Goal: Task Accomplishment & Management: Manage account settings

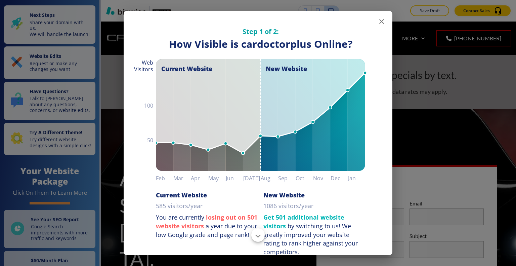
click at [377, 19] on icon "button" at bounding box center [381, 21] width 8 height 8
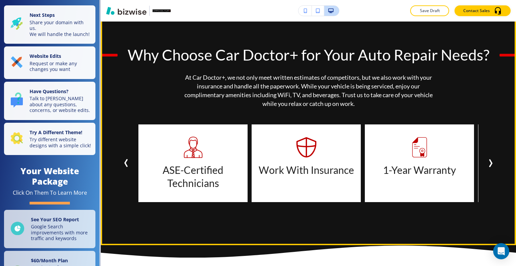
scroll to position [638, 0]
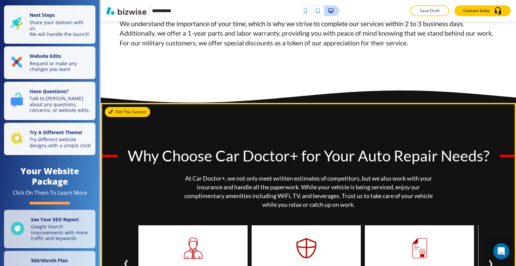
click at [119, 107] on button "Edit This Section" at bounding box center [127, 112] width 45 height 10
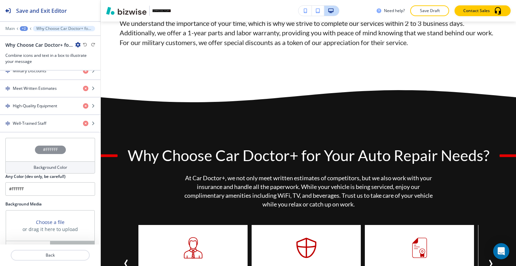
scroll to position [457, 0]
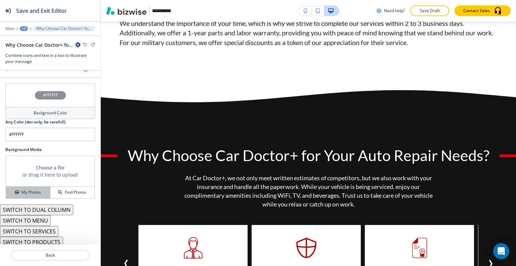
click at [38, 189] on h4 "My Photos" at bounding box center [30, 192] width 19 height 6
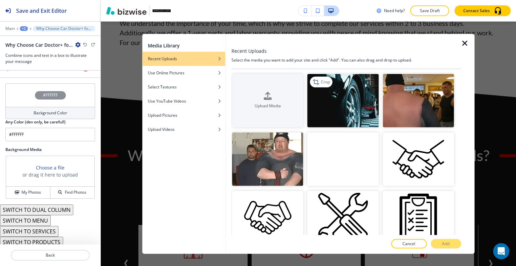
click at [363, 112] on img "button" at bounding box center [342, 100] width 71 height 53
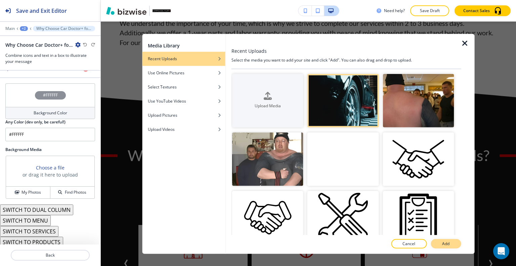
click at [451, 243] on button "Add" at bounding box center [445, 243] width 30 height 9
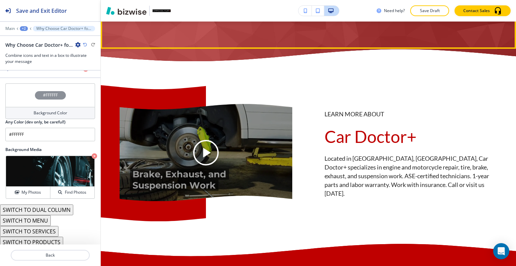
scroll to position [2619, 0]
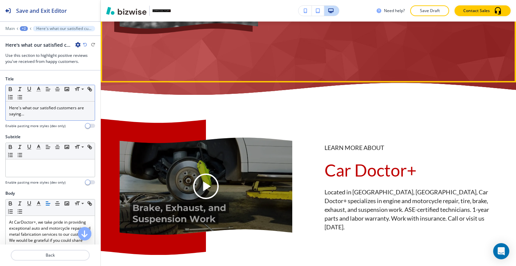
scroll to position [2646, 0]
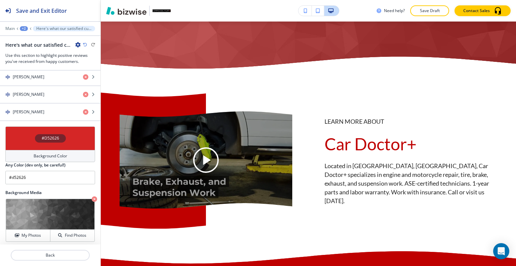
click at [26, 130] on div "#D52626" at bounding box center [50, 138] width 90 height 24
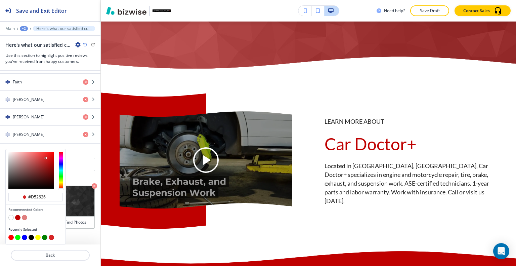
scroll to position [419, 0]
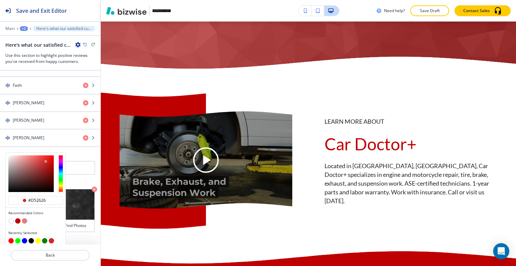
click at [51, 238] on button "button" at bounding box center [51, 240] width 5 height 5
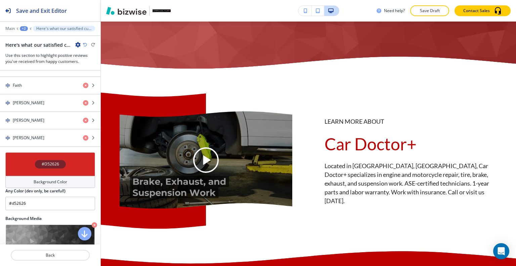
click at [24, 163] on div "#D52626" at bounding box center [50, 164] width 90 height 24
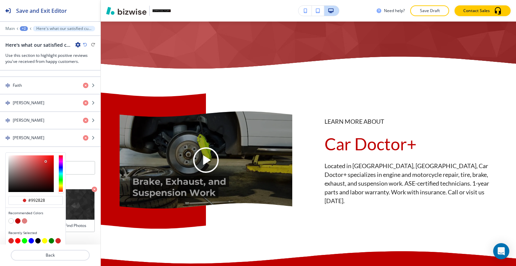
type input "#992727"
click at [42, 167] on div at bounding box center [30, 173] width 45 height 37
type input "#992727"
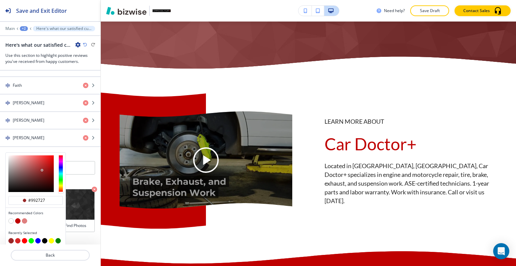
click at [54, 172] on div at bounding box center [36, 173] width 60 height 42
type input "#750808"
click at [51, 172] on div at bounding box center [30, 173] width 45 height 37
type input "#750808"
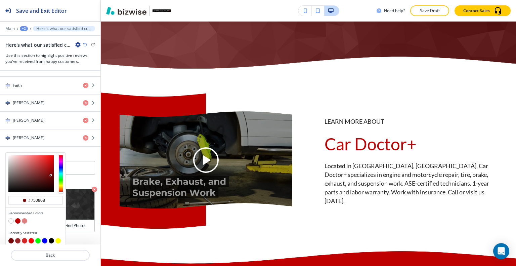
type input "#b01515"
click at [48, 164] on div at bounding box center [30, 173] width 45 height 37
type input "#b01515"
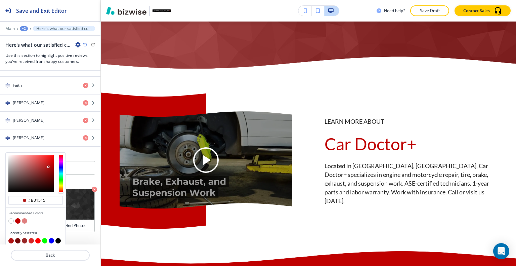
type input "#a72d2d"
click at [41, 165] on div at bounding box center [30, 173] width 45 height 37
type input "#a72d2d"
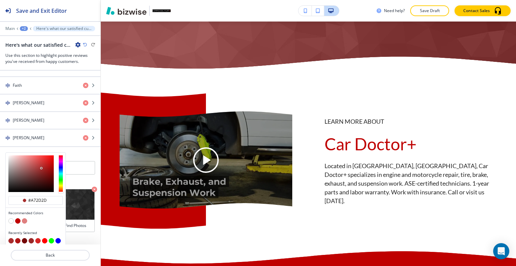
type input "#8f1919"
click at [46, 168] on div at bounding box center [30, 173] width 45 height 37
type input "#8f1919"
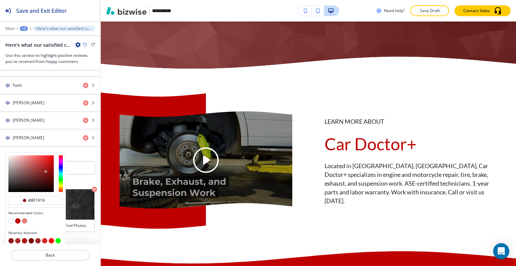
type input "#be2020"
click at [46, 162] on div at bounding box center [30, 173] width 45 height 37
type input "#be2020"
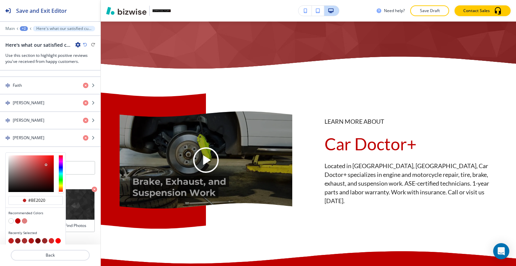
type input "#941616"
click at [47, 168] on div at bounding box center [30, 173] width 45 height 37
type input "#941616"
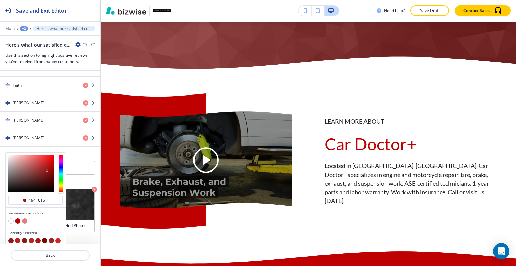
type input "#b71515"
click at [48, 163] on div at bounding box center [30, 173] width 45 height 37
type input "#b71515"
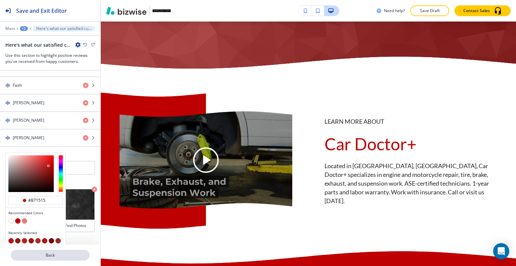
click at [42, 255] on p "Back" at bounding box center [50, 255] width 78 height 6
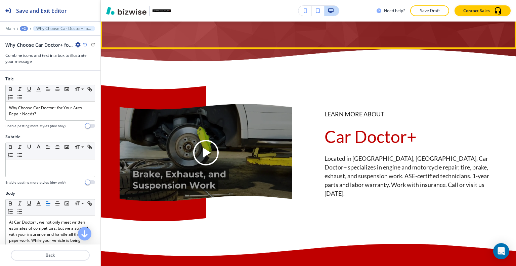
scroll to position [2754, 0]
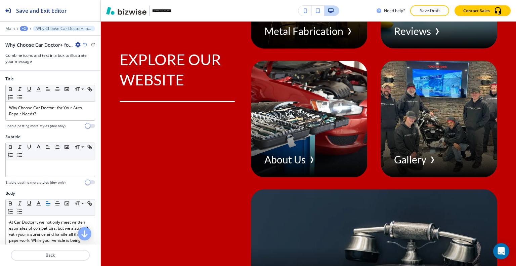
scroll to position [0, 0]
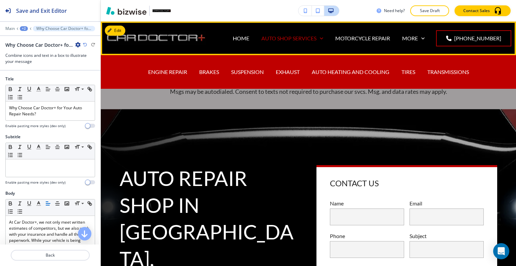
click at [294, 38] on p "AUTO SHOP SERVICES" at bounding box center [288, 38] width 55 height 8
click at [165, 72] on p "ENGINE REPAIR" at bounding box center [167, 72] width 39 height 8
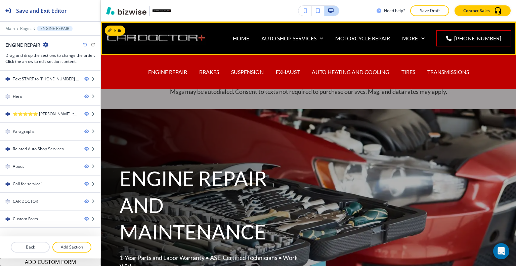
click at [248, 34] on div "HOME" at bounding box center [241, 38] width 29 height 27
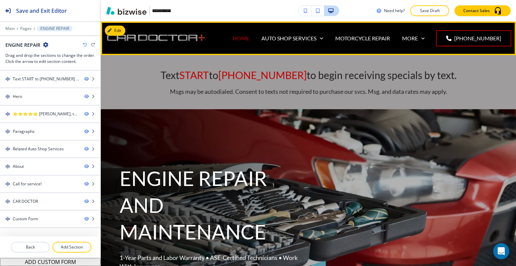
click at [248, 35] on p "HOME" at bounding box center [241, 38] width 16 height 8
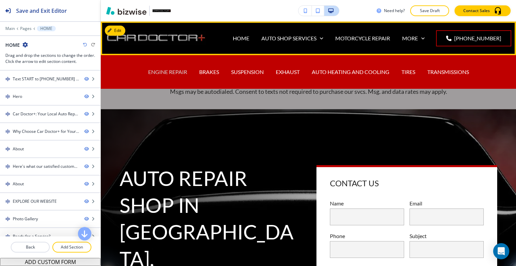
click at [157, 76] on p "ENGINE REPAIR" at bounding box center [167, 72] width 39 height 8
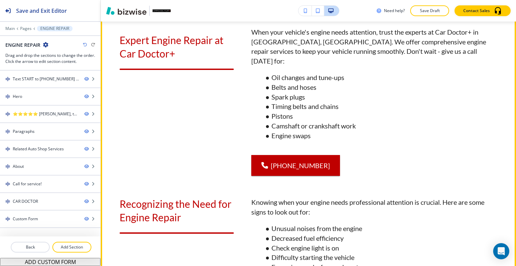
scroll to position [604, 0]
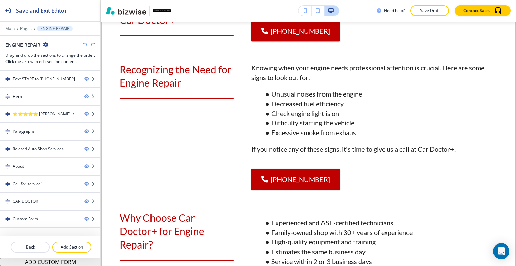
click at [188, 92] on div "Recognizing the Need for Engine Repair" at bounding box center [177, 84] width 114 height 42
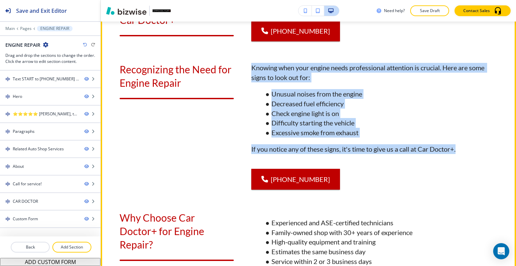
drag, startPoint x: 483, startPoint y: 147, endPoint x: 243, endPoint y: 62, distance: 254.5
click at [243, 62] on div "Knowing when your engine needs professional attention is crucial. Here are some…" at bounding box center [365, 122] width 263 height 134
click at [290, 81] on p "Knowing when your engine needs professional attention is crucial. Here are some…" at bounding box center [374, 72] width 246 height 19
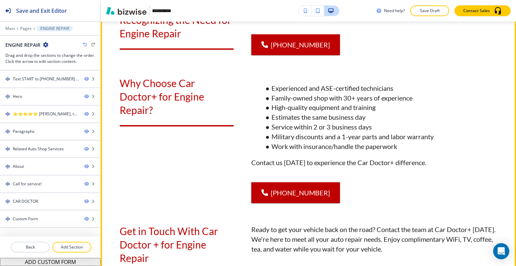
scroll to position [873, 0]
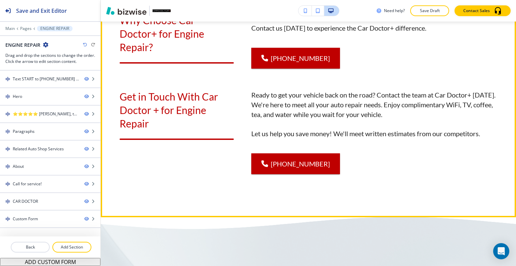
drag, startPoint x: 221, startPoint y: 111, endPoint x: 299, endPoint y: 113, distance: 78.3
click at [221, 111] on p "Get in Touch With Car Doctor + for Engine Repair" at bounding box center [177, 110] width 114 height 40
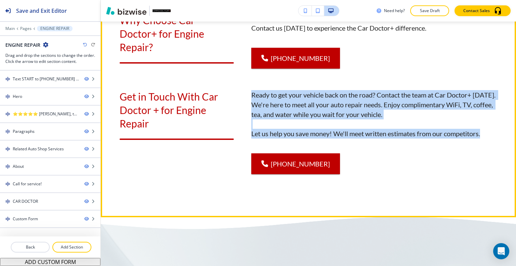
drag, startPoint x: 493, startPoint y: 133, endPoint x: 246, endPoint y: 89, distance: 251.0
click at [319, 119] on p at bounding box center [374, 124] width 246 height 10
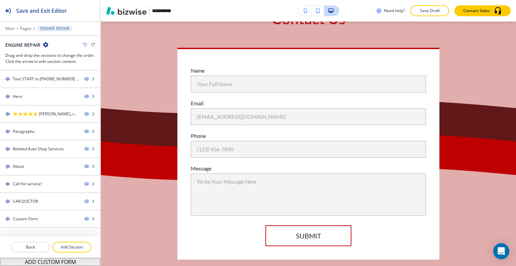
scroll to position [0, 0]
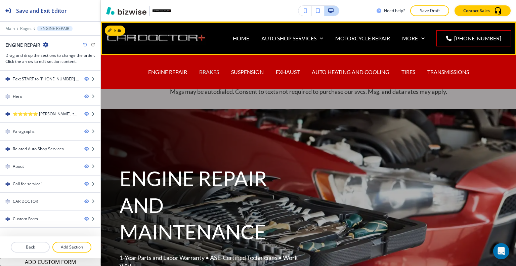
click at [204, 74] on p "BRAKES" at bounding box center [209, 72] width 20 height 8
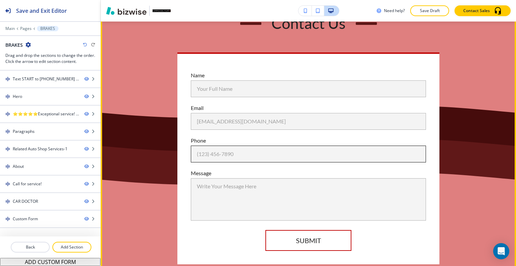
scroll to position [2183, 0]
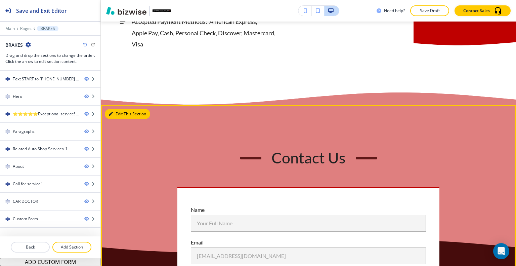
click at [110, 112] on icon "button" at bounding box center [111, 114] width 4 height 4
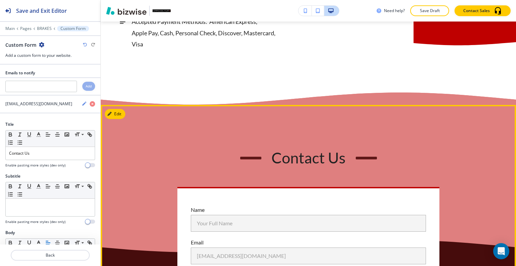
scroll to position [2263, 0]
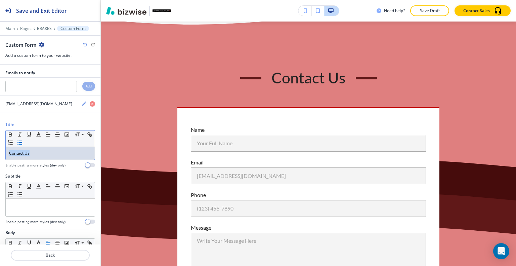
drag, startPoint x: 44, startPoint y: 152, endPoint x: 32, endPoint y: 137, distance: 18.8
click at [1, 147] on div "Title Small Normal Large Huge Contact Us Enable pasting more styles (dev only)" at bounding box center [50, 147] width 100 height 52
click at [40, 133] on icon "button" at bounding box center [39, 134] width 6 height 6
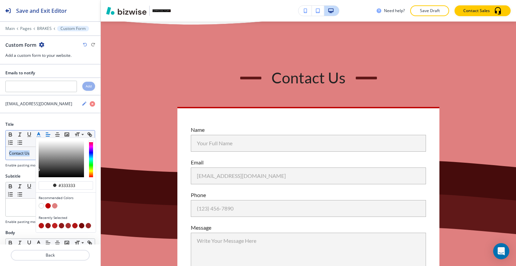
click at [47, 204] on button "button" at bounding box center [47, 205] width 5 height 5
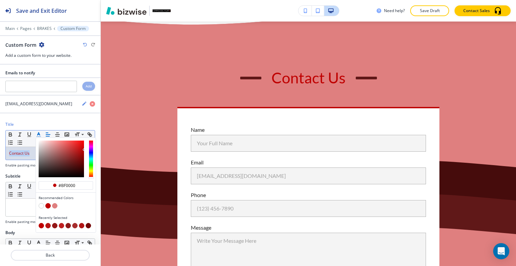
click at [54, 225] on button "button" at bounding box center [54, 225] width 5 height 5
click at [87, 224] on button "button" at bounding box center [88, 225] width 5 height 5
type input "#750808"
click at [39, 224] on button "button" at bounding box center [41, 225] width 5 height 5
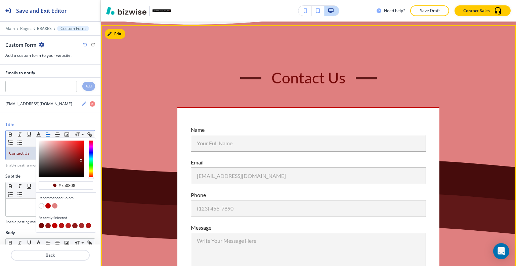
click at [141, 68] on div "Contact Us" at bounding box center [308, 78] width 377 height 20
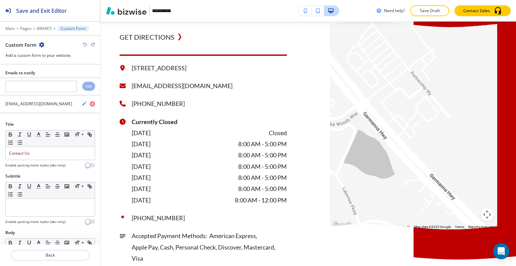
scroll to position [0, 0]
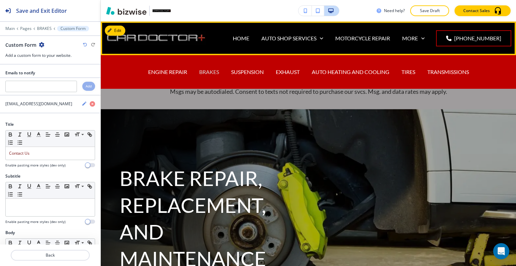
click at [203, 71] on p "BRAKES" at bounding box center [209, 72] width 20 height 8
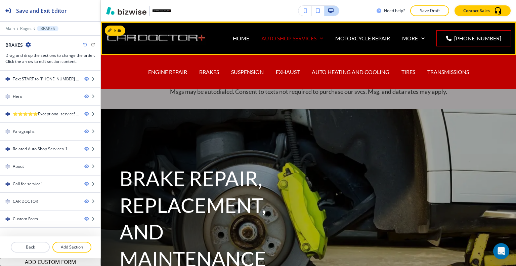
click at [289, 35] on p "AUTO SHOP SERVICES" at bounding box center [288, 38] width 55 height 8
click at [252, 67] on div "SUSPENSION" at bounding box center [247, 71] width 45 height 27
click at [252, 71] on p "SUSPENSION" at bounding box center [247, 72] width 33 height 8
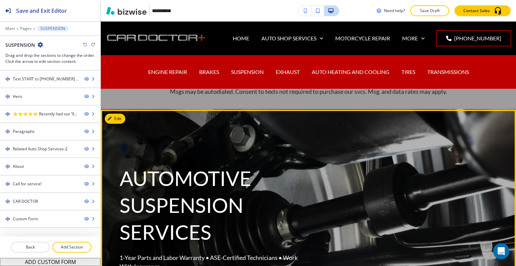
click at [270, 136] on div "AUTOMOTIVE SUSPENSION SERVICES 1-Year Parts and Labor Warranty • ASE-Certified …" at bounding box center [300, 227] width 394 height 210
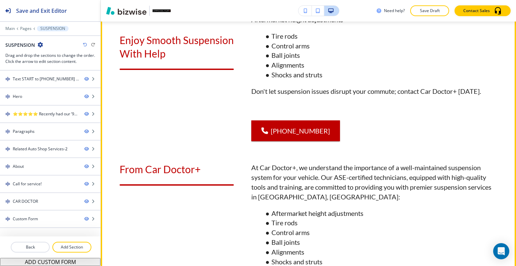
scroll to position [369, 0]
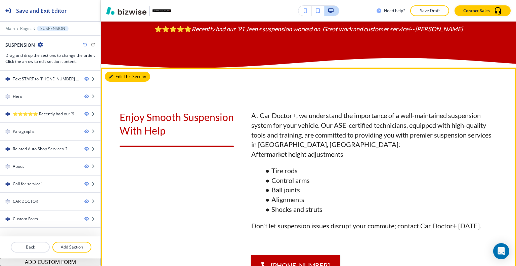
click at [121, 82] on button "Edit This Section" at bounding box center [127, 77] width 45 height 10
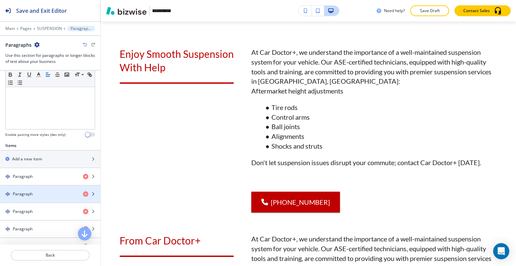
scroll to position [201, 0]
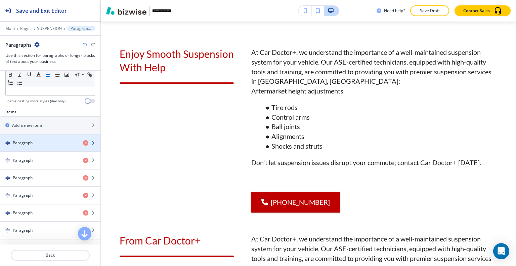
click at [44, 141] on div "Paragraph" at bounding box center [39, 143] width 78 height 6
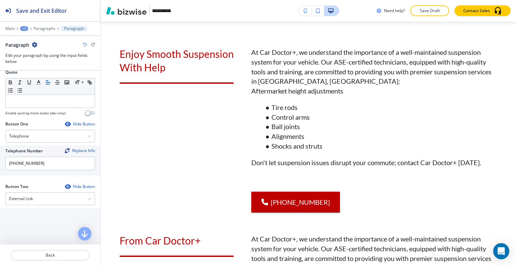
scroll to position [163, 0]
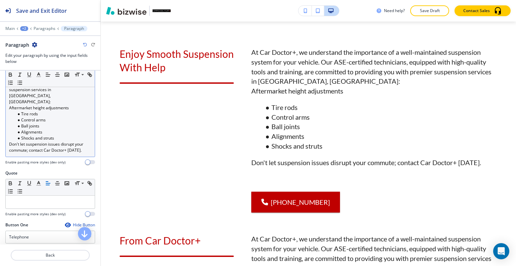
click at [85, 141] on p "Don't let suspension issues disrupt your commute; contact Car Doctor+ today." at bounding box center [50, 147] width 82 height 12
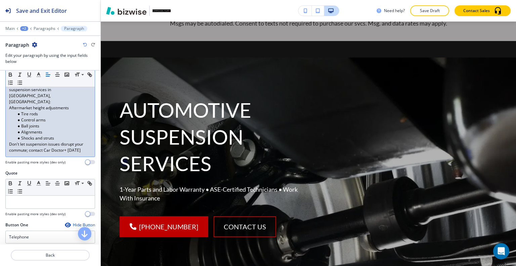
scroll to position [0, 0]
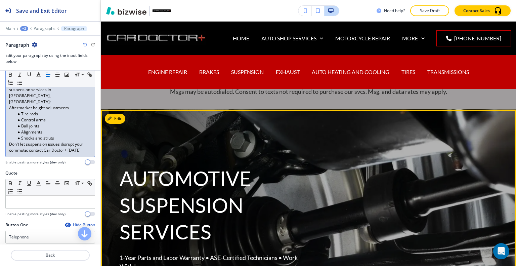
click at [300, 150] on div "AUTOMOTIVE SUSPENSION SERVICES 1-Year Parts and Labor Warranty • ASE-Certified …" at bounding box center [300, 227] width 394 height 210
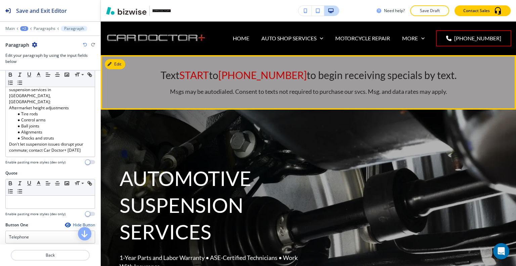
click at [287, 75] on span "(540) 565-5614" at bounding box center [262, 75] width 88 height 12
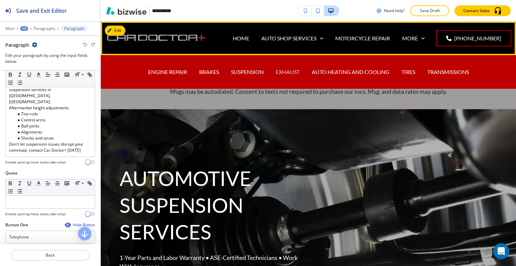
click at [286, 73] on p "EXHAUST" at bounding box center [288, 72] width 24 height 8
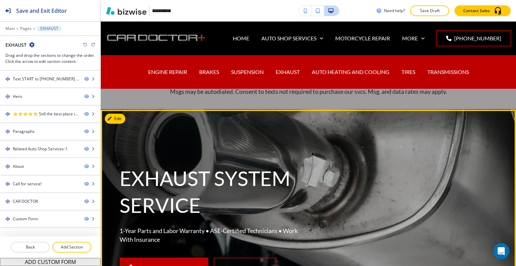
click at [265, 140] on div "EXHAUST SYSTEM SERVICE 1-Year Parts and Labor Warranty • ASE-Certified Technici…" at bounding box center [300, 213] width 394 height 183
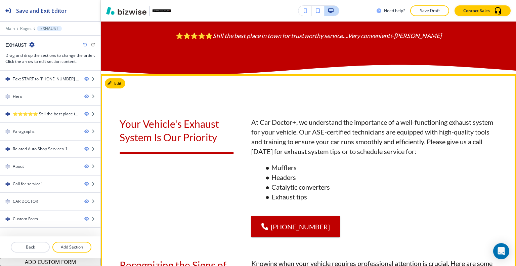
scroll to position [369, 0]
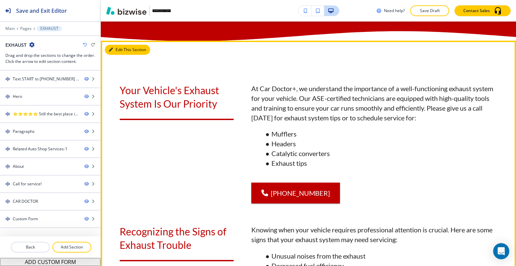
click at [122, 55] on button "Edit This Section" at bounding box center [127, 50] width 45 height 10
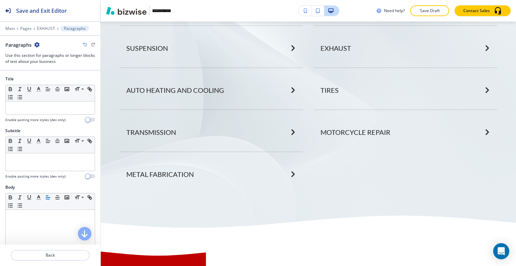
scroll to position [0, 0]
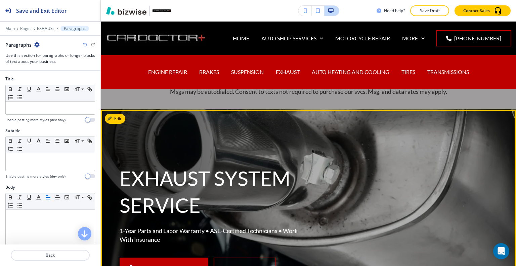
click at [344, 171] on div "EXHAUST SYSTEM SERVICE 1-Year Parts and Labor Warranty • ASE-Certified Technici…" at bounding box center [300, 213] width 394 height 183
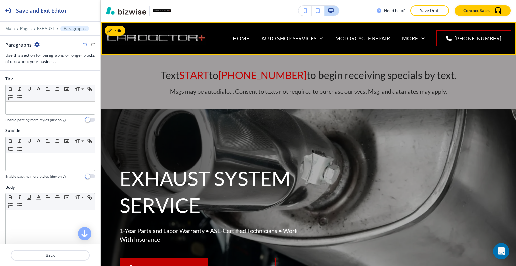
click at [308, 45] on div "AUTO SHOP SERVICES ENGINE REPAIR BRAKES SUSPENSION EXHAUST AUTO HEATING AND COO…" at bounding box center [292, 38] width 74 height 27
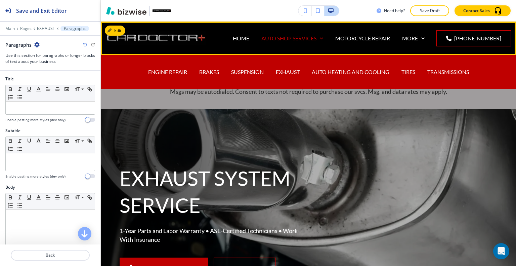
click at [316, 36] on p "AUTO SHOP SERVICES" at bounding box center [288, 38] width 55 height 8
click at [321, 67] on div "AUTO HEATING AND COOLING" at bounding box center [351, 71] width 90 height 27
click at [325, 74] on p "AUTO HEATING AND COOLING" at bounding box center [351, 72] width 78 height 8
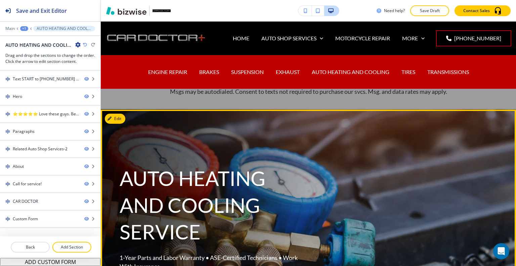
click at [313, 178] on div "AUTO HEATING AND COOLING SERVICE 1-Year Parts and Labor Warranty • ASE-Certifie…" at bounding box center [300, 227] width 394 height 210
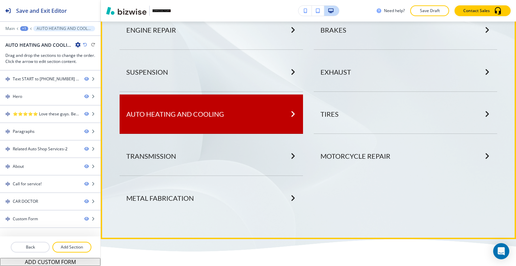
scroll to position [1209, 0]
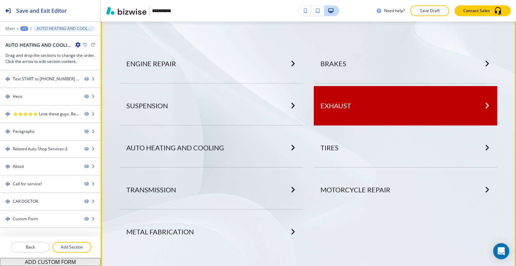
click at [356, 125] on button "EXHAUST" at bounding box center [405, 105] width 183 height 39
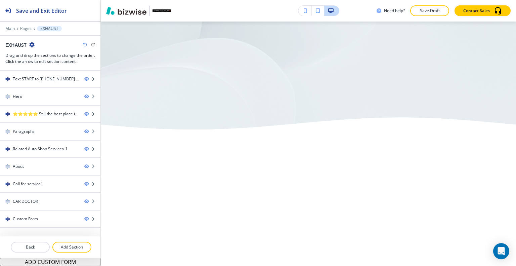
scroll to position [0, 0]
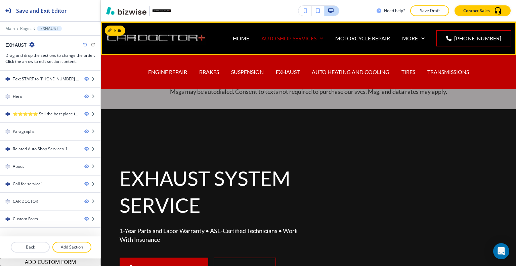
click at [304, 36] on p "AUTO SHOP SERVICES" at bounding box center [288, 38] width 55 height 8
click at [412, 75] on p "TIRES" at bounding box center [408, 72] width 14 height 8
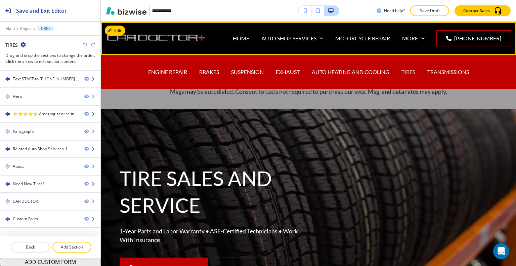
click at [410, 73] on p "TIRES" at bounding box center [408, 72] width 14 height 8
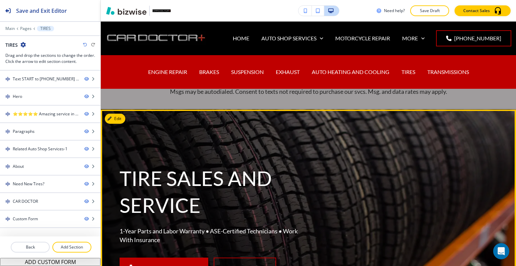
click at [360, 196] on div "TIRE SALES AND SERVICE 1-Year Parts and Labor Warranty • ASE-Certified Technici…" at bounding box center [300, 213] width 394 height 183
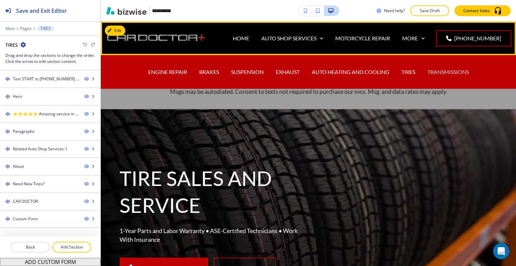
click at [438, 71] on p "TRANSMISSIONS" at bounding box center [448, 72] width 42 height 8
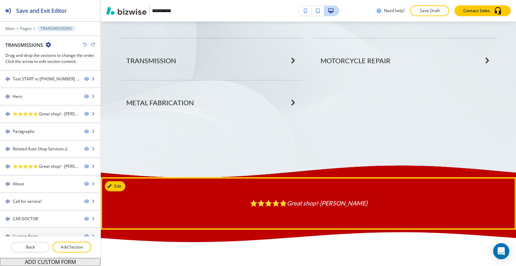
scroll to position [1545, 0]
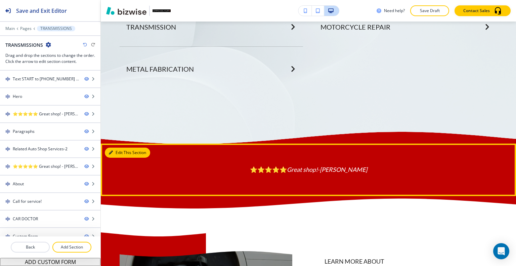
click at [121, 147] on button "Edit This Section" at bounding box center [127, 152] width 45 height 10
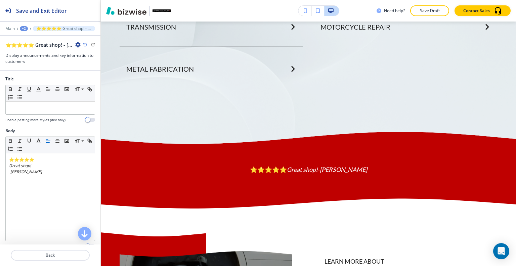
scroll to position [1612, 0]
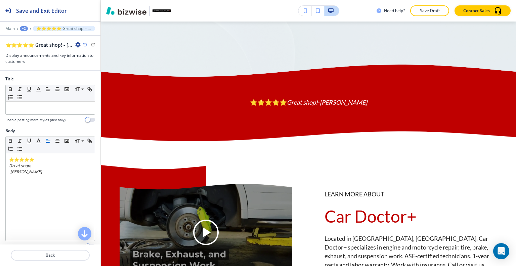
click at [80, 42] on icon "button" at bounding box center [77, 44] width 5 height 5
click at [92, 83] on button "Delete Section" at bounding box center [96, 80] width 43 height 12
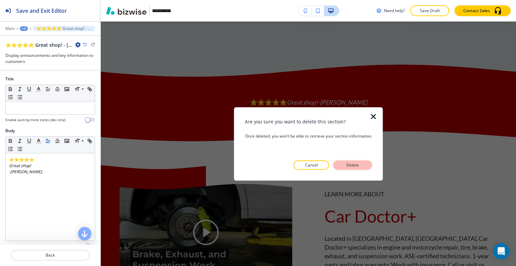
click at [353, 166] on p "Delete" at bounding box center [353, 165] width 16 height 6
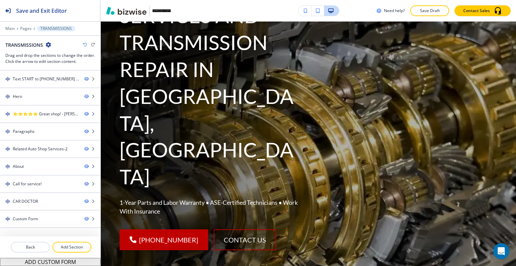
scroll to position [0, 0]
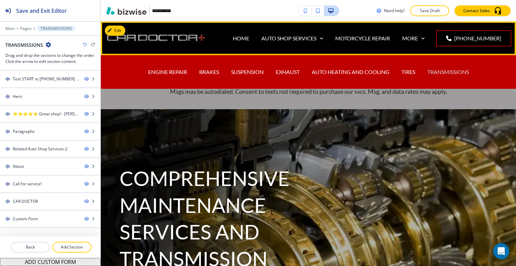
click at [440, 70] on p "TRANSMISSIONS" at bounding box center [448, 72] width 42 height 8
click at [443, 71] on p "TRANSMISSIONS" at bounding box center [448, 72] width 42 height 8
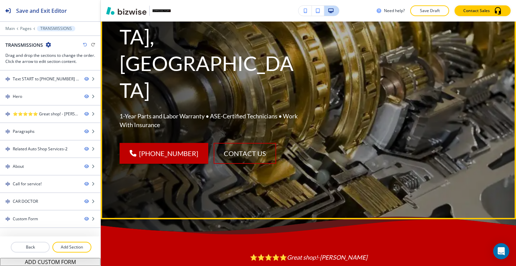
scroll to position [168, 0]
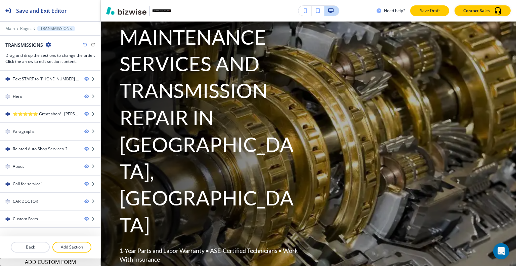
click at [418, 14] on button "Save Draft" at bounding box center [429, 10] width 39 height 11
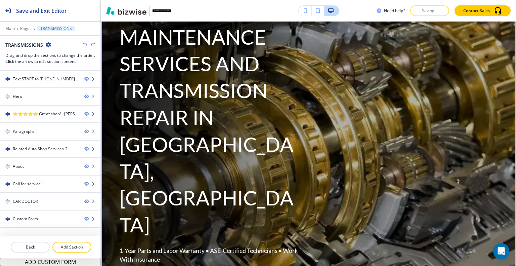
click at [387, 124] on div "COMPREHENSIVE MAINTENANCE SERVICES AND TRANSMISSION REPAIR IN LOCUST GROVE, VA …" at bounding box center [300, 139] width 394 height 371
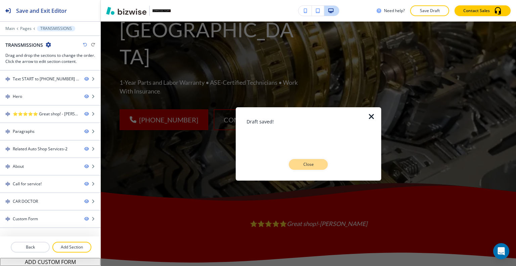
click at [318, 164] on p "Close" at bounding box center [308, 164] width 21 height 6
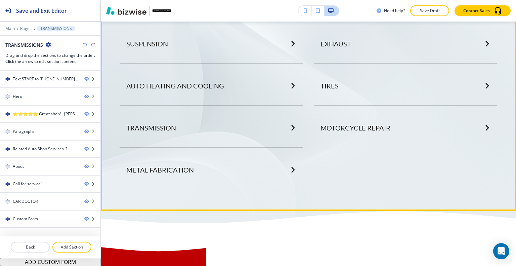
scroll to position [1477, 0]
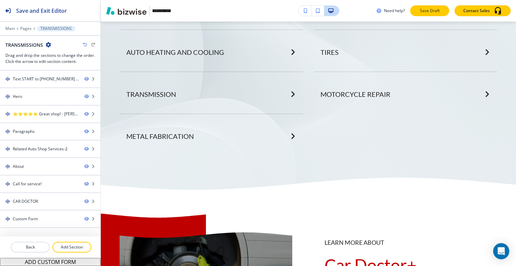
click at [440, 9] on p "Save Draft" at bounding box center [429, 11] width 21 height 6
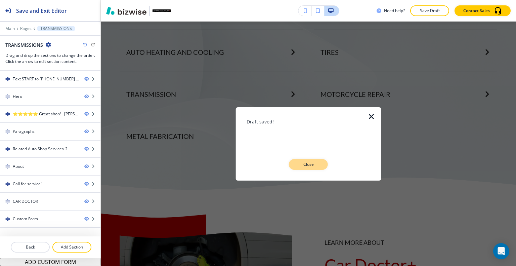
click at [315, 161] on button "Close" at bounding box center [308, 164] width 39 height 11
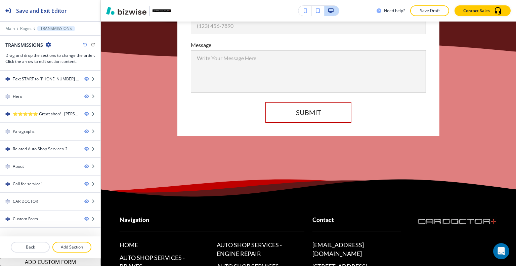
scroll to position [0, 0]
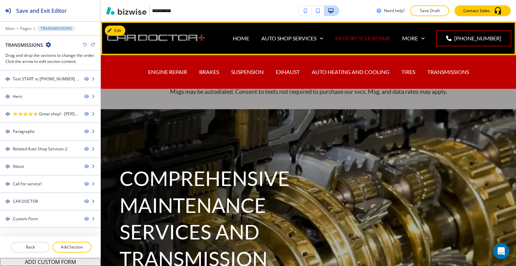
click at [351, 37] on p "MOTORCYCLE REPAIR" at bounding box center [362, 38] width 55 height 8
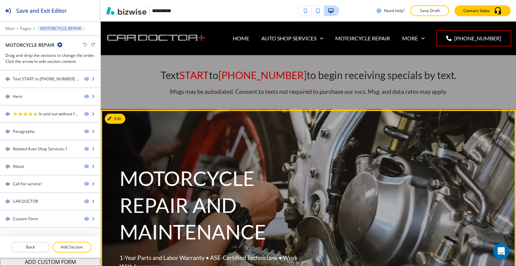
click at [283, 164] on div "MOTORCYCLE REPAIR AND MAINTENANCE 1-Year Parts and Labor Warranty • ASE-Certifi…" at bounding box center [201, 227] width 197 height 156
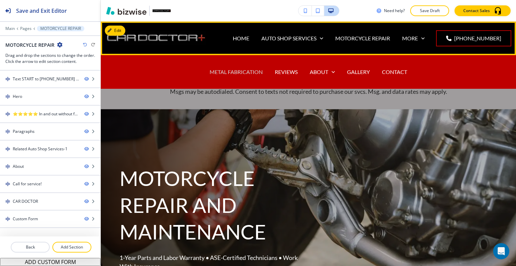
click at [232, 72] on p "METAL FABRICATION" at bounding box center [236, 72] width 53 height 8
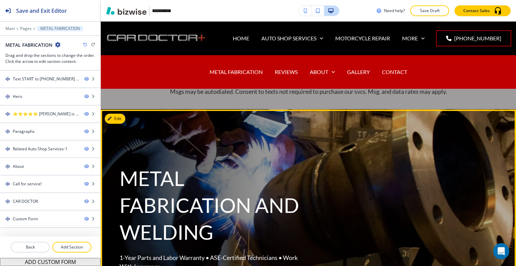
click at [294, 175] on p "METAL FABRICATION AND WELDING" at bounding box center [210, 205] width 181 height 80
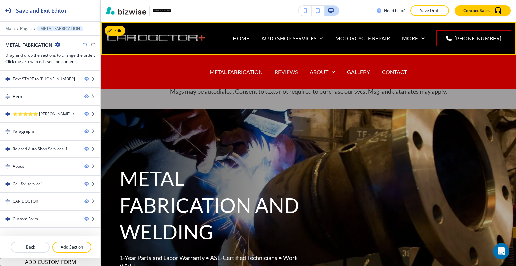
click at [284, 71] on p "REVIEWS" at bounding box center [286, 72] width 23 height 8
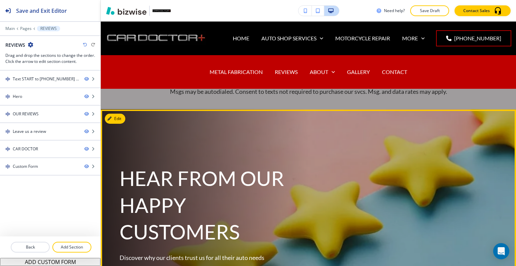
click at [292, 157] on div "HEAR FROM OUR HAPPY CUSTOMERS Discover why our clients trust us for all their a…" at bounding box center [201, 222] width 197 height 147
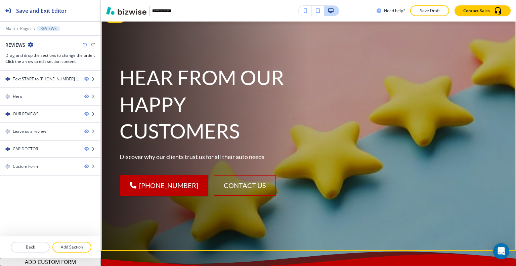
scroll to position [269, 0]
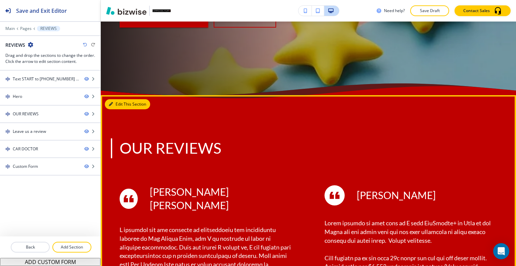
click at [118, 101] on button "Edit This Section" at bounding box center [127, 104] width 45 height 10
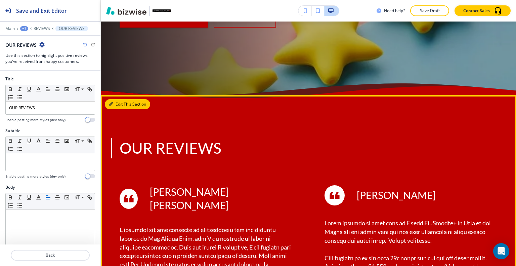
scroll to position [342, 0]
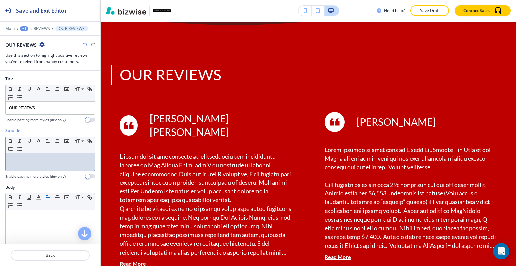
click at [30, 164] on div at bounding box center [50, 161] width 89 height 17
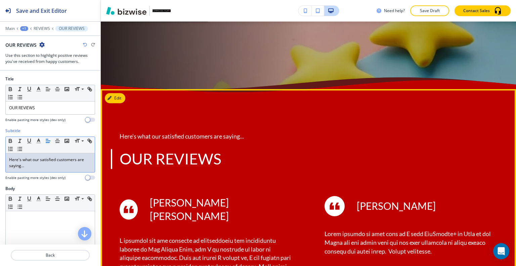
scroll to position [241, 0]
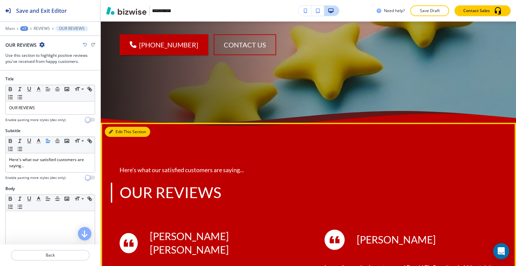
click at [117, 130] on button "Edit This Section" at bounding box center [127, 132] width 45 height 10
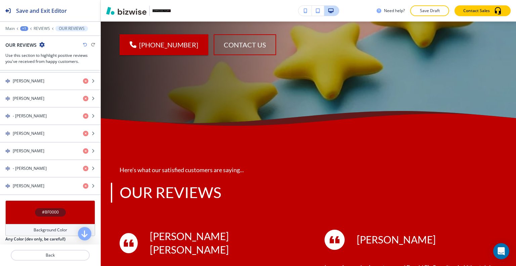
click at [18, 201] on div "#BF0000" at bounding box center [50, 212] width 90 height 24
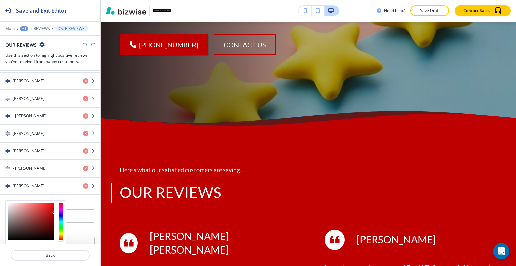
scroll to position [917, 0]
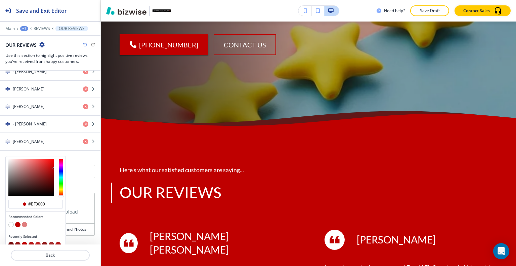
click at [11, 222] on button "button" at bounding box center [10, 224] width 5 height 5
type input "#FFFFFF"
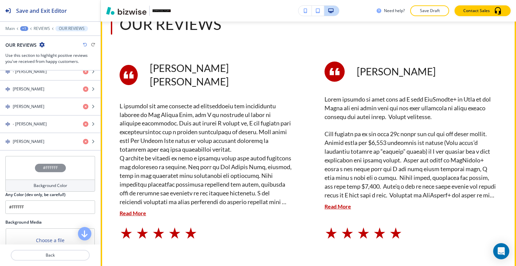
scroll to position [443, 0]
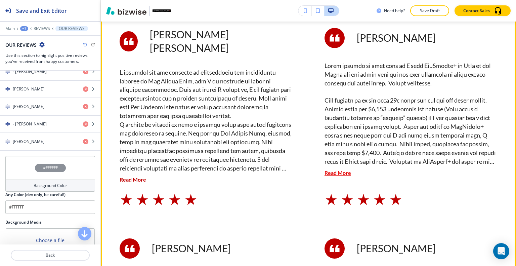
click at [337, 173] on p "Read More" at bounding box center [410, 173] width 173 height 8
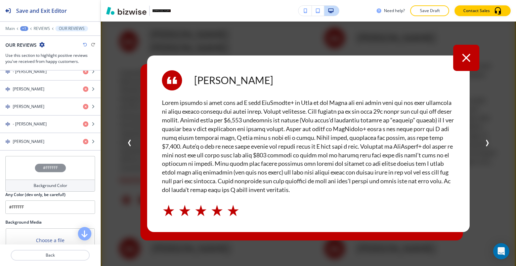
click at [462, 61] on icon "button" at bounding box center [466, 58] width 14 height 14
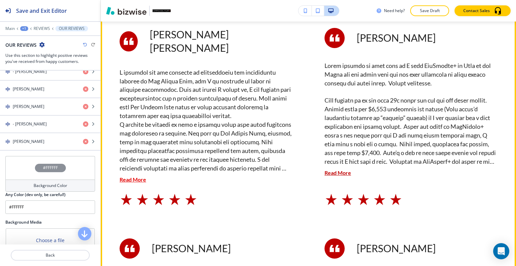
click at [140, 175] on p "Read More" at bounding box center [206, 179] width 173 height 8
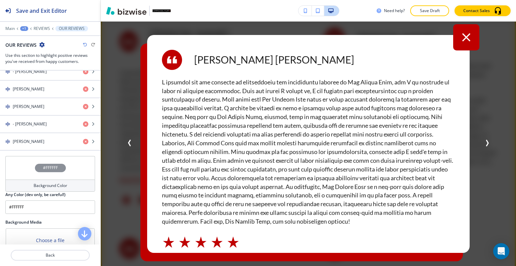
drag, startPoint x: 468, startPoint y: 34, endPoint x: 465, endPoint y: 39, distance: 5.6
click at [467, 36] on icon "button" at bounding box center [466, 37] width 14 height 14
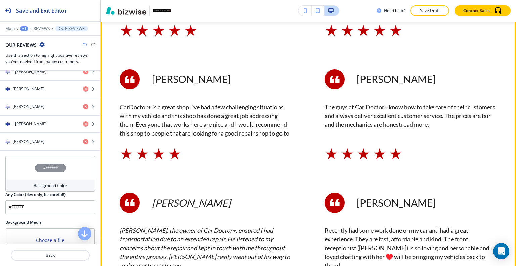
scroll to position [1847, 0]
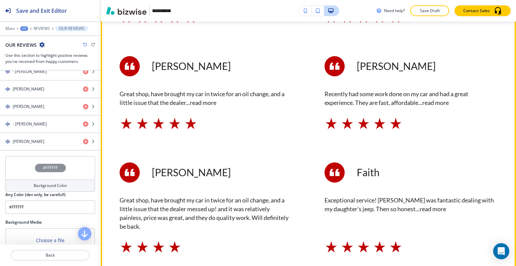
click at [213, 99] on link "read more" at bounding box center [203, 102] width 27 height 7
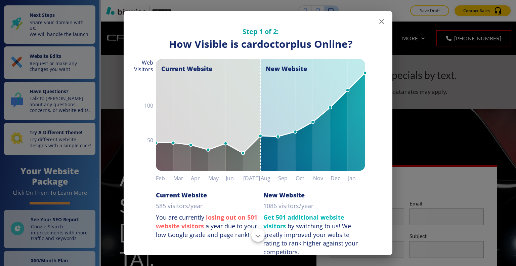
click at [377, 20] on icon "button" at bounding box center [381, 21] width 8 height 8
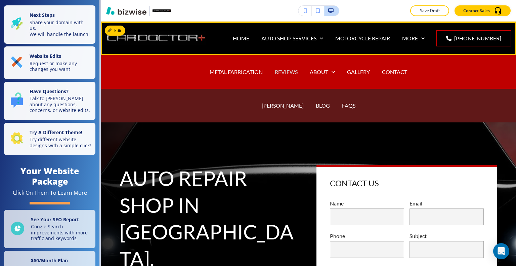
click at [279, 71] on p "REVIEWS" at bounding box center [286, 72] width 23 height 8
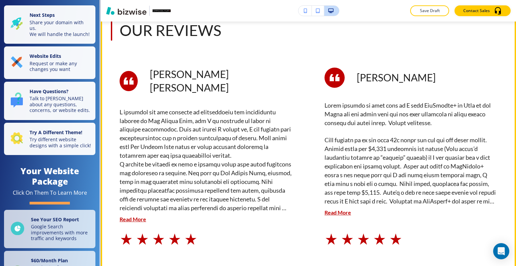
scroll to position [201, 0]
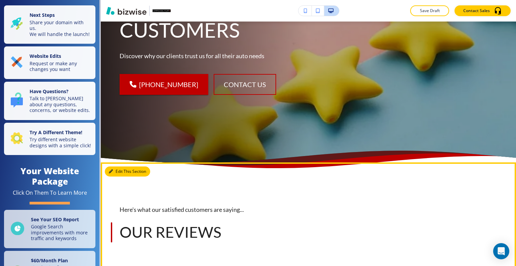
click at [118, 172] on button "Edit This Section" at bounding box center [127, 171] width 45 height 10
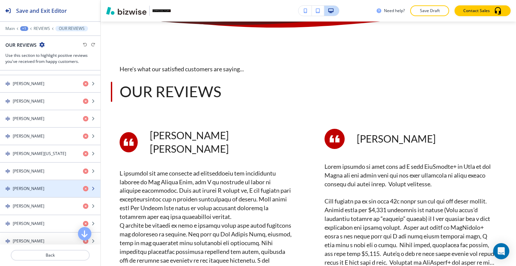
scroll to position [537, 0]
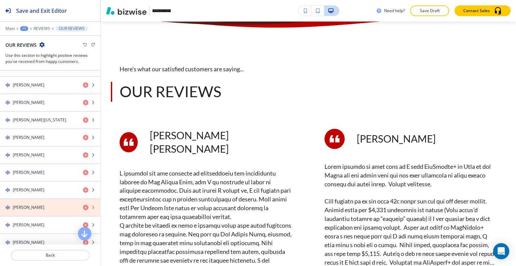
click at [83, 204] on icon "button" at bounding box center [85, 206] width 5 height 5
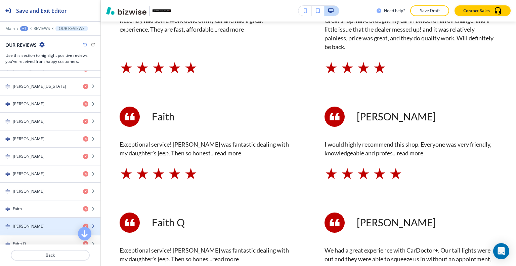
scroll to position [604, 0]
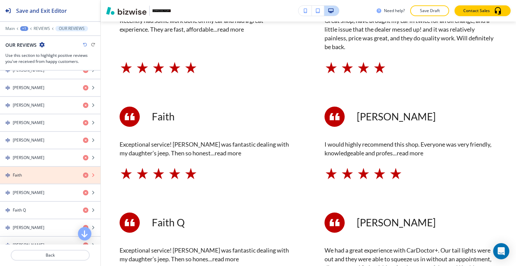
click at [83, 172] on icon "button" at bounding box center [85, 174] width 5 height 5
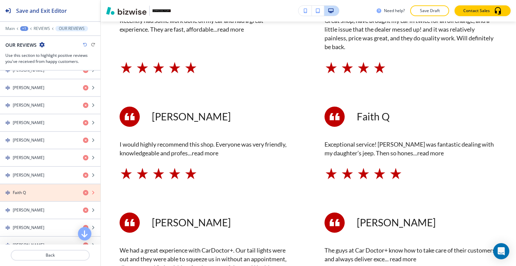
click at [83, 190] on icon "button" at bounding box center [85, 192] width 5 height 5
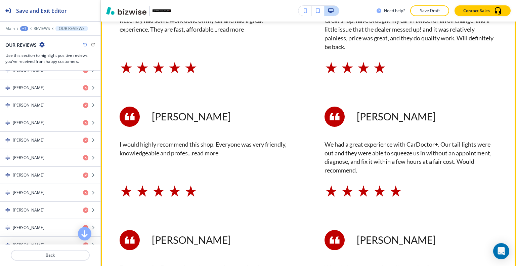
scroll to position [2088, 0]
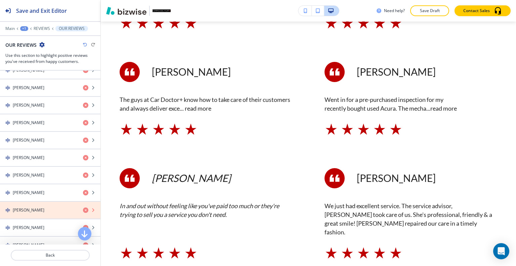
click at [83, 207] on icon "button" at bounding box center [85, 209] width 5 height 5
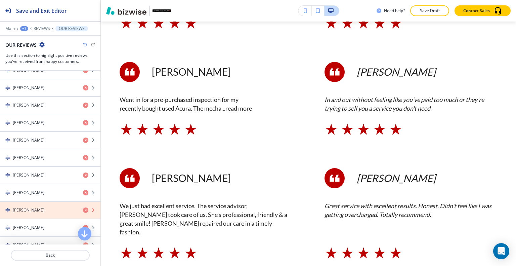
click at [83, 207] on icon "button" at bounding box center [85, 209] width 5 height 5
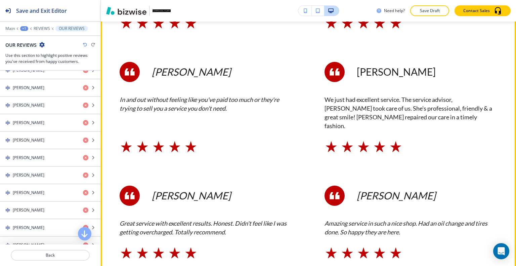
scroll to position [1987, 0]
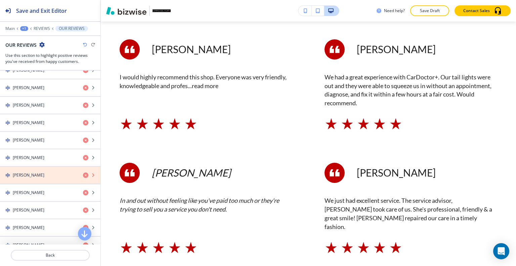
click at [83, 172] on icon "button" at bounding box center [85, 174] width 5 height 5
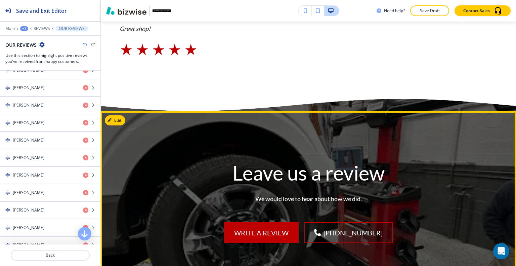
scroll to position [2692, 0]
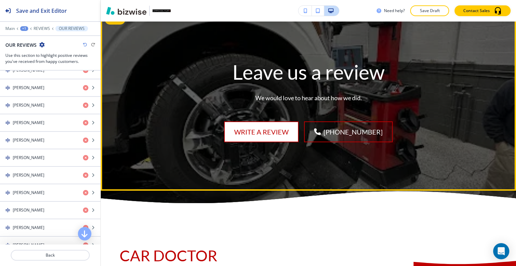
click at [268, 126] on link "Write a review" at bounding box center [261, 131] width 75 height 21
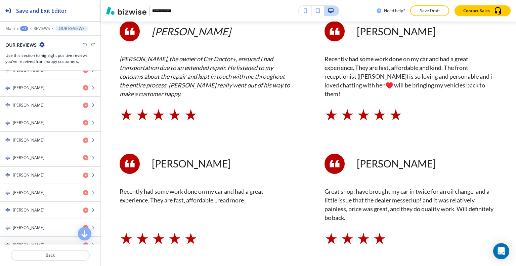
scroll to position [0, 0]
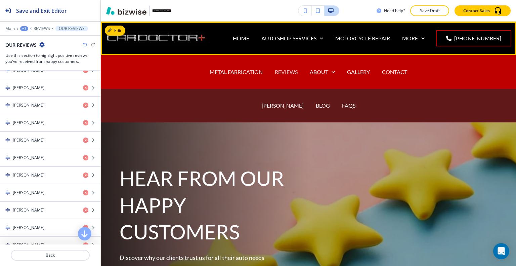
click at [288, 74] on p "REVIEWS" at bounding box center [286, 72] width 23 height 8
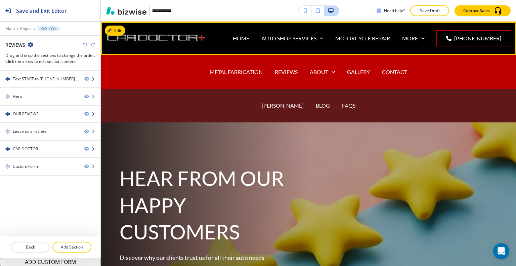
drag, startPoint x: 318, startPoint y: 70, endPoint x: 295, endPoint y: 93, distance: 33.2
click at [318, 70] on p "ABOUT" at bounding box center [319, 72] width 18 height 8
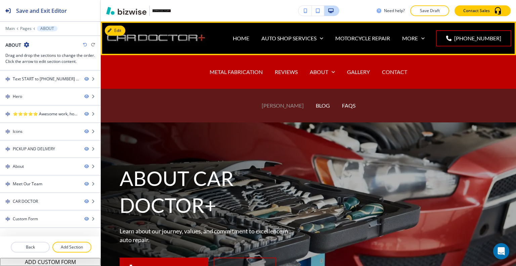
click at [290, 104] on p "BRIAN RILEY" at bounding box center [283, 105] width 42 height 8
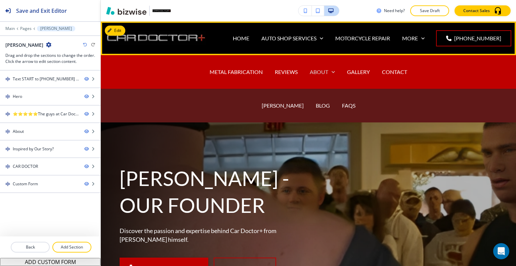
click at [320, 70] on p "ABOUT" at bounding box center [319, 72] width 18 height 8
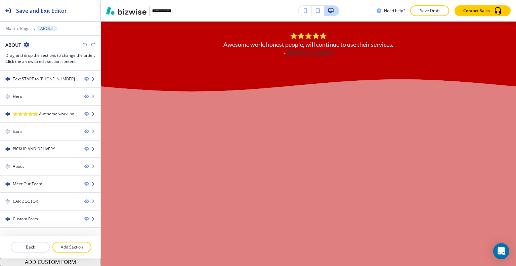
scroll to position [403, 0]
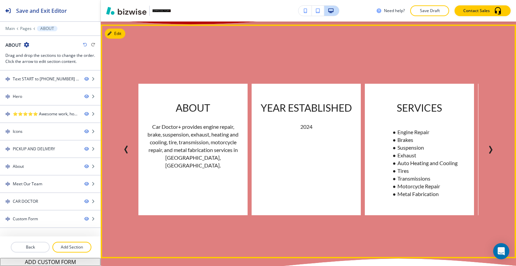
click at [490, 149] on icon "Next Slide" at bounding box center [491, 149] width 2 height 7
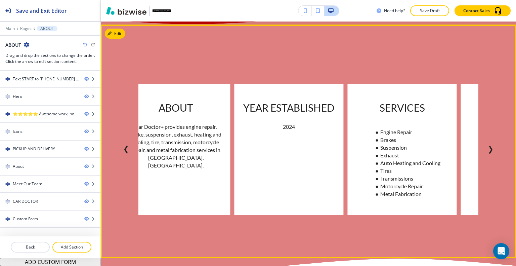
click at [490, 149] on icon "Next Slide" at bounding box center [491, 149] width 2 height 7
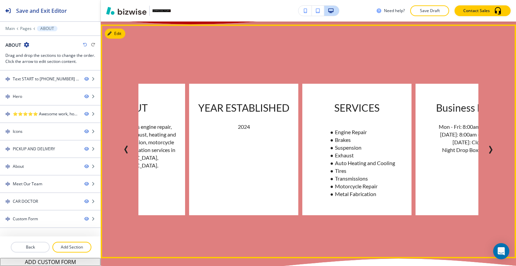
click at [490, 149] on icon "Next Slide" at bounding box center [491, 149] width 2 height 7
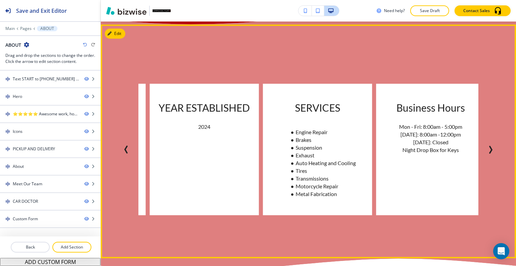
click at [490, 149] on icon "Next Slide" at bounding box center [491, 149] width 2 height 7
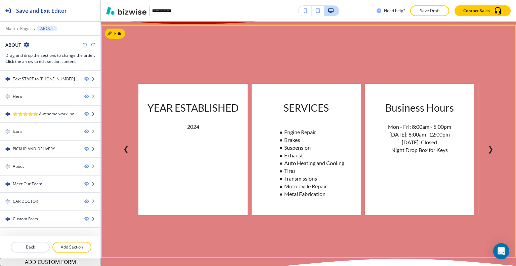
click at [490, 149] on icon "Next Slide" at bounding box center [491, 149] width 2 height 7
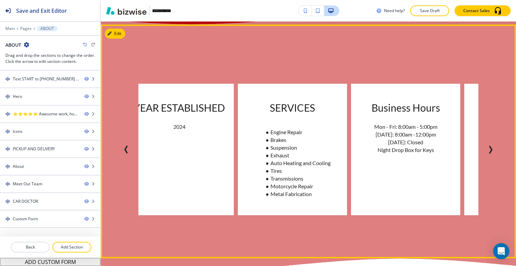
click at [490, 149] on icon "Next Slide" at bounding box center [491, 149] width 2 height 7
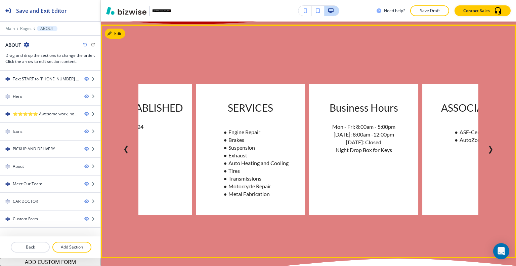
click at [490, 149] on icon "Next Slide" at bounding box center [491, 149] width 2 height 7
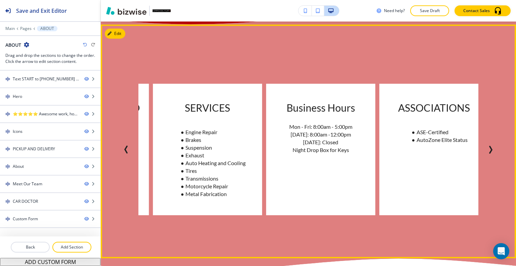
click at [490, 149] on icon "Next Slide" at bounding box center [491, 149] width 2 height 7
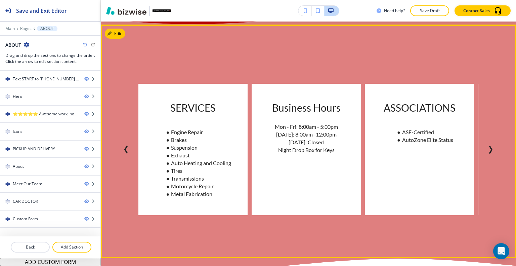
click at [490, 149] on icon "Next Slide" at bounding box center [491, 149] width 2 height 7
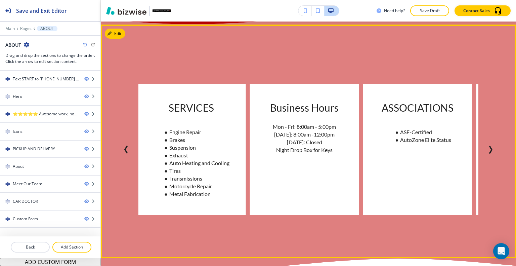
click at [490, 149] on icon "Next Slide" at bounding box center [491, 149] width 2 height 7
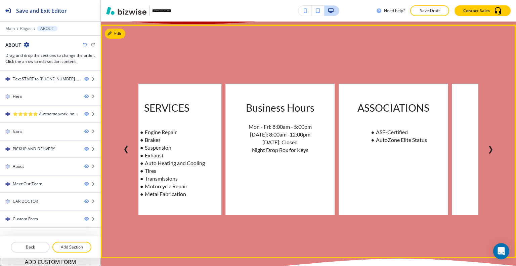
click at [490, 149] on icon "Next Slide" at bounding box center [491, 149] width 2 height 7
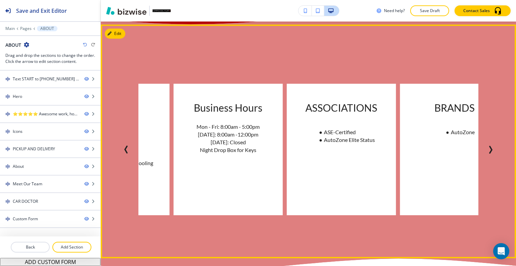
click at [490, 149] on icon "Next Slide" at bounding box center [491, 149] width 2 height 7
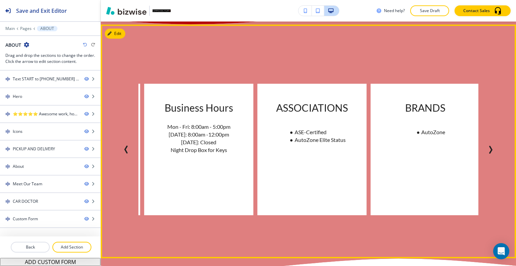
click at [490, 149] on icon "Next Slide" at bounding box center [491, 149] width 2 height 7
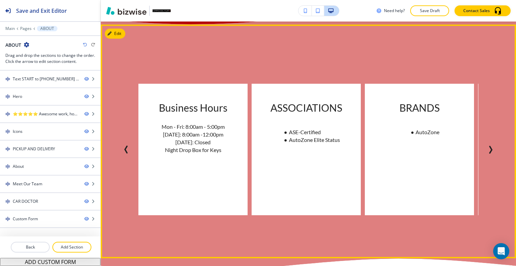
click at [490, 149] on icon "Next Slide" at bounding box center [491, 149] width 2 height 7
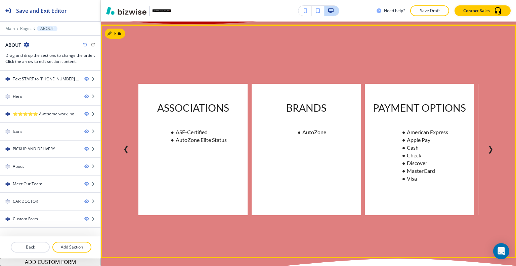
scroll to position [369, 0]
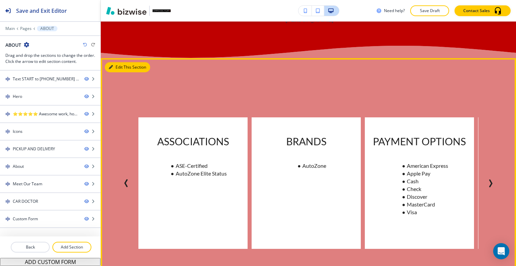
click at [116, 67] on div "Edit This Section PAYMENT OPTIONS American Express Apple Pay Cash Check Discove…" at bounding box center [308, 174] width 415 height 233
click at [120, 64] on button "Edit This Section" at bounding box center [127, 67] width 45 height 10
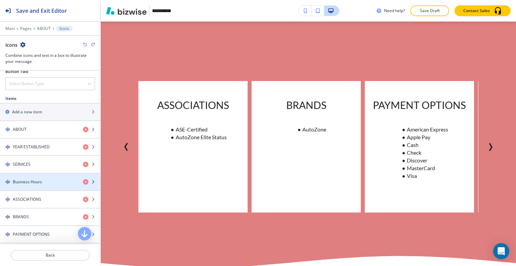
scroll to position [469, 0]
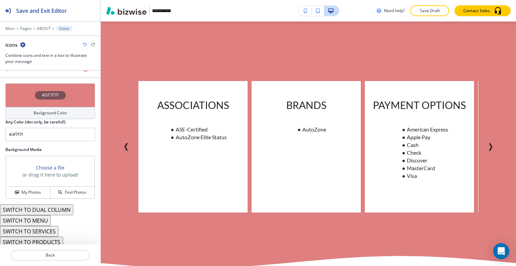
click at [48, 228] on button "SWITCH TO SERVICES" at bounding box center [29, 231] width 58 height 11
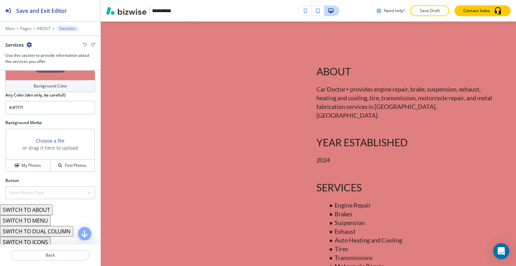
scroll to position [474, 0]
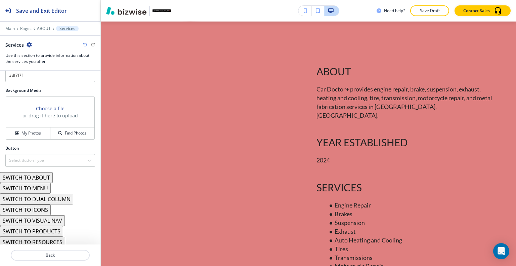
click at [41, 186] on button "SWITCH TO MENU" at bounding box center [25, 188] width 51 height 11
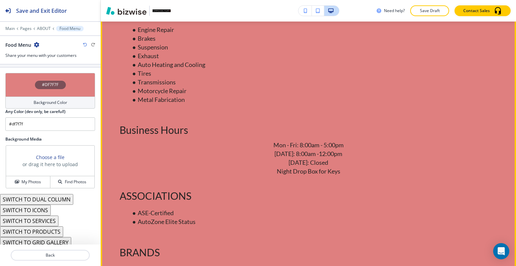
scroll to position [741, 0]
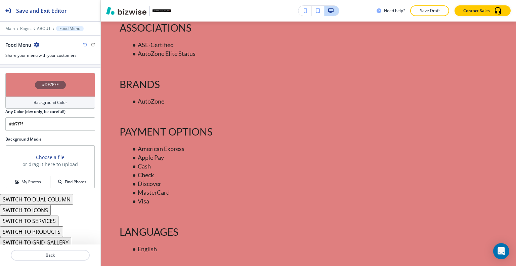
click at [46, 196] on button "SWITCH TO DUAL COLUMN" at bounding box center [36, 199] width 73 height 11
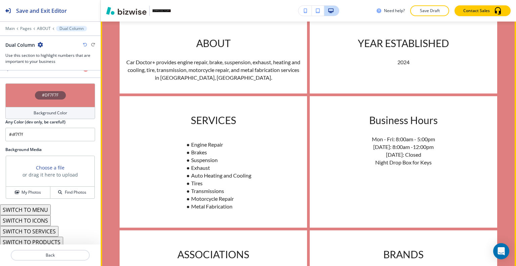
scroll to position [305, 0]
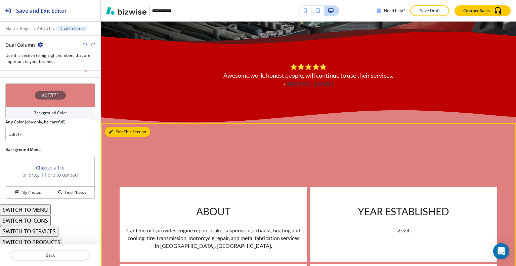
click at [118, 134] on button "Edit This Section" at bounding box center [127, 132] width 45 height 10
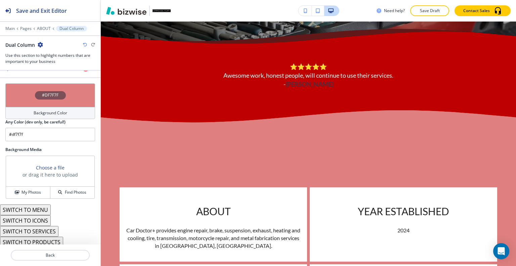
click at [18, 93] on div "#DF7F7F" at bounding box center [50, 95] width 90 height 24
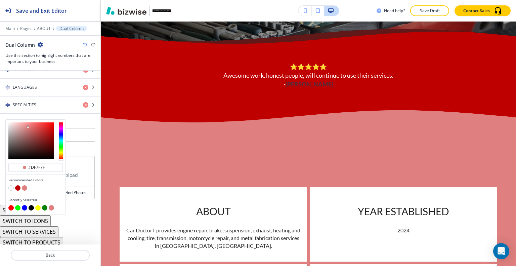
scroll to position [0, 0]
click at [30, 205] on button "button" at bounding box center [31, 207] width 5 height 5
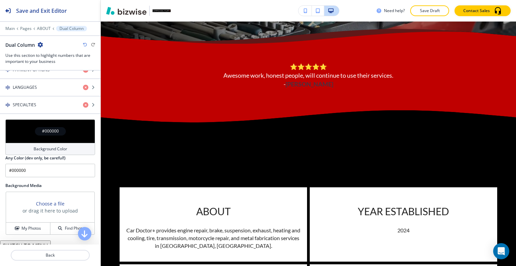
click at [18, 128] on div "#000000" at bounding box center [50, 131] width 90 height 24
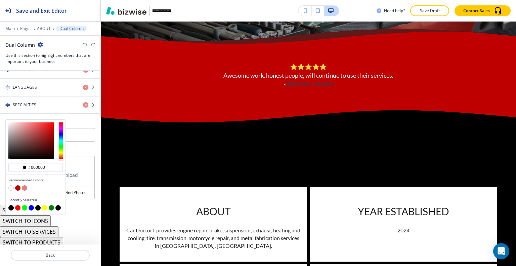
click at [12, 185] on button "button" at bounding box center [10, 187] width 5 height 5
type input "#FFFFFF"
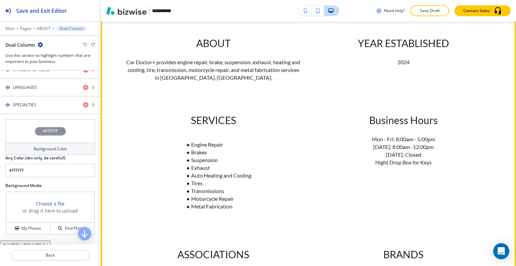
scroll to position [338, 0]
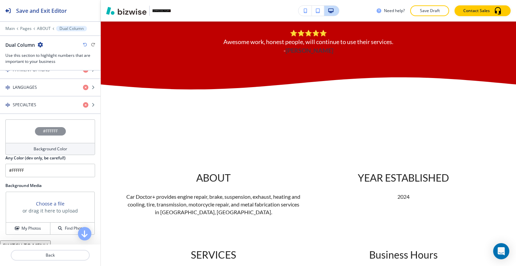
click at [22, 129] on div "#FFFFFF" at bounding box center [50, 131] width 90 height 24
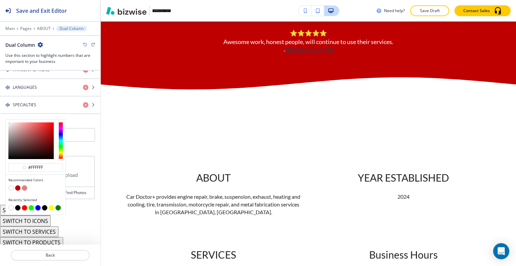
type input "#e7dede"
click at [10, 123] on div at bounding box center [30, 140] width 45 height 37
type input "#e7dede"
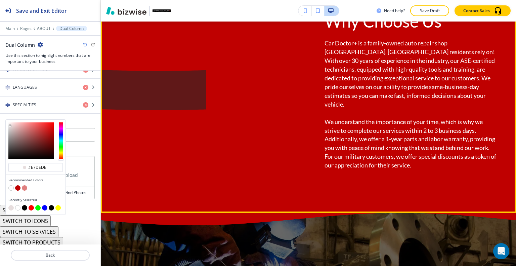
scroll to position [1279, 0]
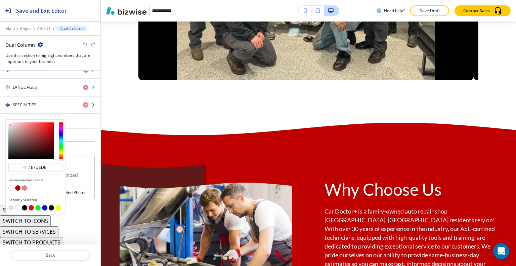
click at [43, 28] on p "ABOUT" at bounding box center [44, 28] width 14 height 5
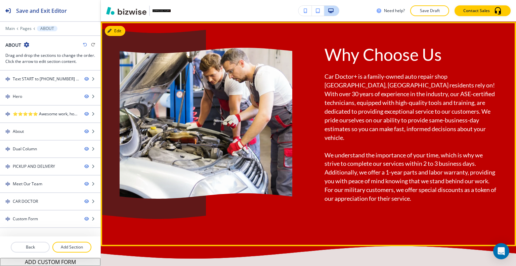
scroll to position [238, 0]
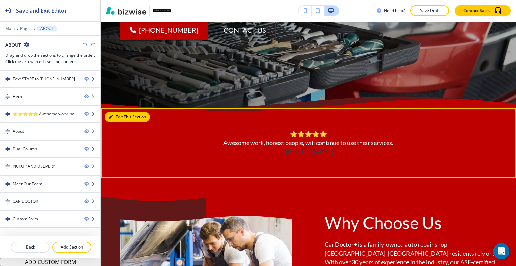
click at [114, 112] on button "Edit This Section" at bounding box center [127, 117] width 45 height 10
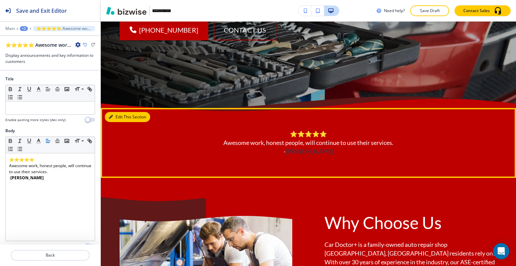
scroll to position [324, 0]
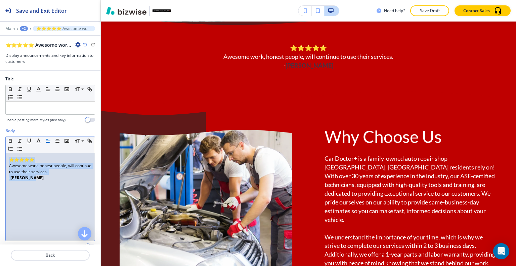
drag, startPoint x: 43, startPoint y: 183, endPoint x: 0, endPoint y: 158, distance: 49.8
click at [0, 158] on div "Body Small Normal Large Huge ⭐⭐⭐⭐⭐ Awesome work, honest people, will continue t…" at bounding box center [50, 191] width 100 height 126
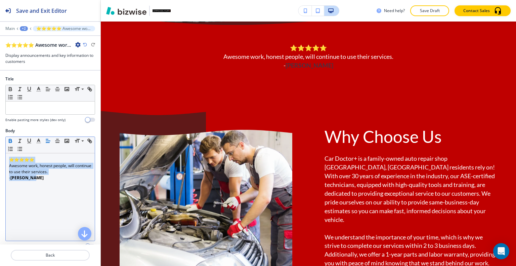
click at [9, 139] on icon "button" at bounding box center [10, 141] width 6 height 6
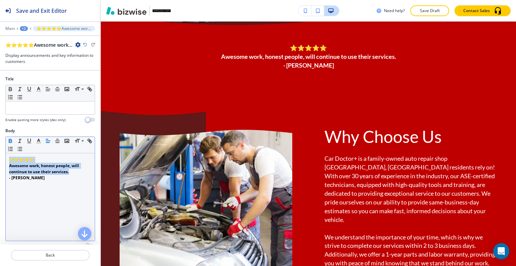
click at [9, 139] on icon "button" at bounding box center [10, 141] width 6 height 6
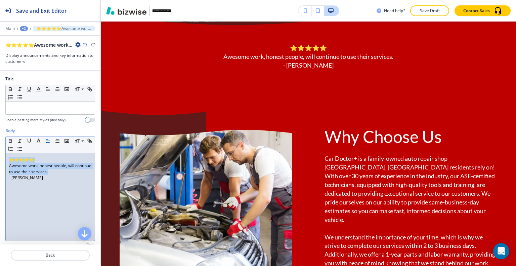
click at [32, 216] on div "⭐⭐⭐⭐⭐ Awesome work, honest people, will continue to use their services. - Nicho…" at bounding box center [50, 196] width 89 height 87
click at [52, 257] on p "Back" at bounding box center [50, 255] width 78 height 6
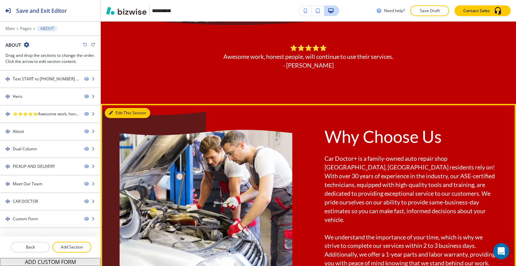
click at [115, 112] on button "Edit This Section" at bounding box center [127, 113] width 45 height 10
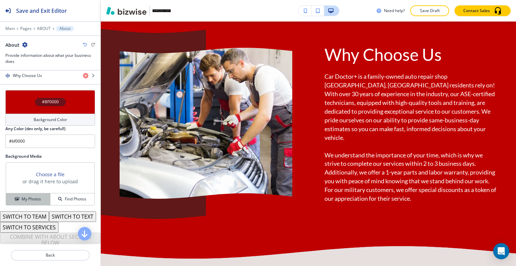
scroll to position [279, 0]
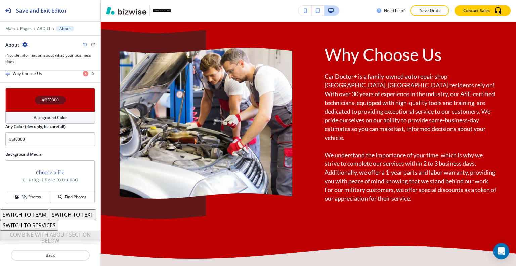
click at [19, 94] on div "#BF0000" at bounding box center [50, 100] width 90 height 24
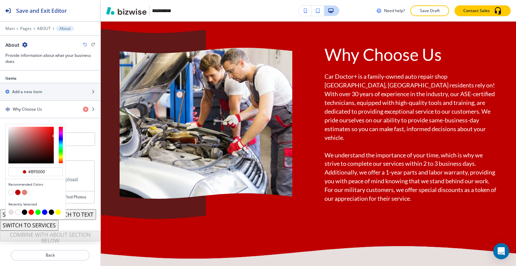
click at [9, 209] on button "button" at bounding box center [10, 211] width 5 height 5
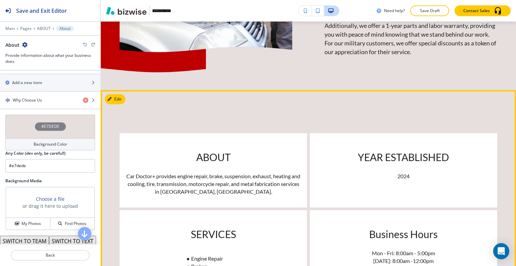
scroll to position [506, 0]
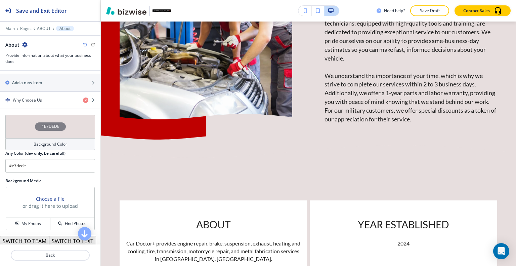
click at [16, 119] on div "#E7DEDE" at bounding box center [50, 127] width 90 height 24
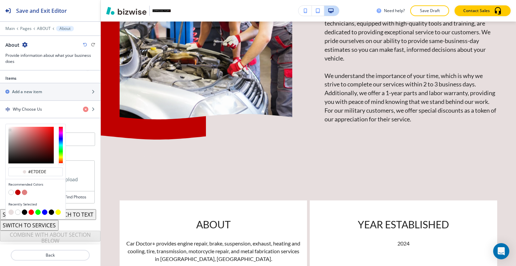
click at [11, 189] on button "button" at bounding box center [10, 191] width 5 height 5
type input "#FFFFFF"
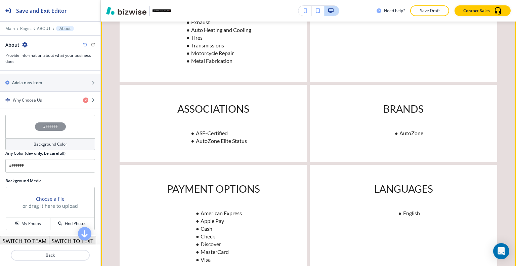
scroll to position [1077, 0]
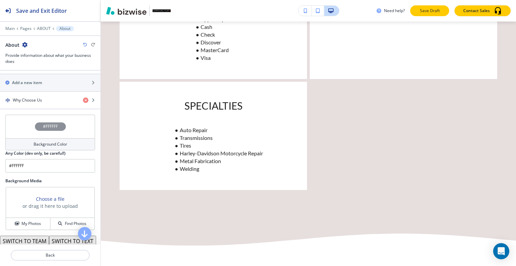
click at [426, 11] on p "Save Draft" at bounding box center [429, 11] width 21 height 6
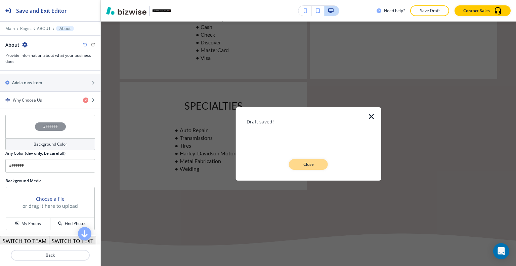
click at [305, 164] on p "Close" at bounding box center [308, 164] width 21 height 6
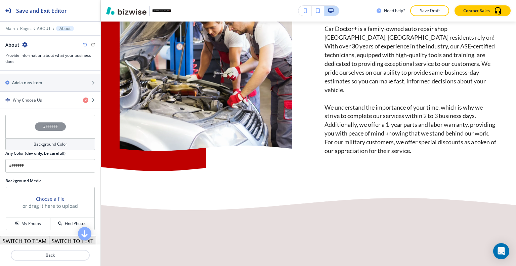
scroll to position [0, 0]
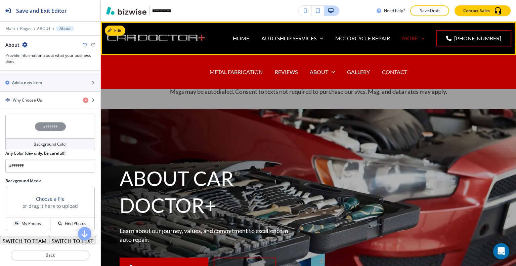
click at [423, 36] on div "MORE" at bounding box center [413, 38] width 22 height 8
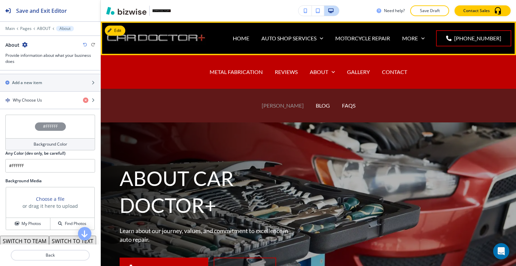
click at [275, 106] on p "BRIAN RILEY" at bounding box center [283, 105] width 42 height 8
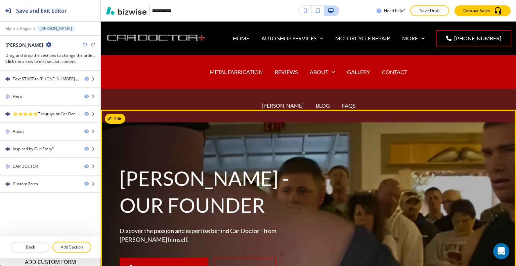
click at [303, 181] on div "BRIAN RILEY - OUR FOUNDER Discover the passion and expertise behind Car Doctor+…" at bounding box center [300, 213] width 394 height 183
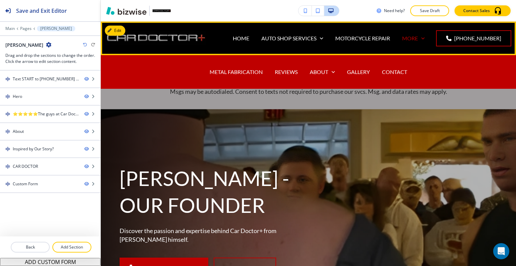
click at [412, 42] on p "MORE" at bounding box center [410, 38] width 16 height 8
click at [359, 74] on p "GALLERY" at bounding box center [358, 72] width 23 height 8
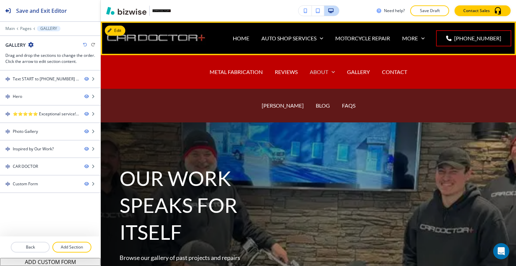
click at [320, 71] on p "ABOUT" at bounding box center [319, 72] width 18 height 8
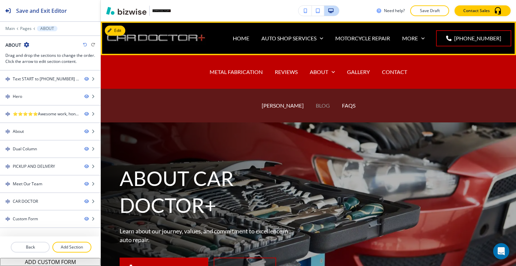
click at [317, 108] on p "BLOG" at bounding box center [323, 105] width 14 height 8
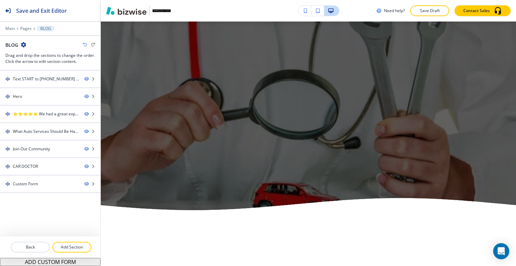
scroll to position [739, 0]
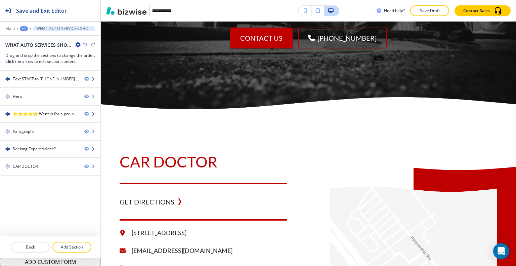
scroll to position [0, 0]
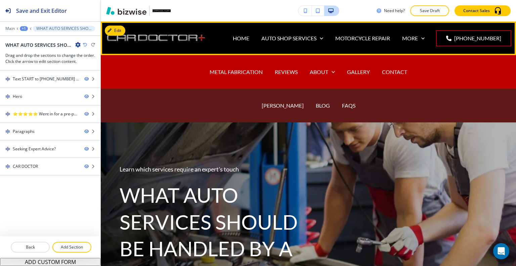
drag, startPoint x: 322, startPoint y: 71, endPoint x: 301, endPoint y: 108, distance: 43.3
click at [322, 72] on p "ABOUT" at bounding box center [319, 72] width 18 height 8
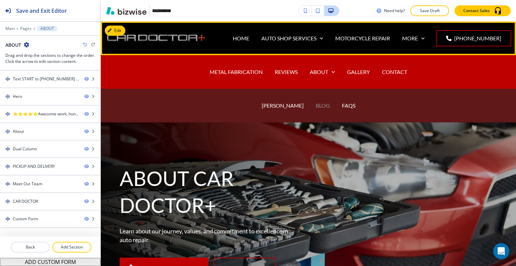
click at [318, 102] on p "BLOG" at bounding box center [323, 105] width 14 height 8
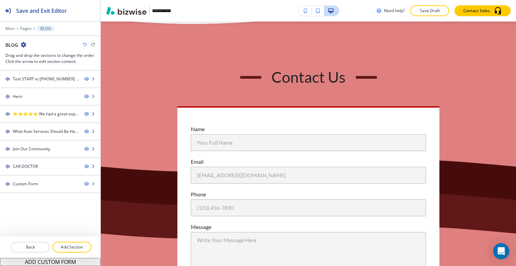
scroll to position [1405, 0]
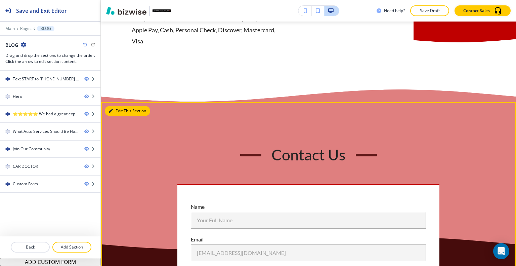
click at [112, 106] on button "Edit This Section" at bounding box center [127, 111] width 45 height 10
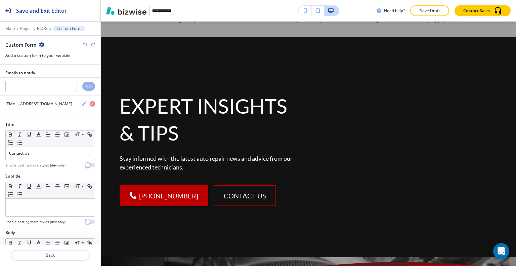
scroll to position [0, 0]
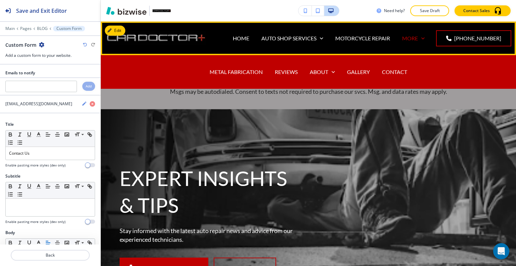
click at [418, 37] on p "MORE" at bounding box center [410, 38] width 16 height 8
click at [353, 71] on p "GALLERY" at bounding box center [358, 72] width 23 height 8
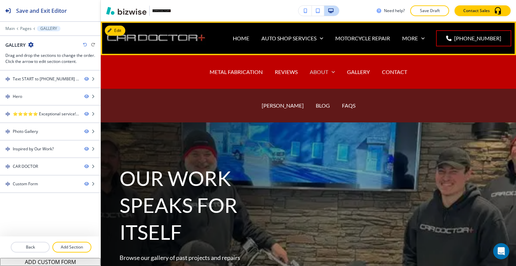
click at [330, 69] on icon at bounding box center [333, 72] width 7 height 7
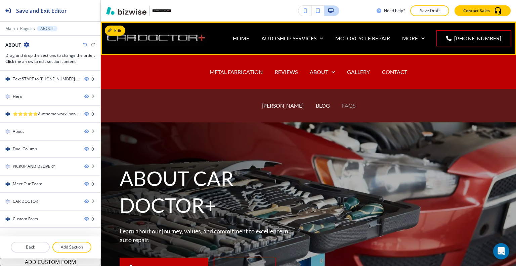
click at [343, 108] on p "FAQS" at bounding box center [348, 105] width 13 height 8
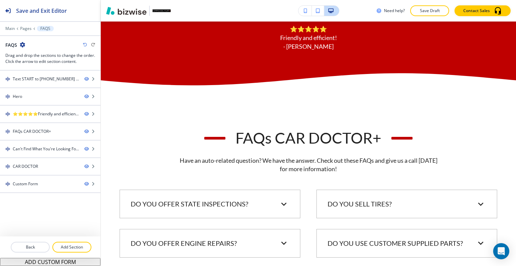
scroll to position [403, 0]
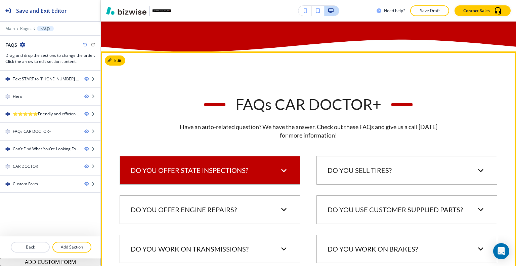
click at [255, 159] on div "Do you offer state inspections? Yes, we do state inspections for passenger vehi…" at bounding box center [210, 170] width 181 height 29
click at [255, 168] on div "Do you offer state inspections?" at bounding box center [205, 170] width 148 height 9
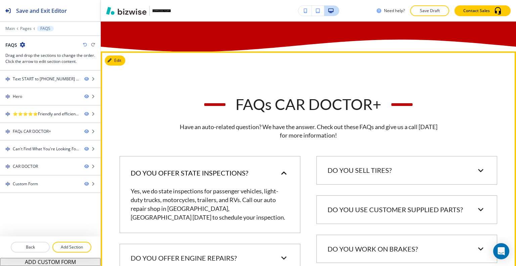
click at [256, 168] on div "Do you offer state inspections?" at bounding box center [205, 172] width 148 height 9
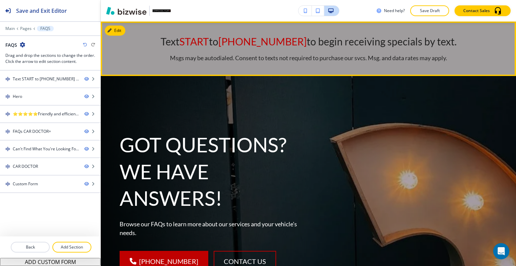
scroll to position [0, 0]
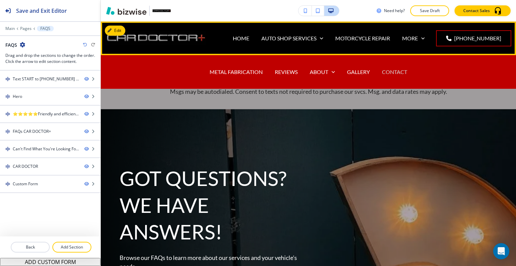
click at [395, 70] on p "CONTACT" at bounding box center [394, 72] width 25 height 8
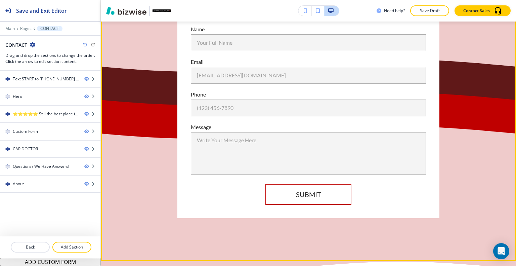
scroll to position [369, 0]
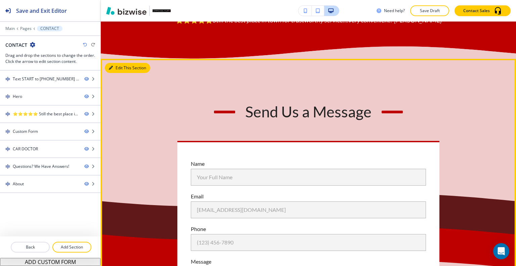
click at [122, 73] on button "Edit This Section" at bounding box center [127, 68] width 45 height 10
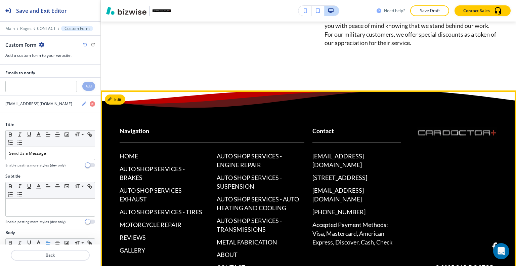
scroll to position [1532, 0]
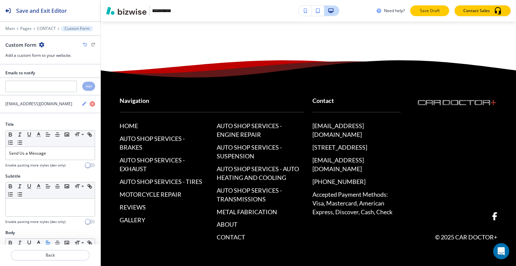
click at [421, 8] on p "Save Draft" at bounding box center [429, 11] width 21 height 6
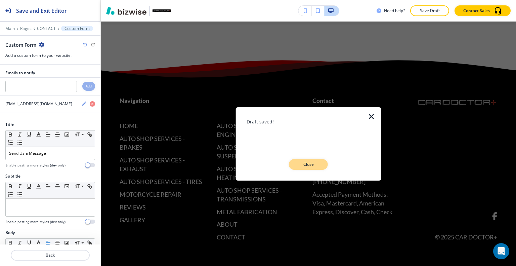
click at [317, 164] on p "Close" at bounding box center [308, 164] width 21 height 6
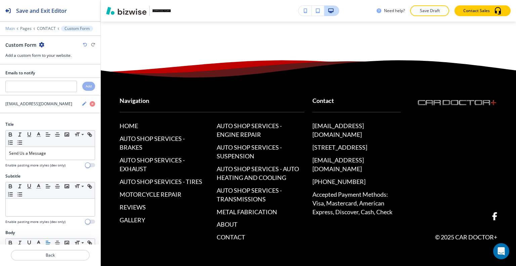
click at [12, 27] on p "Main" at bounding box center [9, 28] width 9 height 5
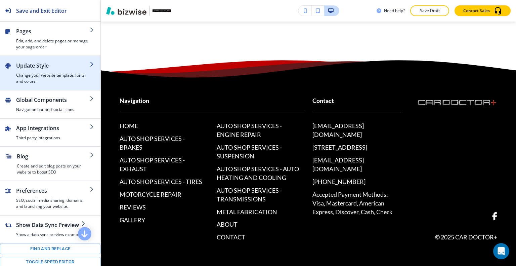
click at [38, 74] on h4 "Change your website template, fonts, and colors" at bounding box center [53, 78] width 74 height 12
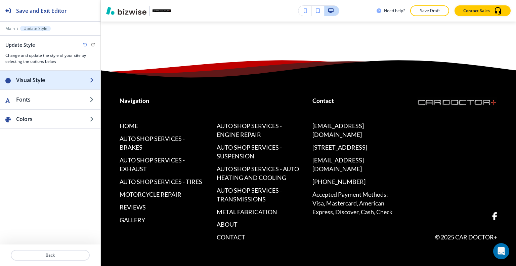
click at [41, 84] on div "button" at bounding box center [50, 86] width 100 height 5
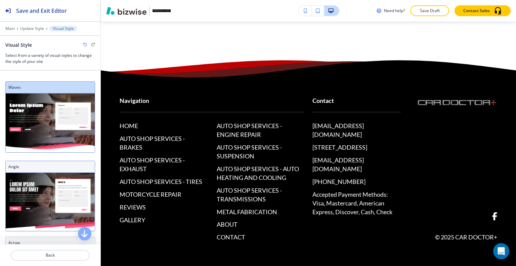
scroll to position [67, 0]
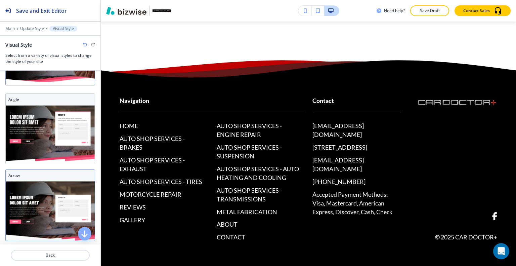
click at [30, 188] on img at bounding box center [50, 210] width 89 height 59
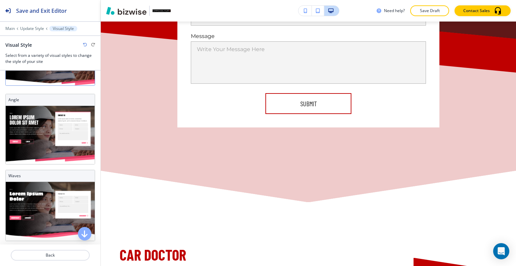
scroll to position [0, 0]
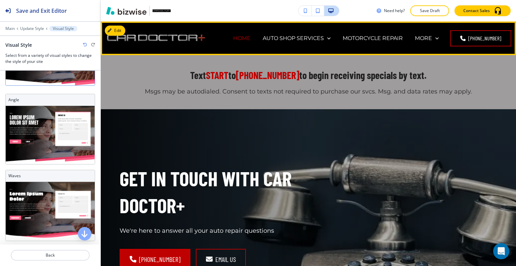
click at [241, 39] on p "HOME" at bounding box center [241, 38] width 17 height 8
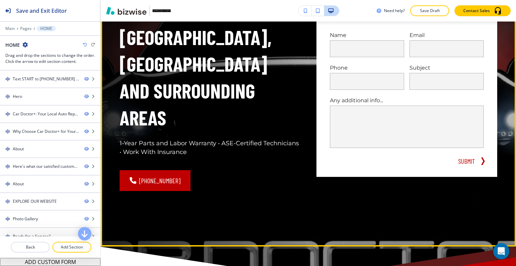
scroll to position [67, 0]
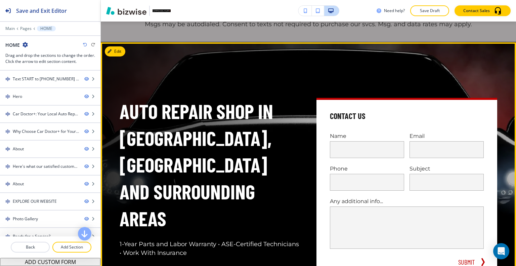
click at [114, 46] on div "AUTO REPAIR SHOP IN LOCUST GROVE, VA AND SURROUNDING AREAS 1-Year Parts and Lab…" at bounding box center [308, 194] width 415 height 305
click at [115, 48] on button "Edit This Section" at bounding box center [127, 51] width 45 height 10
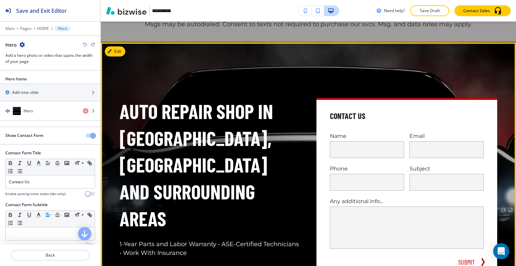
scroll to position [88, 0]
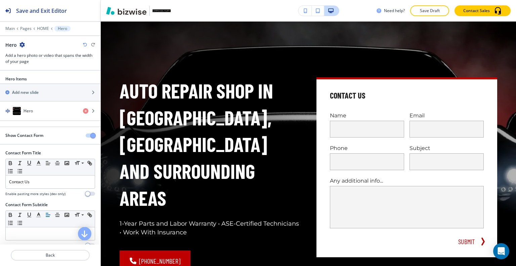
click at [90, 134] on span "button" at bounding box center [92, 135] width 5 height 5
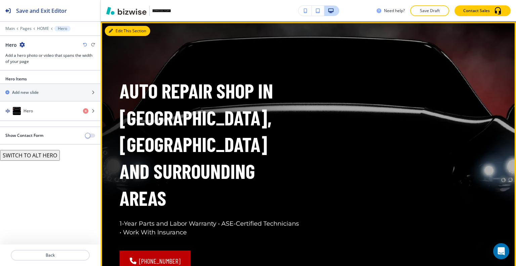
click at [124, 30] on button "Edit This Section" at bounding box center [127, 31] width 45 height 10
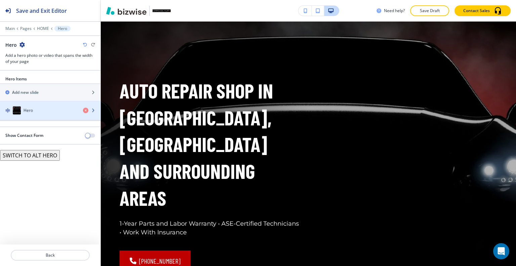
click at [47, 112] on div "Hero" at bounding box center [39, 111] width 78 height 8
click at [43, 111] on div "Hero" at bounding box center [39, 111] width 78 height 8
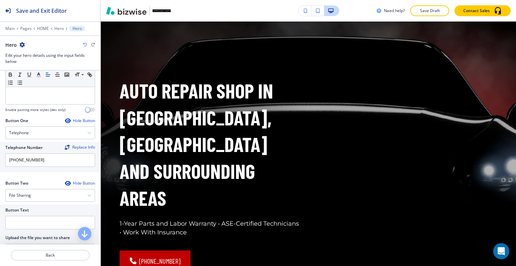
scroll to position [302, 0]
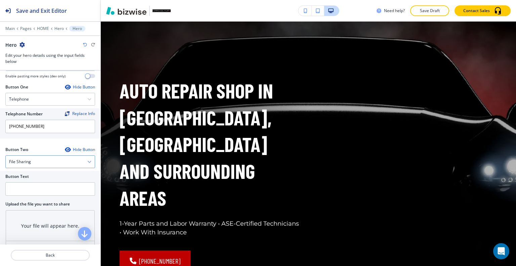
click at [57, 155] on div "File Sharing" at bounding box center [50, 161] width 89 height 12
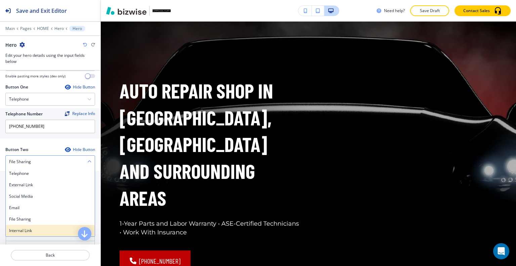
click at [40, 227] on h4 "Internal Link" at bounding box center [50, 230] width 82 height 6
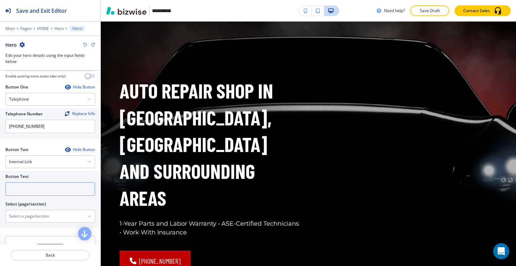
click at [28, 182] on input "text" at bounding box center [50, 188] width 90 height 13
type input "contact us"
click at [21, 210] on \(page\/section\) "Manual Input" at bounding box center [47, 215] width 82 height 11
type \(page\/section\) "CONTACT"
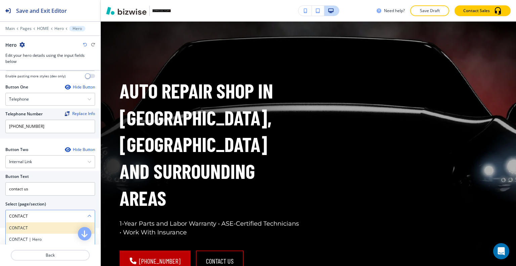
click at [45, 222] on div "CONTACT" at bounding box center [50, 227] width 89 height 11
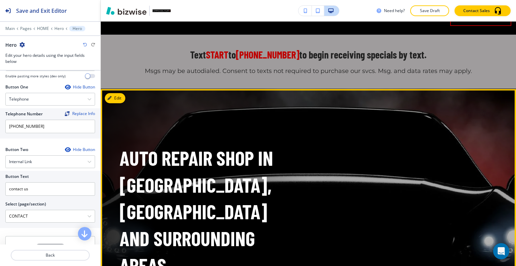
scroll to position [88, 0]
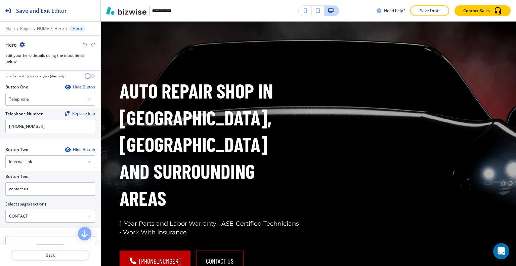
click at [11, 28] on p "Main" at bounding box center [9, 28] width 9 height 5
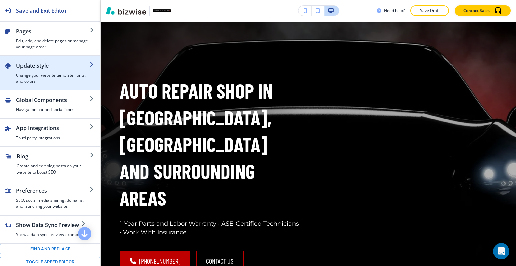
click at [32, 62] on h2 "Update Style" at bounding box center [53, 65] width 74 height 8
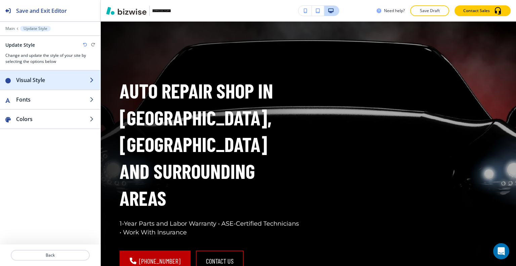
click at [36, 83] on h2 "Visual Style" at bounding box center [53, 80] width 74 height 8
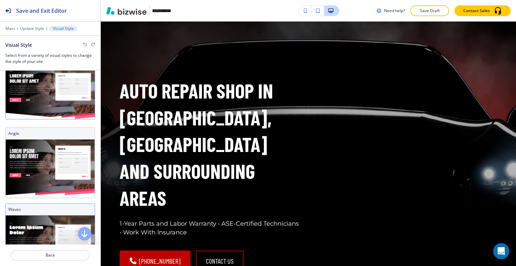
scroll to position [67, 0]
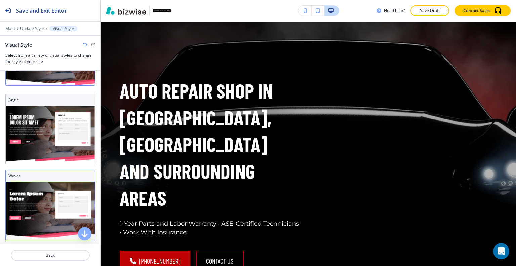
click at [46, 182] on img at bounding box center [50, 211] width 89 height 59
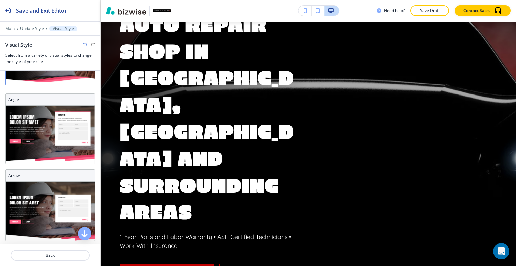
scroll to position [188, 0]
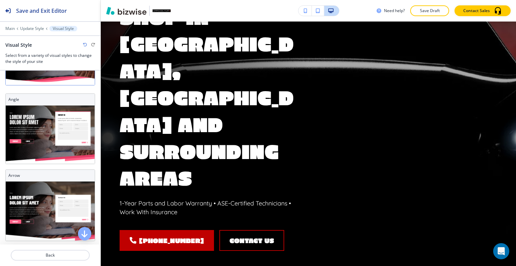
click at [86, 43] on icon "button" at bounding box center [85, 45] width 4 height 4
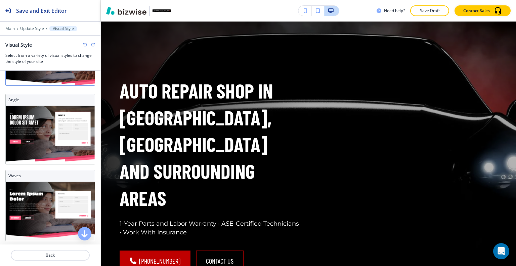
scroll to position [0, 0]
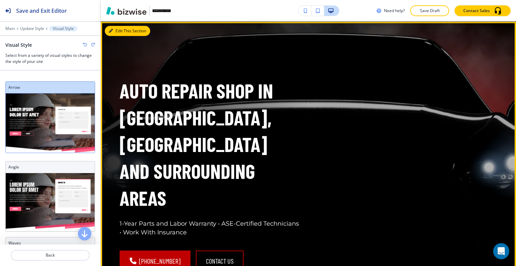
click at [123, 29] on button "Edit This Section" at bounding box center [127, 31] width 45 height 10
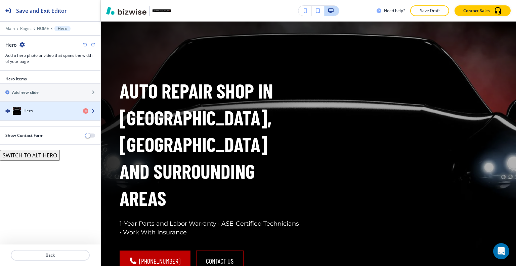
click at [25, 118] on div "button" at bounding box center [50, 117] width 100 height 5
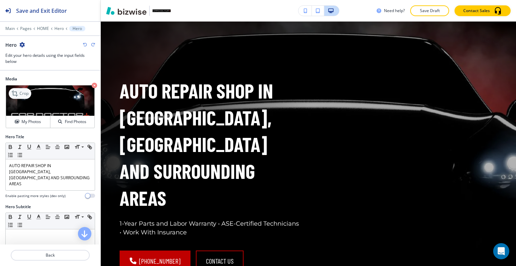
click at [24, 89] on div "Crop" at bounding box center [20, 93] width 22 height 11
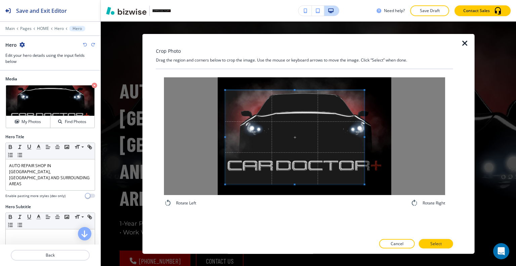
click at [302, 153] on span at bounding box center [294, 137] width 139 height 94
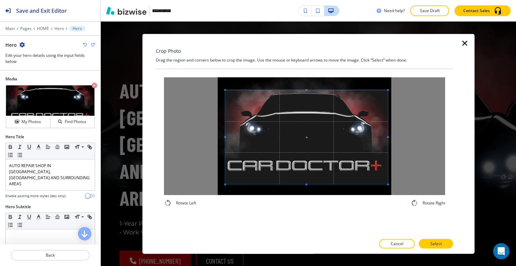
click at [387, 138] on div at bounding box center [306, 137] width 163 height 94
click at [306, 201] on div "Rotate Left Rotate Right" at bounding box center [304, 142] width 281 height 130
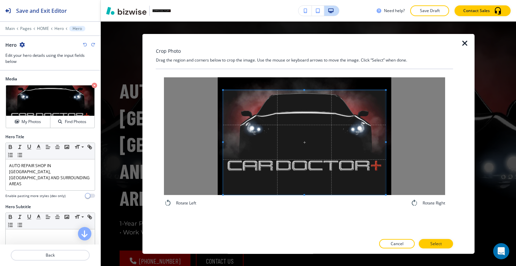
click at [323, 184] on span at bounding box center [304, 142] width 163 height 105
click at [401, 142] on div at bounding box center [304, 136] width 281 height 118
click at [261, 151] on span at bounding box center [304, 142] width 168 height 105
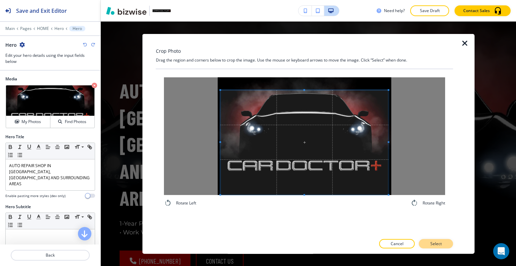
click at [423, 241] on button "Select" at bounding box center [436, 243] width 34 height 9
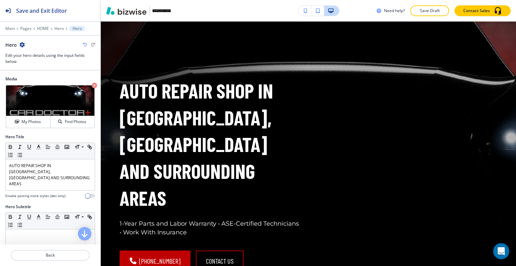
click at [86, 44] on icon "button" at bounding box center [85, 45] width 4 height 4
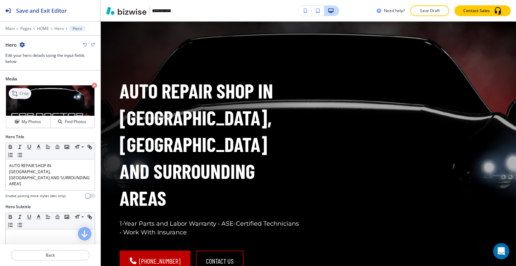
click at [19, 90] on icon at bounding box center [15, 93] width 8 height 8
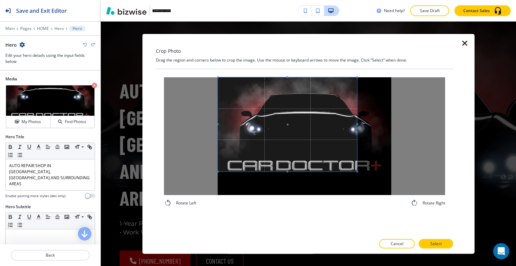
click at [298, 143] on span at bounding box center [287, 124] width 139 height 94
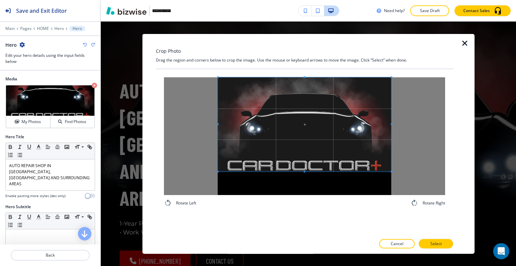
click at [424, 132] on div at bounding box center [304, 136] width 281 height 118
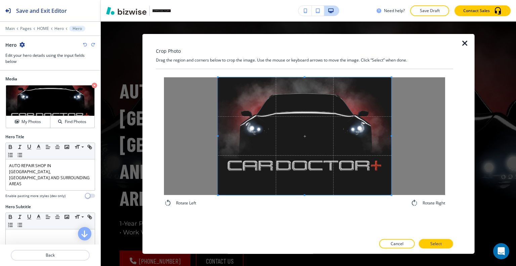
click at [303, 214] on div "Rotate Left Rotate Right" at bounding box center [304, 142] width 297 height 146
click at [432, 244] on p "Select" at bounding box center [435, 243] width 11 height 6
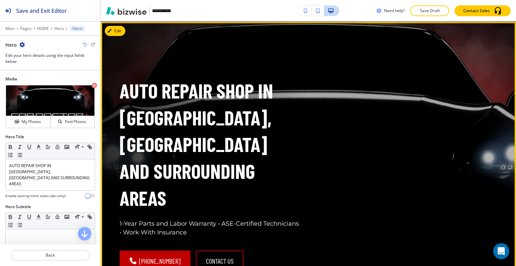
scroll to position [54, 0]
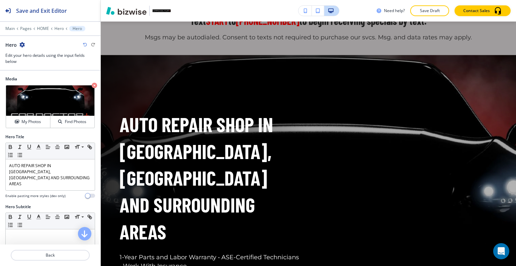
click at [83, 45] on icon "button" at bounding box center [85, 45] width 4 height 4
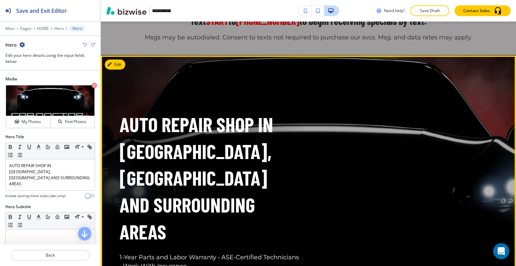
scroll to position [155, 0]
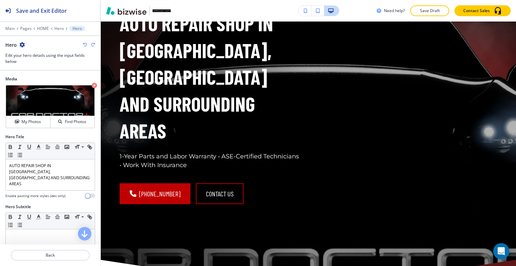
click at [86, 44] on icon "button" at bounding box center [85, 45] width 4 height 4
click at [85, 43] on icon "button" at bounding box center [85, 45] width 4 height 4
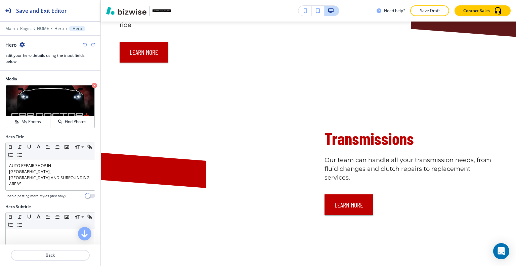
scroll to position [0, 0]
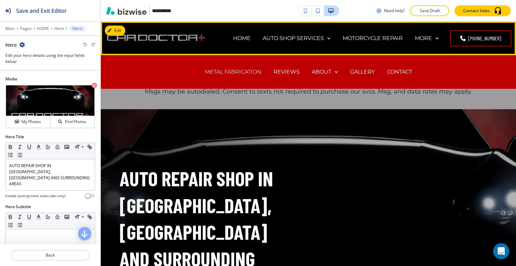
click at [232, 72] on p "METAL FABRICATION" at bounding box center [233, 72] width 56 height 8
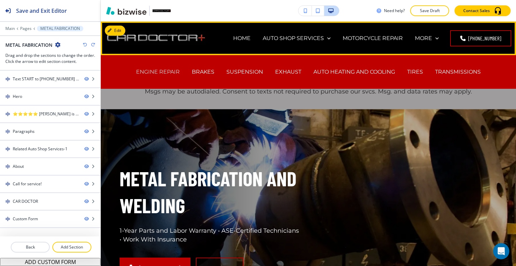
click at [176, 70] on div "ENGINE REPAIR" at bounding box center [158, 72] width 56 height 8
click at [171, 70] on p "ENGINE REPAIR" at bounding box center [158, 72] width 44 height 8
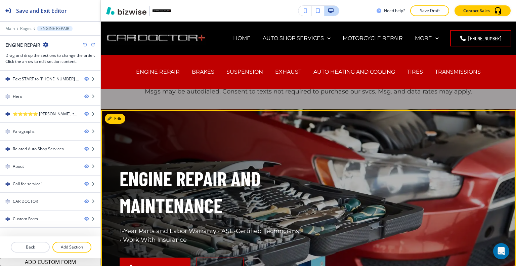
click at [329, 142] on div "ENGINE REPAIR AND MAINTENANCE 1-Year Parts and Labor Warranty • ASE-Certified T…" at bounding box center [300, 213] width 394 height 183
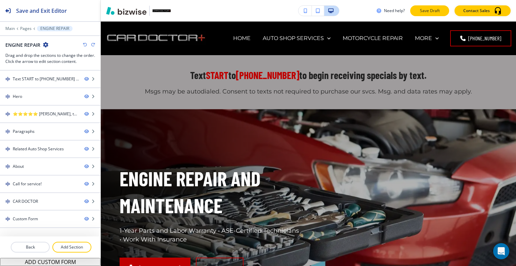
click at [430, 10] on p "Save Draft" at bounding box center [429, 11] width 21 height 6
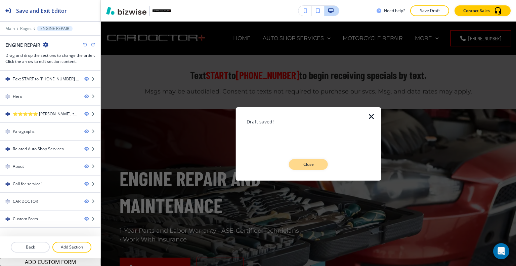
click at [315, 161] on button "Close" at bounding box center [308, 164] width 39 height 11
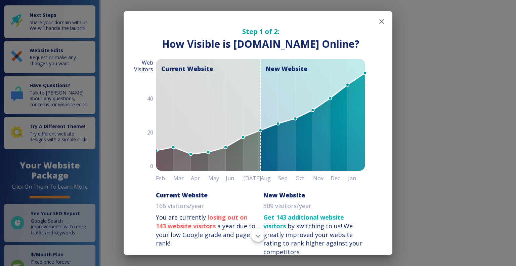
click at [377, 21] on icon "button" at bounding box center [381, 21] width 8 height 8
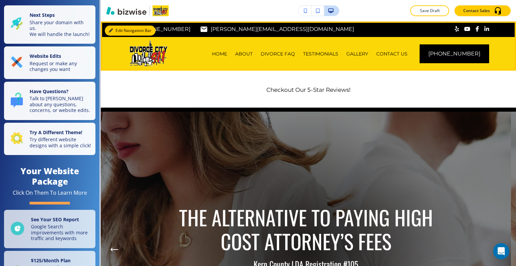
click at [121, 29] on button "Edit Navigation Bar" at bounding box center [130, 31] width 51 height 10
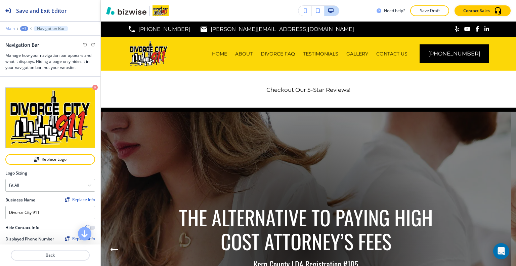
click at [11, 27] on p "Main" at bounding box center [9, 28] width 9 height 5
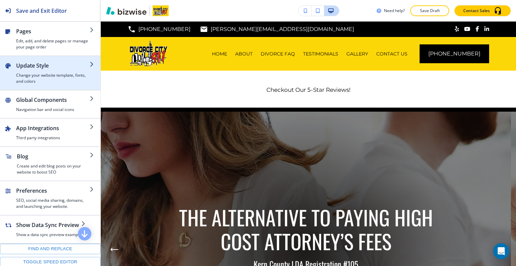
click at [39, 62] on h2 "Update Style" at bounding box center [53, 65] width 74 height 8
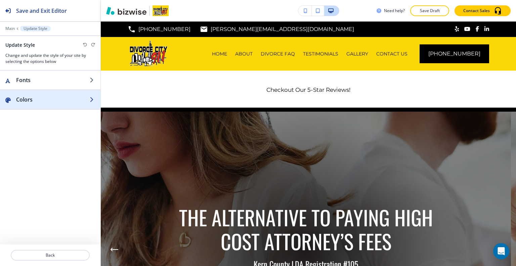
click at [43, 98] on h2 "Colors" at bounding box center [53, 99] width 74 height 8
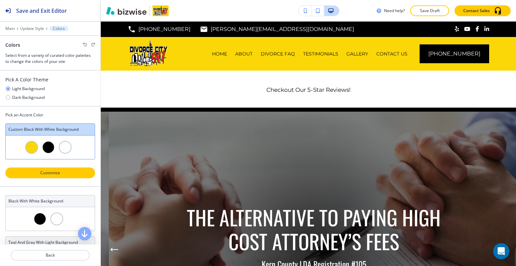
click at [56, 170] on p "Customize" at bounding box center [50, 173] width 72 height 6
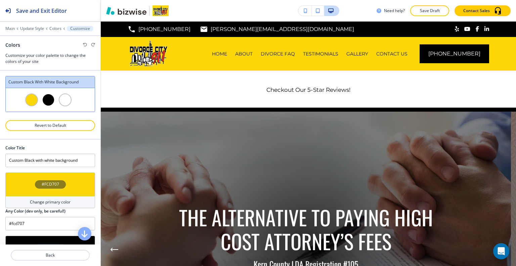
click at [67, 186] on div "#FCD707" at bounding box center [50, 184] width 90 height 24
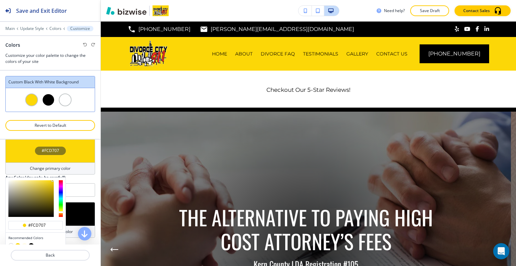
scroll to position [67, 0]
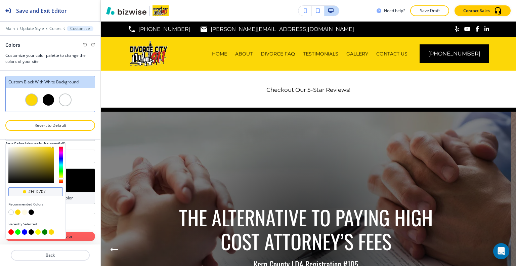
drag, startPoint x: 46, startPoint y: 191, endPoint x: 14, endPoint y: 188, distance: 31.4
click at [14, 188] on div "#fcd707" at bounding box center [35, 191] width 54 height 9
paste input "F7E788"
type input "#F7E788"
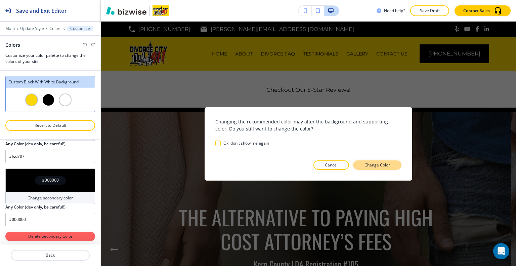
click at [388, 162] on p "Change Color" at bounding box center [377, 165] width 26 height 6
type input "#f7e788"
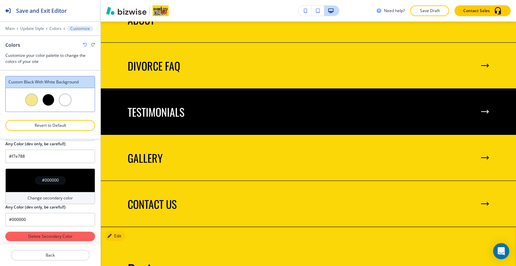
scroll to position [907, 0]
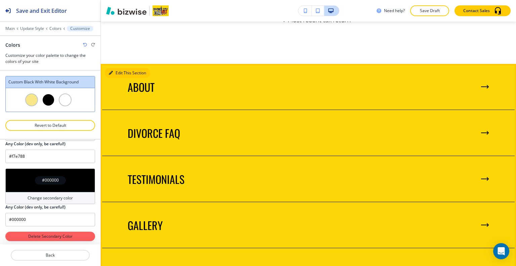
click at [114, 73] on button "Edit This Section" at bounding box center [127, 73] width 45 height 10
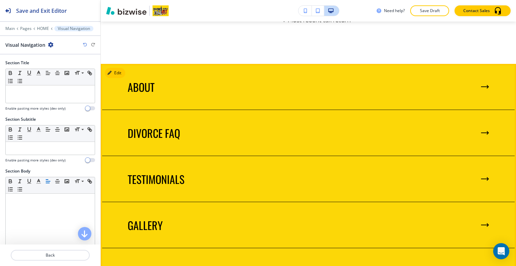
scroll to position [949, 0]
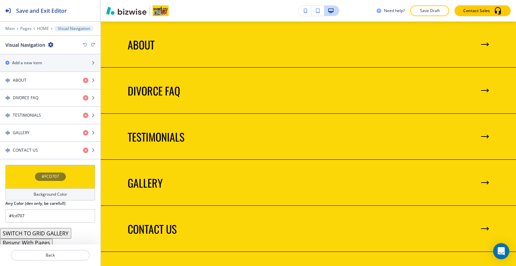
click at [29, 170] on div "#FCD707" at bounding box center [50, 177] width 90 height 24
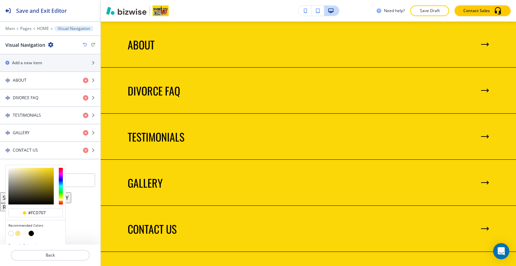
scroll to position [261, 0]
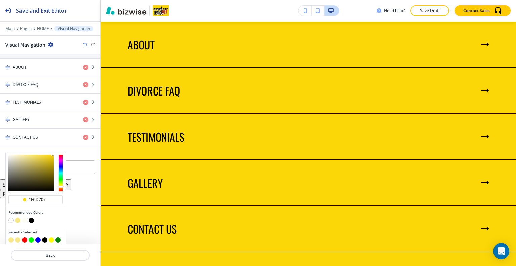
click at [19, 217] on button "button" at bounding box center [17, 219] width 5 height 5
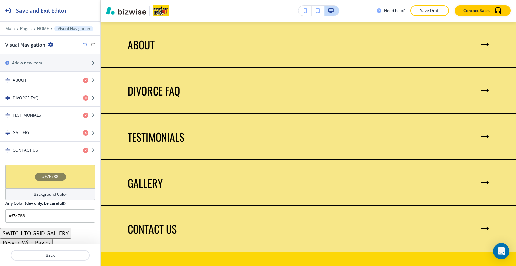
click at [21, 172] on div "#F7E788" at bounding box center [50, 177] width 90 height 24
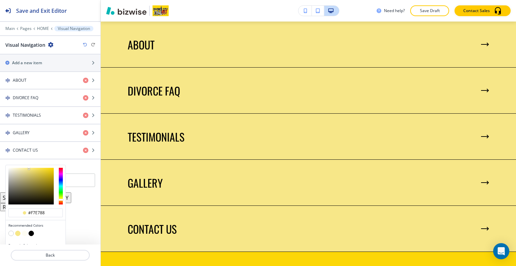
click at [25, 230] on button "button" at bounding box center [24, 232] width 5 height 5
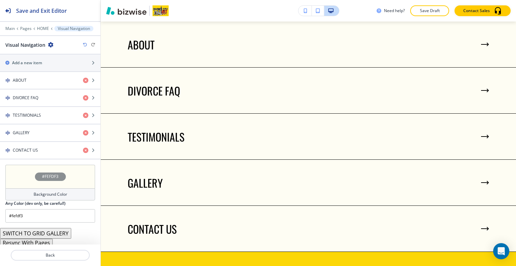
click at [26, 178] on div "#FEFDF3" at bounding box center [50, 177] width 90 height 24
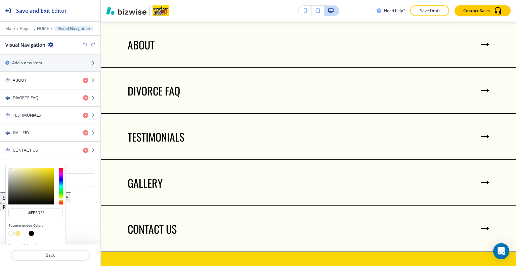
click at [19, 230] on button "button" at bounding box center [17, 232] width 5 height 5
type input "#f7e788"
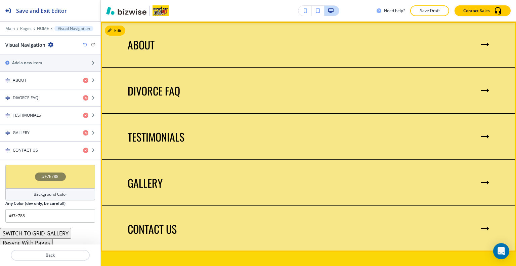
scroll to position [1117, 0]
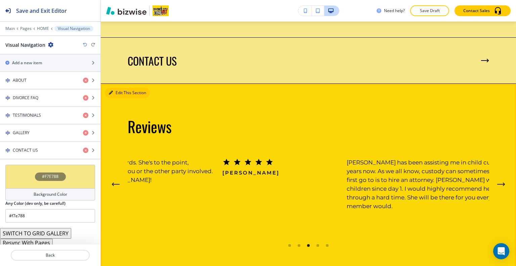
click at [120, 92] on button "Edit This Section" at bounding box center [127, 93] width 45 height 10
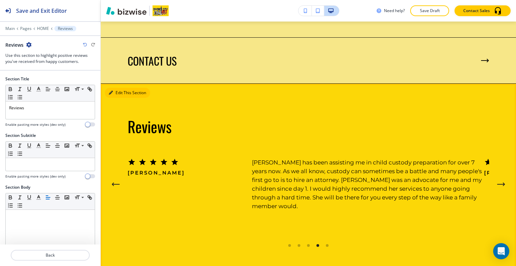
scroll to position [1179, 0]
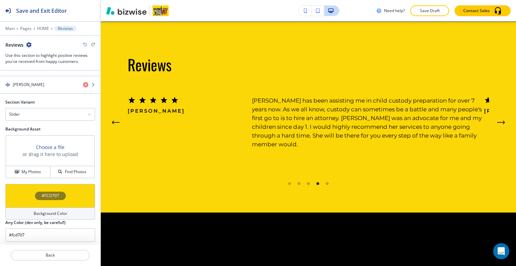
click at [20, 190] on div "#FCD707" at bounding box center [50, 196] width 90 height 24
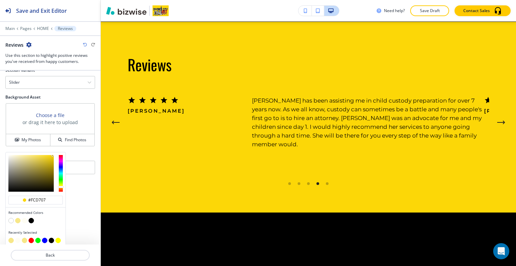
click at [26, 218] on button "button" at bounding box center [24, 220] width 5 height 5
type input "#fefdf3"
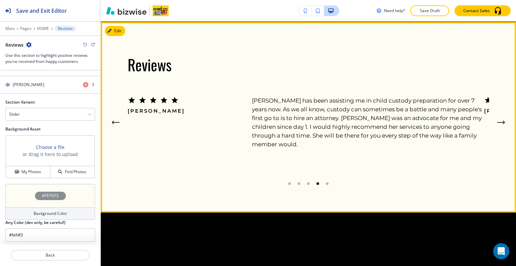
scroll to position [1145, 0]
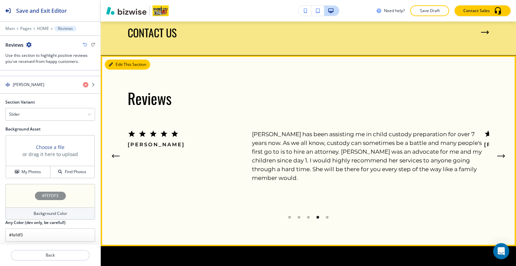
click at [113, 64] on button "Edit This Section" at bounding box center [127, 64] width 45 height 10
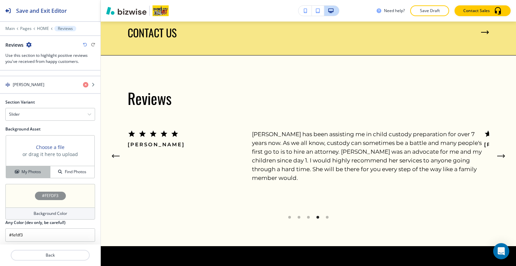
click at [31, 171] on h4 "My Photos" at bounding box center [30, 172] width 19 height 6
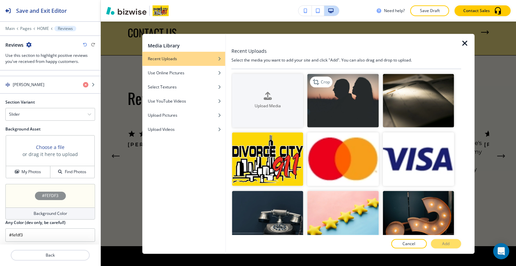
click at [368, 101] on img "button" at bounding box center [342, 100] width 71 height 53
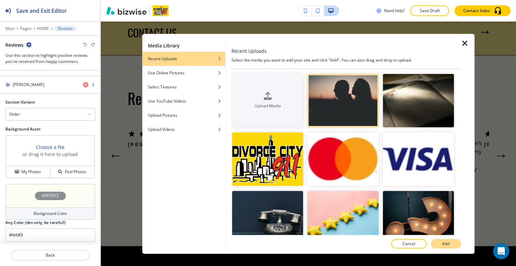
click at [447, 242] on p "Add" at bounding box center [445, 243] width 7 height 6
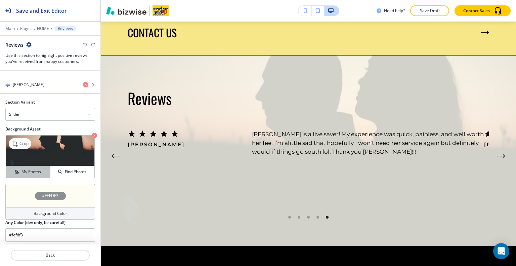
click at [38, 170] on h4 "My Photos" at bounding box center [30, 172] width 19 height 6
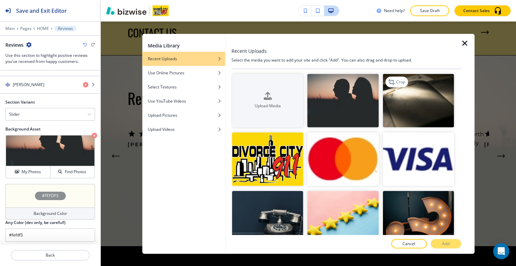
click at [408, 102] on img "button" at bounding box center [417, 100] width 71 height 53
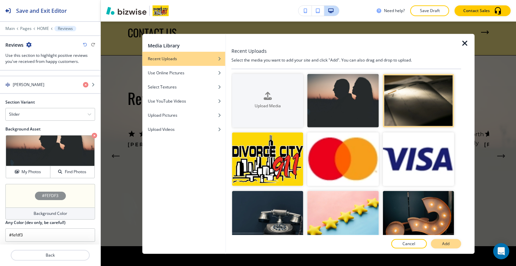
click at [443, 246] on button "Add" at bounding box center [445, 243] width 30 height 9
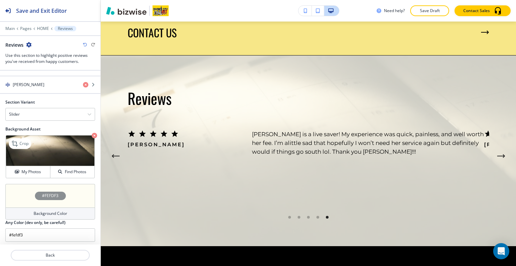
click at [30, 162] on img at bounding box center [50, 150] width 88 height 31
click at [28, 169] on h4 "My Photos" at bounding box center [30, 172] width 19 height 6
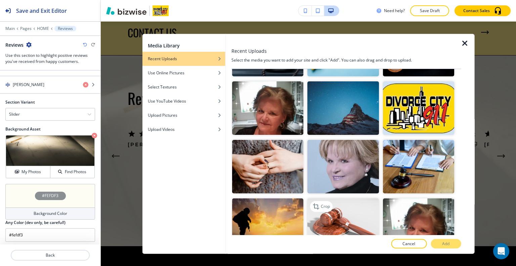
scroll to position [201, 0]
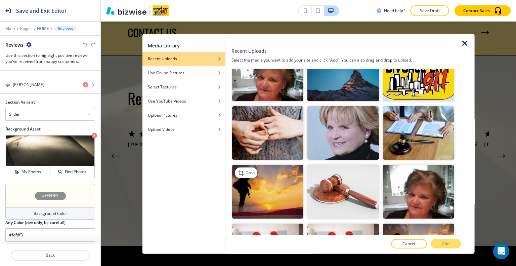
click at [278, 184] on img "button" at bounding box center [267, 191] width 71 height 53
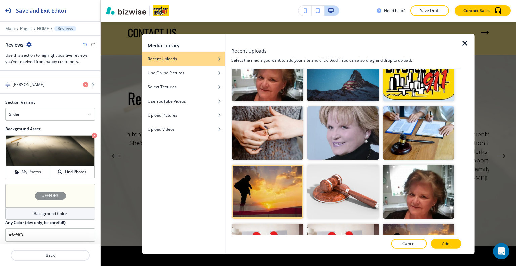
click at [440, 243] on button "Add" at bounding box center [445, 243] width 30 height 9
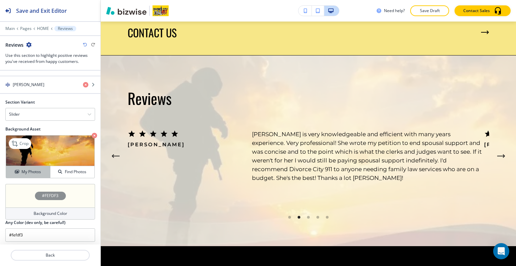
click at [25, 172] on h4 "My Photos" at bounding box center [30, 172] width 19 height 6
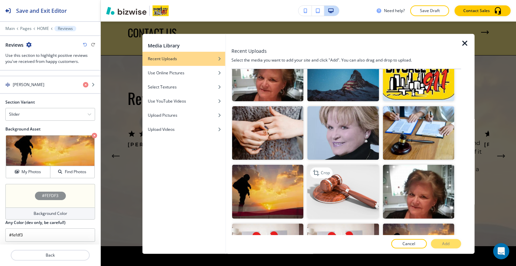
scroll to position [235, 0]
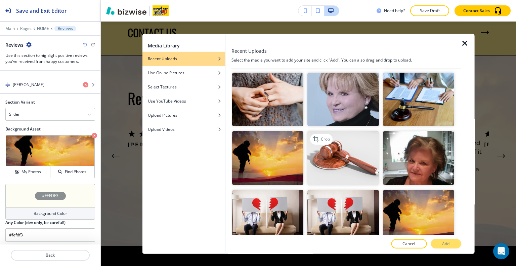
click at [356, 163] on img "button" at bounding box center [342, 157] width 71 height 53
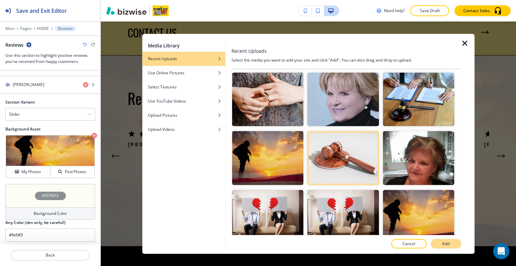
click at [447, 239] on button "Add" at bounding box center [445, 243] width 30 height 9
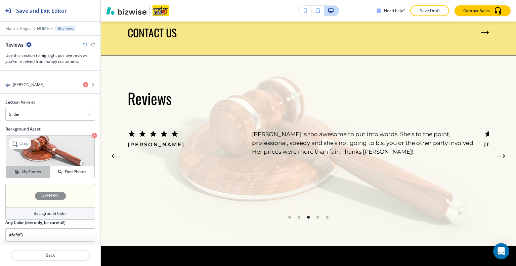
click at [38, 169] on h4 "My Photos" at bounding box center [30, 172] width 19 height 6
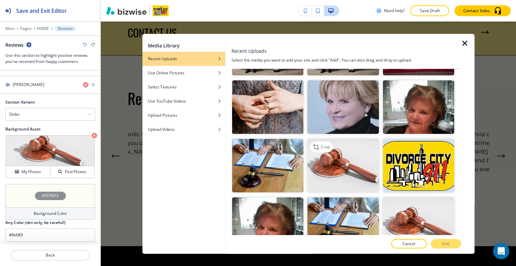
scroll to position [504, 0]
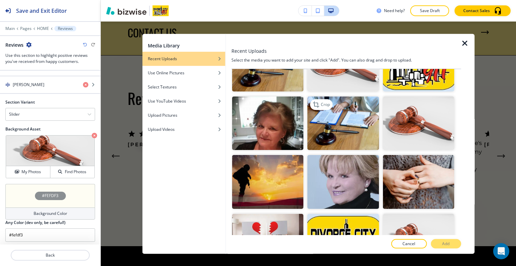
click at [345, 112] on img "button" at bounding box center [342, 122] width 71 height 53
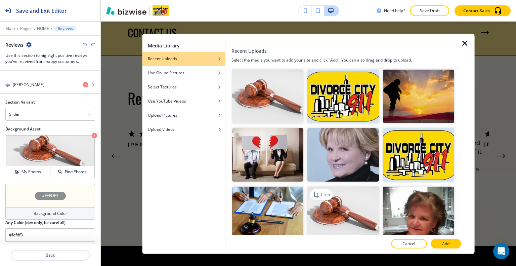
scroll to position [1007, 0]
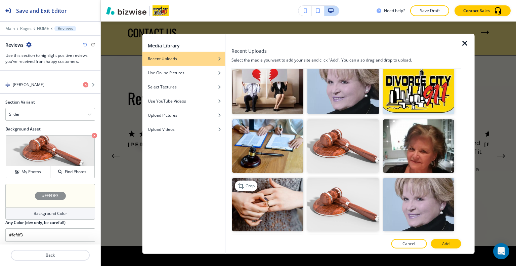
click at [265, 184] on img "button" at bounding box center [267, 204] width 71 height 53
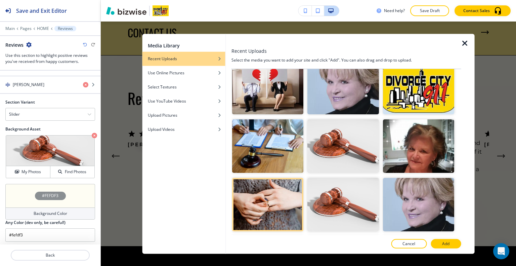
click at [445, 245] on p "Add" at bounding box center [445, 243] width 7 height 6
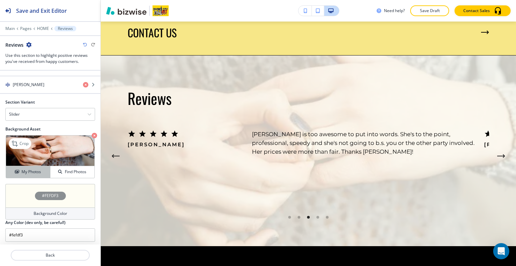
click at [35, 166] on button "My Photos" at bounding box center [28, 172] width 44 height 12
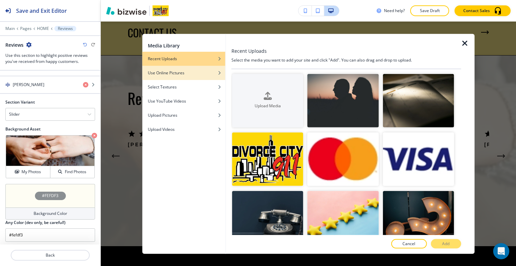
click at [158, 72] on h4 "Use Online Pictures" at bounding box center [166, 73] width 37 height 6
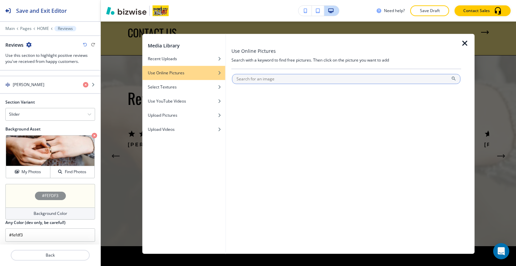
click at [260, 80] on input "text" at bounding box center [346, 79] width 228 height 10
type input "divorce"
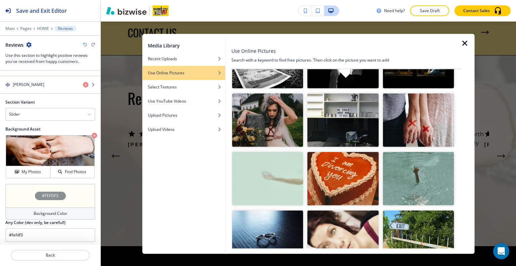
scroll to position [672, 0]
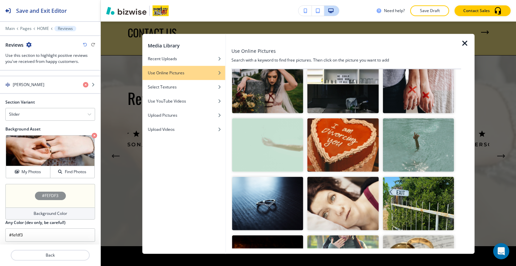
click at [282, 183] on img "button" at bounding box center [267, 203] width 71 height 53
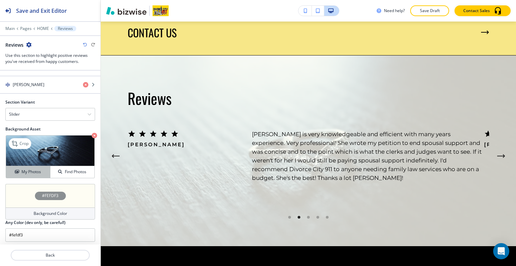
click at [41, 174] on button "My Photos" at bounding box center [28, 172] width 44 height 12
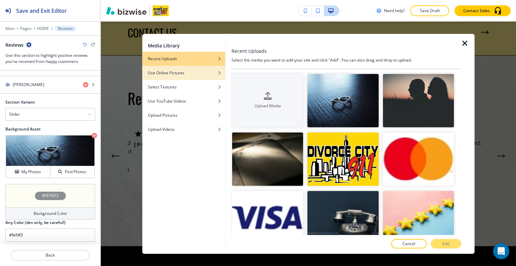
click at [188, 77] on div "button" at bounding box center [183, 78] width 83 height 4
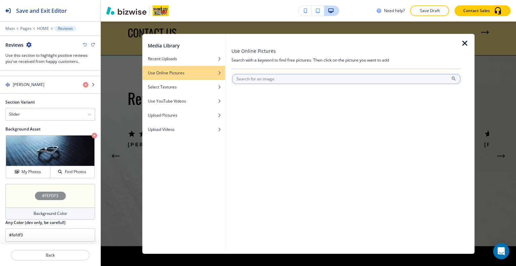
click at [249, 77] on input "text" at bounding box center [346, 79] width 228 height 10
type input "divorce"
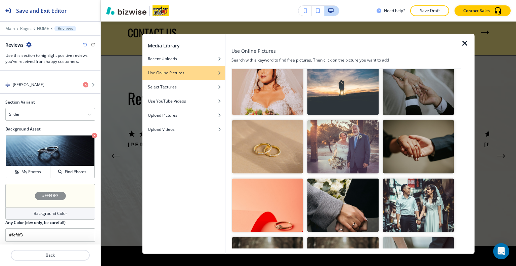
scroll to position [2984, 0]
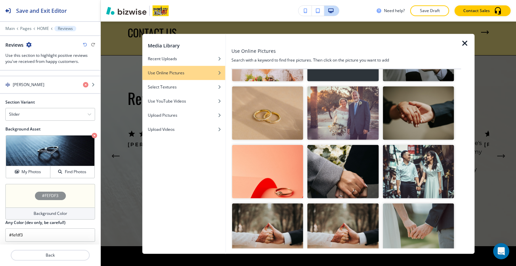
click at [358, 145] on img "button" at bounding box center [342, 171] width 71 height 53
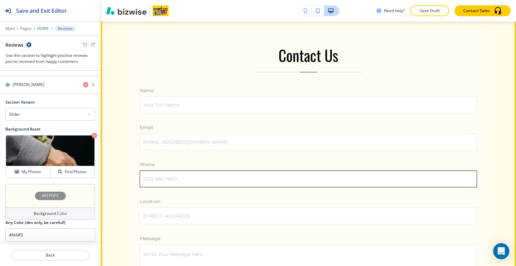
scroll to position [1817, 0]
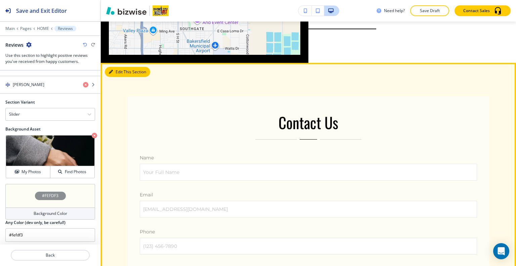
click at [121, 67] on button "Edit This Section" at bounding box center [127, 72] width 45 height 10
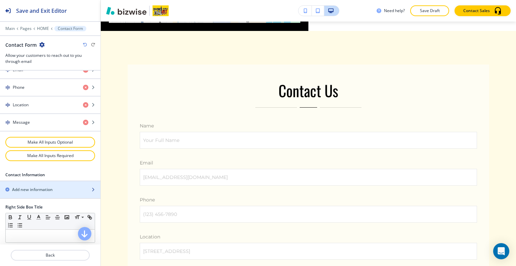
scroll to position [369, 0]
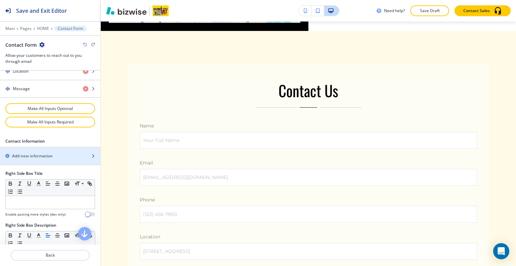
click at [51, 159] on div "button" at bounding box center [50, 161] width 100 height 5
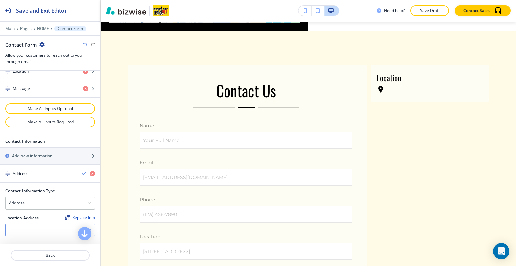
click at [47, 224] on div at bounding box center [50, 230] width 89 height 12
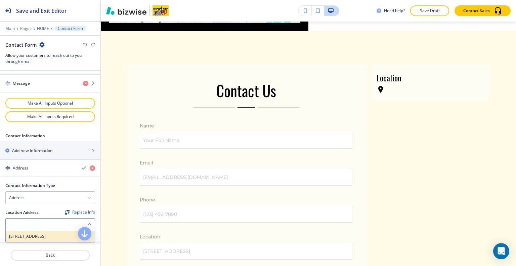
click at [49, 236] on h4 "400 Truxtun Ave #203, Bakersfield, CA 93301, USA" at bounding box center [50, 236] width 82 height 6
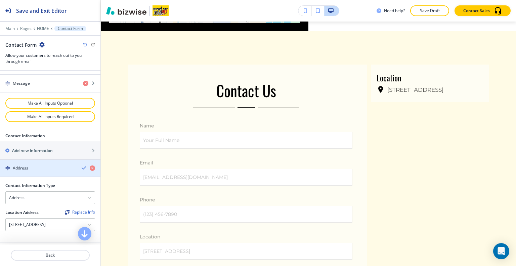
click at [82, 165] on icon "button" at bounding box center [84, 167] width 5 height 5
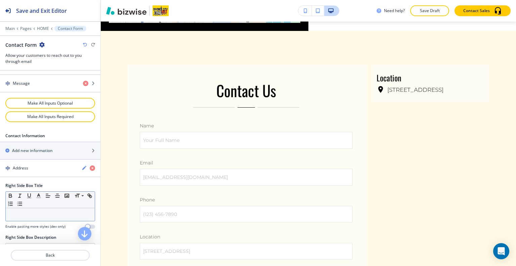
scroll to position [408, 0]
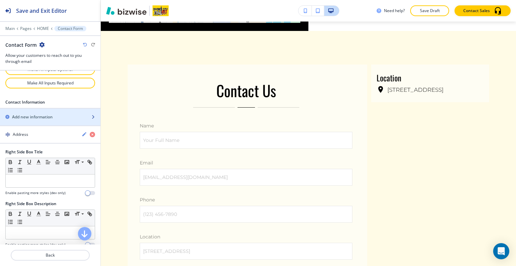
click at [51, 117] on h2 "Add new information" at bounding box center [32, 117] width 41 height 6
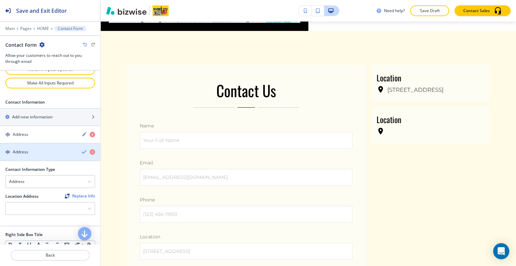
click at [46, 145] on div "button" at bounding box center [50, 145] width 100 height 5
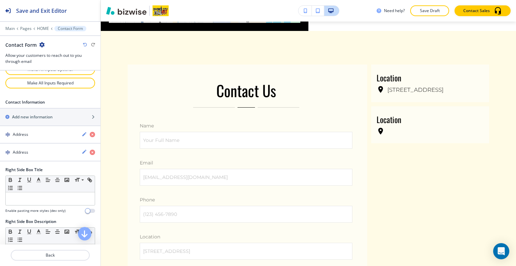
click at [47, 149] on div "Address" at bounding box center [38, 152] width 76 height 6
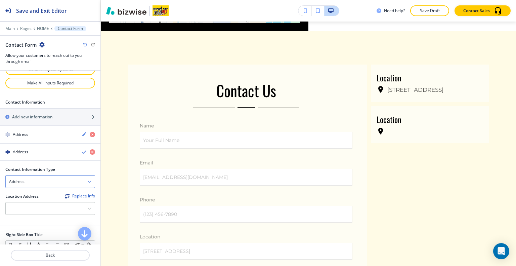
click at [46, 178] on div "Address" at bounding box center [50, 181] width 89 height 12
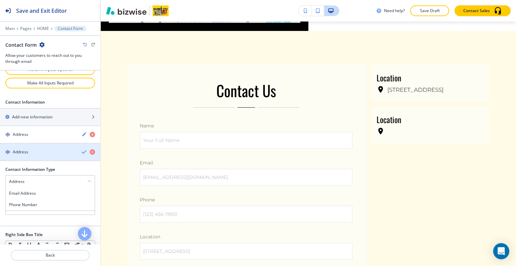
click at [58, 150] on div "Address" at bounding box center [38, 152] width 76 height 6
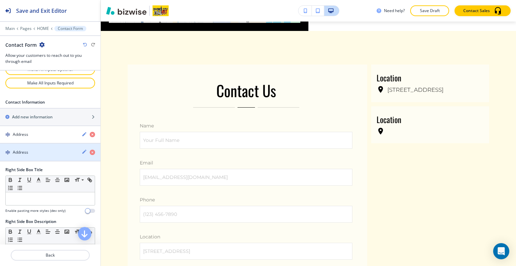
click at [82, 150] on icon "button" at bounding box center [84, 151] width 4 height 4
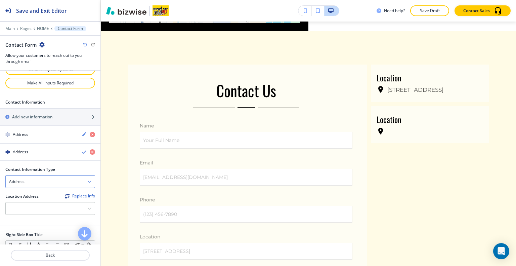
click at [58, 177] on div "Address" at bounding box center [50, 181] width 89 height 12
click at [50, 190] on h4 "Email Address" at bounding box center [50, 193] width 82 height 6
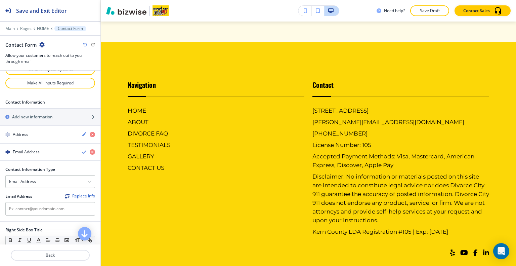
scroll to position [2213, 0]
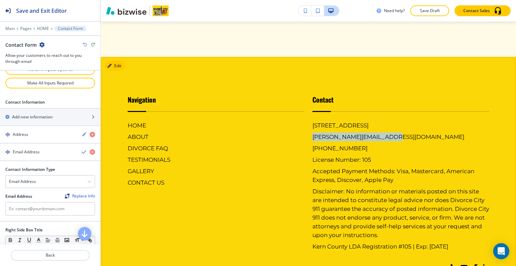
drag, startPoint x: 388, startPoint y: 127, endPoint x: 309, endPoint y: 130, distance: 78.9
click at [309, 130] on div "Contact 400 Truxtun Ave #203, Bakersfield, CA 93301, USA patti@divorcecity911.c…" at bounding box center [396, 166] width 185 height 170
copy h6 "patti@divorcecity911.com"
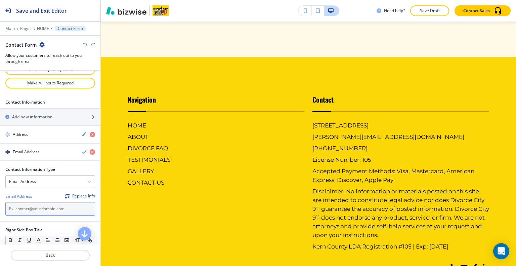
paste input "patti@divorcecity911.com"
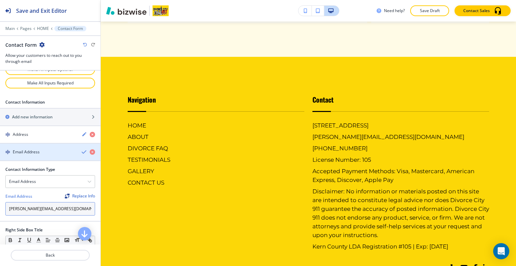
type input "patti@divorcecity911.com"
click at [80, 155] on div "button" at bounding box center [50, 157] width 100 height 5
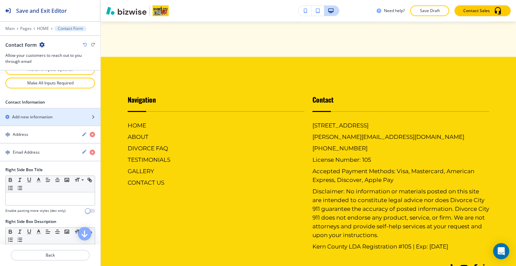
click at [61, 120] on div "button" at bounding box center [50, 122] width 100 height 5
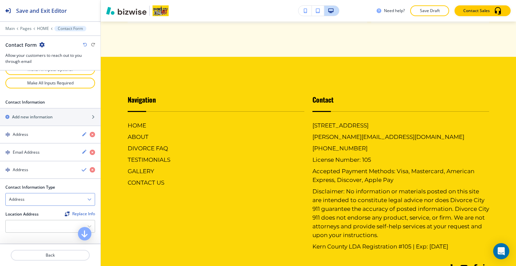
click at [46, 197] on div "Address" at bounding box center [50, 199] width 89 height 12
click at [42, 221] on h4 "Phone Number" at bounding box center [50, 222] width 82 height 6
drag, startPoint x: 360, startPoint y: 138, endPoint x: 370, endPoint y: 139, distance: 10.5
click at [370, 139] on div "400 Truxtun Ave #203, Bakersfield, CA 93301, USA patti@divorcecity911.com (661)…" at bounding box center [400, 186] width 177 height 130
drag, startPoint x: 354, startPoint y: 135, endPoint x: 310, endPoint y: 137, distance: 44.0
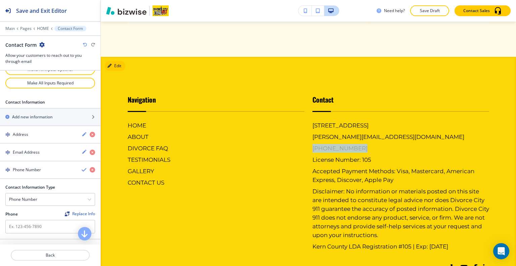
click at [312, 137] on div "400 Truxtun Ave #203, Bakersfield, CA 93301, USA patti@divorcecity911.com (661)…" at bounding box center [400, 186] width 177 height 130
copy h6 "(661) 868-9606"
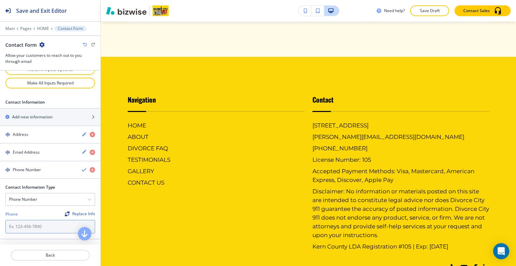
paste input "(661) 868-9606"
type input "(661) 868-9606"
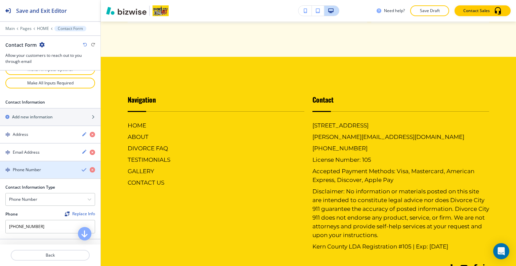
click at [82, 169] on icon "button" at bounding box center [84, 169] width 5 height 5
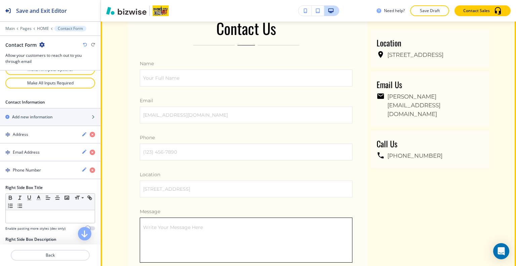
scroll to position [1810, 0]
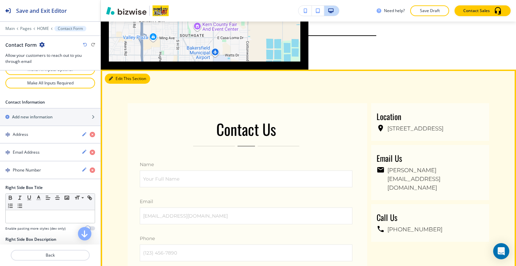
click at [120, 74] on button "Edit This Section" at bounding box center [127, 79] width 45 height 10
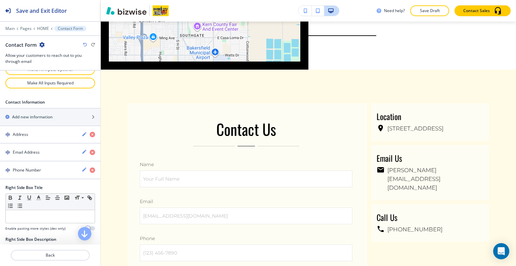
scroll to position [551, 0]
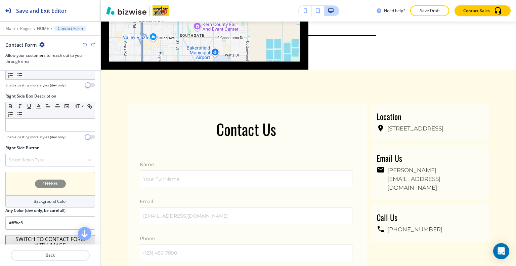
click at [18, 177] on div "#FFFBE6" at bounding box center [50, 184] width 90 height 24
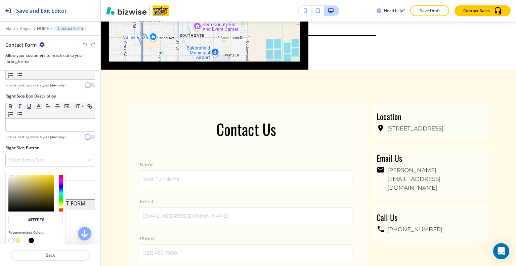
click at [17, 237] on button "button" at bounding box center [17, 239] width 5 height 5
type input "#f7e788"
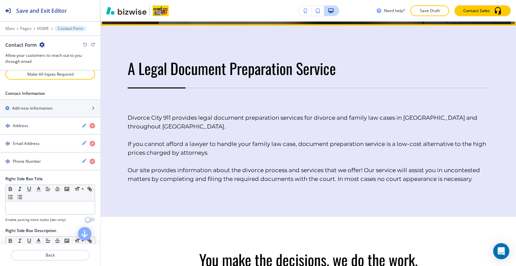
scroll to position [328, 0]
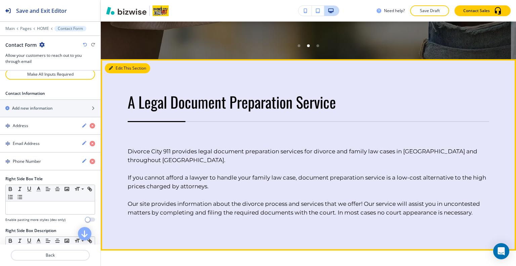
click at [117, 68] on button "Edit This Section" at bounding box center [127, 68] width 45 height 10
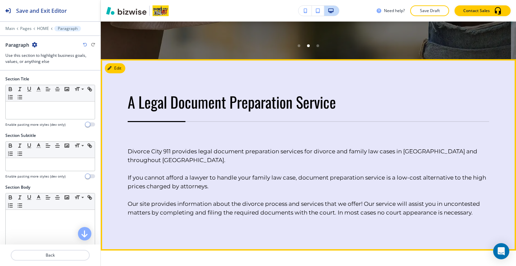
scroll to position [365, 0]
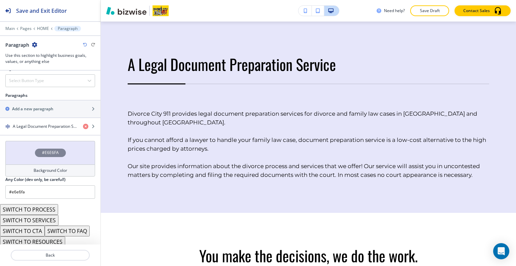
click at [20, 152] on div "#E6E6FA" at bounding box center [50, 153] width 90 height 24
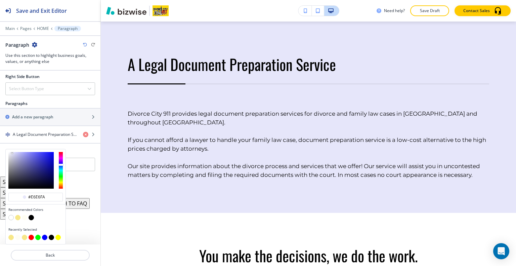
scroll to position [375, 0]
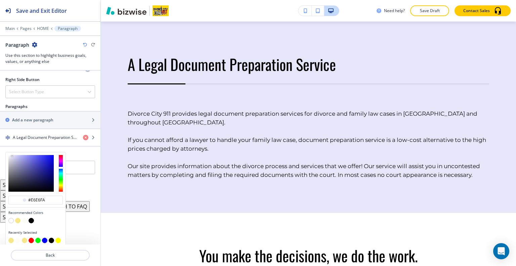
click at [17, 218] on button "button" at bounding box center [17, 220] width 5 height 5
type input "#f7e788"
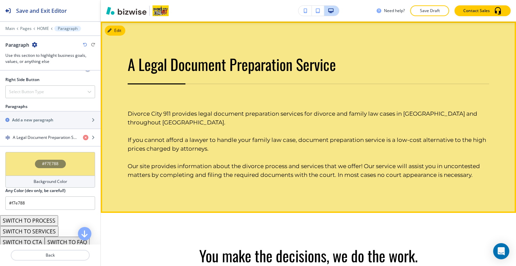
scroll to position [533, 0]
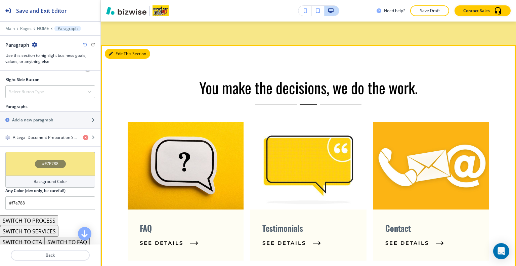
click at [121, 55] on button "Edit This Section" at bounding box center [127, 54] width 45 height 10
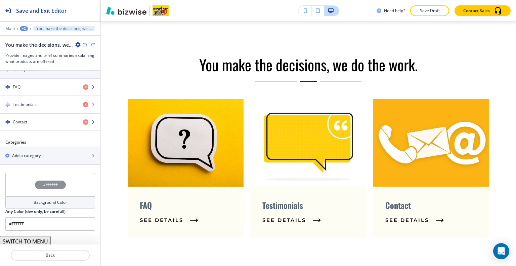
click at [24, 176] on div "#FFFFFF" at bounding box center [50, 185] width 90 height 24
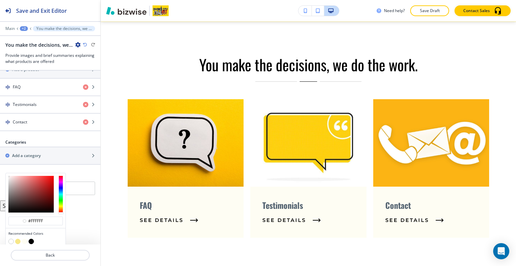
scroll to position [278, 0]
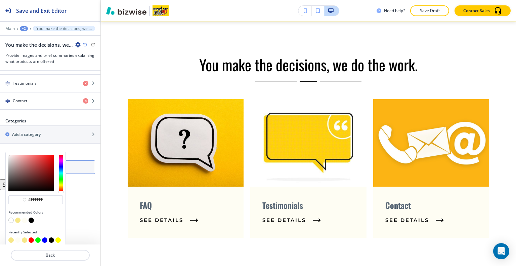
click at [26, 217] on button "button" at bounding box center [24, 219] width 5 height 5
type input "#fefdf3"
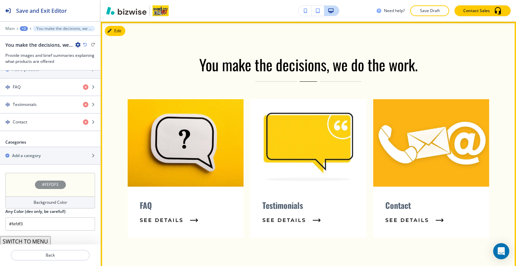
scroll to position [724, 0]
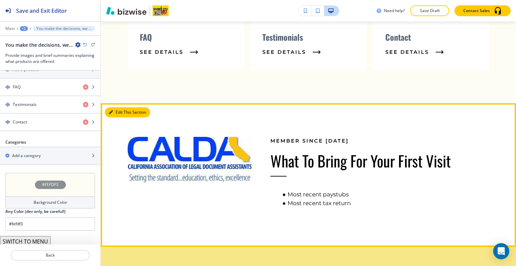
click at [120, 111] on button "Edit This Section" at bounding box center [127, 112] width 45 height 10
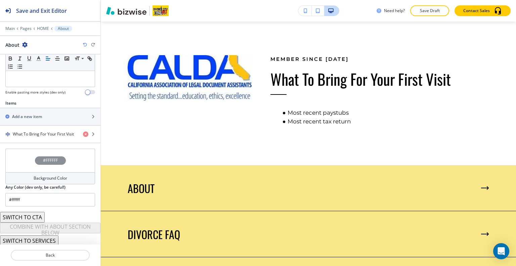
click at [27, 153] on div "#FFFFFF" at bounding box center [50, 160] width 90 height 24
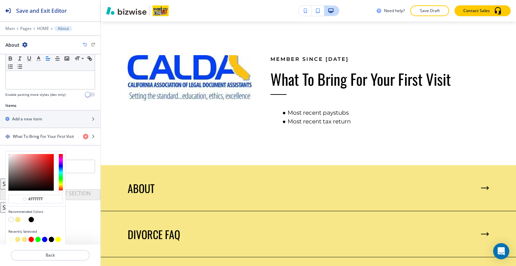
click at [26, 218] on button "button" at bounding box center [24, 219] width 5 height 5
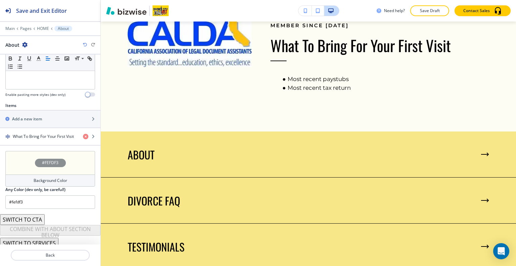
scroll to position [788, 0]
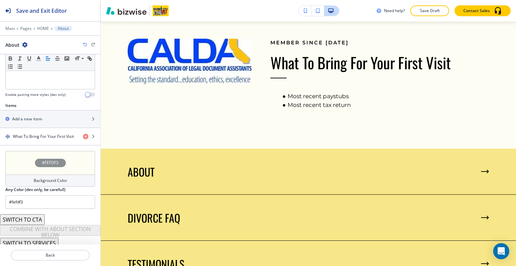
click at [85, 41] on div "About" at bounding box center [50, 44] width 90 height 7
click at [85, 46] on icon "button" at bounding box center [85, 45] width 4 height 4
type input "#ffffff"
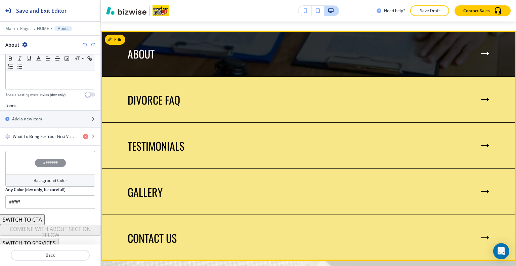
scroll to position [906, 0]
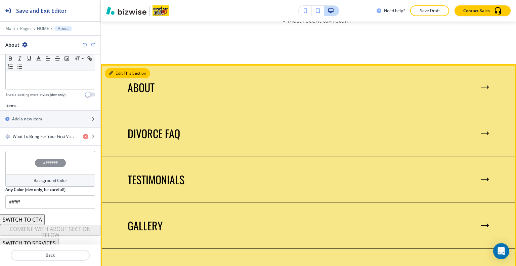
click at [117, 76] on button "Edit This Section" at bounding box center [127, 73] width 45 height 10
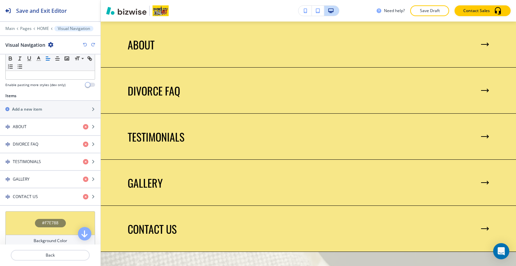
scroll to position [235, 0]
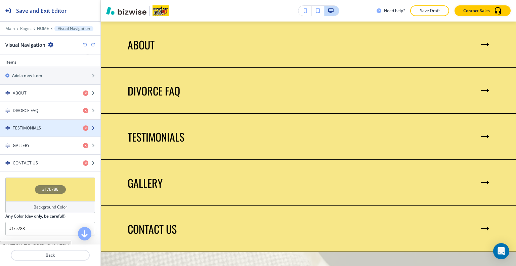
click at [43, 129] on div "TESTIMONIALS" at bounding box center [39, 128] width 78 height 6
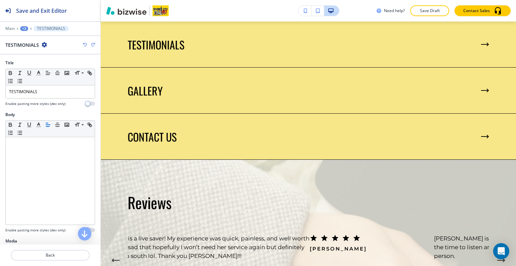
scroll to position [142, 0]
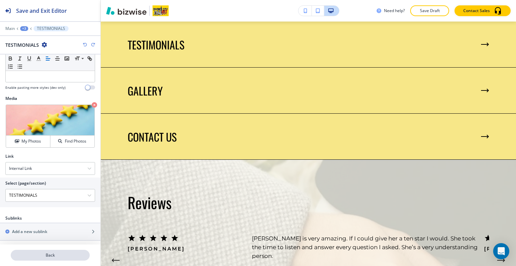
click at [50, 257] on p "Back" at bounding box center [50, 255] width 78 height 6
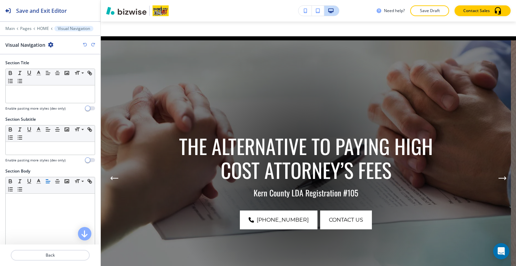
scroll to position [0, 0]
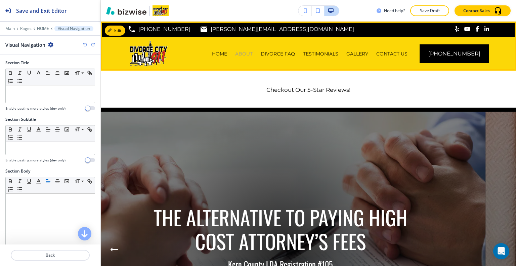
click at [249, 53] on p "ABOUT" at bounding box center [243, 53] width 17 height 7
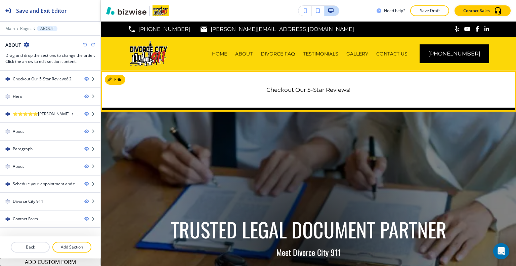
click at [304, 91] on link "Checkout Our 5-Star Reviews!" at bounding box center [308, 89] width 84 height 7
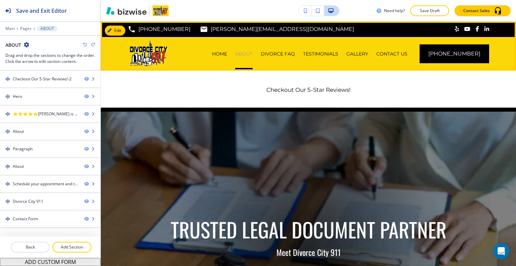
click at [253, 54] on p "ABOUT" at bounding box center [243, 53] width 17 height 7
click at [222, 51] on p "HOME" at bounding box center [219, 53] width 15 height 7
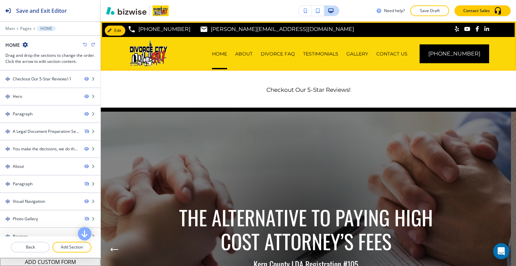
click at [231, 54] on div "HOME" at bounding box center [219, 53] width 23 height 7
click at [245, 51] on p "ABOUT" at bounding box center [243, 53] width 17 height 7
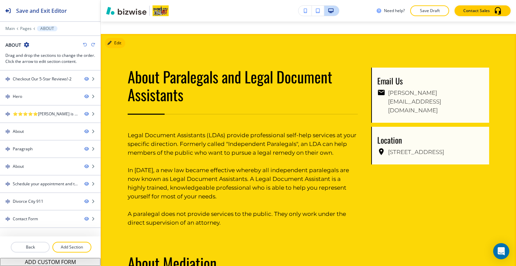
scroll to position [672, 0]
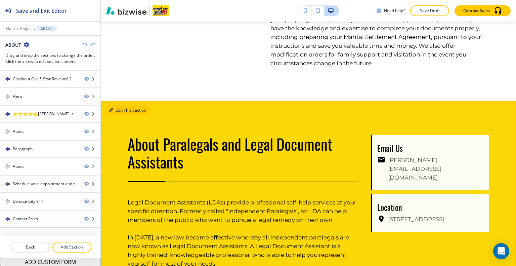
click at [121, 105] on button "Edit This Section" at bounding box center [127, 110] width 45 height 10
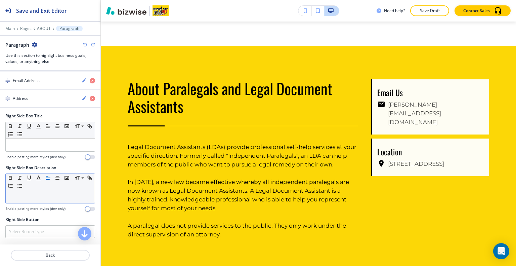
scroll to position [237, 0]
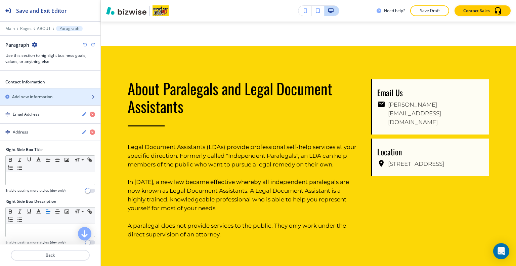
click at [46, 96] on h2 "Add new information" at bounding box center [32, 97] width 41 height 6
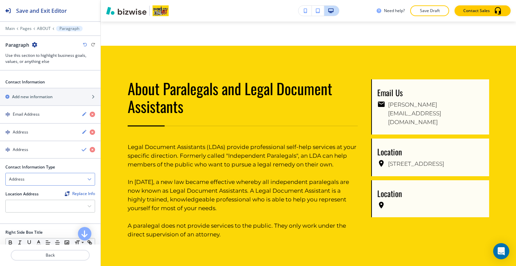
click at [46, 179] on div "Address" at bounding box center [50, 179] width 89 height 12
click at [44, 199] on h4 "Phone Number" at bounding box center [50, 202] width 82 height 6
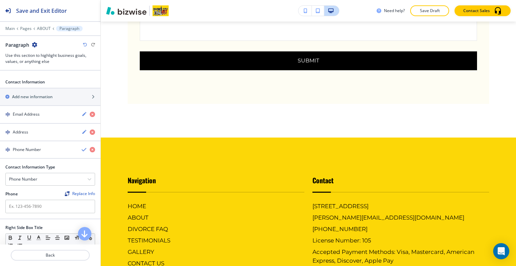
scroll to position [2271, 0]
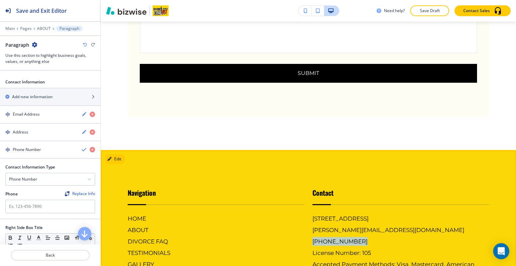
drag, startPoint x: 351, startPoint y: 214, endPoint x: 304, endPoint y: 213, distance: 47.7
click at [304, 213] on div "Contact 400 Truxtun Ave #203, Bakersfield, CA 93301, USA patti@divorcecity911.c…" at bounding box center [396, 259] width 185 height 170
copy h6 "(661) 868-9606"
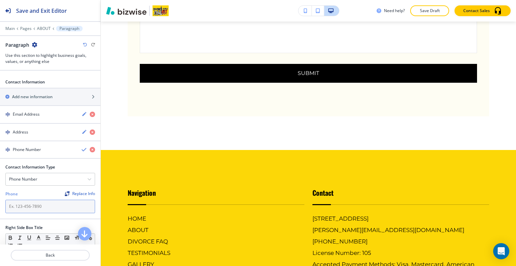
paste input "(661) 868-9606"
type input "(661) 868-9606"
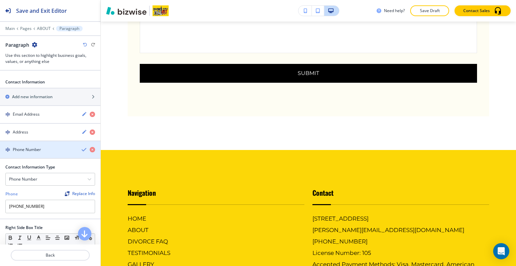
click at [82, 148] on icon "button" at bounding box center [84, 149] width 5 height 5
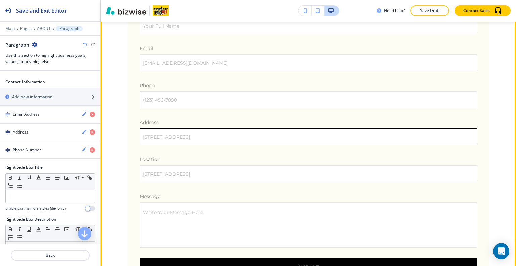
scroll to position [1909, 0]
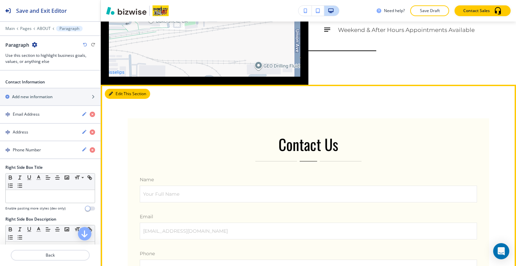
click at [112, 92] on icon "button" at bounding box center [111, 94] width 4 height 4
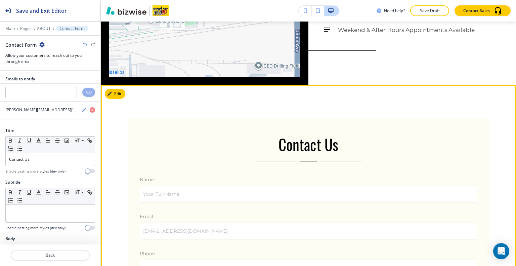
scroll to position [1945, 0]
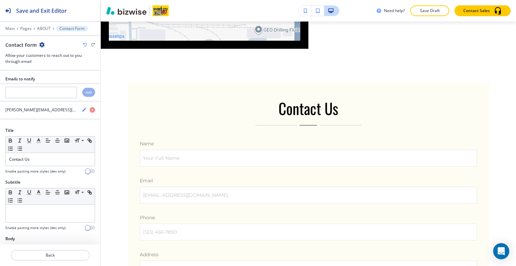
click at [42, 43] on icon "button" at bounding box center [41, 44] width 5 height 5
click at [59, 78] on p "Delete Section" at bounding box center [60, 80] width 34 height 6
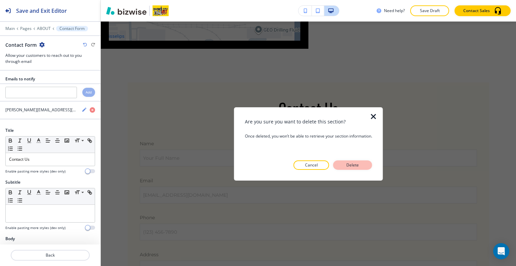
click at [360, 166] on p "Delete" at bounding box center [353, 165] width 16 height 6
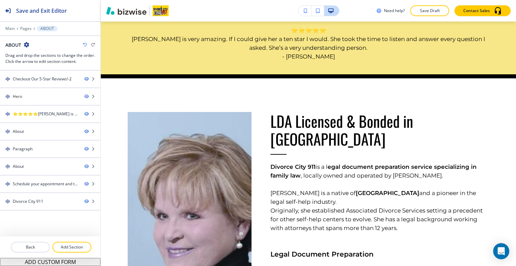
scroll to position [0, 0]
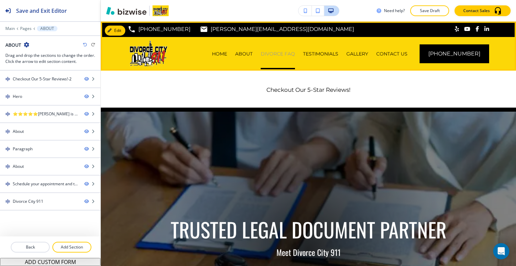
click at [290, 51] on p "DIVORCE FAQ" at bounding box center [278, 53] width 34 height 7
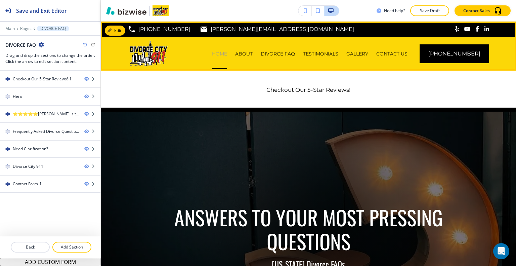
click at [227, 52] on p "HOME" at bounding box center [219, 53] width 15 height 7
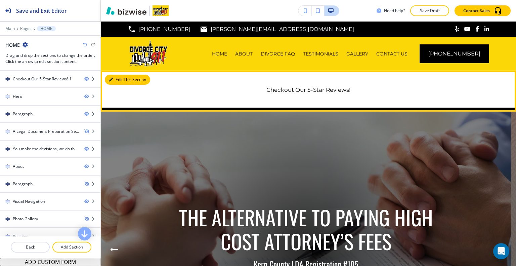
click at [112, 79] on icon "button" at bounding box center [111, 80] width 4 height 4
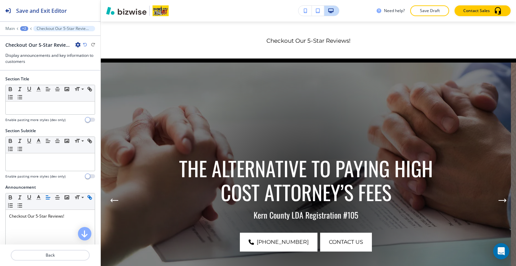
scroll to position [155, 0]
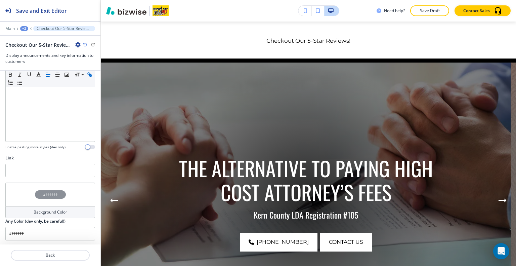
click at [27, 191] on div "#FFFFFF" at bounding box center [50, 194] width 90 height 24
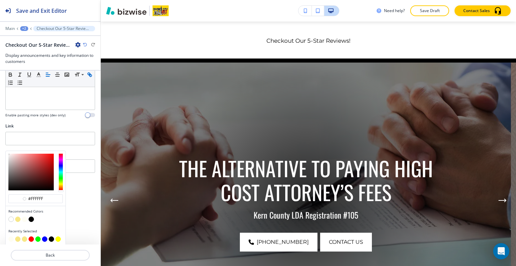
scroll to position [0, 0]
click at [26, 218] on button "button" at bounding box center [24, 218] width 5 height 5
type input "#fefdf3"
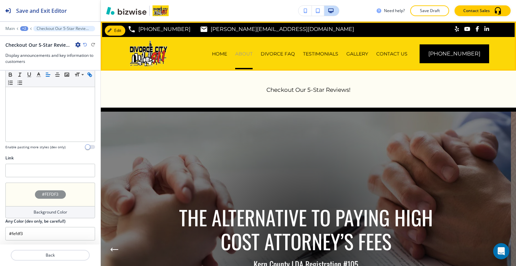
click at [253, 54] on p "ABOUT" at bounding box center [243, 53] width 17 height 7
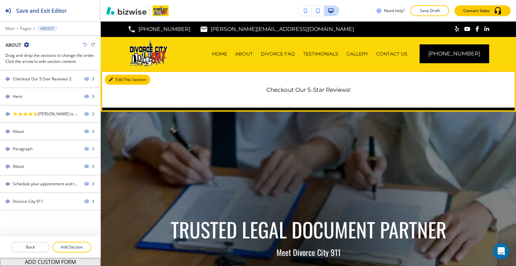
click at [116, 79] on button "Edit This Section" at bounding box center [127, 80] width 45 height 10
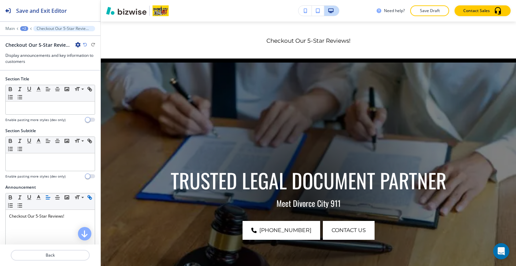
scroll to position [155, 0]
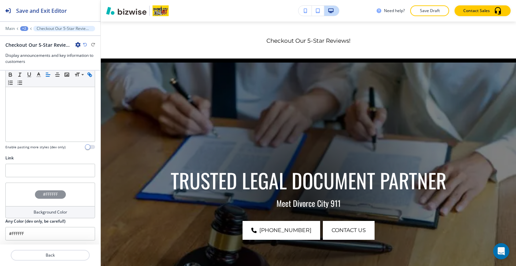
click at [14, 192] on div "#FFFFFF" at bounding box center [50, 194] width 90 height 24
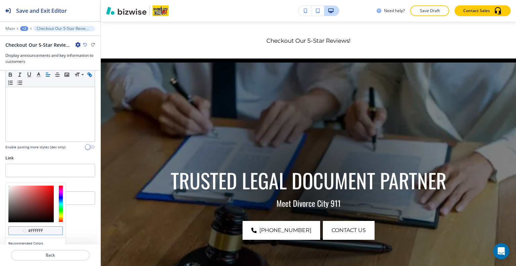
scroll to position [187, 0]
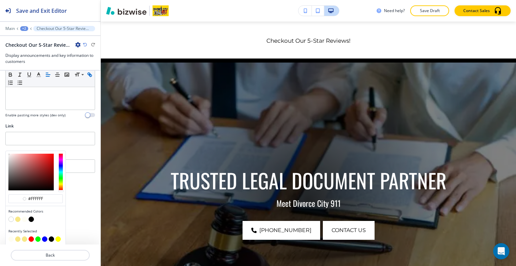
click at [27, 218] on button "button" at bounding box center [24, 218] width 5 height 5
type input "#fefdf3"
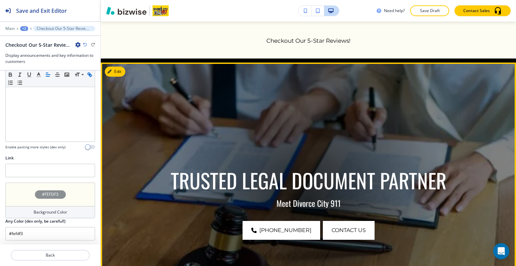
click at [262, 113] on div at bounding box center [308, 199] width 275 height 275
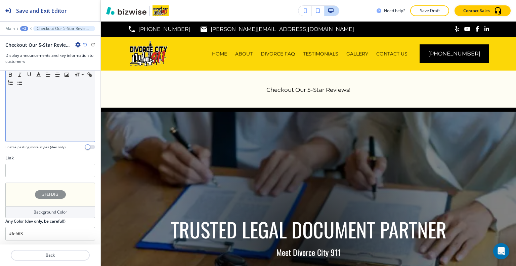
scroll to position [55, 0]
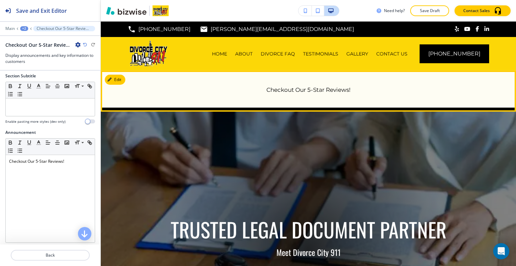
click at [305, 90] on link "Checkout Our 5-Star Reviews!" at bounding box center [308, 89] width 84 height 7
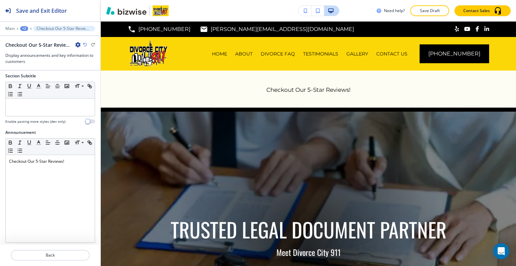
scroll to position [155, 0]
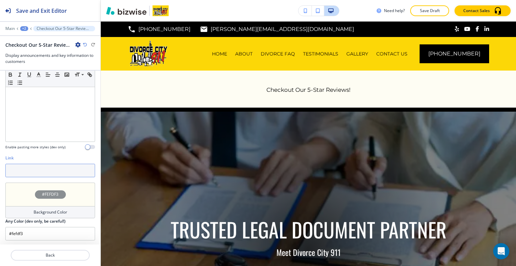
paste input "https://www.google.com/search?sxsrf=ACYBGNQUMsaGj27X1RjagjhtcfNzf5MLCw%3A156892…"
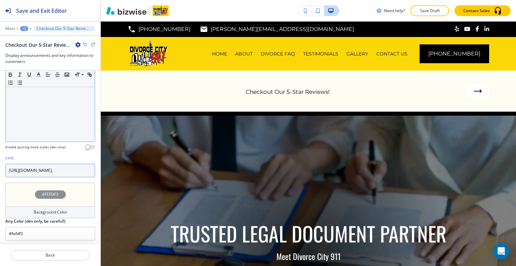
scroll to position [0, 745]
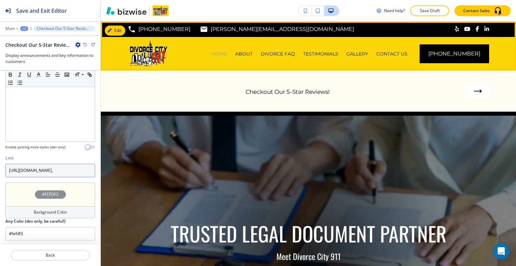
type input "https://www.google.com/search?sxsrf=ACYBGNQUMsaGj27X1RjagjhtcfNzf5MLCw%3A156892…"
click at [227, 56] on p "HOME" at bounding box center [219, 53] width 15 height 7
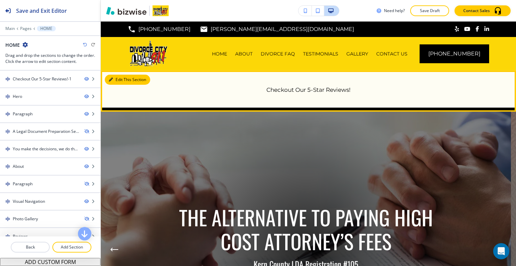
click at [122, 80] on button "Edit This Section" at bounding box center [127, 80] width 45 height 10
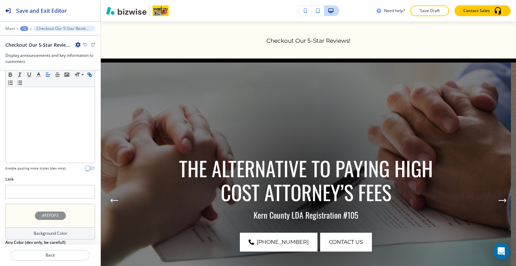
scroll to position [155, 0]
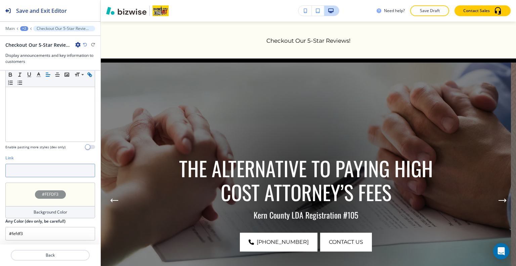
click at [28, 169] on input "text" at bounding box center [50, 170] width 90 height 13
paste input "https://www.google.com/search?sxsrf=ACYBGNQUMsaGj27X1RjagjhtcfNzf5MLCw%3A156892…"
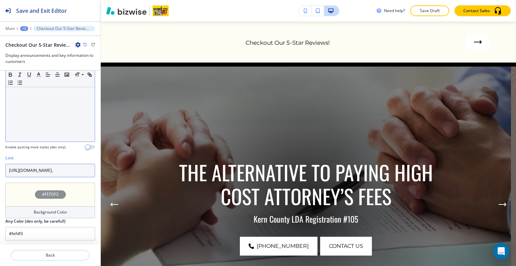
scroll to position [0, 745]
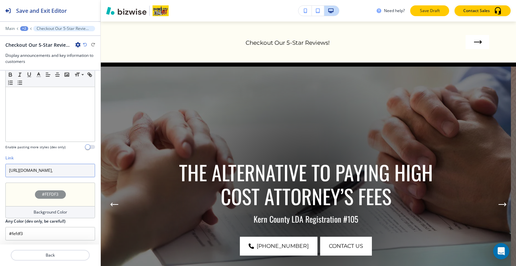
type input "https://www.google.com/search?sxsrf=ACYBGNQUMsaGj27X1RjagjhtcfNzf5MLCw%3A156892…"
click at [429, 13] on p "Save Draft" at bounding box center [429, 11] width 21 height 6
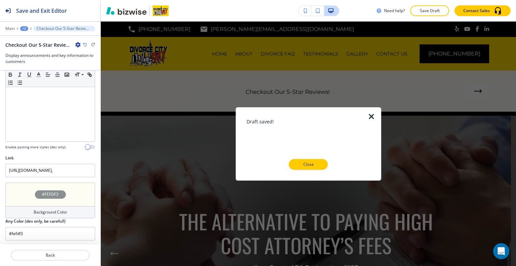
click at [305, 168] on button "Close" at bounding box center [308, 164] width 39 height 11
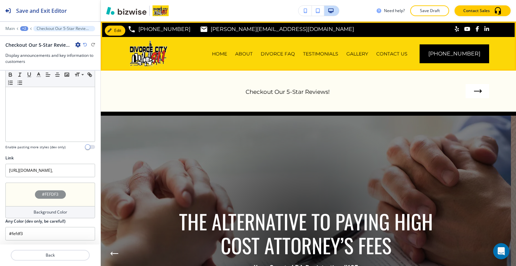
click at [296, 58] on div "DIVORCE FAQ" at bounding box center [278, 54] width 42 height 34
click at [321, 53] on p "TESTIMONIALS" at bounding box center [320, 53] width 35 height 7
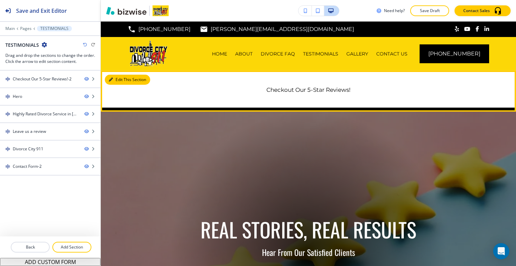
click at [125, 80] on button "Edit This Section" at bounding box center [127, 80] width 45 height 10
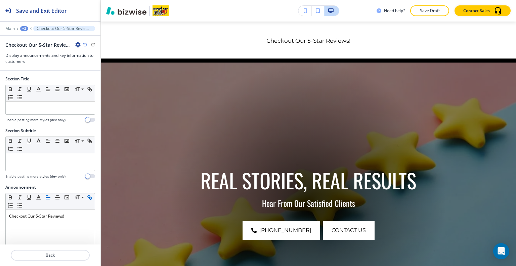
scroll to position [155, 0]
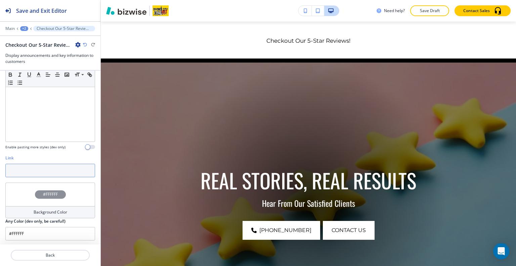
paste input "https://www.google.com/search?sxsrf=ACYBGNQUMsaGj27X1RjagjhtcfNzf5MLCw%3A156892…"
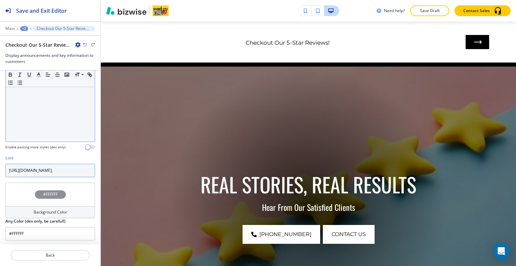
scroll to position [0, 745]
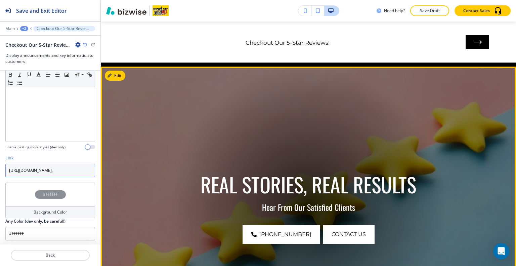
type input "https://www.google.com/search?sxsrf=ACYBGNQUMsaGj27X1RjagjhtcfNzf5MLCw%3A156892…"
click at [185, 121] on img at bounding box center [308, 203] width 415 height 275
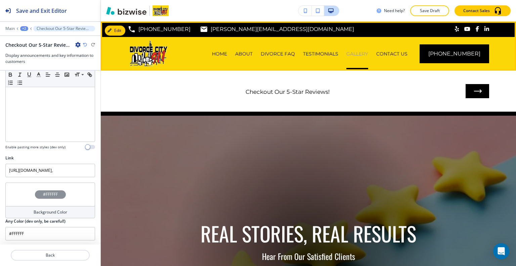
click at [363, 55] on p "GALLERY" at bounding box center [357, 53] width 22 height 7
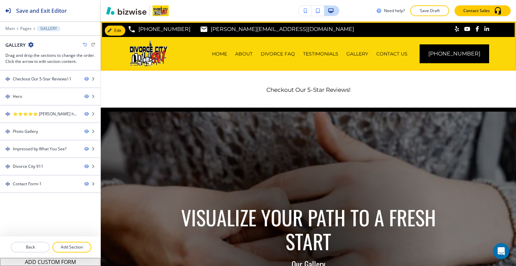
click at [318, 58] on div "TESTIMONIALS" at bounding box center [320, 54] width 43 height 34
click at [323, 53] on p "TESTIMONIALS" at bounding box center [320, 53] width 35 height 7
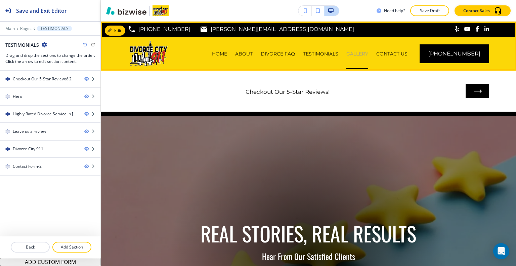
click at [364, 51] on p "GALLERY" at bounding box center [357, 53] width 22 height 7
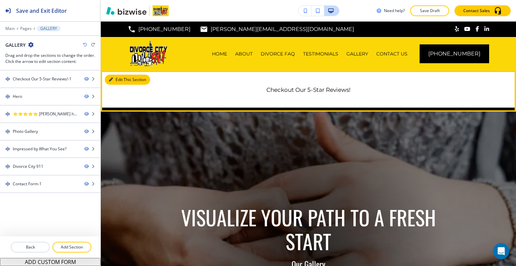
click at [122, 79] on button "Edit This Section" at bounding box center [127, 80] width 45 height 10
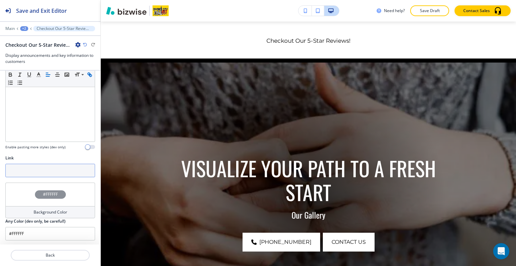
click at [24, 167] on input "text" at bounding box center [50, 170] width 90 height 13
paste input "https://www.google.com/search?sxsrf=ACYBGNQUMsaGj27X1RjagjhtcfNzf5MLCw%3A156892…"
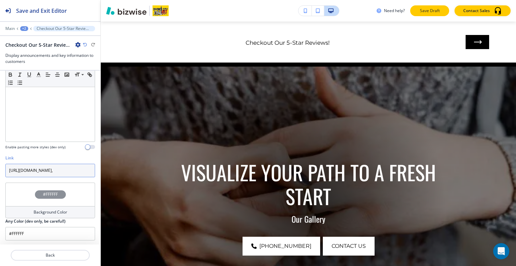
type input "https://www.google.com/search?sxsrf=ACYBGNQUMsaGj27X1RjagjhtcfNzf5MLCw%3A156892…"
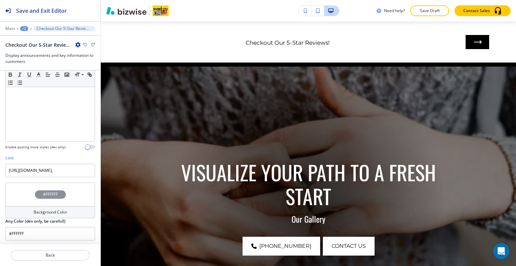
click at [432, 12] on p "Save Draft" at bounding box center [429, 11] width 21 height 6
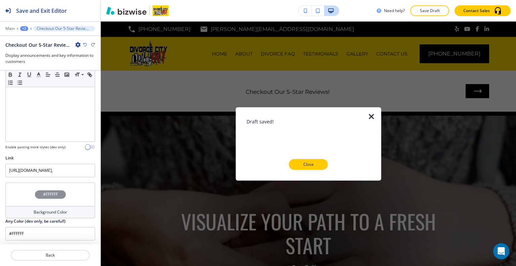
click at [317, 169] on button "Close" at bounding box center [308, 164] width 39 height 11
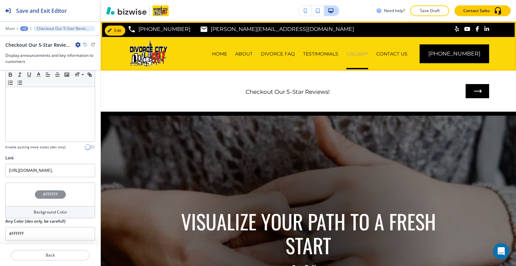
click at [367, 53] on p "GALLERY" at bounding box center [357, 53] width 22 height 7
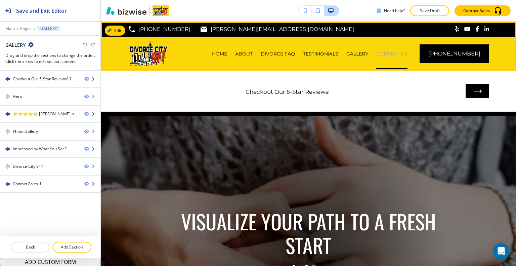
click at [395, 54] on p "CONTACT US" at bounding box center [391, 53] width 31 height 7
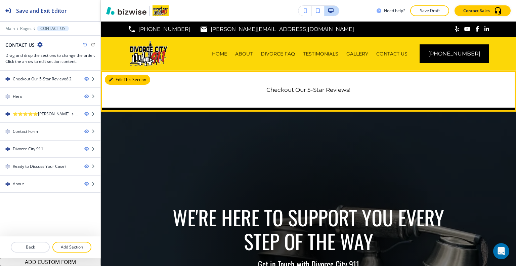
click at [109, 81] on icon "button" at bounding box center [111, 80] width 4 height 4
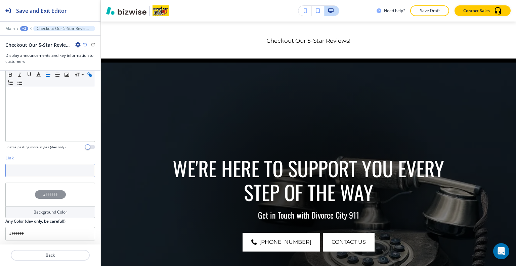
click at [42, 169] on input "text" at bounding box center [50, 170] width 90 height 13
paste input "https://www.google.com/search?sxsrf=ACYBGNQUMsaGj27X1RjagjhtcfNzf5MLCw%3A156892…"
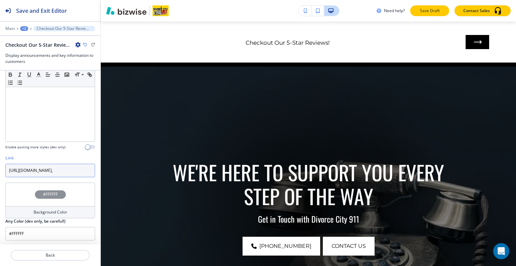
type input "https://www.google.com/search?sxsrf=ACYBGNQUMsaGj27X1RjagjhtcfNzf5MLCw%3A156892…"
click at [428, 15] on button "Save Draft" at bounding box center [429, 10] width 39 height 11
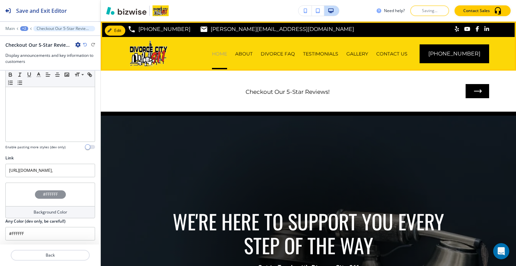
click at [227, 51] on p "HOME" at bounding box center [219, 53] width 15 height 7
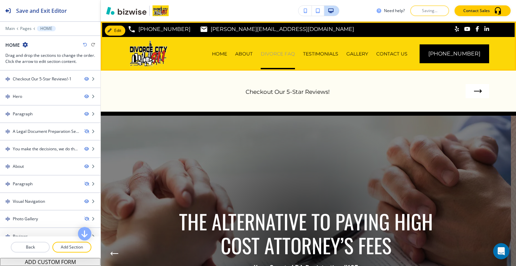
click at [287, 51] on p "DIVORCE FAQ" at bounding box center [278, 53] width 34 height 7
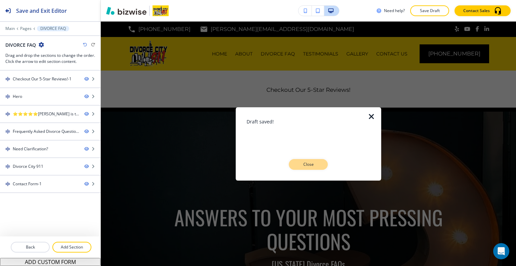
click at [304, 168] on button "Close" at bounding box center [308, 164] width 39 height 11
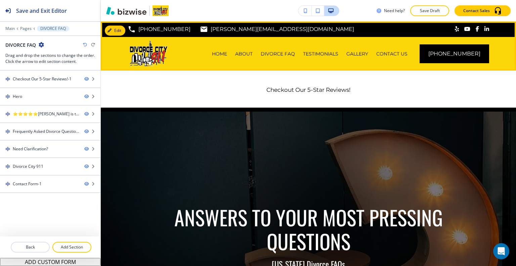
click at [328, 48] on div "TESTIMONIALS" at bounding box center [320, 54] width 43 height 34
click at [328, 52] on p "TESTIMONIALS" at bounding box center [320, 53] width 35 height 7
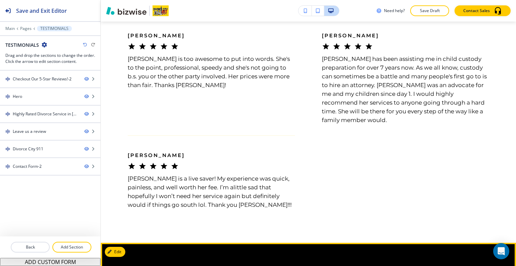
scroll to position [739, 0]
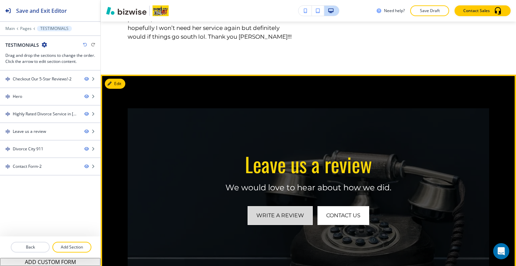
click at [273, 217] on link "Write a review" at bounding box center [279, 215] width 65 height 19
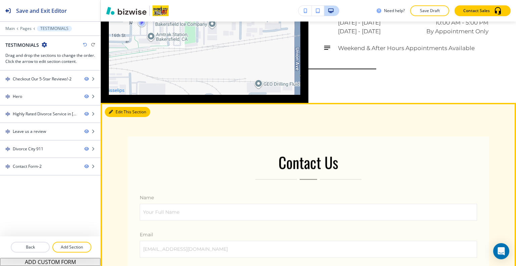
click at [123, 107] on button "Edit This Section" at bounding box center [127, 112] width 45 height 10
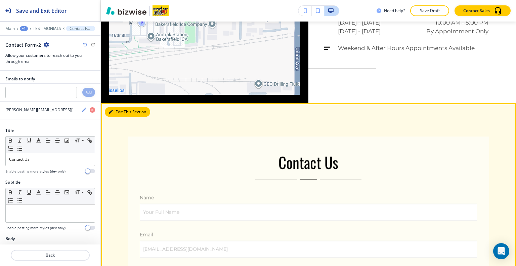
scroll to position [1247, 0]
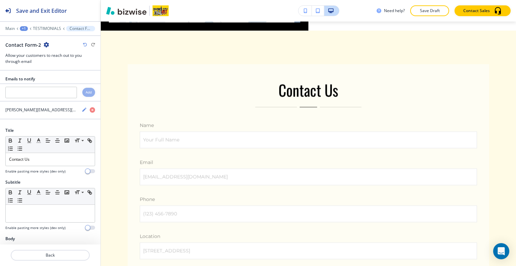
click at [46, 42] on icon "button" at bounding box center [46, 44] width 5 height 5
click at [60, 75] on button "Delete Section" at bounding box center [64, 80] width 43 height 12
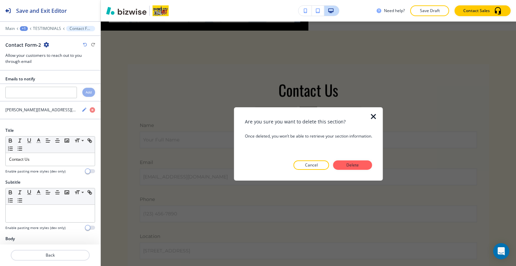
click at [342, 158] on div "Are you sure you want to delete this section? Once deleted, you won’t be able t…" at bounding box center [308, 144] width 127 height 52
click at [346, 166] on p "Delete" at bounding box center [353, 165] width 16 height 6
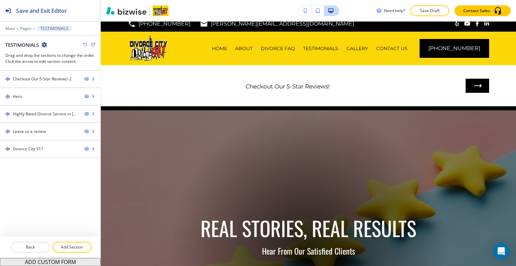
scroll to position [0, 0]
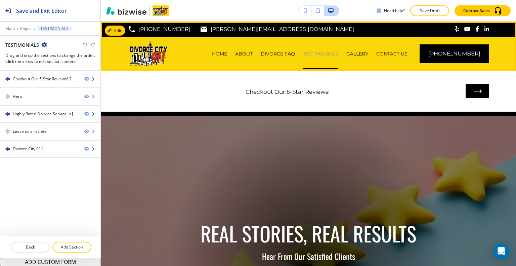
click at [336, 52] on p "TESTIMONIALS" at bounding box center [320, 53] width 35 height 7
click at [368, 51] on p "GALLERY" at bounding box center [357, 53] width 22 height 7
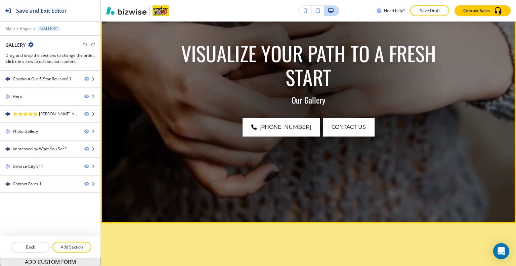
scroll to position [336, 0]
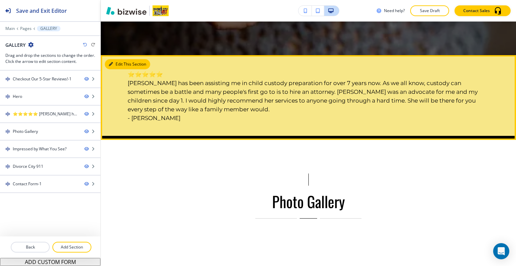
click at [118, 61] on button "Edit This Section" at bounding box center [127, 64] width 45 height 10
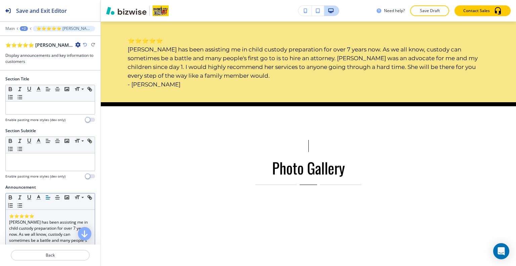
scroll to position [67, 0]
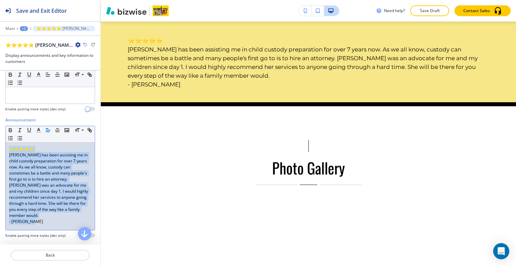
drag, startPoint x: 53, startPoint y: 223, endPoint x: 0, endPoint y: 135, distance: 102.0
click at [0, 135] on div "Announcement Small Normal Large Huge ⭐⭐⭐⭐⭐ Mrs. Johnson has been assisting me i…" at bounding box center [50, 180] width 100 height 126
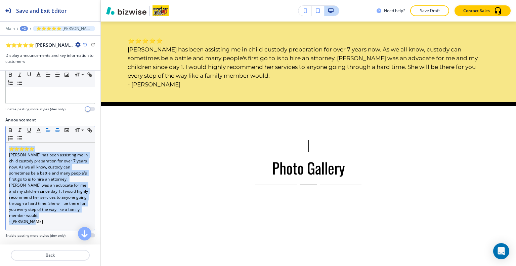
click at [56, 130] on icon "button" at bounding box center [57, 130] width 6 height 6
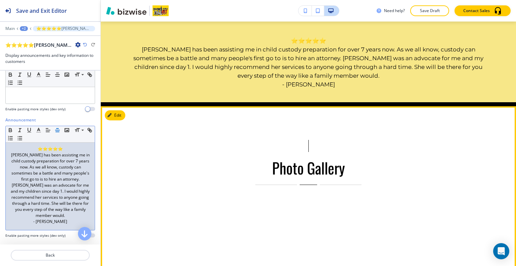
click at [151, 151] on div "Photo Gallery" at bounding box center [308, 162] width 361 height 45
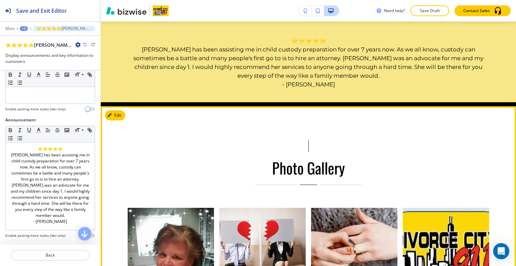
scroll to position [537, 0]
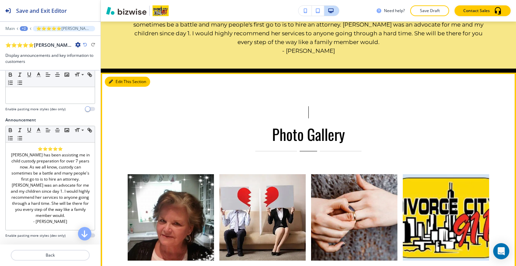
click at [121, 84] on button "Edit This Section" at bounding box center [127, 82] width 45 height 10
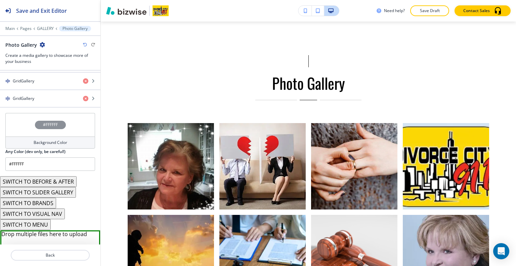
scroll to position [336, 0]
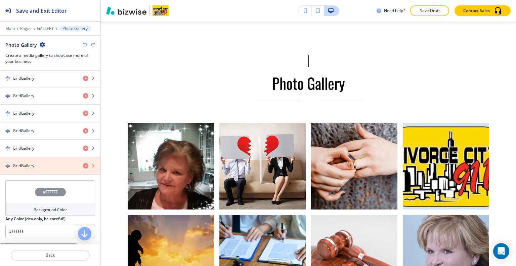
click at [83, 163] on icon "button" at bounding box center [85, 165] width 5 height 5
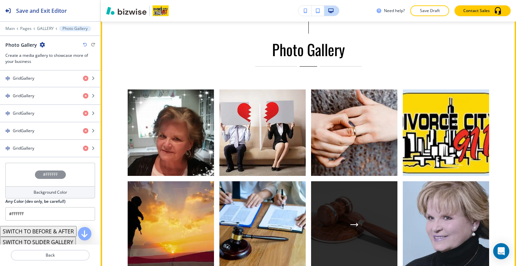
scroll to position [420, 0]
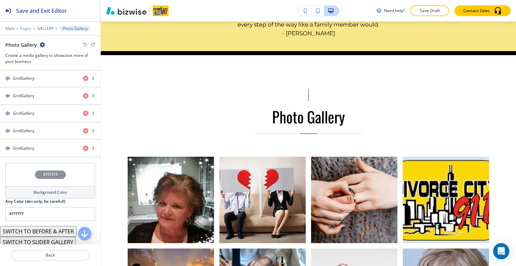
click at [29, 28] on p "Pages" at bounding box center [25, 28] width 11 height 5
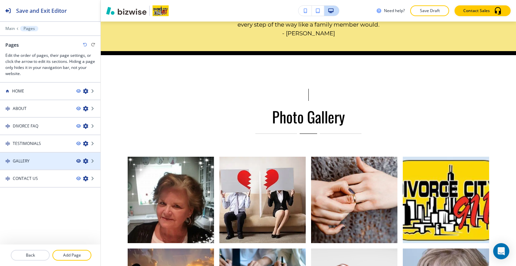
click at [79, 161] on icon "button" at bounding box center [78, 161] width 4 height 4
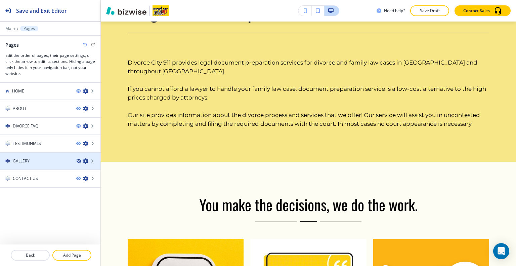
scroll to position [0, 0]
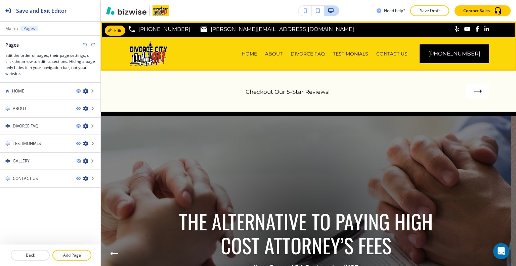
click at [407, 49] on div "CONTACT US" at bounding box center [391, 54] width 39 height 34
click at [406, 51] on p "CONTACT US" at bounding box center [391, 53] width 31 height 7
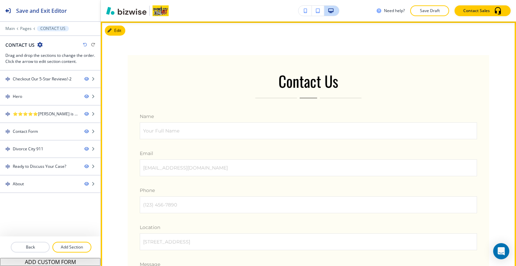
scroll to position [369, 0]
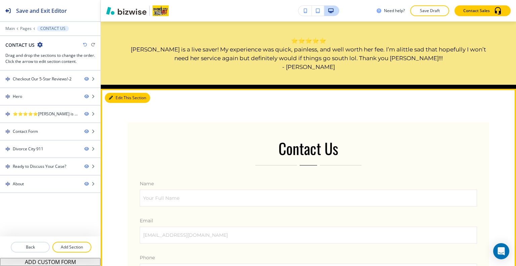
click at [122, 100] on button "Edit This Section" at bounding box center [127, 98] width 45 height 10
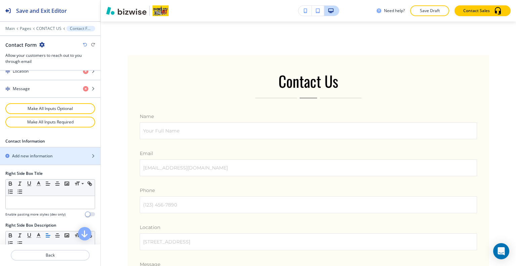
scroll to position [499, 0]
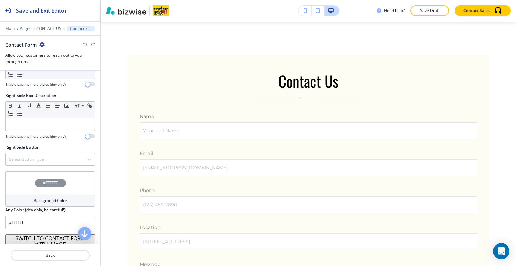
click at [24, 176] on div "#FFFFFF" at bounding box center [50, 183] width 90 height 24
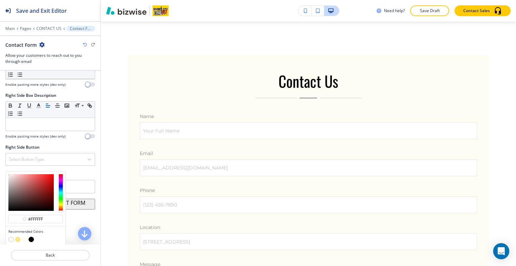
scroll to position [517, 0]
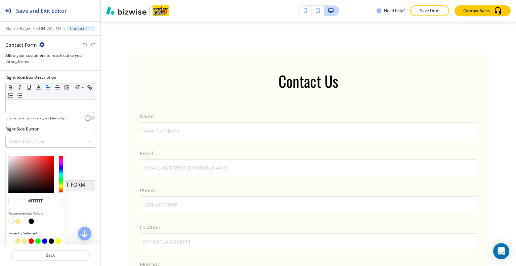
click at [19, 218] on button "button" at bounding box center [17, 220] width 5 height 5
type input "#f7e788"
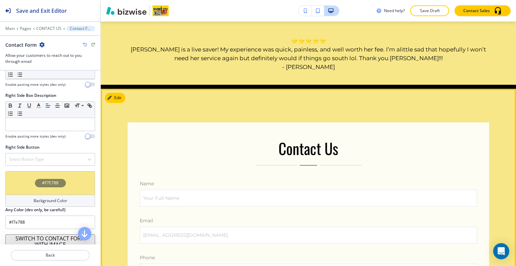
scroll to position [336, 0]
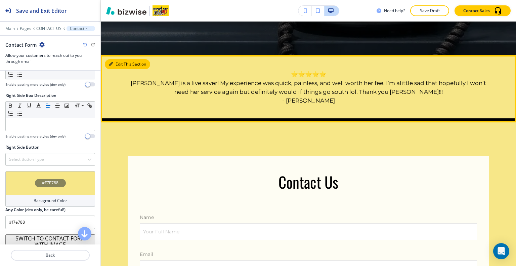
click at [117, 67] on button "Edit This Section" at bounding box center [127, 64] width 45 height 10
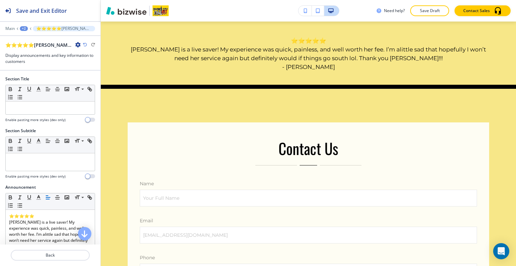
scroll to position [155, 0]
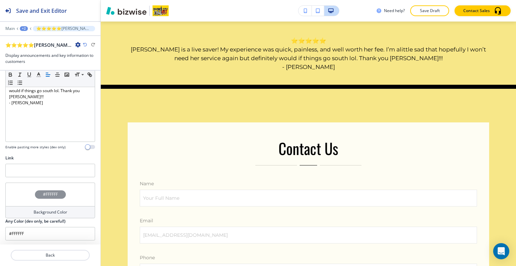
click at [29, 197] on div "#FFFFFF" at bounding box center [50, 194] width 90 height 24
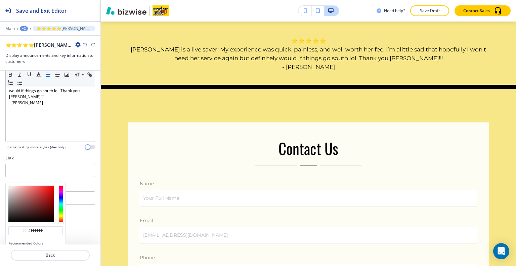
scroll to position [187, 0]
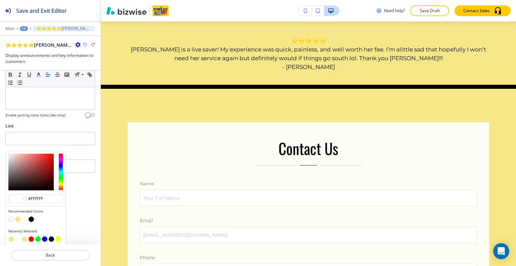
click at [58, 238] on button "button" at bounding box center [57, 238] width 5 height 5
type input "#FFFF00"
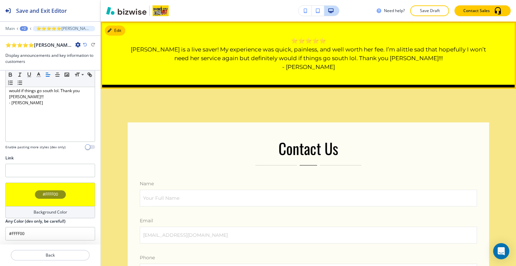
scroll to position [302, 0]
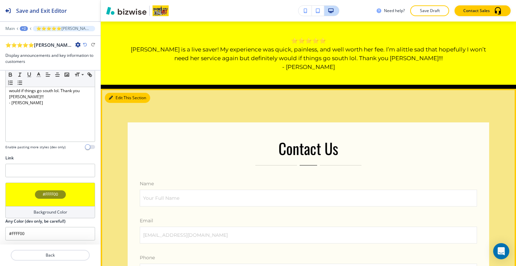
click at [119, 95] on button "Edit This Section" at bounding box center [127, 98] width 45 height 10
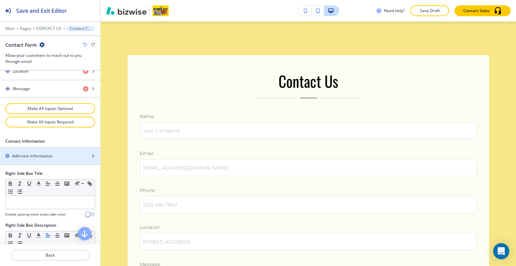
click at [44, 154] on h2 "Add new information" at bounding box center [32, 156] width 41 height 6
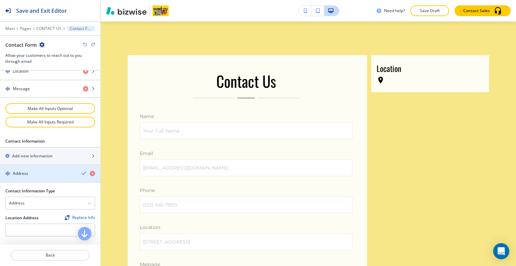
scroll to position [403, 0]
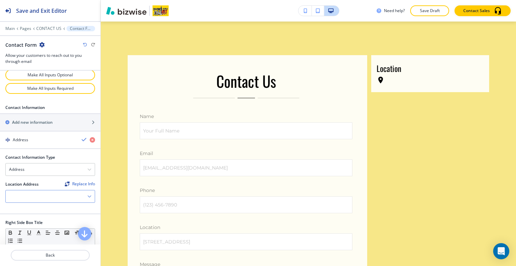
click at [38, 191] on div at bounding box center [50, 196] width 89 height 12
click at [40, 209] on h4 "400 Truxtun Ave #203, Bakersfield, CA 93301, USA" at bounding box center [50, 208] width 82 height 6
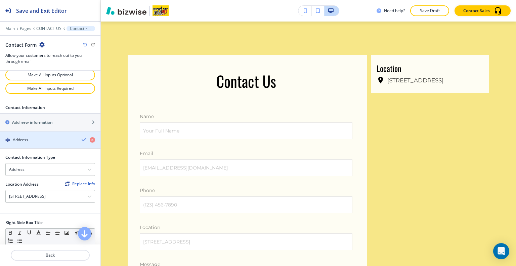
click at [82, 137] on div "button" at bounding box center [91, 140] width 19 height 6
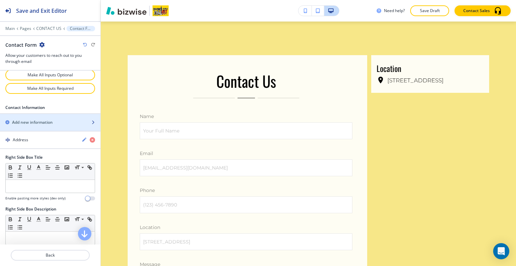
click at [61, 115] on div "button" at bounding box center [50, 116] width 100 height 5
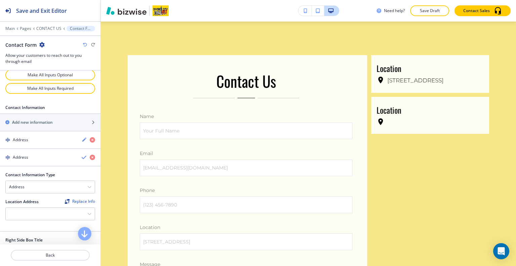
click at [42, 190] on div "Contact Information Type Address Email Address Phone Number Location Address Re…" at bounding box center [50, 201] width 90 height 59
click at [43, 181] on div "Address" at bounding box center [50, 187] width 89 height 12
click at [40, 196] on h4 "Email Address" at bounding box center [50, 198] width 82 height 6
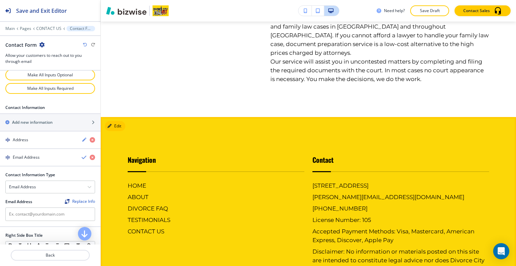
scroll to position [1399, 0]
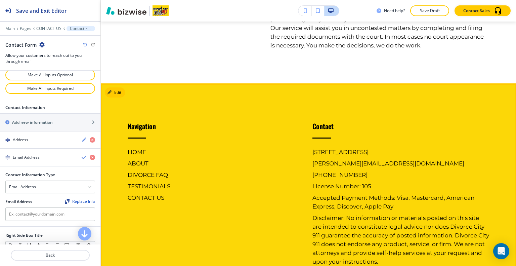
drag, startPoint x: 395, startPoint y: 173, endPoint x: 399, endPoint y: 175, distance: 5.3
click at [399, 175] on div "400 Truxtun Ave #203, Bakersfield, CA 93301, USA patti@divorcecity911.com (661)…" at bounding box center [400, 212] width 177 height 130
click at [410, 186] on div "400 Truxtun Ave #203, Bakersfield, CA 93301, USA patti@divorcecity911.com (661)…" at bounding box center [400, 212] width 177 height 130
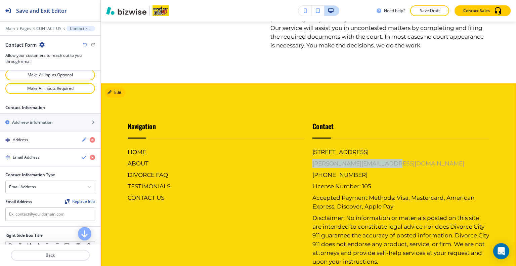
drag, startPoint x: 307, startPoint y: 172, endPoint x: 379, endPoint y: 174, distance: 72.2
click at [390, 176] on div "Contact 400 Truxtun Ave #203, Bakersfield, CA 93301, USA patti@divorcecity911.c…" at bounding box center [396, 192] width 185 height 170
copy h6 "patti@divorcecity911.com"
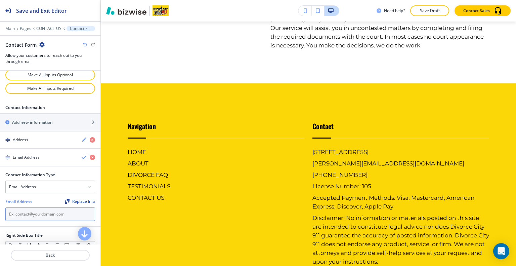
paste input "patti@divorcecity911.com"
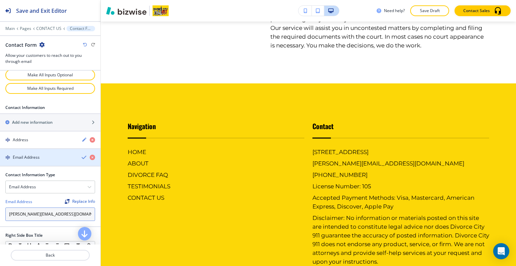
type input "patti@divorcecity911.com"
click at [82, 154] on icon "button" at bounding box center [84, 156] width 5 height 5
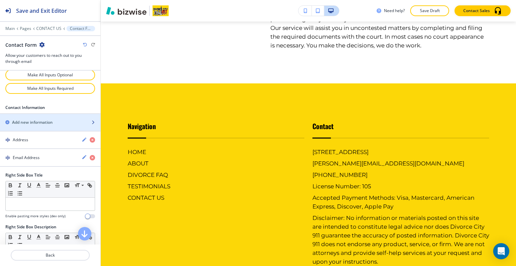
click at [62, 125] on div "button" at bounding box center [50, 127] width 100 height 5
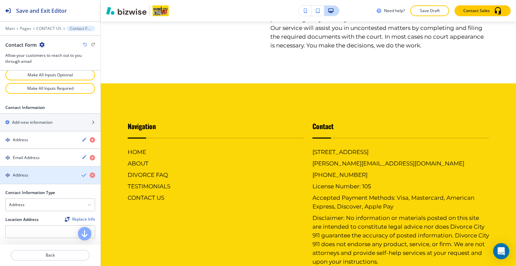
click at [52, 178] on div "button" at bounding box center [50, 180] width 100 height 5
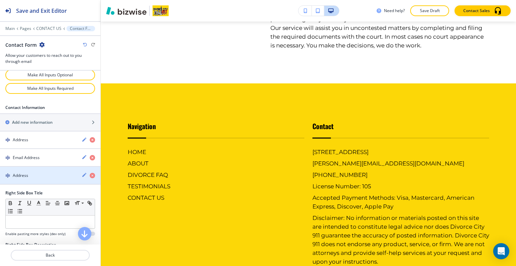
click at [56, 174] on div "Address" at bounding box center [38, 175] width 76 height 6
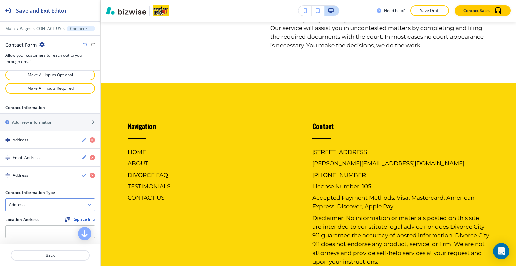
click at [57, 199] on div "Address" at bounding box center [50, 204] width 89 height 12
click at [42, 225] on h4 "Phone Number" at bounding box center [50, 228] width 82 height 6
drag, startPoint x: 355, startPoint y: 183, endPoint x: 306, endPoint y: 181, distance: 48.7
click at [306, 181] on div "Contact 400 Truxtun Ave #203, Bakersfield, CA 93301, USA patti@divorcecity911.c…" at bounding box center [396, 192] width 185 height 170
copy h6 "(661) 868-9606"
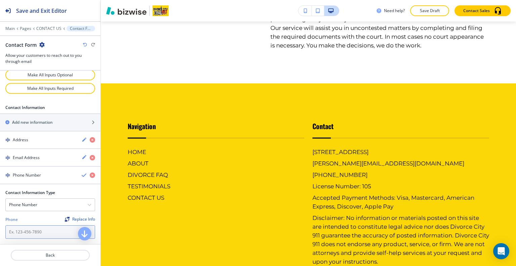
paste input "(661) 868-9606"
type input "(661) 868-9606"
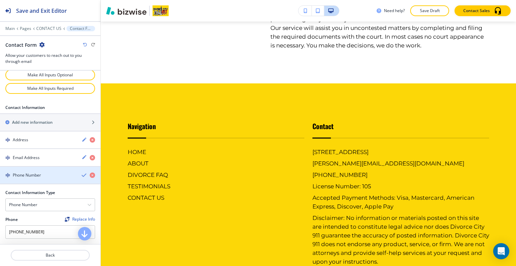
click at [78, 178] on div "button" at bounding box center [50, 180] width 100 height 5
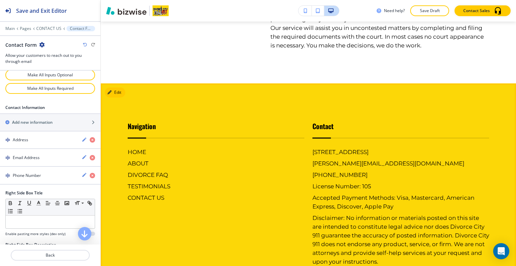
scroll to position [1198, 0]
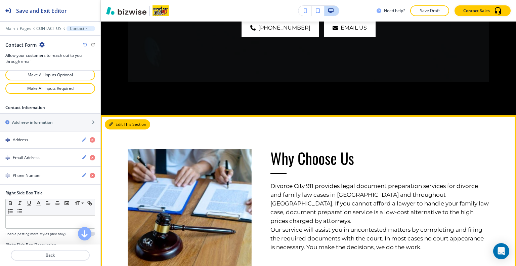
click at [113, 119] on button "Edit This Section" at bounding box center [127, 124] width 45 height 10
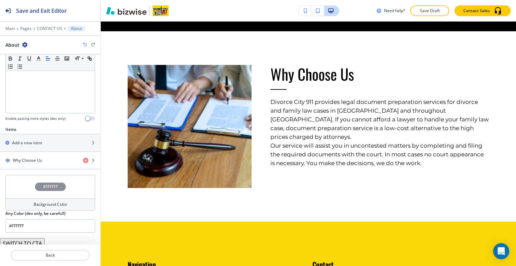
scroll to position [194, 0]
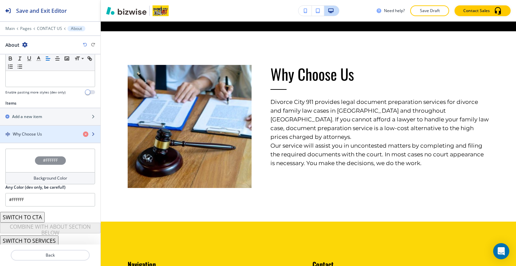
click at [48, 137] on div "button" at bounding box center [50, 139] width 100 height 5
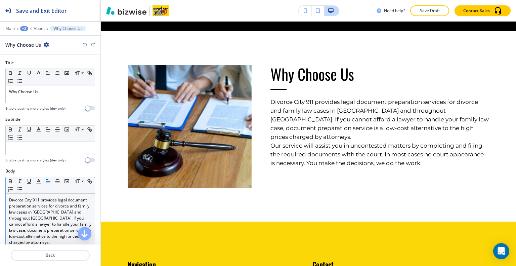
scroll to position [134, 0]
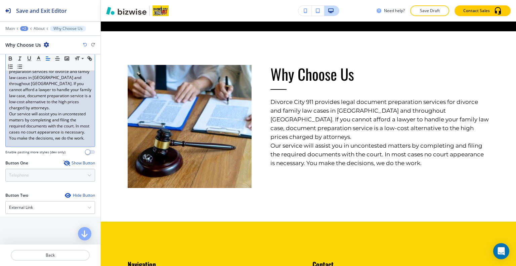
click at [50, 124] on p "Our service will assist you in uncontested matters by completing and filing the…" at bounding box center [50, 126] width 82 height 30
click at [41, 116] on p "Our service will assist you in uncontested matters by completing and filing the…" at bounding box center [50, 126] width 82 height 30
click at [40, 111] on p "Divorce City 911 provides legal document preparation services for divorce and f…" at bounding box center [50, 86] width 82 height 48
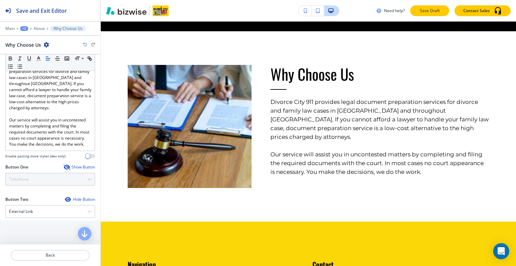
click at [434, 14] on button "Save Draft" at bounding box center [429, 10] width 39 height 11
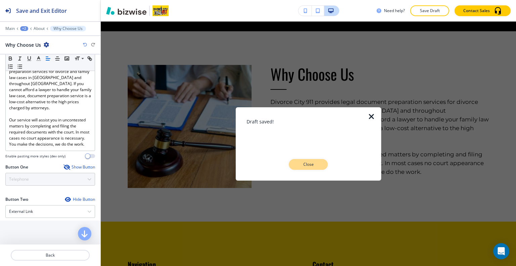
click at [324, 167] on button "Close" at bounding box center [308, 164] width 39 height 11
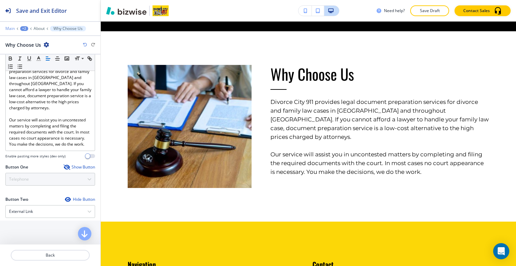
click at [9, 30] on p "Main" at bounding box center [9, 28] width 9 height 5
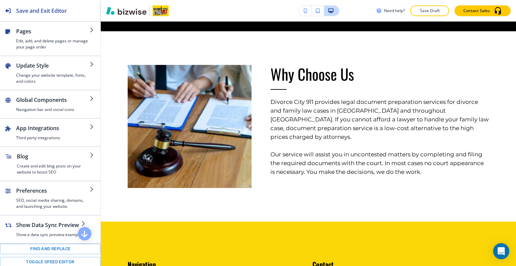
scroll to position [34, 0]
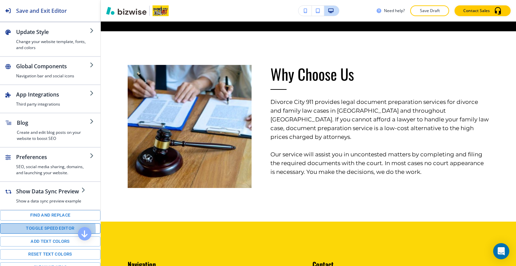
click at [40, 229] on button "Toggle speed editor" at bounding box center [50, 228] width 100 height 10
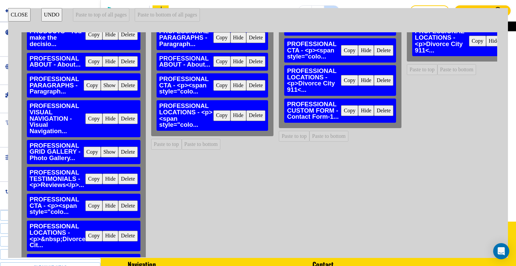
scroll to position [179, 0]
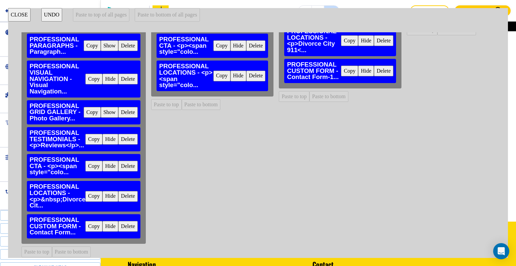
click at [91, 221] on button "Copy" at bounding box center [93, 226] width 17 height 11
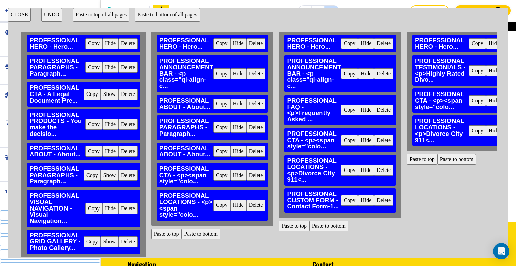
click at [164, 17] on button "Paste to bottom of all pages" at bounding box center [167, 14] width 65 height 13
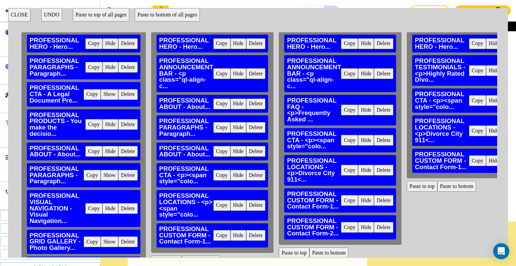
click at [25, 15] on button "CLOSE" at bounding box center [19, 14] width 22 height 13
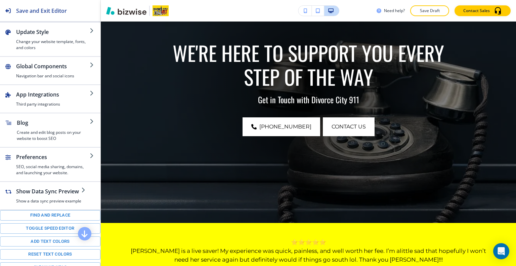
scroll to position [0, 0]
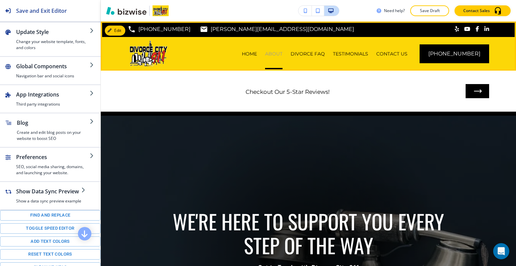
click at [282, 52] on p "ABOUT" at bounding box center [273, 53] width 17 height 7
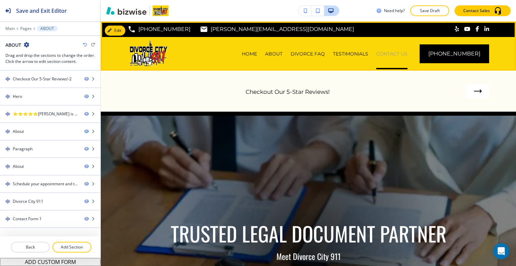
click at [407, 55] on p "CONTACT US" at bounding box center [391, 53] width 31 height 7
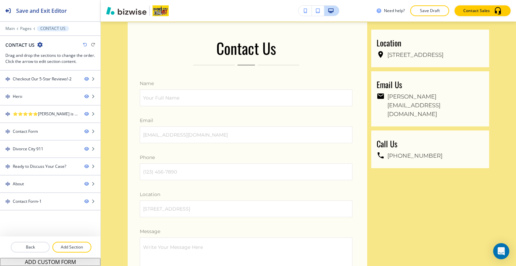
scroll to position [1330, 0]
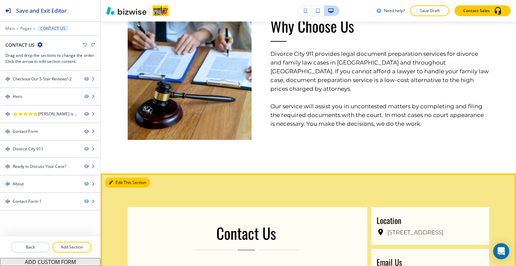
click at [122, 177] on button "Edit This Section" at bounding box center [127, 182] width 45 height 10
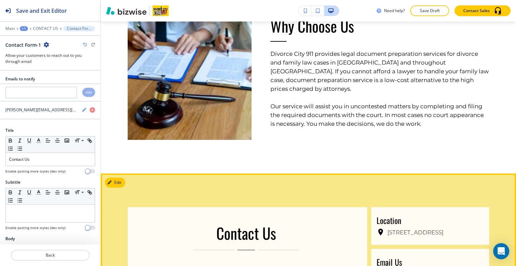
scroll to position [1470, 0]
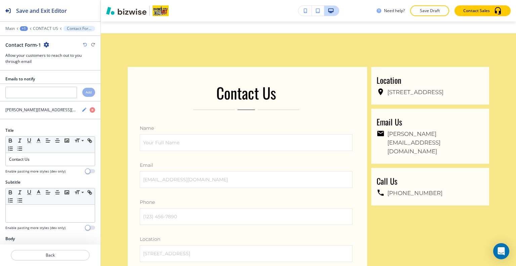
click at [47, 44] on icon "button" at bounding box center [46, 44] width 5 height 5
drag, startPoint x: 61, startPoint y: 77, endPoint x: 95, endPoint y: 82, distance: 34.5
click at [61, 78] on p "Delete Section" at bounding box center [64, 80] width 34 height 6
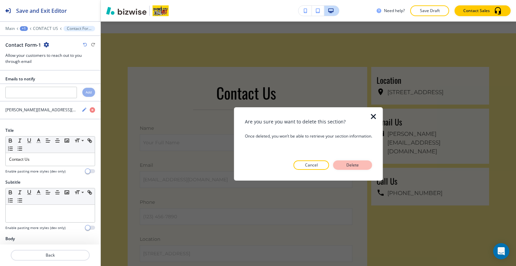
click at [348, 166] on p "Delete" at bounding box center [353, 165] width 16 height 6
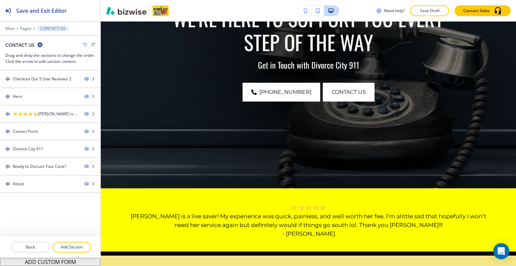
scroll to position [0, 0]
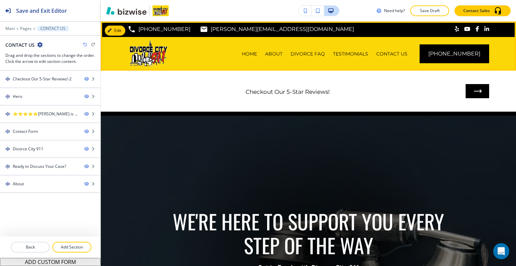
click at [276, 49] on div "ABOUT" at bounding box center [274, 54] width 26 height 34
click at [282, 54] on p "ABOUT" at bounding box center [273, 53] width 17 height 7
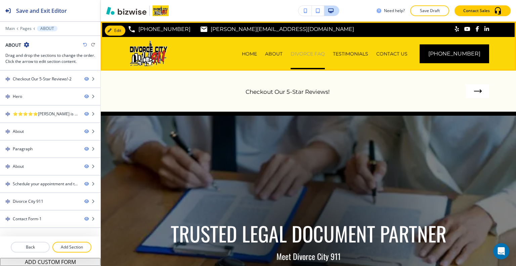
click at [305, 53] on p "DIVORCE FAQ" at bounding box center [307, 53] width 34 height 7
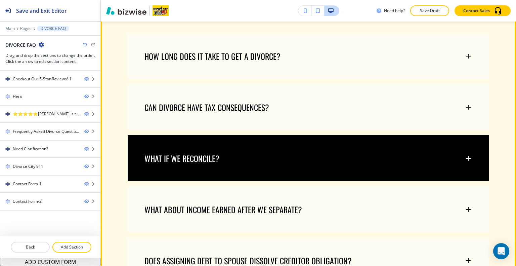
scroll to position [437, 0]
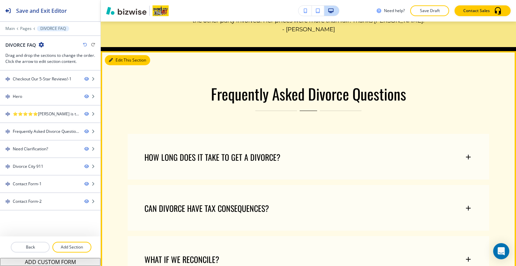
click at [121, 62] on button "Edit This Section" at bounding box center [127, 60] width 45 height 10
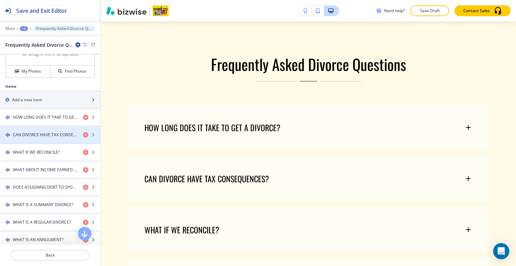
scroll to position [235, 0]
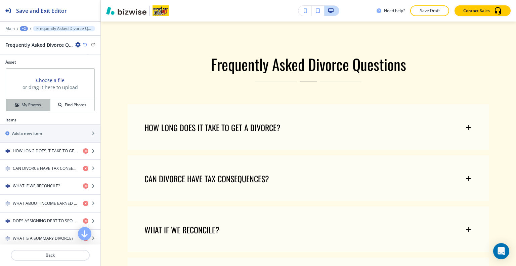
click at [33, 103] on h4 "My Photos" at bounding box center [30, 105] width 19 height 6
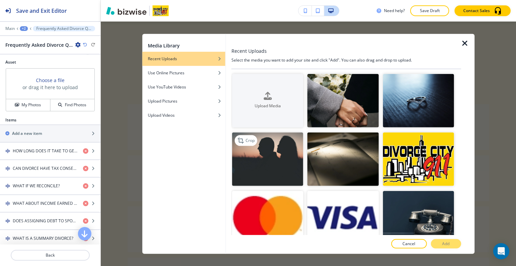
click at [271, 163] on img "button" at bounding box center [267, 158] width 71 height 53
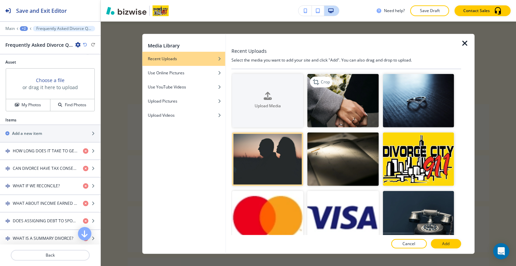
click at [342, 99] on img "button" at bounding box center [342, 100] width 71 height 53
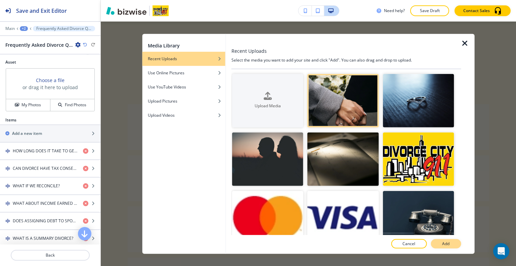
click at [442, 240] on p "Add" at bounding box center [445, 243] width 7 height 6
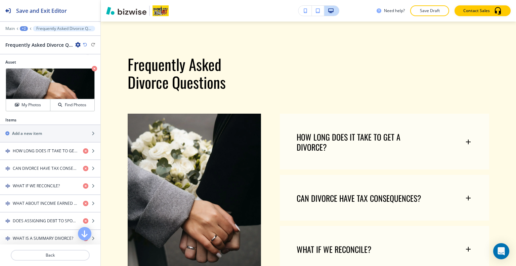
scroll to position [500, 0]
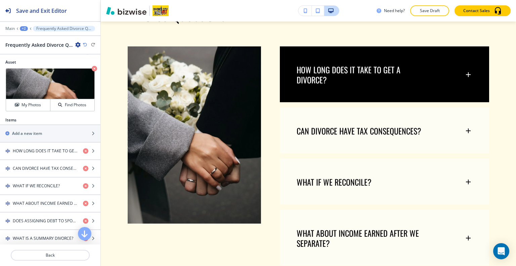
click at [365, 94] on div "HOW LONG DOES IT TAKE TO GET A DIVORCE?" at bounding box center [384, 71] width 209 height 50
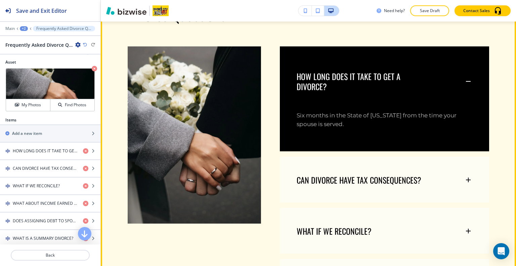
click at [366, 101] on div "HOW LONG DOES IT TAKE TO GET A DIVORCE?" at bounding box center [384, 77] width 209 height 63
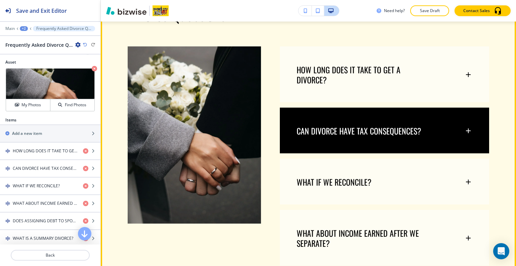
click at [362, 118] on div "CAN DIVORCE HAVE TAX CONSEQUENCES?" at bounding box center [384, 127] width 209 height 40
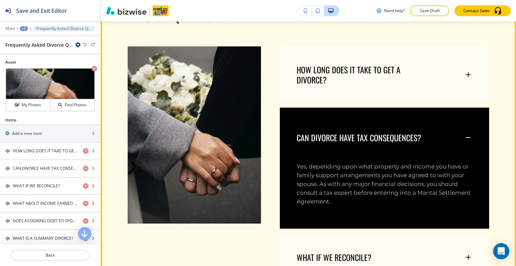
click at [361, 132] on p "CAN DIVORCE HAVE TAX CONSEQUENCES?" at bounding box center [359, 137] width 125 height 10
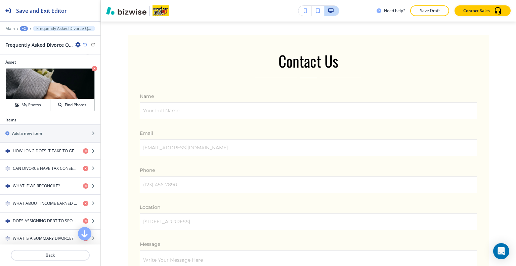
scroll to position [1393, 0]
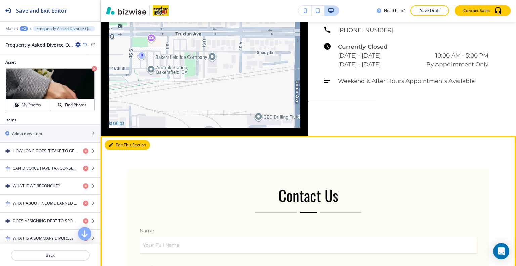
drag, startPoint x: 121, startPoint y: 137, endPoint x: 107, endPoint y: 111, distance: 29.0
click at [121, 140] on button "Edit This Section" at bounding box center [127, 145] width 45 height 10
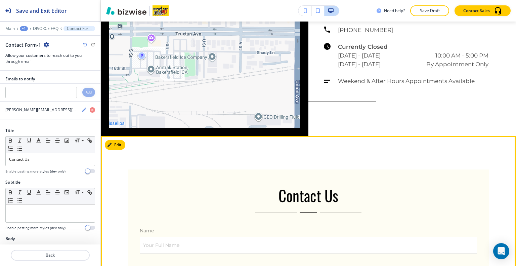
scroll to position [1498, 0]
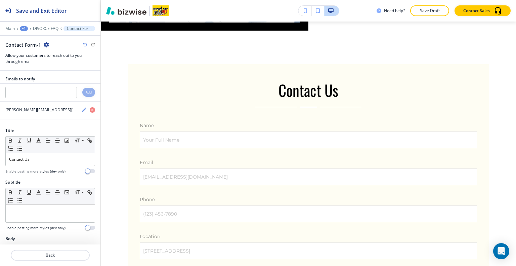
click at [46, 45] on icon "button" at bounding box center [46, 44] width 5 height 5
click at [59, 81] on p "Delete Section" at bounding box center [64, 80] width 34 height 6
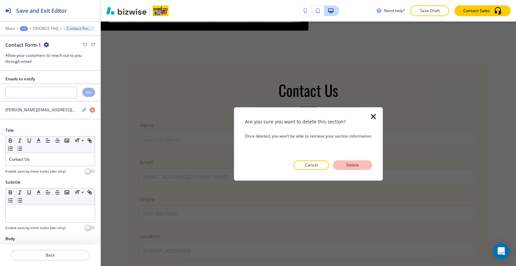
click at [345, 164] on p "Delete" at bounding box center [353, 165] width 16 height 6
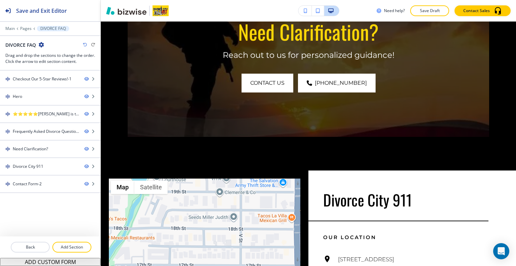
scroll to position [0, 0]
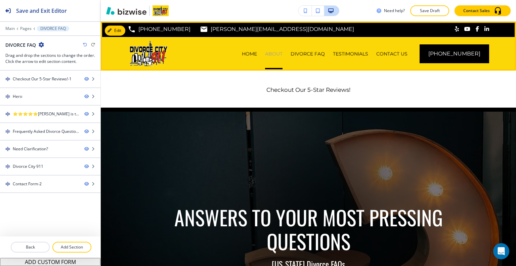
click at [280, 51] on p "ABOUT" at bounding box center [273, 53] width 17 height 7
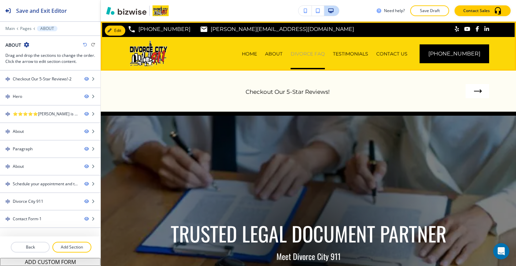
click at [318, 50] on p "DIVORCE FAQ" at bounding box center [307, 53] width 34 height 7
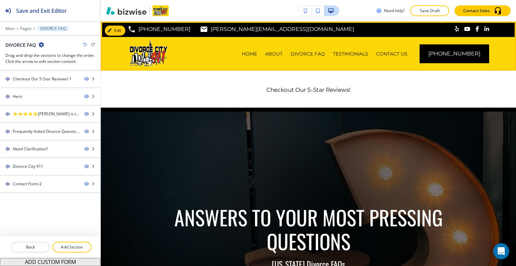
click at [363, 58] on div "TESTIMONIALS" at bounding box center [350, 54] width 43 height 34
click at [367, 54] on p "TESTIMONIALS" at bounding box center [350, 53] width 35 height 7
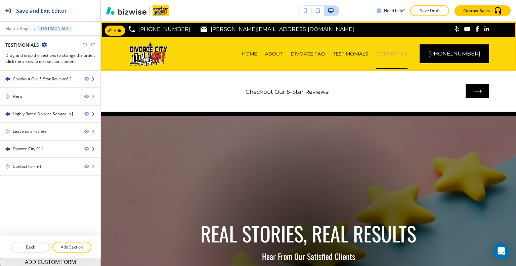
click at [403, 55] on p "CONTACT US" at bounding box center [391, 53] width 31 height 7
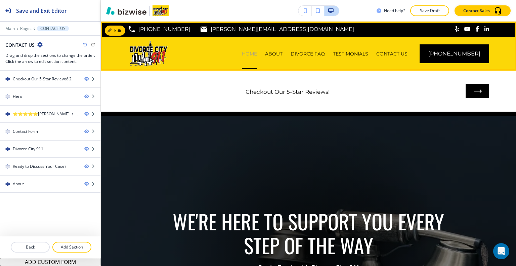
click at [257, 52] on p "HOME" at bounding box center [249, 53] width 15 height 7
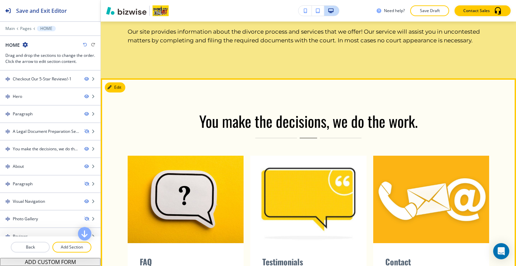
scroll to position [604, 0]
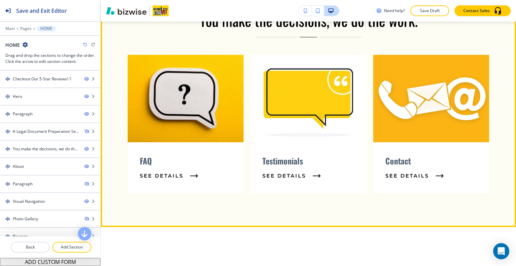
click at [172, 154] on div "FAQ See Details" at bounding box center [186, 167] width 116 height 51
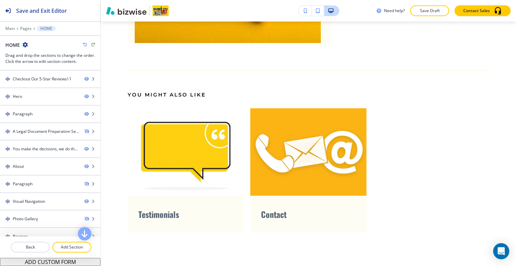
scroll to position [0, 0]
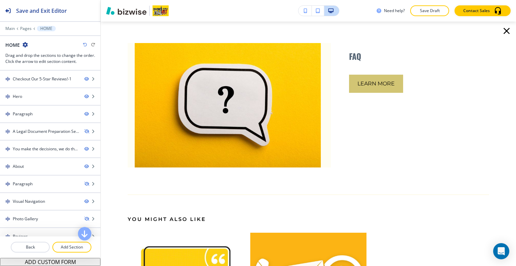
click at [378, 79] on button "Learn More" at bounding box center [376, 84] width 54 height 18
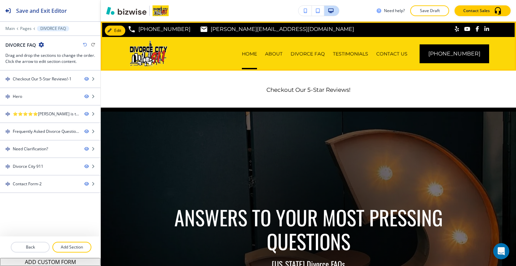
click at [271, 54] on div "ABOUT" at bounding box center [274, 53] width 26 height 7
click at [257, 53] on p "HOME" at bounding box center [249, 53] width 15 height 7
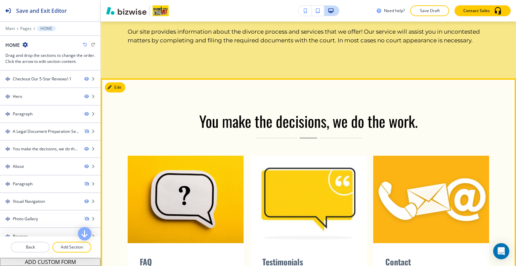
scroll to position [604, 0]
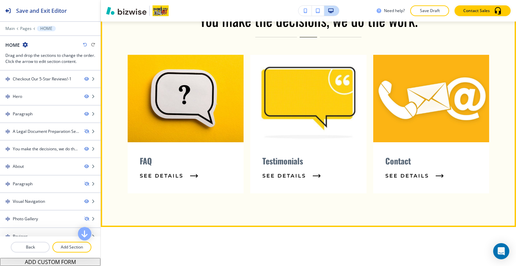
click at [290, 170] on div "Testimonials See Details" at bounding box center [308, 167] width 116 height 51
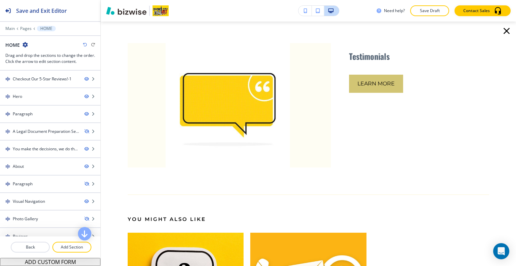
click at [383, 84] on button "Learn More" at bounding box center [376, 84] width 54 height 18
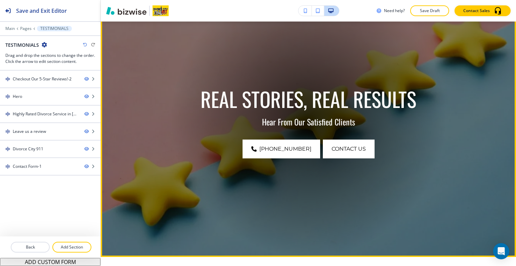
scroll to position [0, 0]
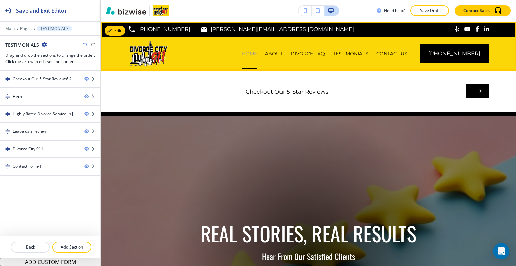
click at [257, 52] on p "HOME" at bounding box center [249, 53] width 15 height 7
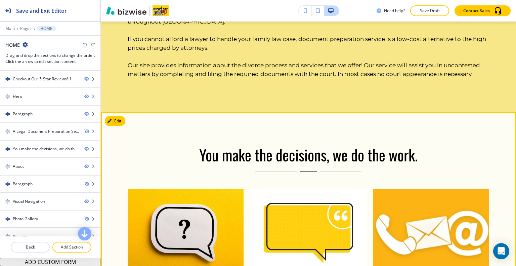
scroll to position [638, 0]
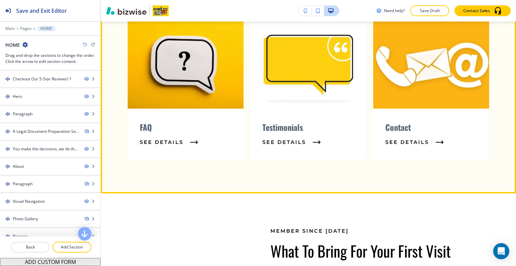
click at [409, 67] on img at bounding box center [431, 65] width 122 height 92
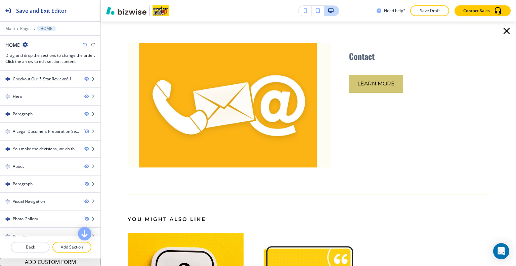
click at [390, 86] on span "Learn More" at bounding box center [375, 84] width 37 height 8
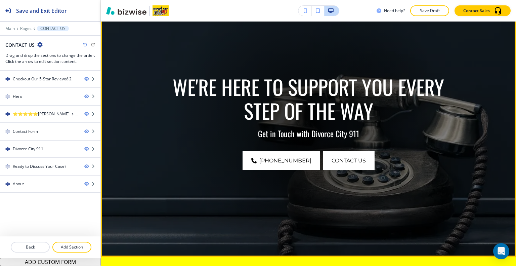
scroll to position [0, 0]
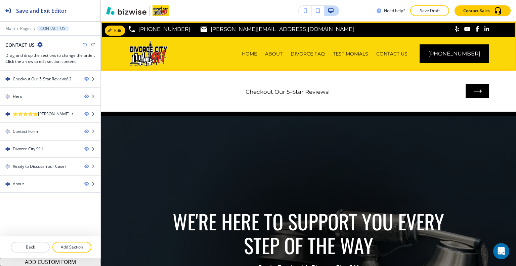
click at [254, 57] on div "HOME" at bounding box center [249, 54] width 23 height 34
click at [255, 49] on div "HOME" at bounding box center [249, 54] width 23 height 34
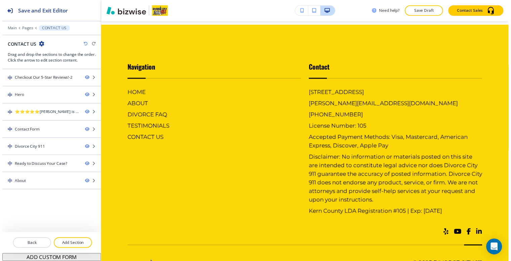
scroll to position [1418, 0]
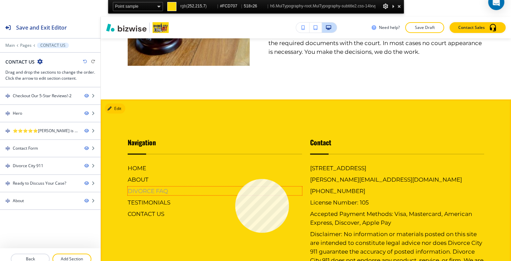
click at [235, 186] on h6 "DIVORCE FAQ" at bounding box center [215, 190] width 174 height 9
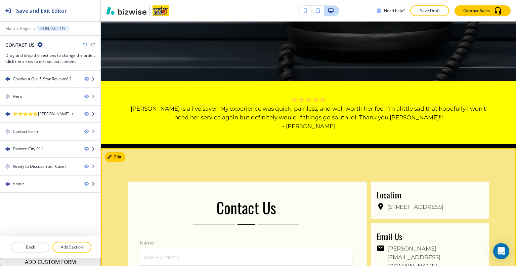
scroll to position [277, 0]
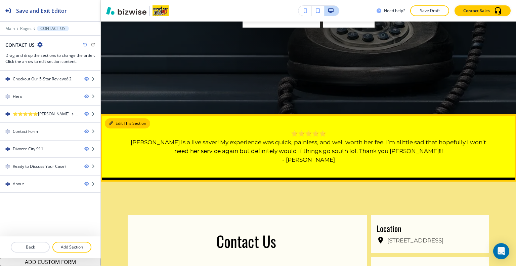
click at [113, 124] on button "Edit This Section" at bounding box center [127, 123] width 45 height 10
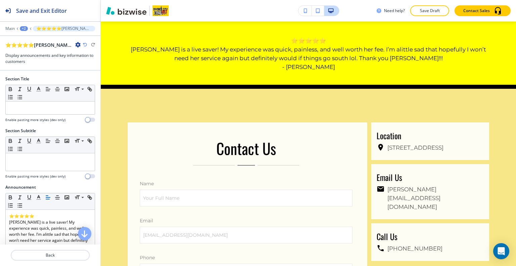
scroll to position [155, 0]
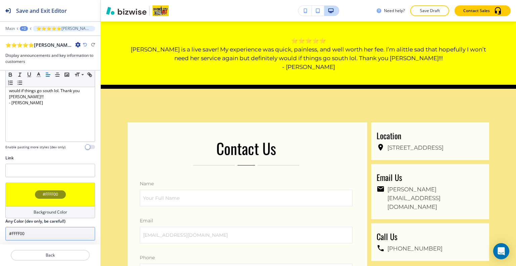
click at [69, 191] on div "#FFFF00" at bounding box center [50, 194] width 90 height 24
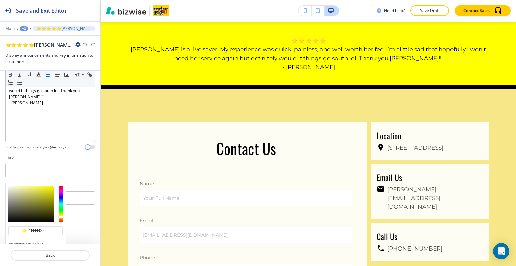
scroll to position [187, 0]
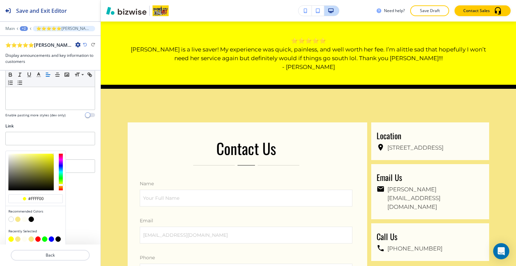
drag, startPoint x: 46, startPoint y: 195, endPoint x: 5, endPoint y: 194, distance: 40.7
click at [3, 194] on div "Section Title Small Normal Large Huge Enable pasting more styles (dev only) Sec…" at bounding box center [50, 158] width 100 height 174
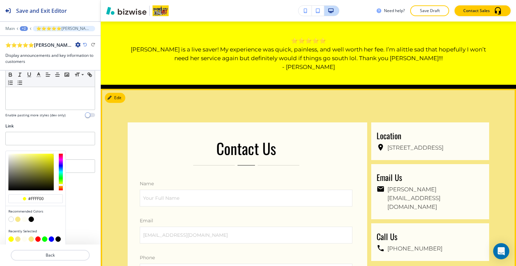
paste input "FCD707"
type input "#FCD707"
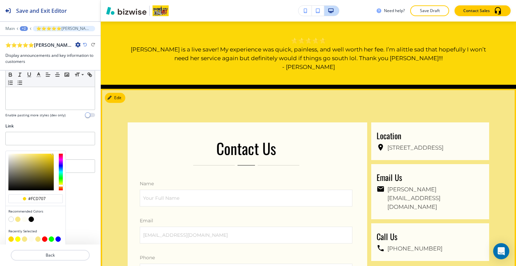
type input "#fcd707"
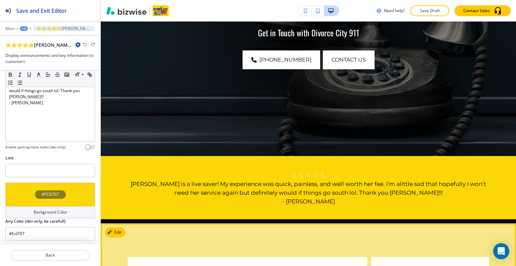
scroll to position [201, 0]
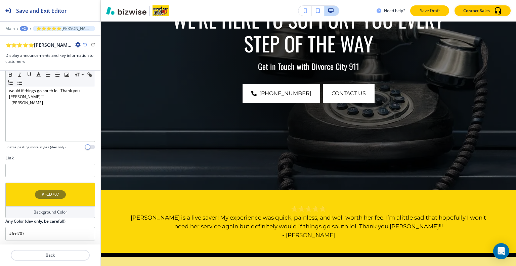
click at [420, 15] on button "Save Draft" at bounding box center [429, 10] width 39 height 11
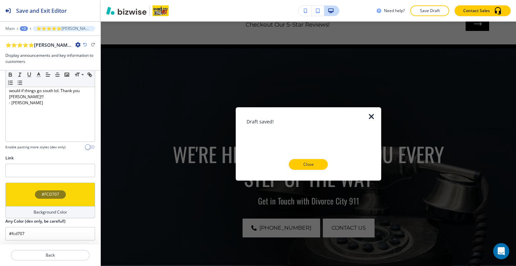
scroll to position [0, 0]
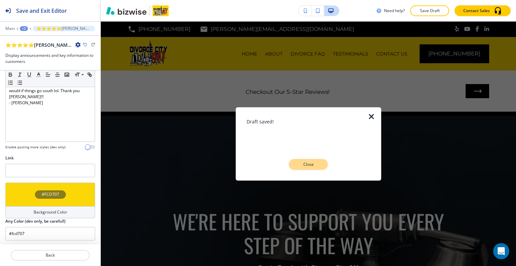
click at [324, 162] on button "Close" at bounding box center [308, 164] width 39 height 11
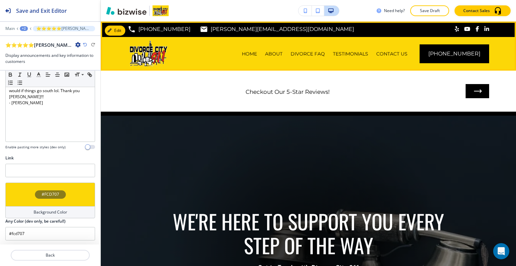
click at [255, 48] on div "HOME" at bounding box center [249, 54] width 23 height 34
click at [257, 51] on p "HOME" at bounding box center [249, 53] width 15 height 7
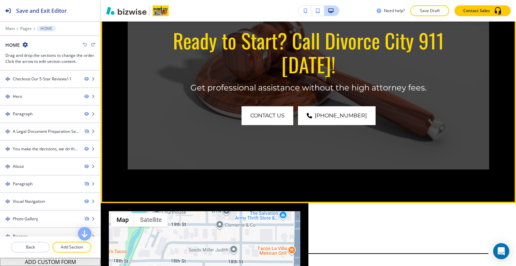
scroll to position [1377, 0]
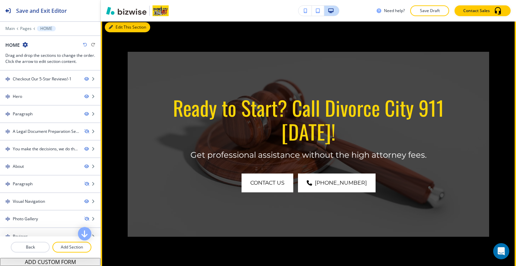
click at [118, 28] on button "Edit This Section" at bounding box center [127, 27] width 45 height 10
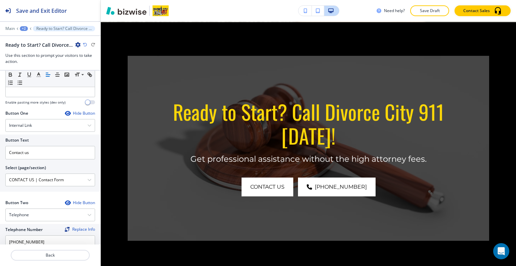
scroll to position [360, 0]
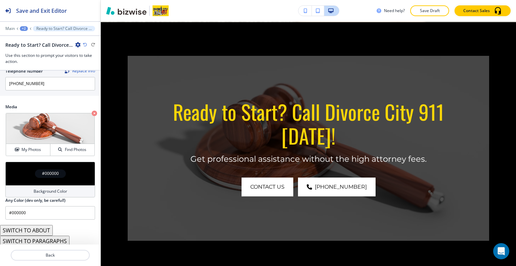
click at [26, 169] on div "#000000" at bounding box center [50, 174] width 90 height 24
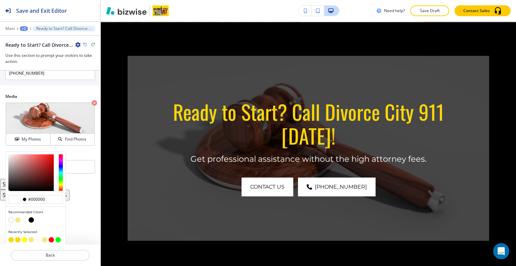
click at [18, 219] on button "button" at bounding box center [17, 219] width 5 height 5
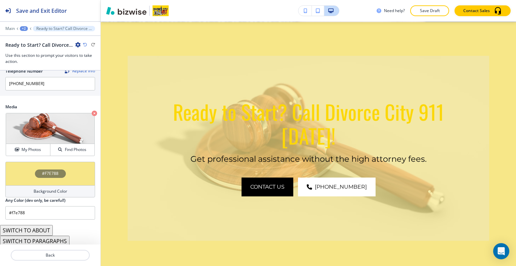
click at [85, 45] on icon "button" at bounding box center [85, 45] width 4 height 4
type input "#000000"
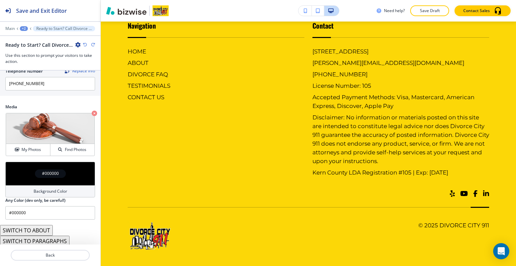
scroll to position [2218, 0]
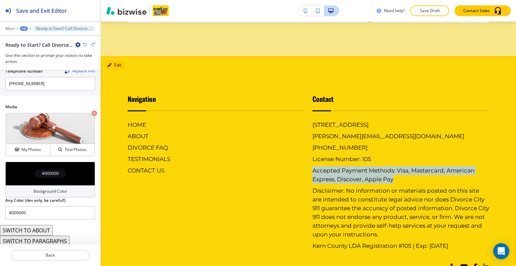
drag, startPoint x: 395, startPoint y: 169, endPoint x: 309, endPoint y: 161, distance: 86.7
click at [309, 161] on div "Contact 400 Truxtun Ave #203, Bakersfield, CA 93301, USA patti@divorcecity911.c…" at bounding box center [396, 165] width 185 height 170
copy h6 "Accepted Payment Methods: Visa, Mastercard, American Express, Discover, Apple P…"
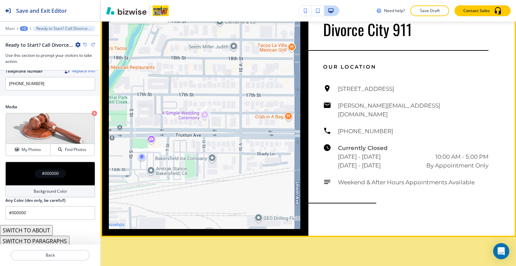
scroll to position [1546, 0]
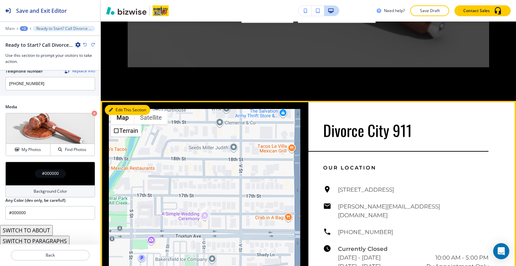
click at [120, 108] on button "Edit This Section" at bounding box center [127, 110] width 45 height 10
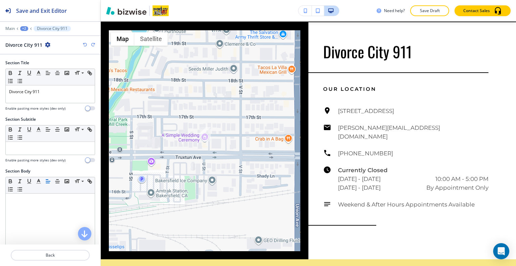
scroll to position [201, 0]
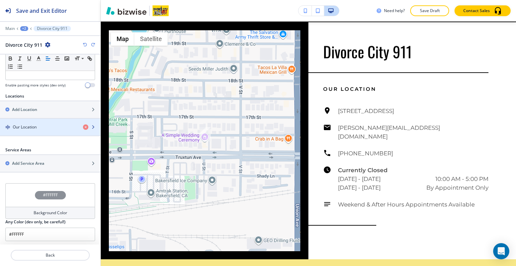
click at [42, 130] on div "button" at bounding box center [50, 132] width 100 height 5
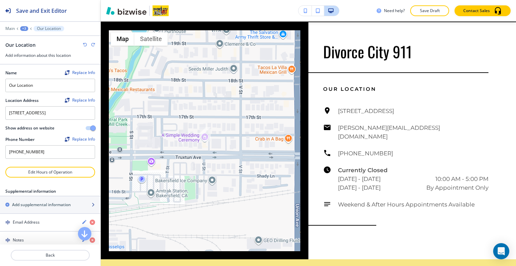
scroll to position [15, 0]
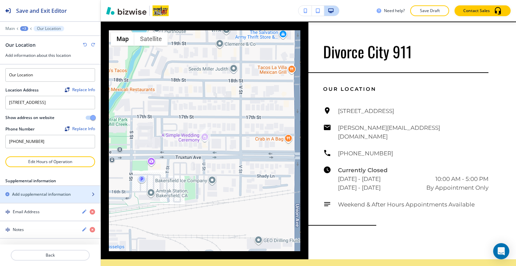
click at [44, 196] on h2 "Add supplemental information" at bounding box center [41, 194] width 59 height 6
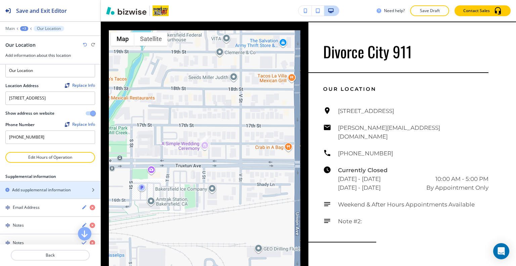
scroll to position [121, 0]
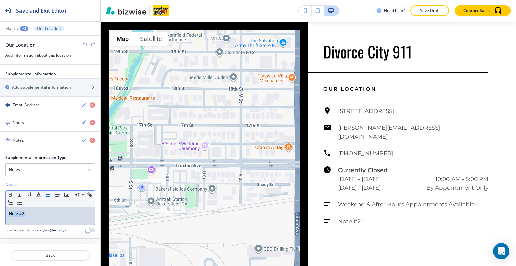
drag, startPoint x: 33, startPoint y: 217, endPoint x: 12, endPoint y: 216, distance: 21.5
click at [6, 217] on div "Note #2:" at bounding box center [50, 215] width 89 height 17
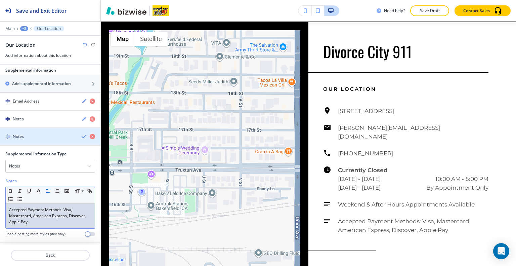
click at [82, 139] on icon "button" at bounding box center [84, 136] width 5 height 5
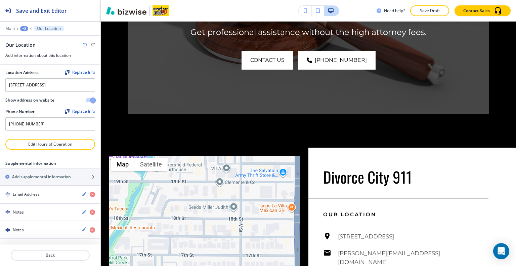
scroll to position [1529, 0]
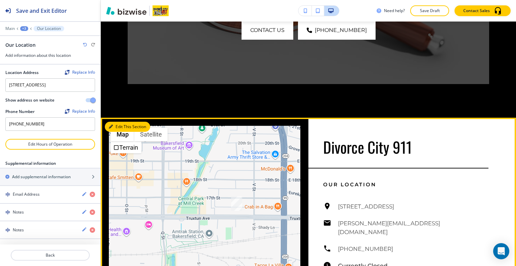
click at [118, 124] on button "Edit This Section" at bounding box center [127, 127] width 45 height 10
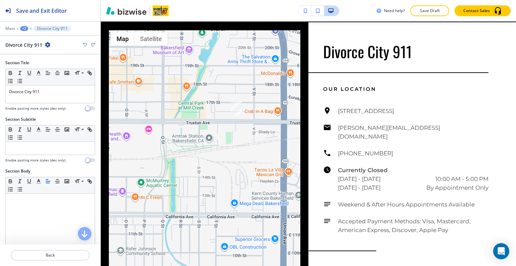
scroll to position [201, 0]
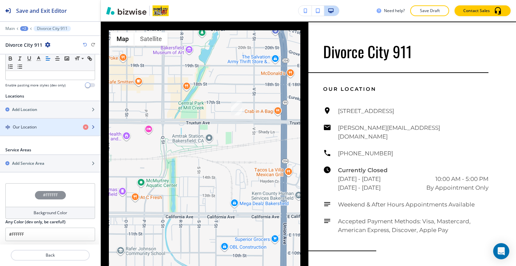
click at [46, 130] on div "button" at bounding box center [50, 132] width 100 height 5
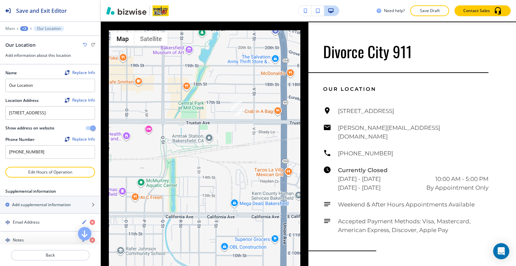
scroll to position [32, 0]
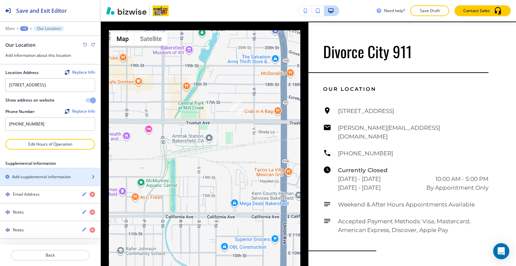
click at [55, 178] on h2 "Add supplemental information" at bounding box center [41, 177] width 59 height 6
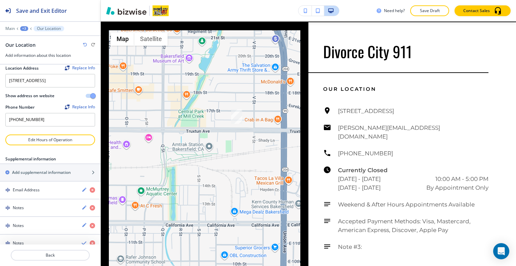
scroll to position [138, 0]
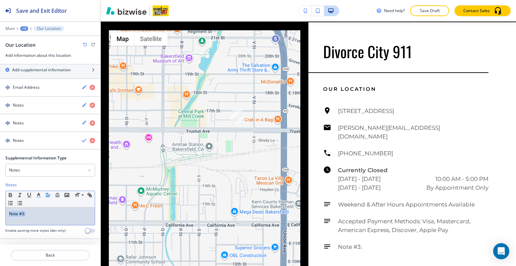
drag, startPoint x: 37, startPoint y: 218, endPoint x: 3, endPoint y: 220, distance: 33.3
click at [0, 220] on div "Supplemental Information Type Notes Notes Email Address PO Box Fax Number Other…" at bounding box center [50, 196] width 100 height 83
click at [64, 252] on p "Back" at bounding box center [50, 255] width 78 height 6
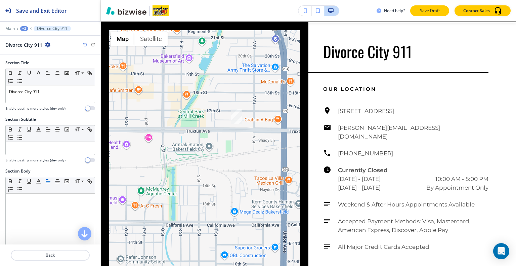
click at [428, 13] on p "Save Draft" at bounding box center [429, 11] width 21 height 6
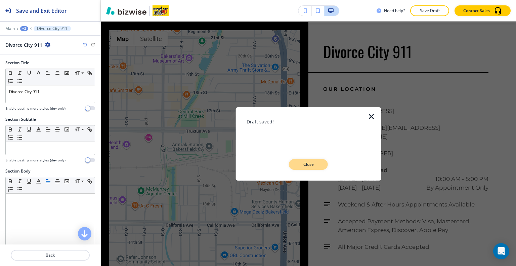
click at [324, 167] on button "Close" at bounding box center [308, 164] width 39 height 11
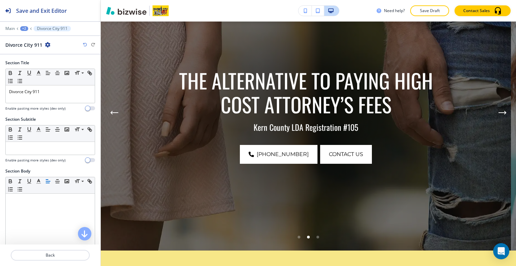
scroll to position [0, 0]
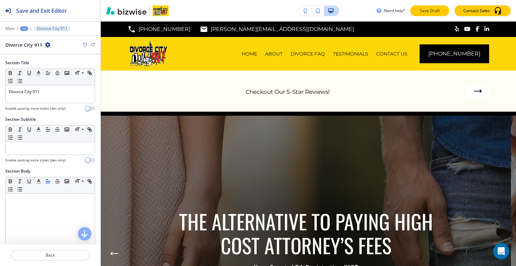
click at [431, 8] on p "Save Draft" at bounding box center [429, 11] width 21 height 6
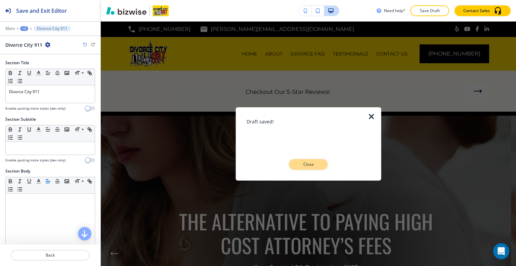
click at [317, 164] on p "Close" at bounding box center [308, 164] width 21 height 6
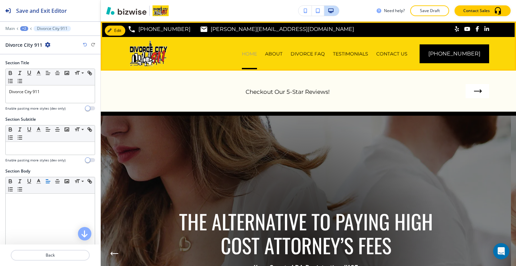
click at [257, 52] on p "HOME" at bounding box center [249, 53] width 15 height 7
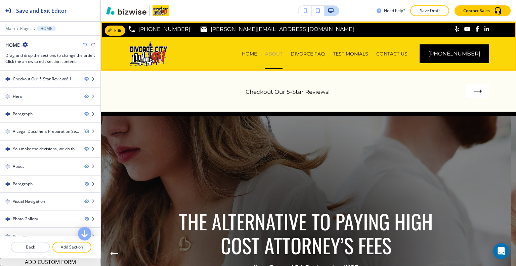
click at [279, 54] on p "ABOUT" at bounding box center [273, 53] width 17 height 7
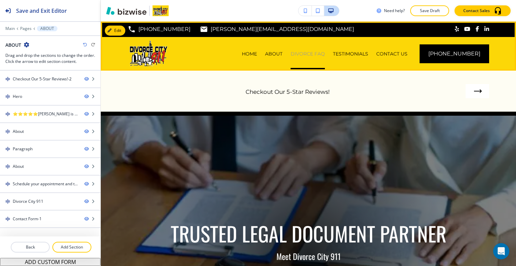
click at [325, 51] on p "DIVORCE FAQ" at bounding box center [307, 53] width 34 height 7
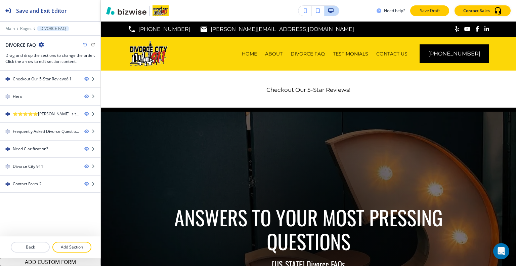
click at [427, 10] on p "Save Draft" at bounding box center [429, 11] width 21 height 6
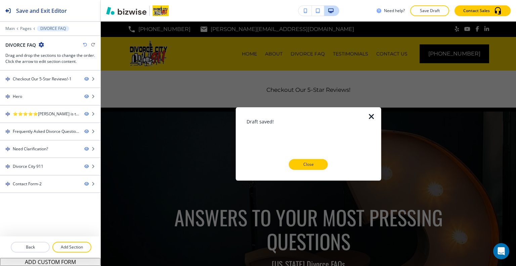
click at [321, 166] on button "Close" at bounding box center [308, 164] width 39 height 11
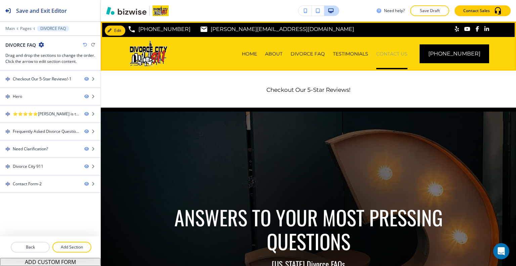
click at [400, 51] on p "CONTACT US" at bounding box center [391, 53] width 31 height 7
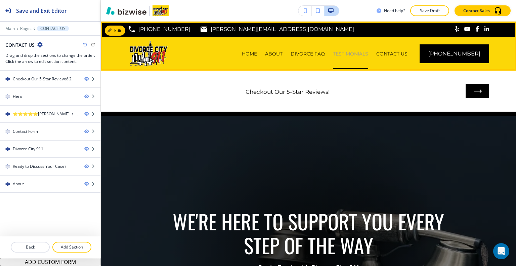
click at [354, 56] on p "TESTIMONIALS" at bounding box center [350, 53] width 35 height 7
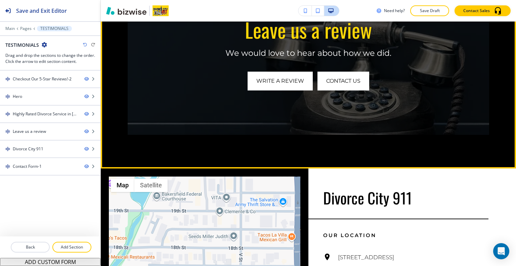
scroll to position [839, 0]
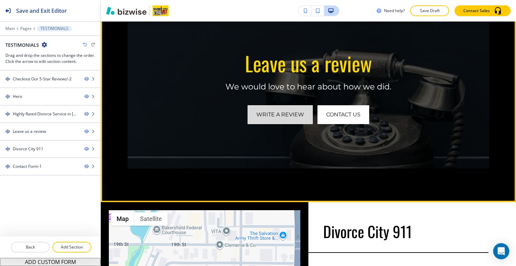
click at [293, 109] on link "Write a review" at bounding box center [279, 114] width 65 height 19
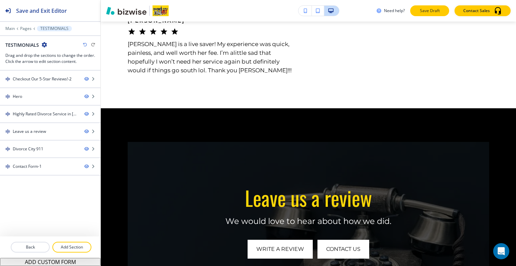
click at [431, 10] on p "Save Draft" at bounding box center [429, 11] width 21 height 6
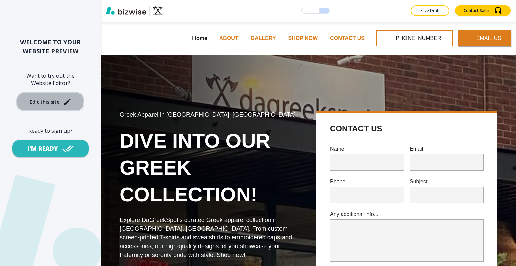
click at [41, 99] on div "Edit this site" at bounding box center [45, 101] width 30 height 5
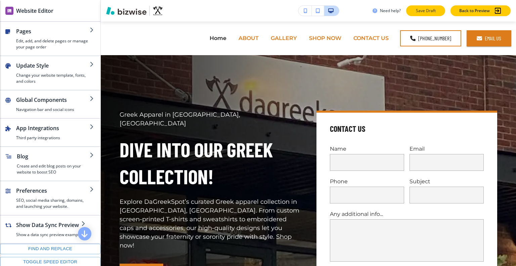
click at [420, 13] on p "Save Draft" at bounding box center [425, 11] width 21 height 6
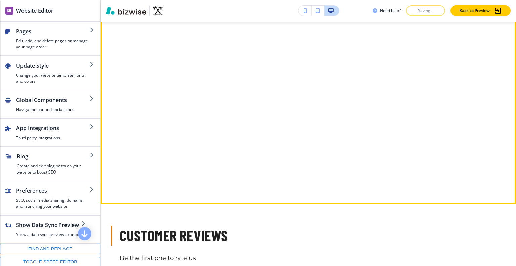
scroll to position [974, 0]
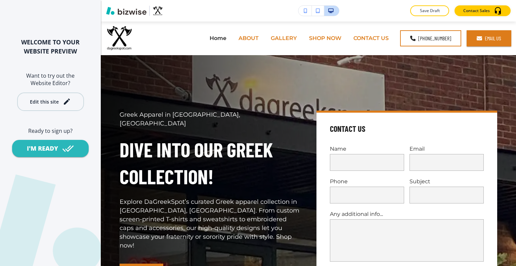
click at [58, 102] on div "Edit this site" at bounding box center [50, 101] width 41 height 8
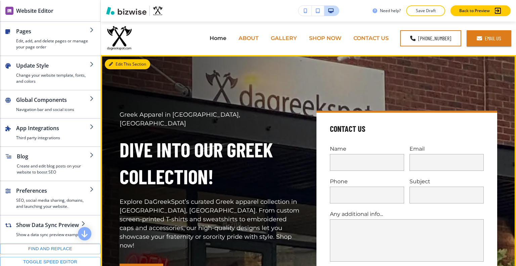
click at [116, 67] on button "Edit This Section" at bounding box center [127, 64] width 45 height 10
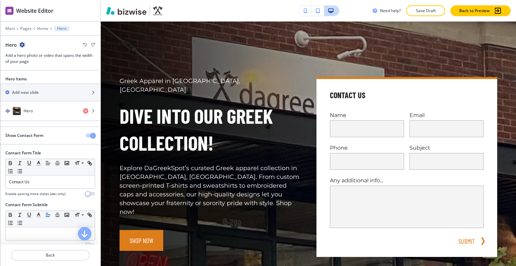
scroll to position [18, 0]
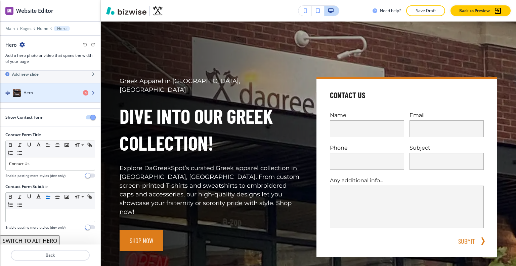
click at [58, 94] on div "Hero" at bounding box center [39, 93] width 78 height 8
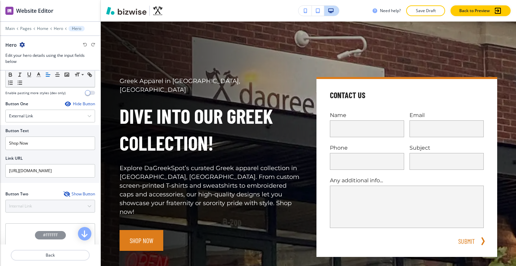
scroll to position [302, 0]
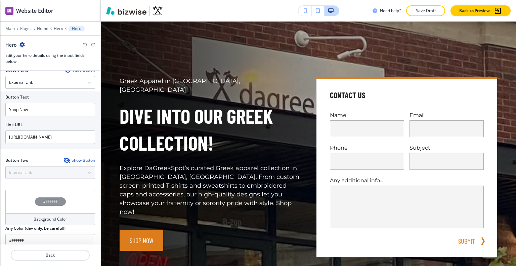
click at [75, 157] on div "Show Button" at bounding box center [79, 159] width 32 height 5
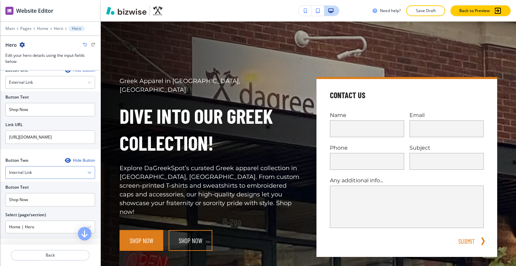
click at [70, 168] on div "Internal Link" at bounding box center [50, 172] width 89 height 12
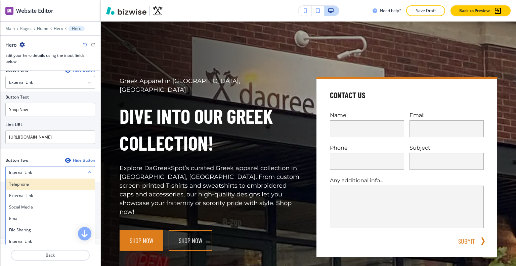
click at [63, 184] on h4 "Telephone" at bounding box center [50, 184] width 82 height 6
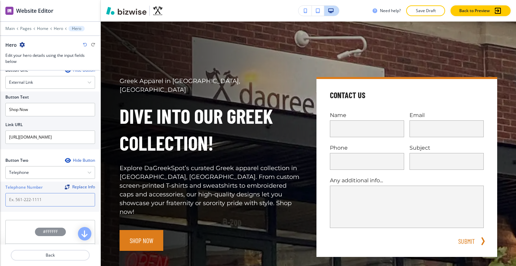
paste input "[PHONE_NUMBER]"
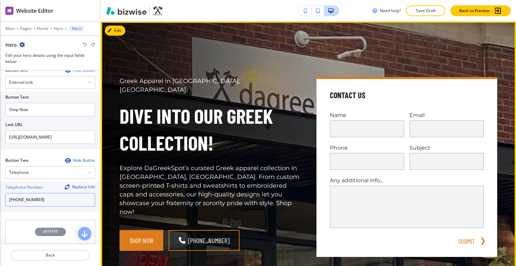
type input "[PHONE_NUMBER]"
click at [262, 230] on div "Shop Now [PHONE_NUMBER]" at bounding box center [210, 240] width 181 height 21
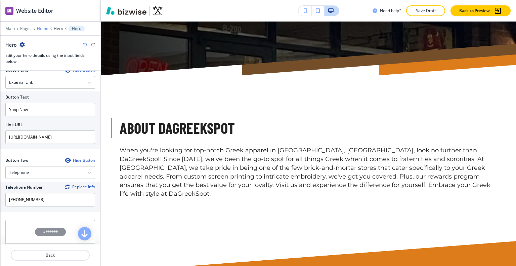
click at [38, 27] on p "Home" at bounding box center [42, 28] width 11 height 5
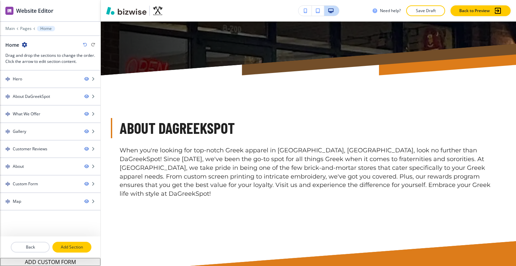
click at [64, 244] on button "Add Section" at bounding box center [71, 246] width 39 height 11
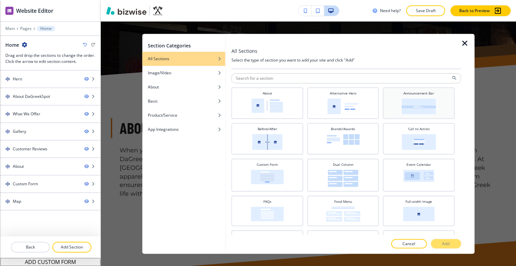
click at [415, 115] on div "Announcement Bar" at bounding box center [419, 103] width 72 height 32
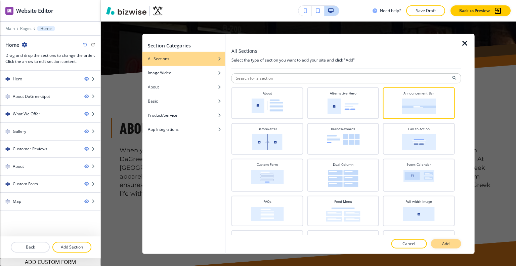
click at [449, 242] on p "Add" at bounding box center [445, 243] width 7 height 6
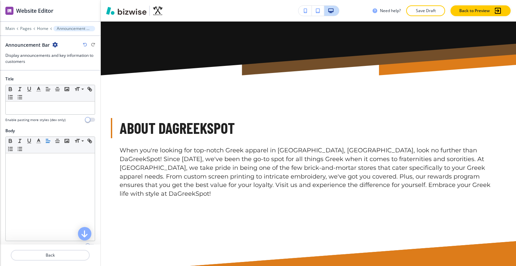
scroll to position [2204, 0]
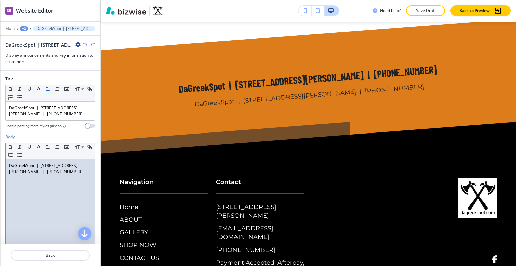
drag, startPoint x: 62, startPoint y: 188, endPoint x: 0, endPoint y: 164, distance: 66.2
click at [0, 164] on div "Body Small Normal Large Huge DaGreekSpot | [STREET_ADDRESS][PERSON_NAME] | [PHO…" at bounding box center [50, 197] width 100 height 126
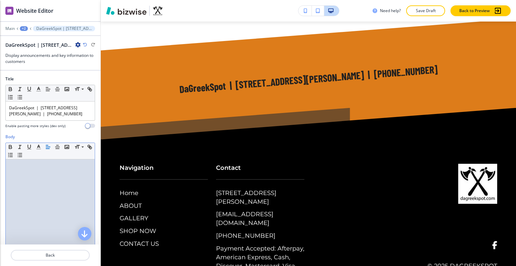
click at [26, 25] on div at bounding box center [50, 24] width 100 height 4
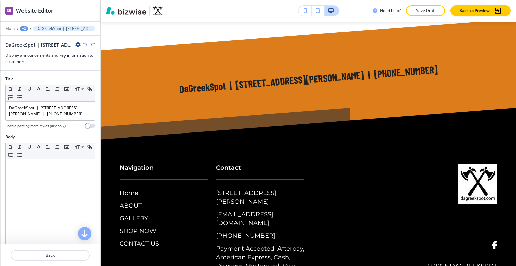
click at [25, 29] on div "+2" at bounding box center [24, 28] width 8 height 5
click at [26, 49] on p "Home" at bounding box center [41, 51] width 34 height 6
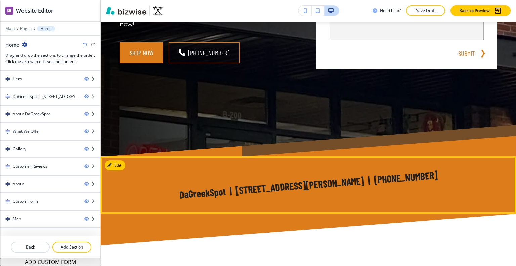
scroll to position [288, 0]
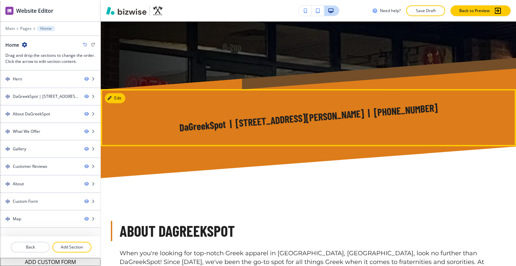
click at [301, 124] on p "DaGreekSpot | 1230 Caroline Street Northeast, Atlanta, GA 30307, US | (404) 207…" at bounding box center [308, 117] width 377 height 42
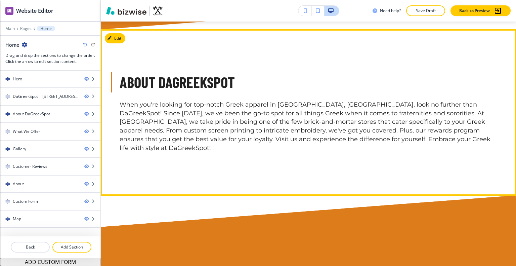
scroll to position [604, 0]
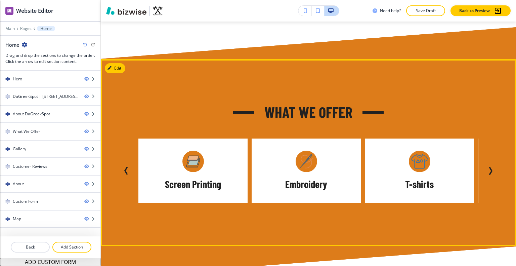
click at [490, 165] on button "Next Slide" at bounding box center [490, 170] width 13 height 13
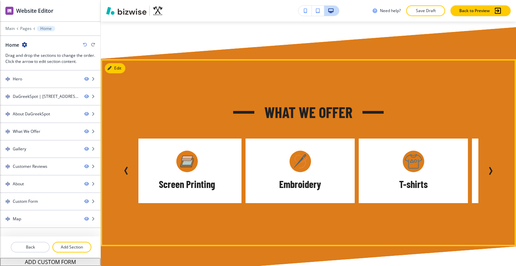
click at [490, 165] on button "Next Slide" at bounding box center [490, 170] width 13 height 13
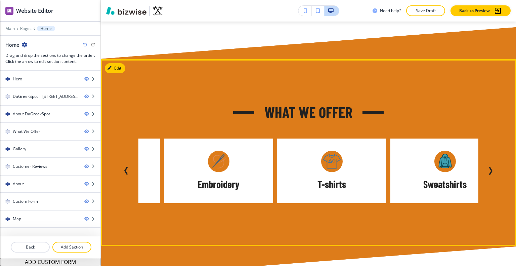
click at [490, 165] on button "Next Slide" at bounding box center [490, 170] width 13 height 13
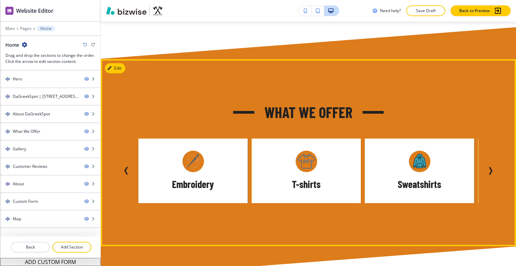
click at [490, 165] on button "Next Slide" at bounding box center [490, 170] width 13 height 13
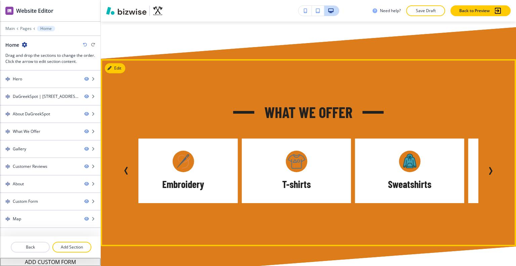
click at [490, 167] on icon "Next Slide" at bounding box center [491, 170] width 2 height 7
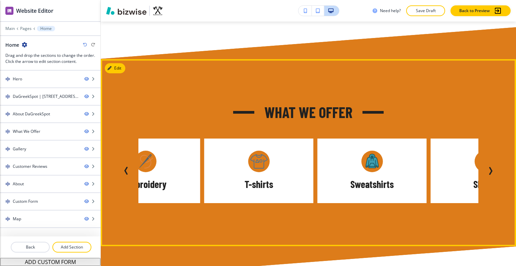
click at [490, 167] on icon "Next Slide" at bounding box center [491, 170] width 2 height 7
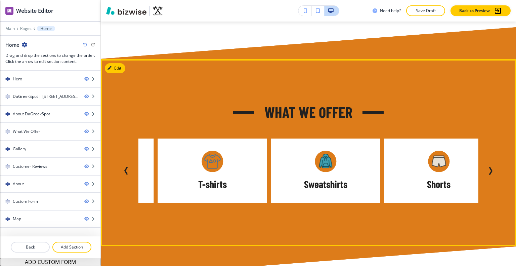
click at [490, 167] on icon "Next Slide" at bounding box center [491, 170] width 2 height 7
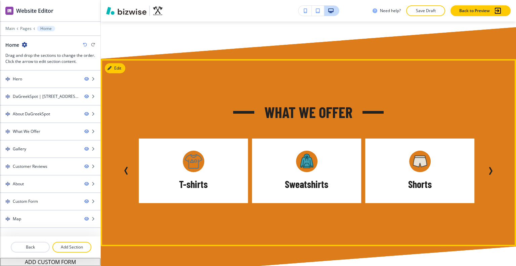
click at [490, 167] on icon "Next Slide" at bounding box center [491, 170] width 2 height 7
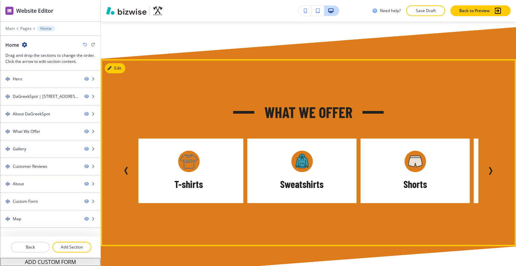
click at [490, 167] on icon "Next Slide" at bounding box center [491, 170] width 2 height 7
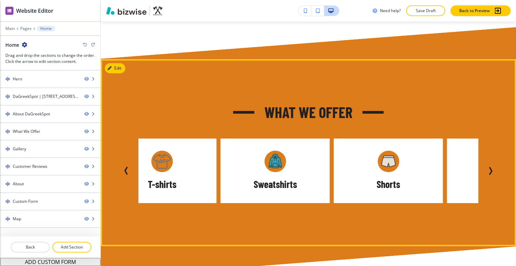
click at [490, 167] on icon "Next Slide" at bounding box center [491, 170] width 2 height 7
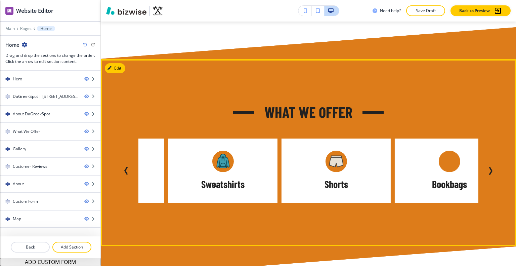
click at [490, 167] on icon "Next Slide" at bounding box center [491, 170] width 2 height 7
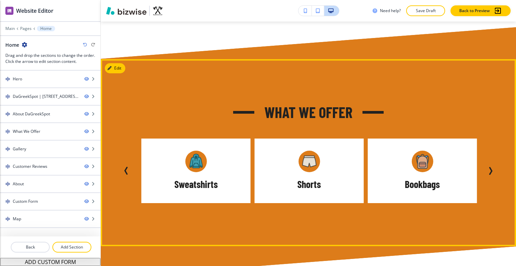
click at [490, 167] on icon "Next Slide" at bounding box center [491, 170] width 2 height 7
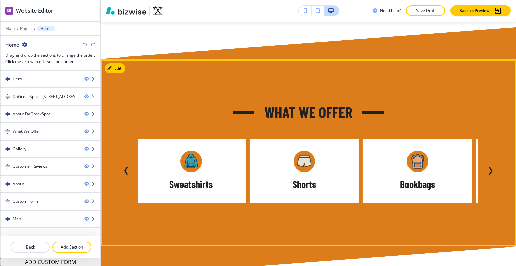
click at [490, 167] on icon "Next Slide" at bounding box center [491, 170] width 2 height 7
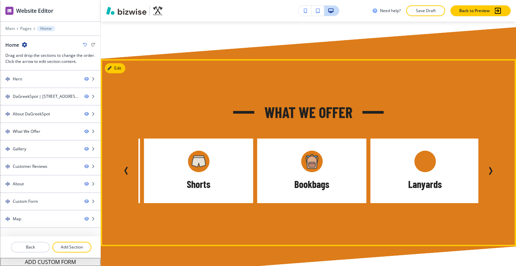
click at [490, 167] on icon "Next Slide" at bounding box center [491, 170] width 2 height 7
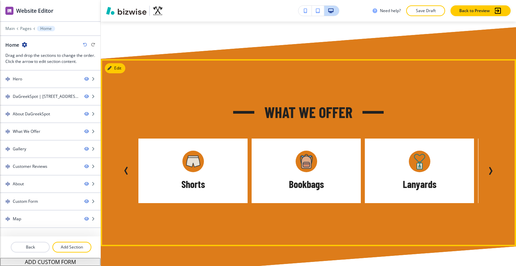
click at [490, 167] on icon "Next Slide" at bounding box center [491, 170] width 2 height 7
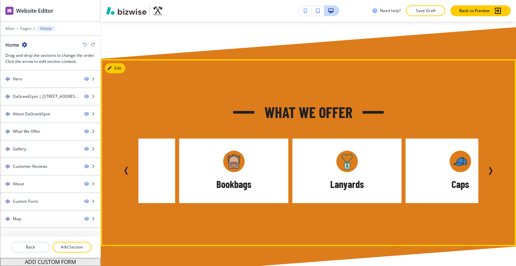
click at [490, 167] on icon "Next Slide" at bounding box center [491, 170] width 2 height 7
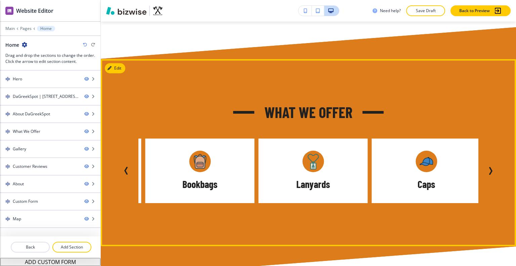
click at [490, 167] on icon "Next Slide" at bounding box center [491, 170] width 2 height 7
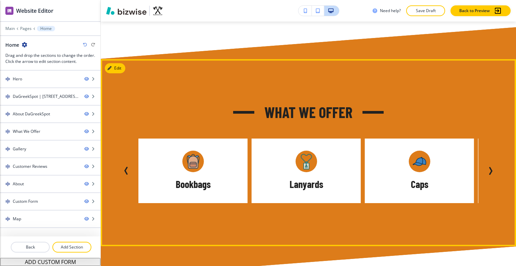
click at [490, 167] on icon "Next Slide" at bounding box center [491, 170] width 2 height 7
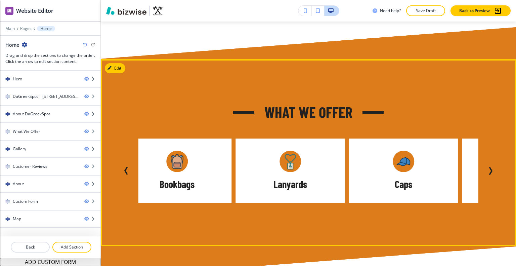
click at [490, 167] on icon "Next Slide" at bounding box center [491, 170] width 2 height 7
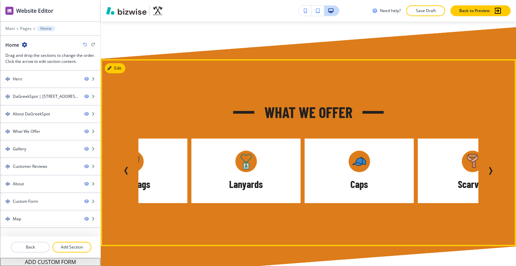
click at [490, 167] on icon "Next Slide" at bounding box center [491, 170] width 2 height 7
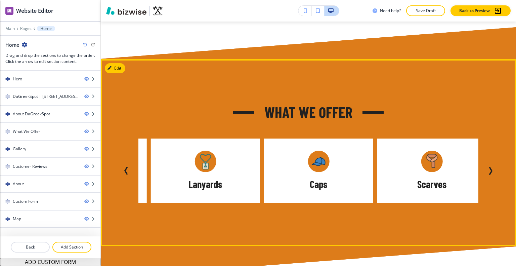
click at [490, 167] on icon "Next Slide" at bounding box center [491, 170] width 2 height 7
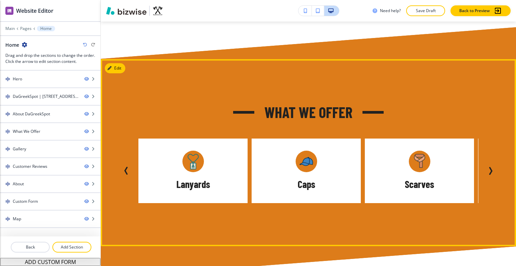
click at [490, 167] on icon "Next Slide" at bounding box center [491, 170] width 2 height 7
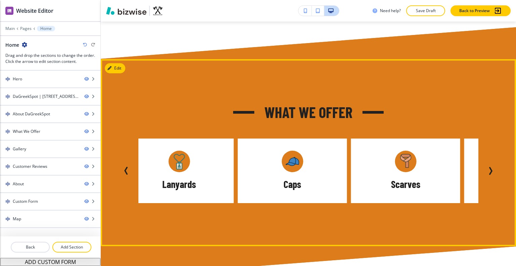
click at [490, 167] on icon "Next Slide" at bounding box center [491, 170] width 2 height 7
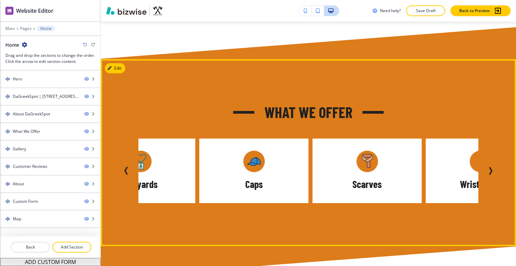
click at [490, 167] on icon "Next Slide" at bounding box center [491, 170] width 2 height 7
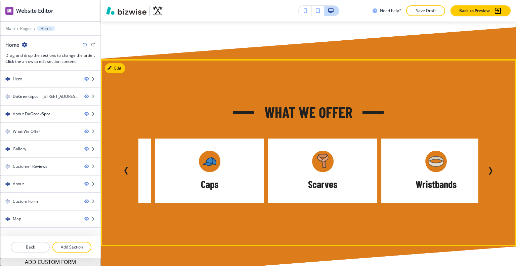
click at [490, 167] on icon "Next Slide" at bounding box center [491, 170] width 2 height 7
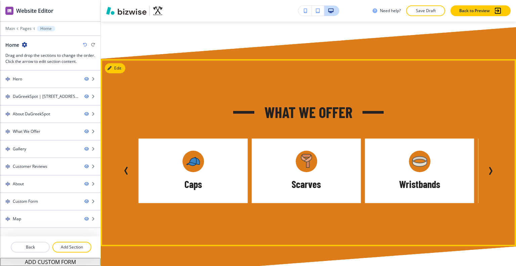
click at [490, 167] on icon "Next Slide" at bounding box center [491, 170] width 2 height 7
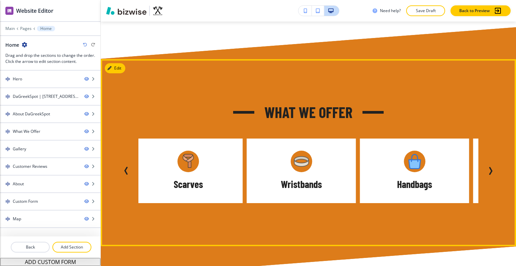
click at [490, 167] on icon "Next Slide" at bounding box center [491, 170] width 2 height 7
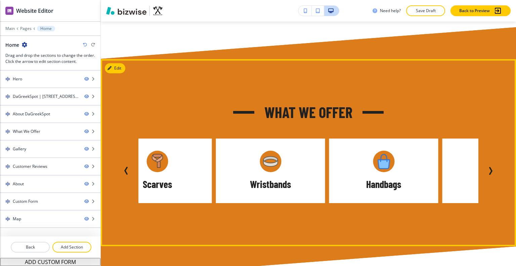
click at [490, 167] on icon "Next Slide" at bounding box center [491, 170] width 2 height 7
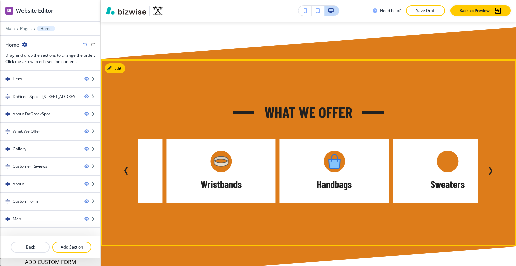
click at [490, 167] on icon "Next Slide" at bounding box center [491, 170] width 2 height 7
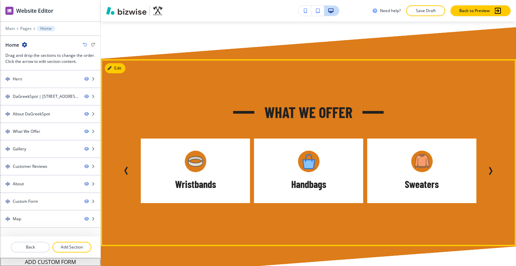
click at [490, 167] on icon "Next Slide" at bounding box center [491, 170] width 2 height 7
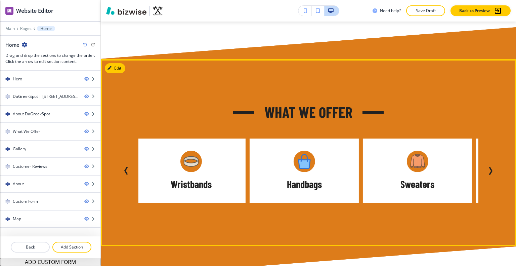
click at [490, 167] on icon "Next Slide" at bounding box center [491, 170] width 2 height 7
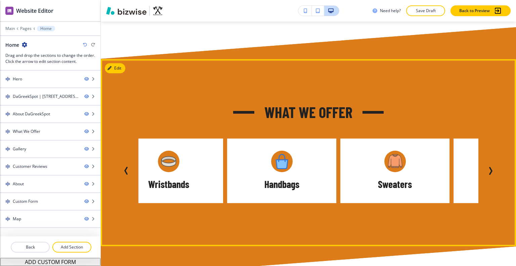
click at [490, 167] on icon "Next Slide" at bounding box center [491, 170] width 2 height 7
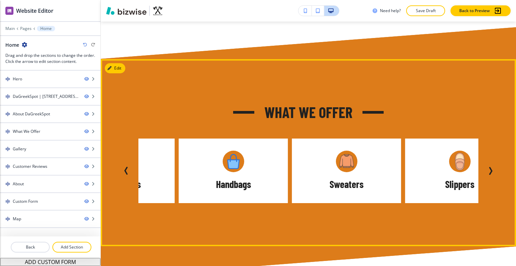
click at [490, 167] on icon "Next Slide" at bounding box center [491, 170] width 2 height 7
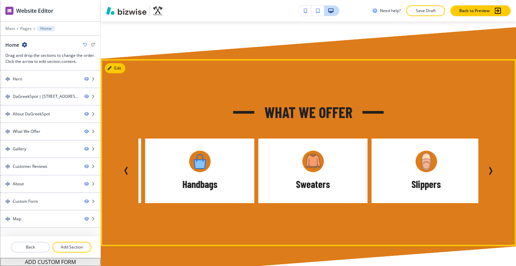
click at [490, 167] on icon "Next Slide" at bounding box center [491, 170] width 2 height 7
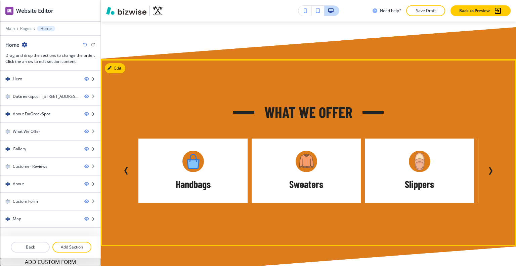
click at [490, 167] on icon "Next Slide" at bounding box center [491, 170] width 2 height 7
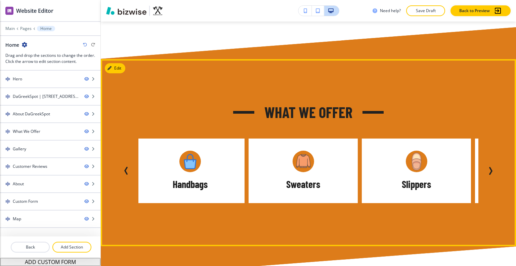
click at [490, 167] on icon "Next Slide" at bounding box center [491, 170] width 2 height 7
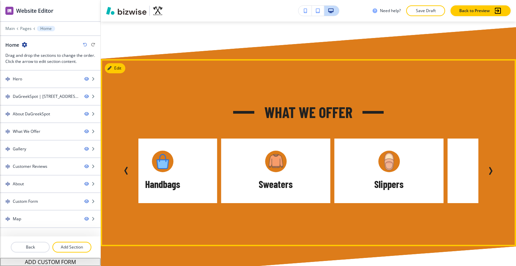
click at [490, 167] on icon "Next Slide" at bounding box center [491, 170] width 2 height 7
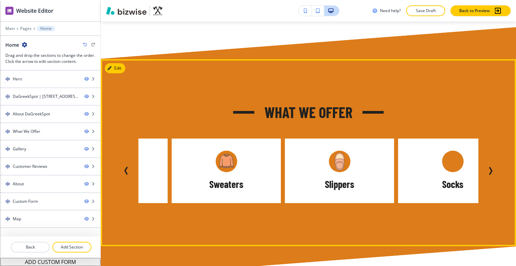
click at [490, 167] on icon "Next Slide" at bounding box center [491, 170] width 2 height 7
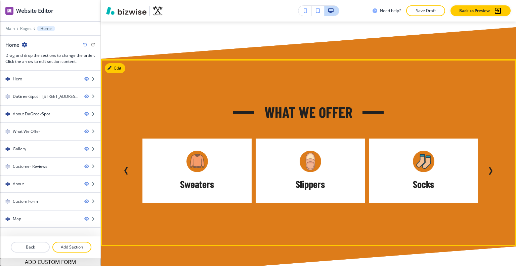
click at [490, 167] on icon "Next Slide" at bounding box center [491, 170] width 2 height 7
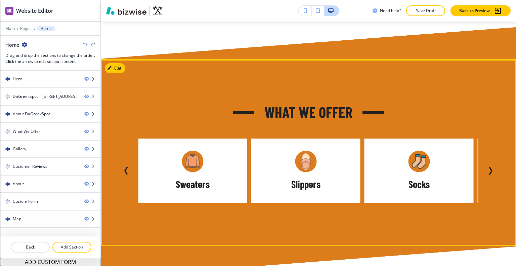
click at [490, 167] on icon "Next Slide" at bounding box center [491, 170] width 2 height 7
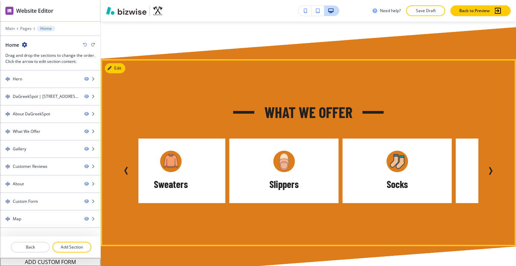
click at [490, 167] on icon "Next Slide" at bounding box center [491, 170] width 2 height 7
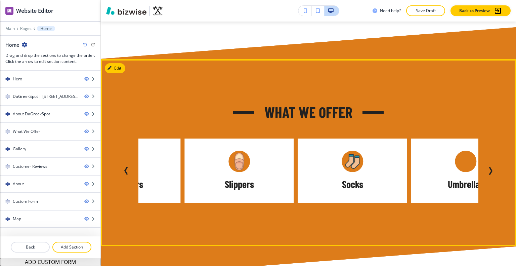
click at [490, 167] on icon "Next Slide" at bounding box center [491, 170] width 2 height 7
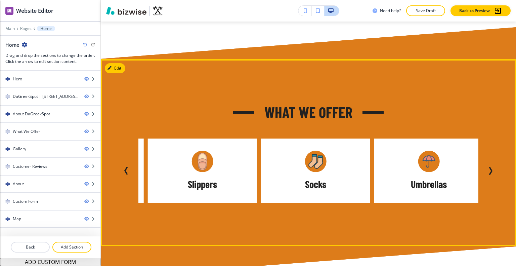
click at [490, 167] on icon "Next Slide" at bounding box center [491, 170] width 2 height 7
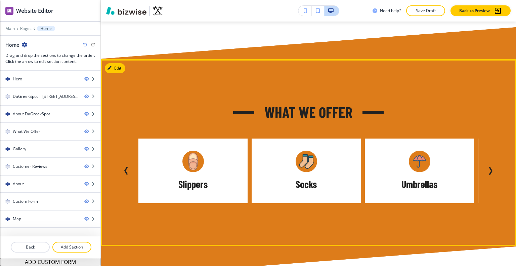
click at [490, 167] on icon "Next Slide" at bounding box center [491, 170] width 2 height 7
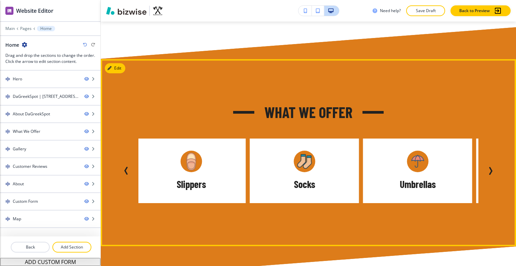
click at [490, 167] on icon "Next Slide" at bounding box center [491, 170] width 2 height 7
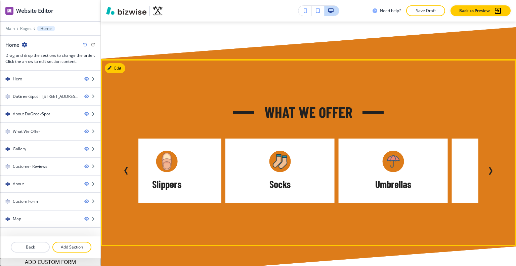
click at [490, 167] on icon "Next Slide" at bounding box center [491, 170] width 2 height 7
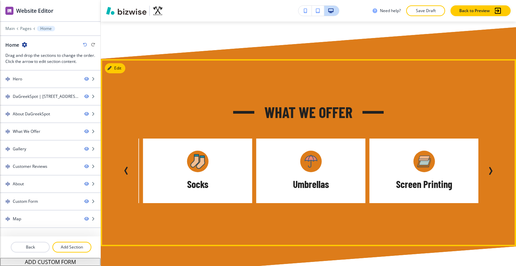
click at [490, 167] on icon "Next Slide" at bounding box center [491, 170] width 2 height 7
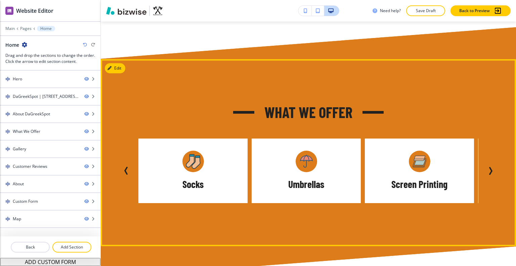
click at [490, 167] on icon "Next Slide" at bounding box center [491, 170] width 2 height 7
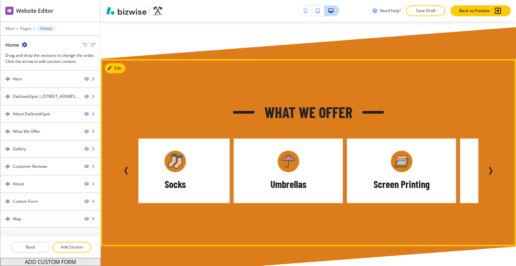
click at [490, 167] on icon "Next Slide" at bounding box center [491, 170] width 2 height 7
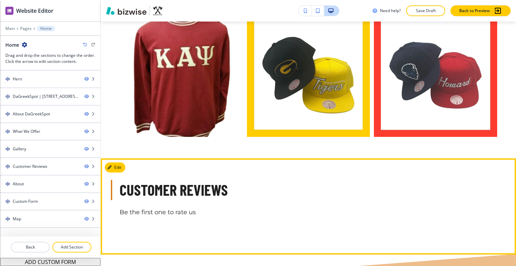
scroll to position [1108, 0]
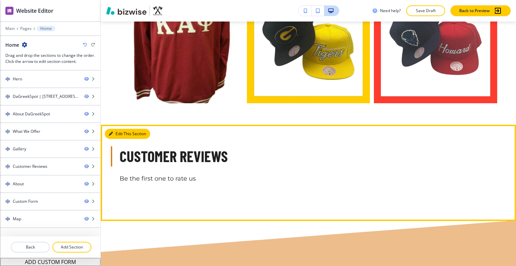
click at [117, 129] on button "Edit This Section" at bounding box center [127, 134] width 45 height 10
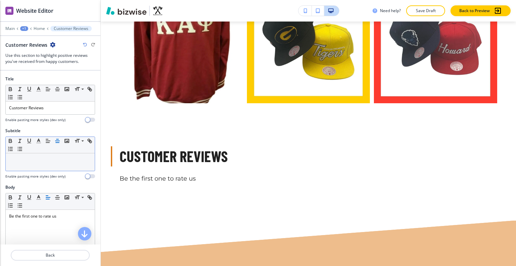
scroll to position [1199, 0]
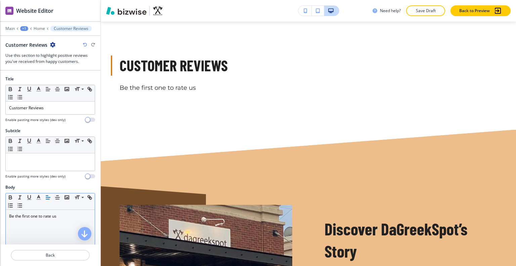
click at [72, 223] on div "Be the first one to rate us" at bounding box center [50, 253] width 89 height 87
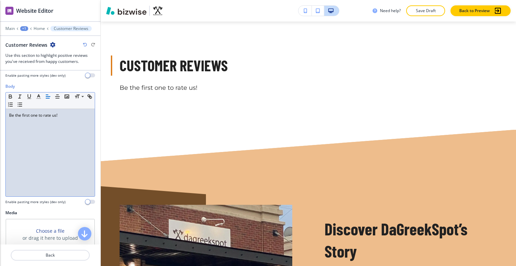
scroll to position [168, 0]
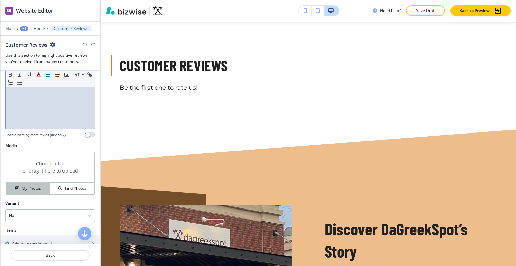
click at [31, 190] on h4 "My Photos" at bounding box center [30, 188] width 19 height 6
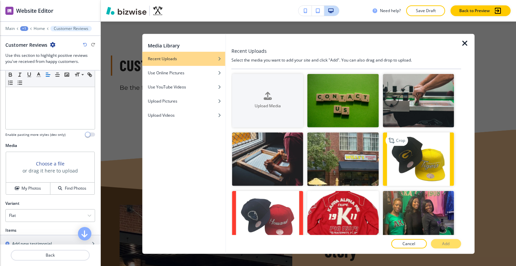
click at [411, 167] on img "button" at bounding box center [417, 158] width 71 height 53
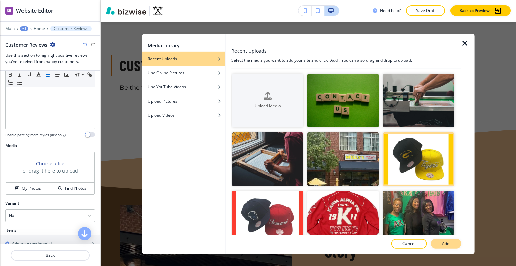
click at [454, 243] on button "Add" at bounding box center [445, 243] width 30 height 9
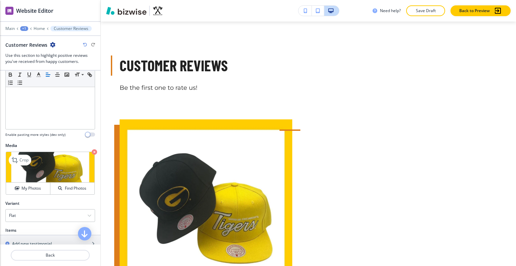
click at [92, 150] on icon "button" at bounding box center [94, 151] width 5 height 5
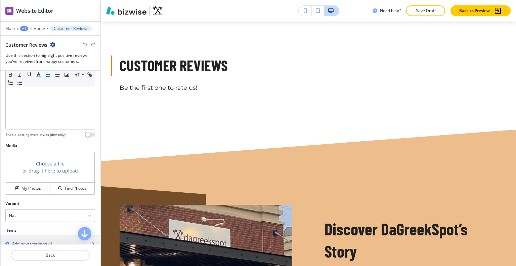
scroll to position [235, 0]
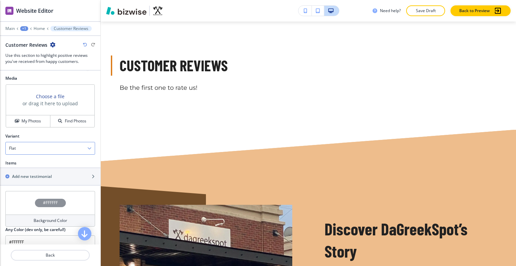
click at [66, 147] on div "Flat" at bounding box center [50, 148] width 89 height 12
click at [56, 166] on div "Slider" at bounding box center [50, 171] width 89 height 11
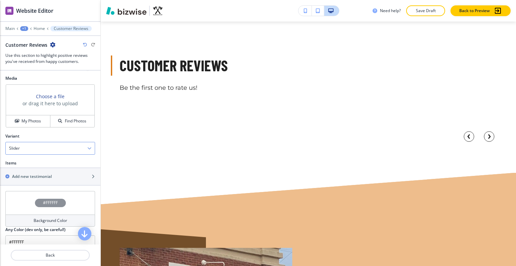
click at [62, 146] on div "Slider" at bounding box center [50, 148] width 89 height 12
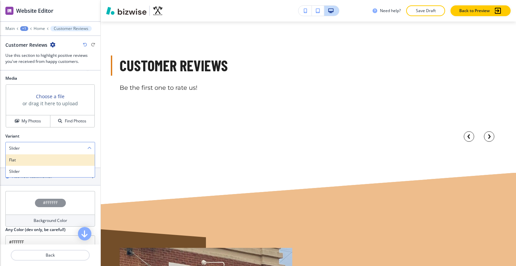
click at [50, 159] on h4 "Flat" at bounding box center [50, 160] width 82 height 6
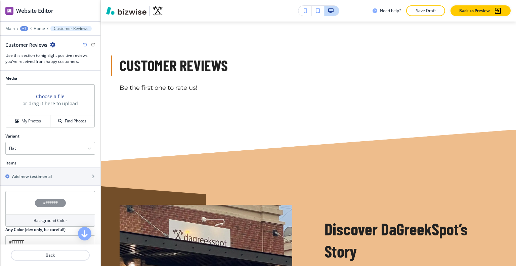
click at [84, 45] on icon "button" at bounding box center [85, 45] width 4 height 4
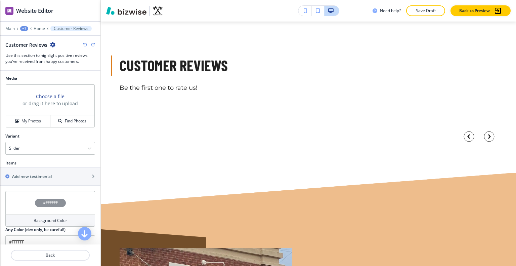
click at [84, 45] on icon "button" at bounding box center [85, 45] width 4 height 4
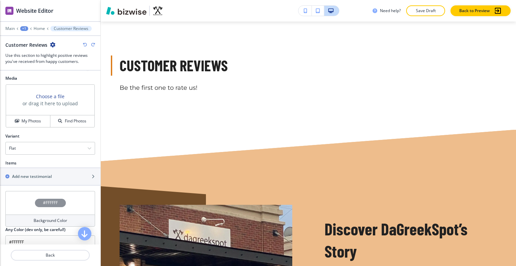
click at [84, 45] on icon "button" at bounding box center [85, 45] width 4 height 4
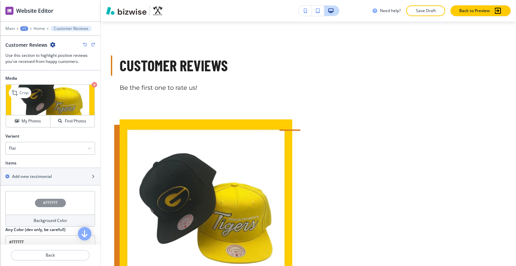
click at [84, 45] on icon "button" at bounding box center [85, 45] width 4 height 4
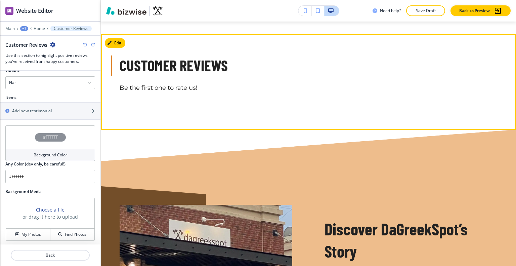
scroll to position [1098, 0]
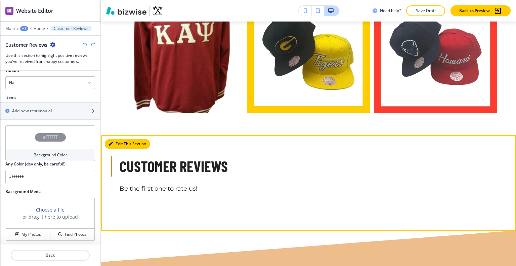
click at [122, 139] on button "Edit This Section" at bounding box center [127, 144] width 45 height 10
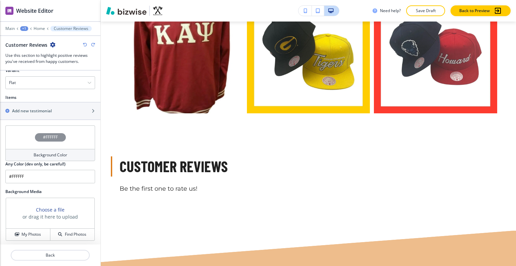
click at [13, 137] on div "#FFFFFF" at bounding box center [50, 137] width 90 height 24
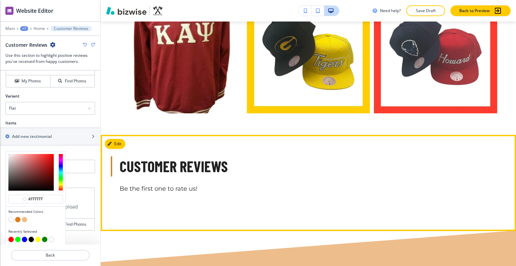
scroll to position [1031, 0]
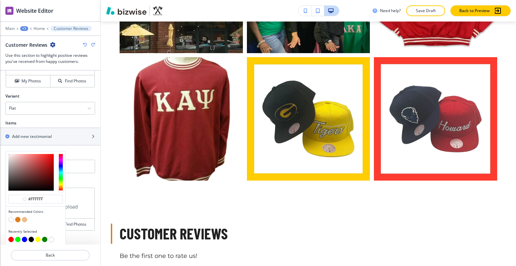
click at [19, 217] on button "button" at bounding box center [17, 219] width 5 height 5
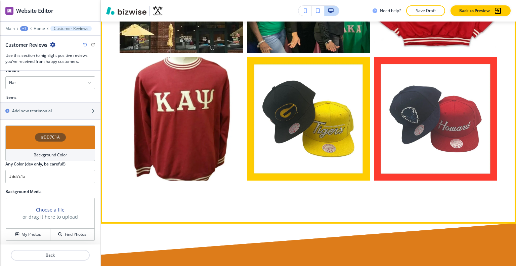
scroll to position [1199, 0]
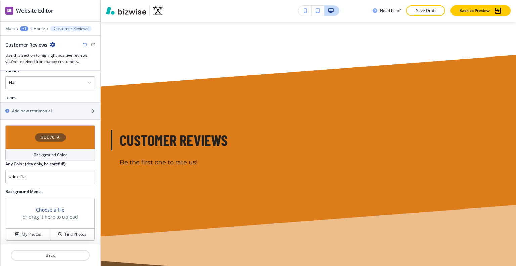
click at [84, 45] on icon "button" at bounding box center [85, 45] width 4 height 4
type input "#FFFFFF"
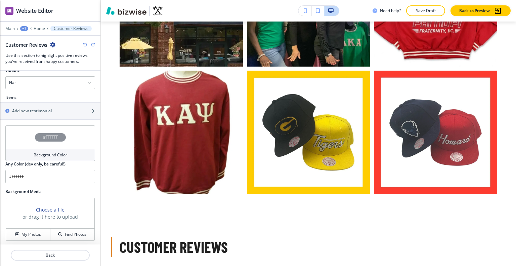
scroll to position [0, 0]
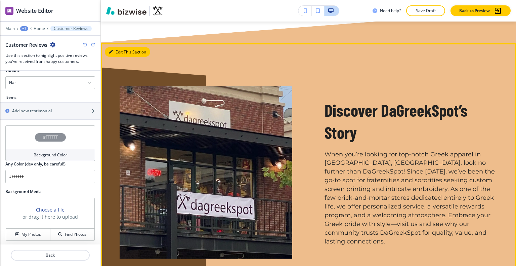
click at [116, 47] on button "Edit This Section" at bounding box center [127, 52] width 45 height 10
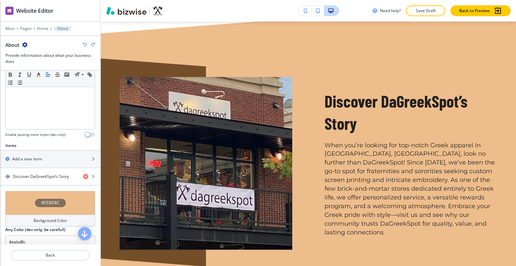
scroll to position [235, 0]
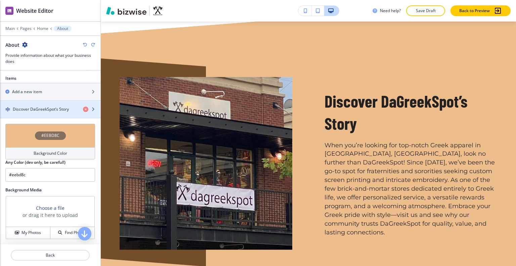
click at [41, 112] on div "button" at bounding box center [50, 114] width 100 height 5
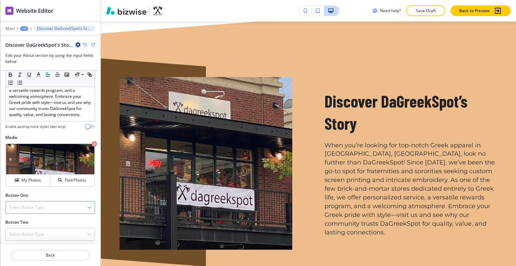
click at [34, 205] on h4 "Select Button Type" at bounding box center [26, 207] width 35 height 6
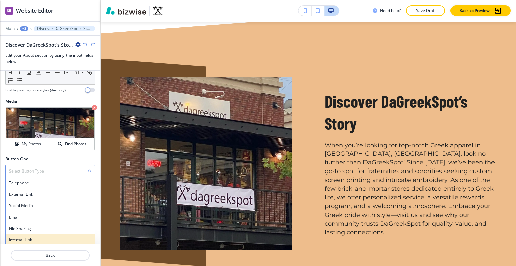
click at [30, 237] on h4 "Internal Link" at bounding box center [50, 240] width 82 height 6
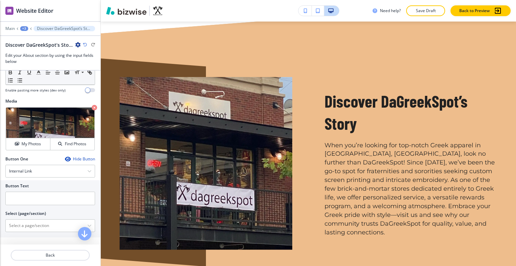
click at [29, 205] on div at bounding box center [50, 207] width 90 height 5
click at [27, 193] on input "text" at bounding box center [50, 197] width 90 height 13
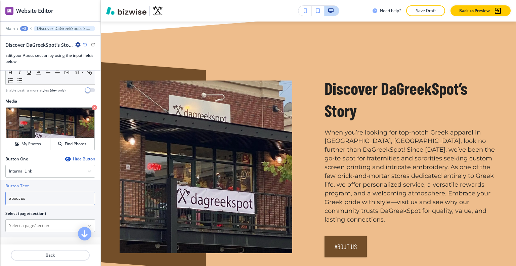
type input "about us"
click at [27, 233] on div "Button One Hide Button Internal Link Telephone External Link Social Media Email…" at bounding box center [50, 200] width 100 height 89
click at [26, 229] on div at bounding box center [50, 225] width 89 height 12
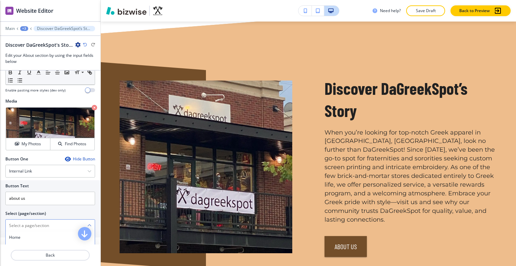
click at [28, 223] on \(page\/section\) "Manual Input" at bounding box center [47, 225] width 82 height 11
click at [28, 237] on h4 "ABOUT" at bounding box center [50, 237] width 82 height 6
type \(page\/section\) "ABOUT"
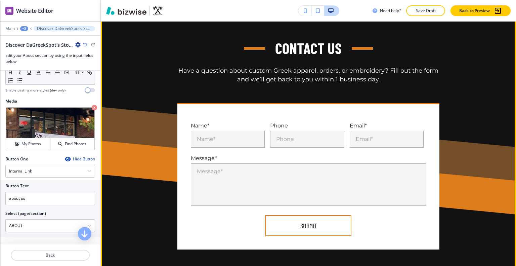
scroll to position [1629, 0]
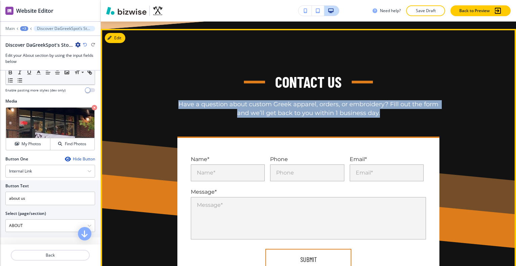
drag, startPoint x: 377, startPoint y: 94, endPoint x: 201, endPoint y: 82, distance: 177.0
click at [171, 82] on div "Contact Us Have a question about custom Greek apparel, orders, or embroidery? F…" at bounding box center [308, 95] width 377 height 46
copy p "Have a question about custom Greek apparel, orders, or embroidery? Fill out the…"
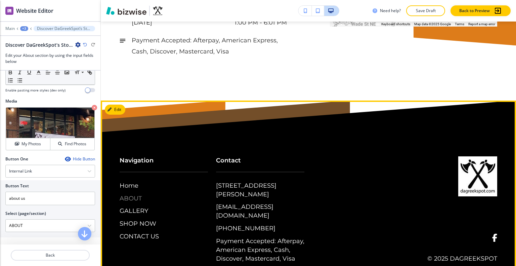
scroll to position [2185, 0]
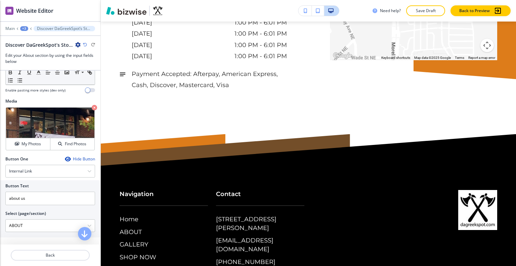
click at [16, 27] on div "Main +3 Discover DaGreekSpot’s Story" at bounding box center [50, 28] width 90 height 5
click at [21, 28] on div "+3" at bounding box center [24, 28] width 8 height 5
click at [35, 49] on p "Home" at bounding box center [42, 51] width 34 height 6
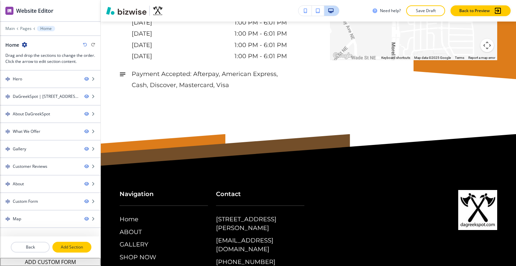
click at [73, 247] on p "Add Section" at bounding box center [72, 247] width 38 height 6
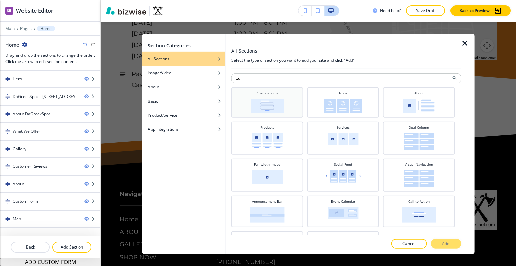
type input "cu"
click at [290, 97] on div "Custom Form" at bounding box center [267, 101] width 65 height 22
click at [453, 245] on button "Add" at bounding box center [445, 243] width 30 height 9
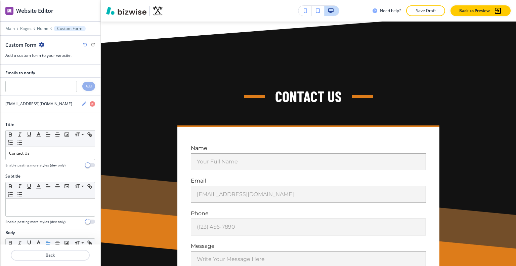
scroll to position [2274, 0]
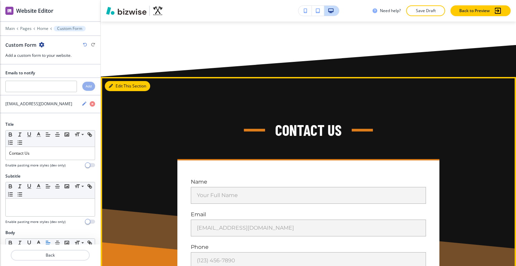
click at [120, 81] on button "Edit This Section" at bounding box center [127, 86] width 45 height 10
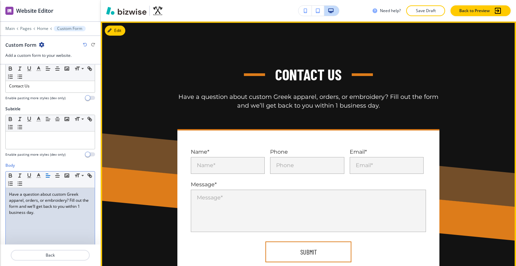
scroll to position [1535, 0]
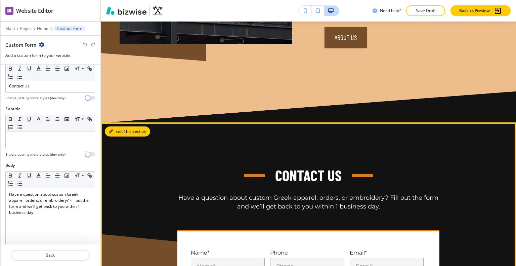
click at [119, 126] on button "Edit This Section" at bounding box center [127, 131] width 45 height 10
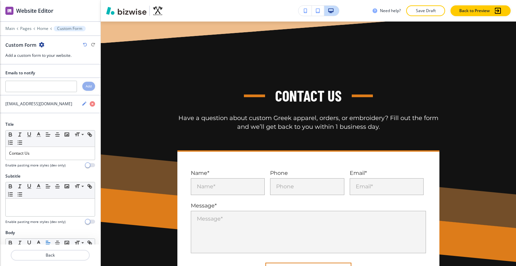
click at [44, 44] on div "Custom Form" at bounding box center [50, 44] width 90 height 7
click at [43, 45] on icon "button" at bounding box center [41, 44] width 5 height 5
click at [55, 83] on button "Delete Section" at bounding box center [60, 80] width 43 height 12
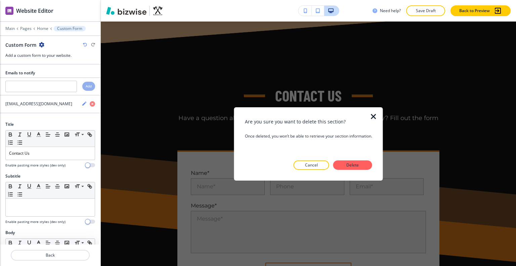
drag, startPoint x: 364, startPoint y: 167, endPoint x: 370, endPoint y: 164, distance: 6.0
click at [365, 166] on button "Delete" at bounding box center [352, 164] width 39 height 9
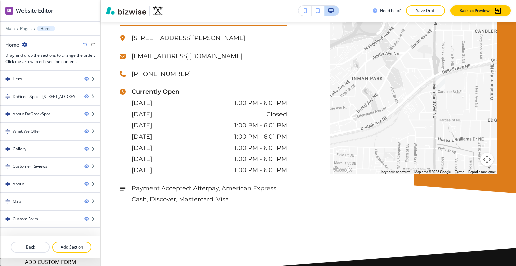
scroll to position [1877, 0]
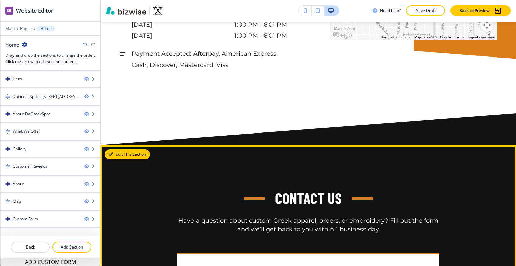
click at [122, 149] on button "Edit This Section" at bounding box center [127, 154] width 45 height 10
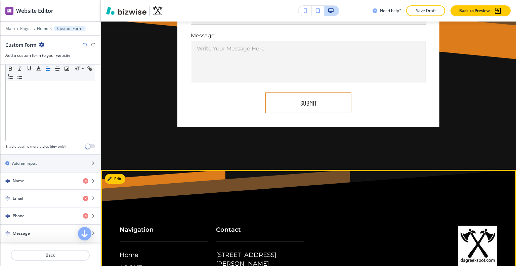
scroll to position [2284, 0]
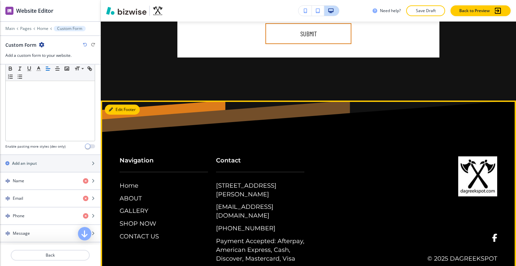
click at [121, 104] on button "Edit Footer" at bounding box center [122, 109] width 35 height 10
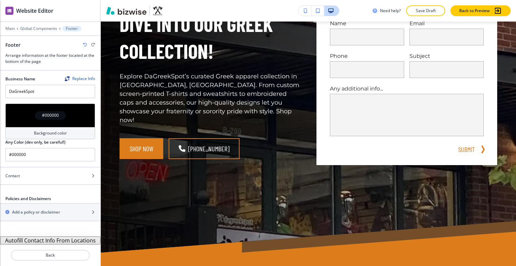
scroll to position [0, 0]
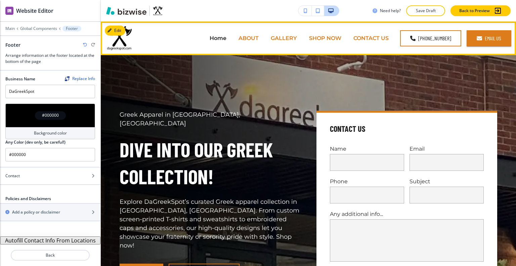
click at [258, 40] on p "ABOUT" at bounding box center [248, 38] width 20 height 8
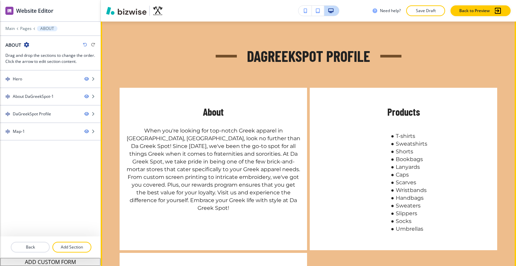
scroll to position [403, 0]
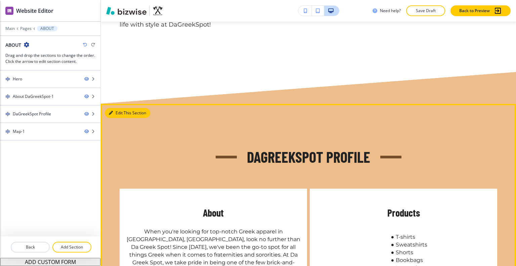
click at [111, 111] on icon "button" at bounding box center [111, 113] width 4 height 4
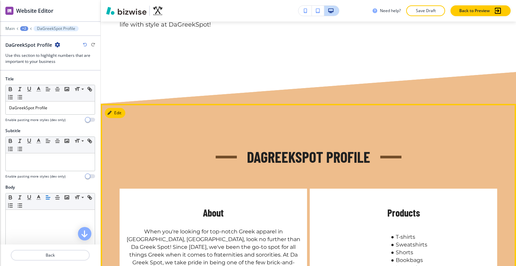
scroll to position [476, 0]
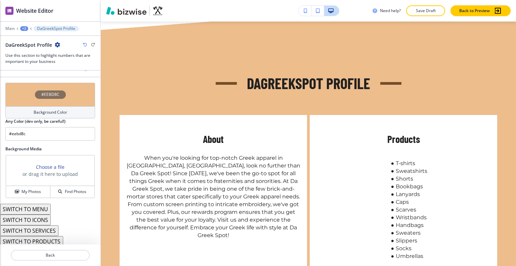
click at [14, 91] on div "#EEBD8C" at bounding box center [50, 95] width 90 height 24
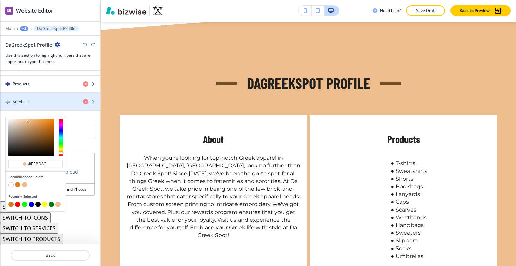
scroll to position [329, 0]
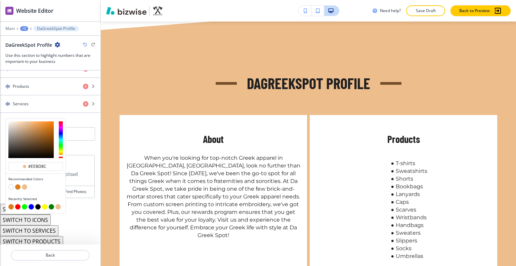
click at [17, 184] on button "button" at bounding box center [17, 186] width 5 height 5
type input "#dd7c1a"
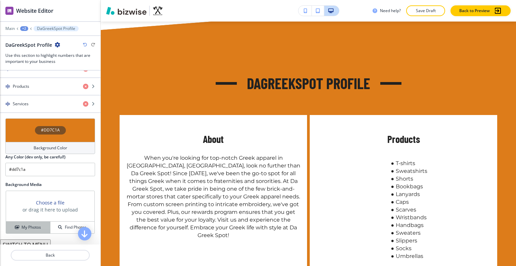
click at [32, 224] on h4 "My Photos" at bounding box center [30, 227] width 19 height 6
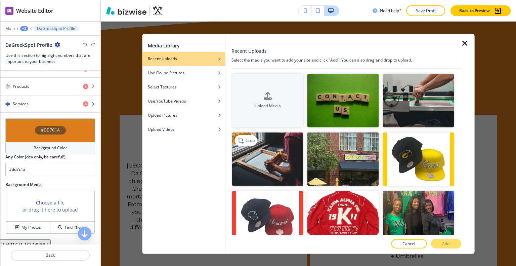
click at [276, 171] on img "button" at bounding box center [267, 158] width 71 height 53
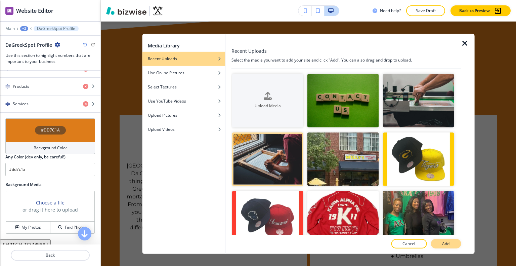
click at [442, 240] on button "Add" at bounding box center [445, 243] width 30 height 9
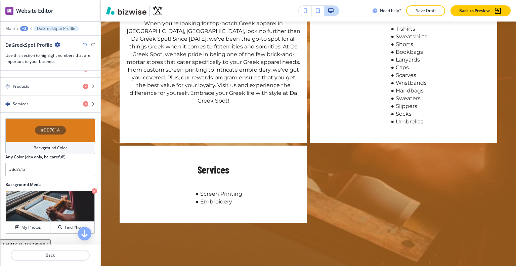
scroll to position [476, 0]
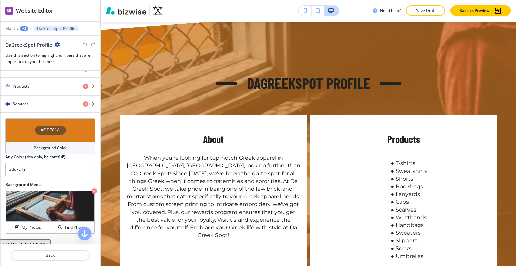
click at [82, 47] on div "DaGreekSpot Profile" at bounding box center [50, 44] width 90 height 7
click at [83, 44] on icon "button" at bounding box center [85, 45] width 4 height 4
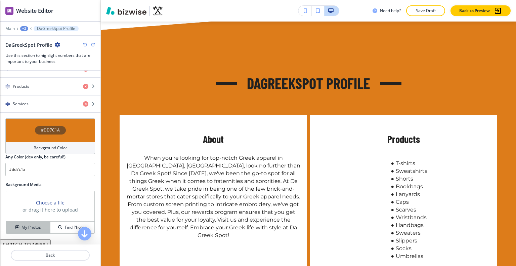
click at [28, 224] on h4 "My Photos" at bounding box center [30, 227] width 19 height 6
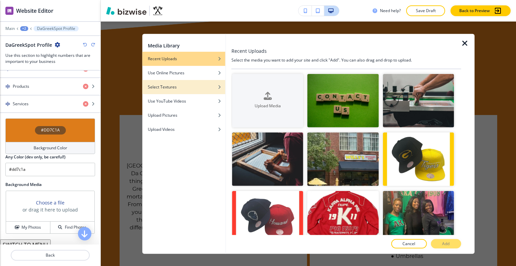
click at [180, 88] on div "Select Textures" at bounding box center [183, 87] width 83 height 6
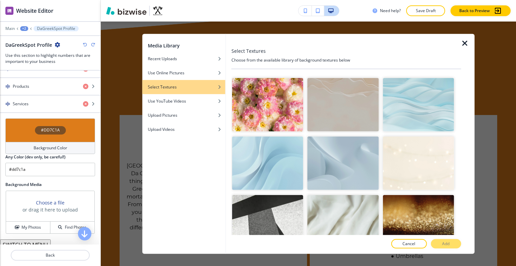
click at [351, 160] on img "button" at bounding box center [342, 162] width 71 height 53
click at [444, 238] on div at bounding box center [346, 237] width 230 height 4
click at [446, 243] on p "Add" at bounding box center [445, 243] width 7 height 6
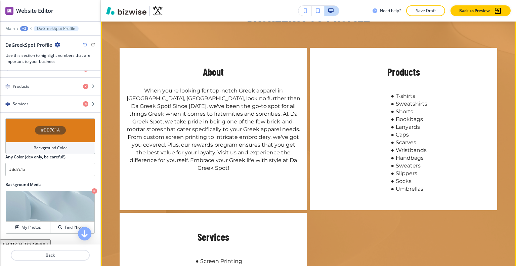
scroll to position [510, 0]
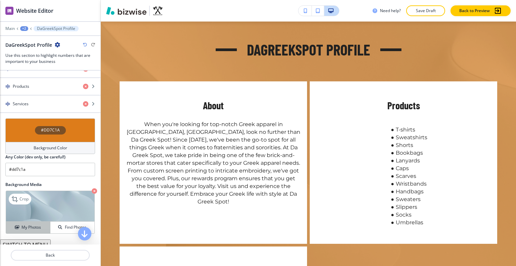
click at [35, 230] on button "My Photos" at bounding box center [28, 227] width 44 height 12
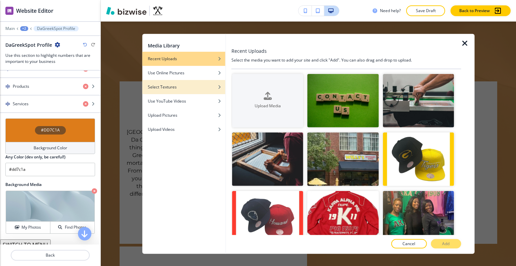
click at [173, 91] on div "button" at bounding box center [183, 92] width 83 height 4
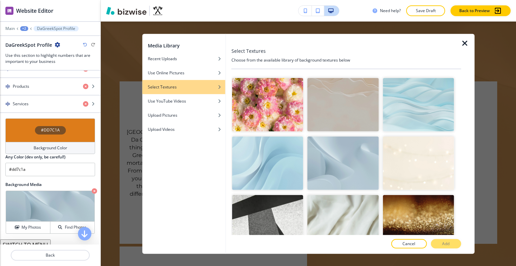
click at [344, 103] on img "button" at bounding box center [342, 104] width 71 height 53
click at [452, 246] on button "Add" at bounding box center [445, 243] width 30 height 9
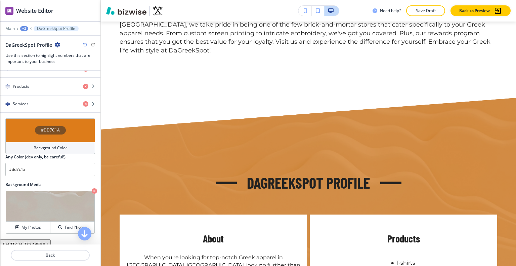
scroll to position [0, 0]
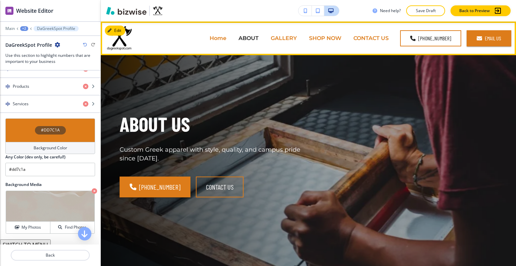
click at [283, 36] on p "GALLERY" at bounding box center [284, 38] width 26 height 8
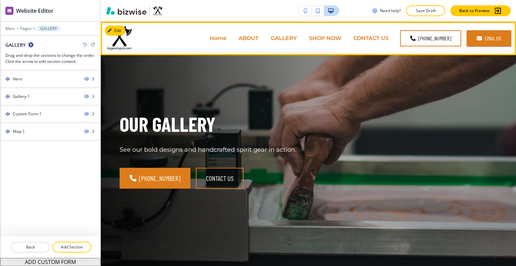
click at [287, 39] on p "GALLERY" at bounding box center [284, 38] width 26 height 8
click at [286, 34] on div "GALLERY" at bounding box center [284, 38] width 38 height 27
click at [285, 36] on p "GALLERY" at bounding box center [284, 38] width 26 height 8
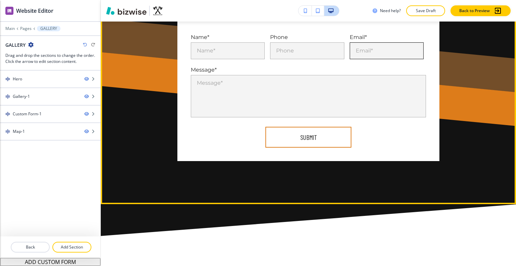
scroll to position [672, 0]
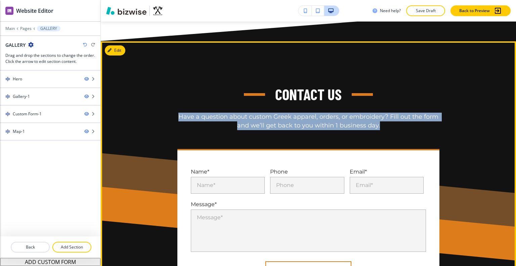
drag, startPoint x: 388, startPoint y: 125, endPoint x: 171, endPoint y: 69, distance: 224.4
click at [171, 69] on div "Contact Us Have a question about custom Greek apparel, orders, or embroidery? F…" at bounding box center [308, 189] width 415 height 297
click at [119, 46] on button "Edit This Section" at bounding box center [127, 50] width 45 height 10
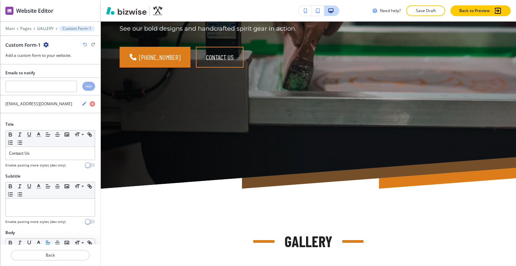
scroll to position [0, 0]
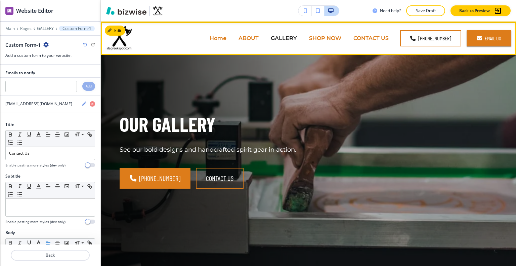
click at [216, 40] on p "Home" at bounding box center [218, 38] width 17 height 8
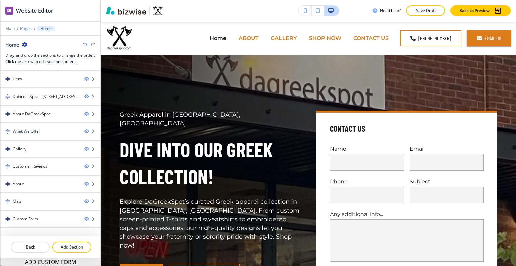
click at [25, 28] on p "Pages" at bounding box center [25, 28] width 11 height 5
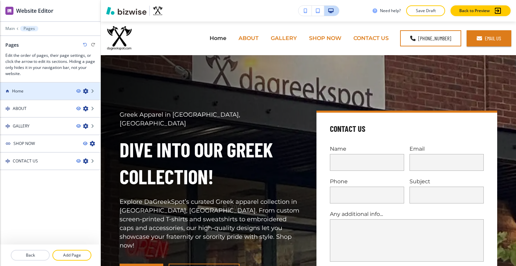
click at [88, 90] on icon "button" at bounding box center [85, 90] width 5 height 5
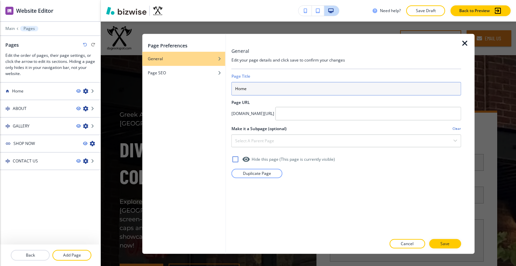
drag, startPoint x: 267, startPoint y: 92, endPoint x: 169, endPoint y: 87, distance: 98.2
click at [169, 87] on div "Page Preferences General Page SEO General Edit your page details and click save…" at bounding box center [308, 144] width 332 height 220
type input "HOME"
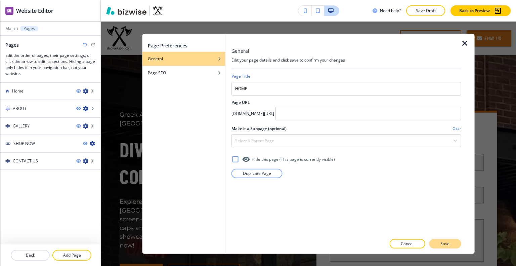
click at [457, 243] on button "Save" at bounding box center [445, 243] width 32 height 9
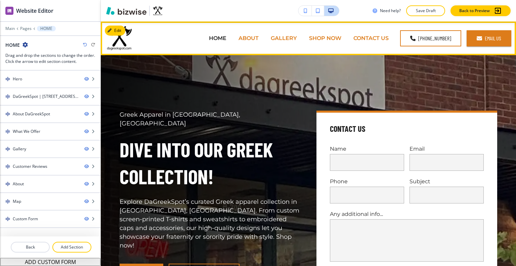
click at [251, 38] on p "ABOUT" at bounding box center [248, 38] width 20 height 8
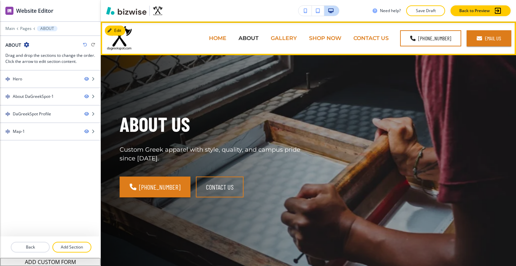
click at [283, 38] on p "GALLERY" at bounding box center [284, 38] width 26 height 8
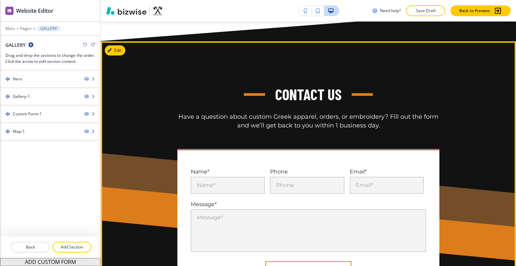
scroll to position [638, 0]
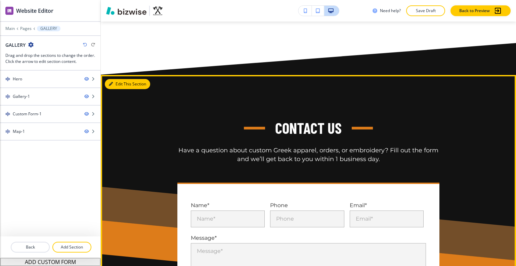
click at [116, 82] on button "Edit This Section" at bounding box center [127, 84] width 45 height 10
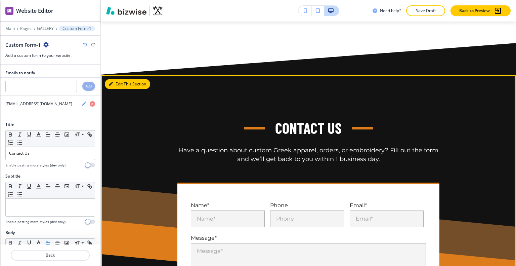
scroll to position [688, 0]
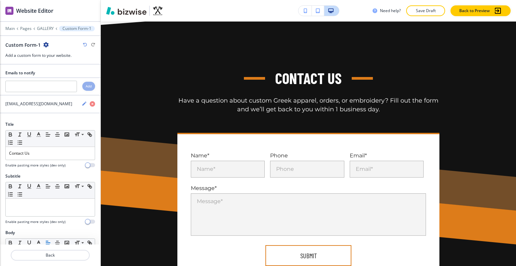
click at [46, 45] on icon "button" at bounding box center [45, 44] width 5 height 5
click at [56, 79] on p "Delete Section" at bounding box center [64, 80] width 34 height 6
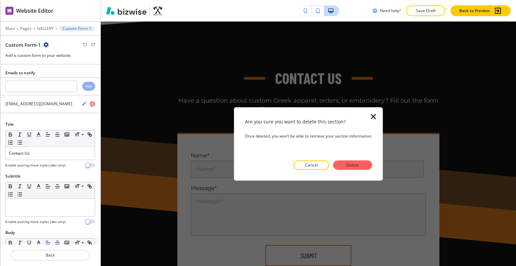
click at [351, 163] on button "Delete" at bounding box center [352, 164] width 39 height 9
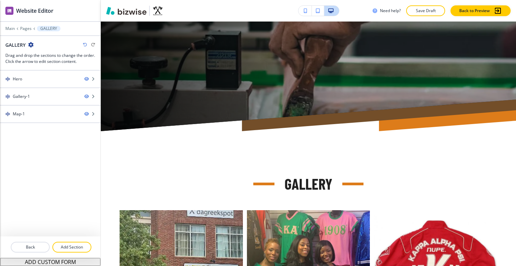
scroll to position [0, 0]
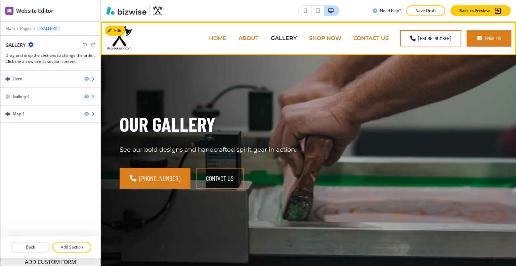
click at [341, 36] on p "SHOP NOW" at bounding box center [325, 38] width 32 height 8
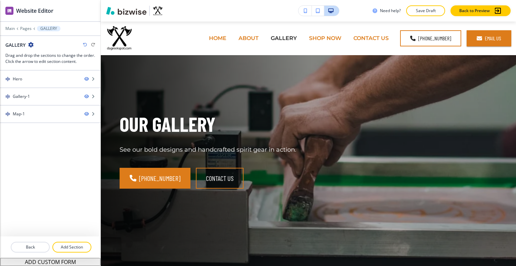
click at [369, 38] on p "CONTACT US" at bounding box center [370, 38] width 35 height 8
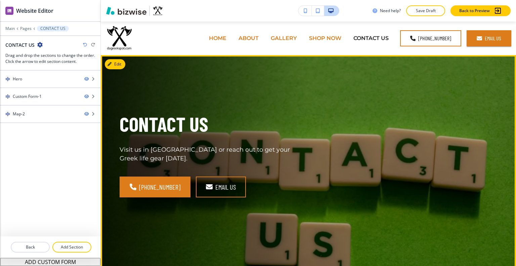
click at [123, 67] on button "Edit" at bounding box center [115, 64] width 20 height 10
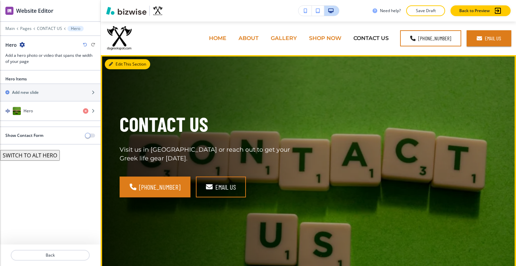
scroll to position [34, 0]
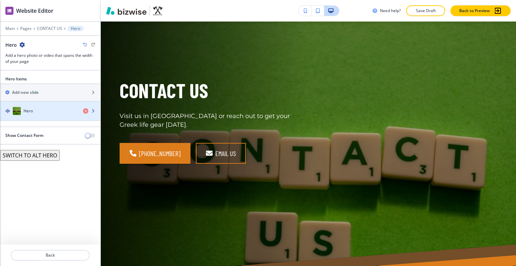
click at [40, 116] on div "button" at bounding box center [50, 117] width 100 height 5
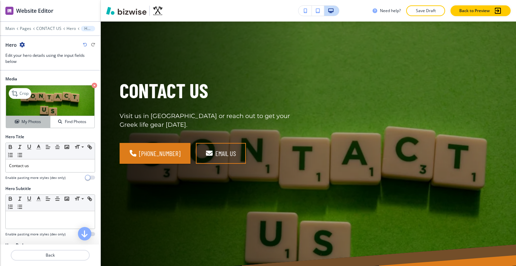
click at [31, 126] on button "My Photos" at bounding box center [28, 122] width 44 height 12
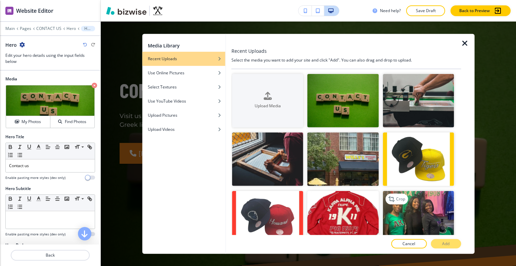
scroll to position [67, 0]
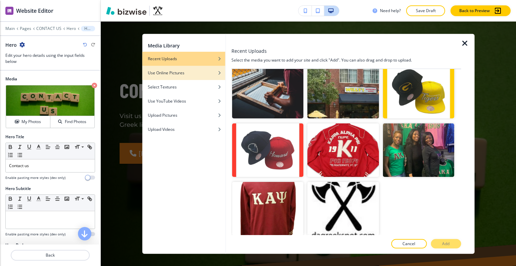
click at [182, 76] on div "button" at bounding box center [183, 78] width 83 height 4
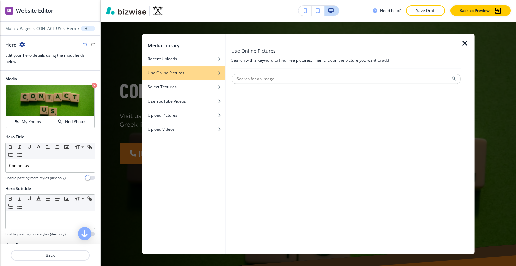
scroll to position [0, 0]
click at [267, 80] on input "text" at bounding box center [346, 79] width 228 height 10
type input "TELEPHONE"
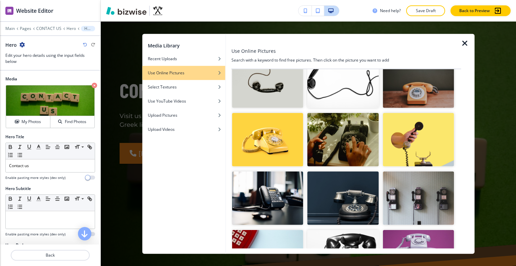
scroll to position [101, 0]
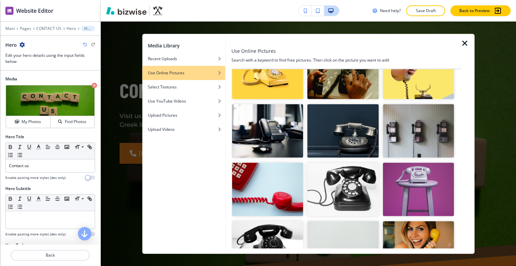
click at [355, 143] on img "button" at bounding box center [342, 130] width 71 height 53
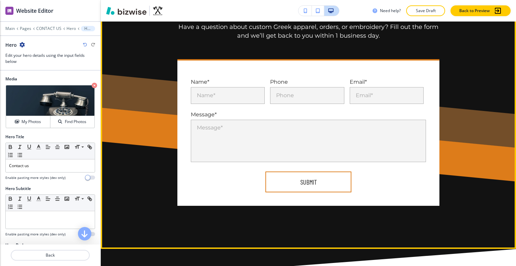
scroll to position [235, 0]
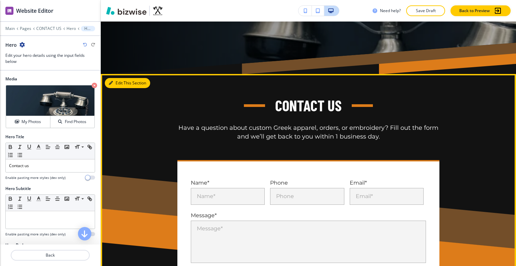
click at [118, 84] on button "Edit This Section" at bounding box center [127, 83] width 45 height 10
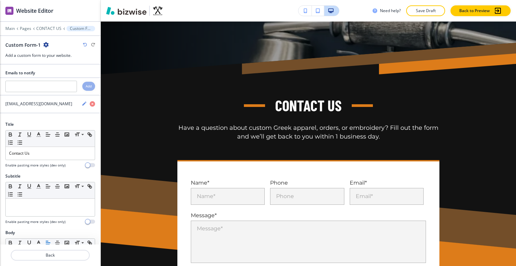
scroll to position [287, 0]
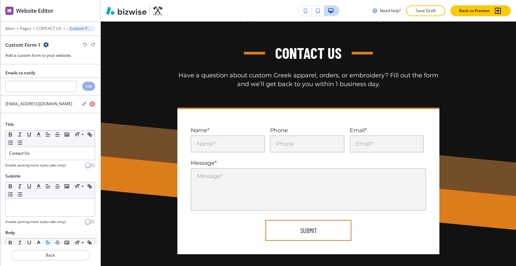
click at [45, 45] on icon "button" at bounding box center [45, 44] width 5 height 5
click at [56, 82] on p "Delete Section" at bounding box center [64, 80] width 34 height 6
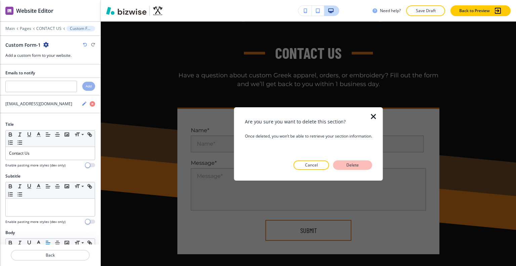
click at [350, 169] on button "Delete" at bounding box center [352, 164] width 39 height 9
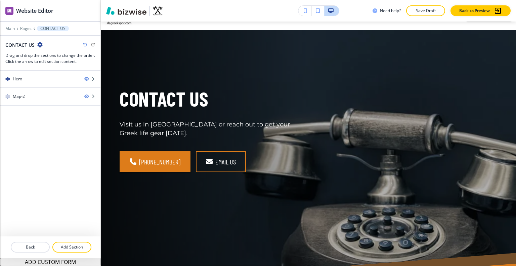
scroll to position [0, 0]
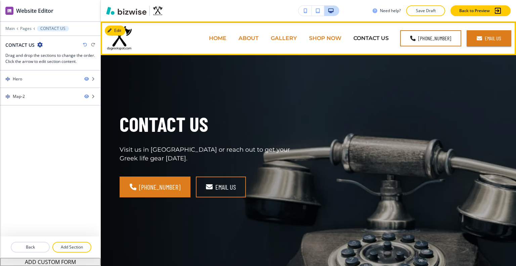
click at [226, 36] on p "HOME" at bounding box center [217, 38] width 17 height 8
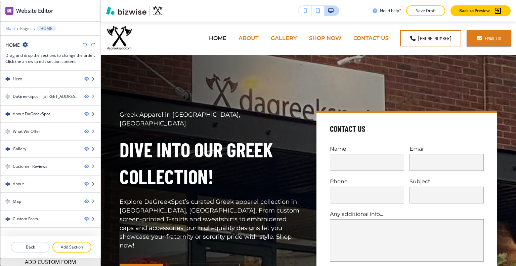
click at [8, 26] on p "Main" at bounding box center [9, 28] width 9 height 5
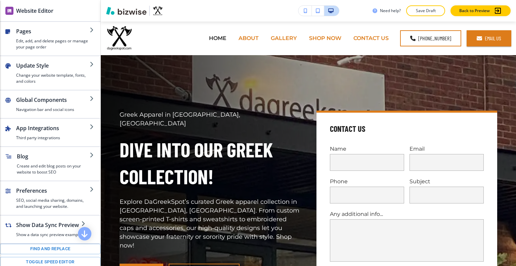
scroll to position [90, 0]
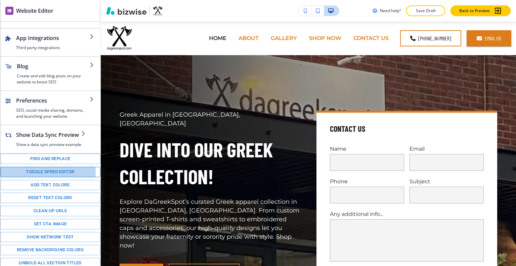
click at [47, 171] on button "Toggle speed editor" at bounding box center [50, 172] width 100 height 10
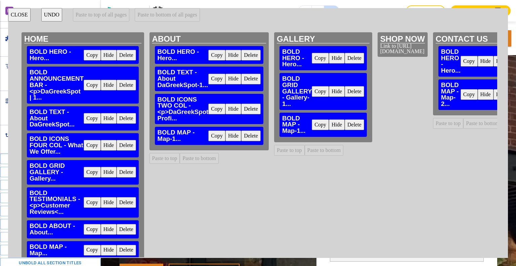
scroll to position [46, 0]
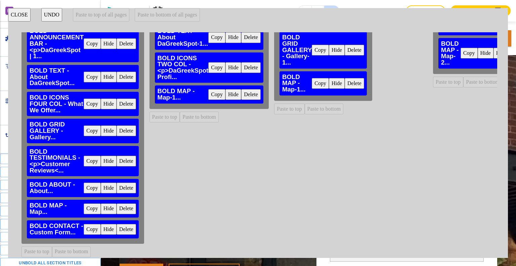
click at [90, 225] on button "Copy" at bounding box center [92, 229] width 17 height 11
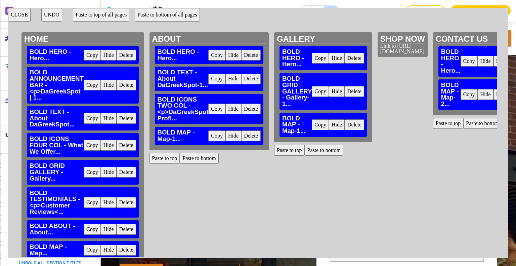
click at [172, 14] on button "Paste to bottom of all pages" at bounding box center [167, 14] width 65 height 13
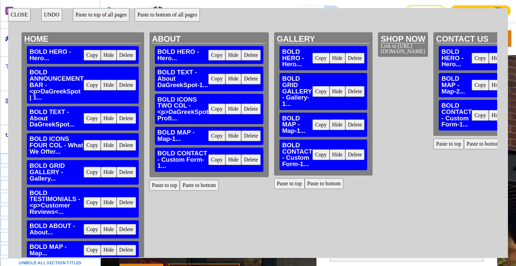
click at [11, 13] on button "CLOSE" at bounding box center [19, 14] width 22 height 13
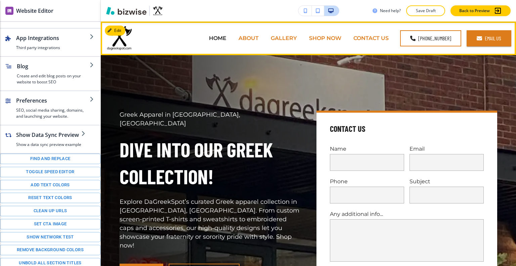
click at [384, 41] on p "CONTACT US" at bounding box center [370, 38] width 35 height 8
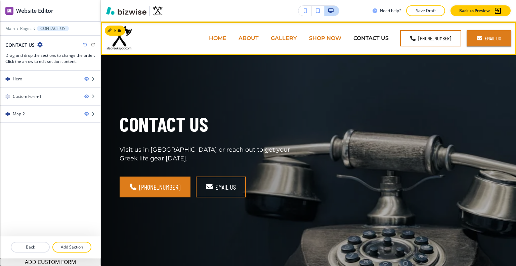
click at [329, 41] on p "SHOP NOW" at bounding box center [325, 38] width 32 height 8
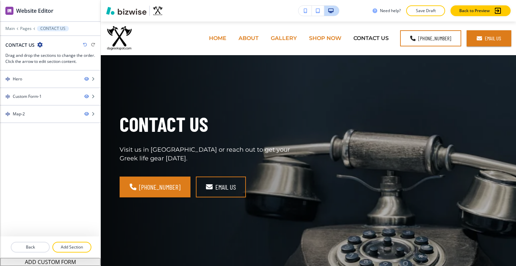
click at [282, 37] on p "GALLERY" at bounding box center [284, 38] width 26 height 8
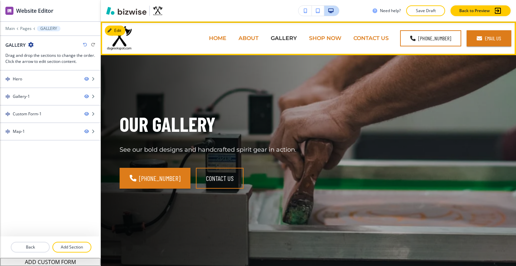
click at [254, 40] on p "ABOUT" at bounding box center [248, 38] width 20 height 8
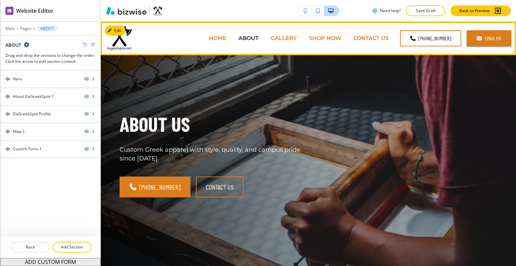
click at [216, 37] on p "HOME" at bounding box center [217, 38] width 17 height 8
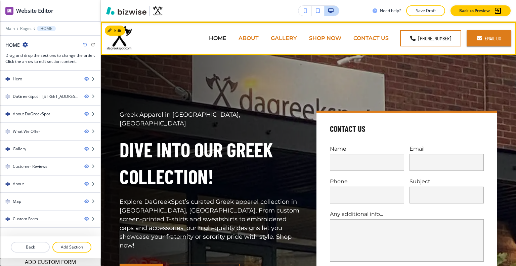
click at [380, 40] on p "CONTACT US" at bounding box center [370, 38] width 35 height 8
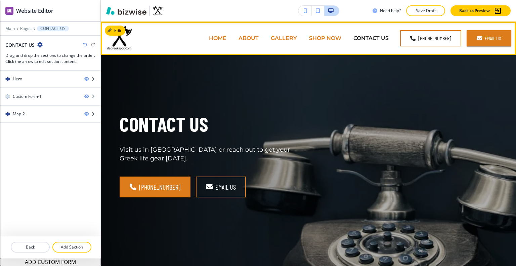
click at [255, 37] on p "ABOUT" at bounding box center [248, 38] width 20 height 8
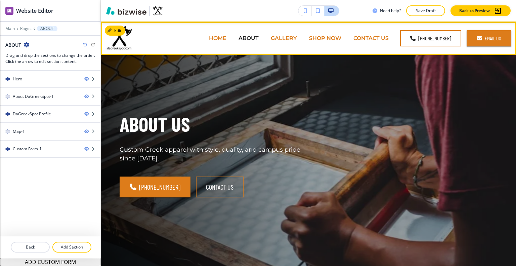
click at [220, 36] on p "HOME" at bounding box center [217, 38] width 17 height 8
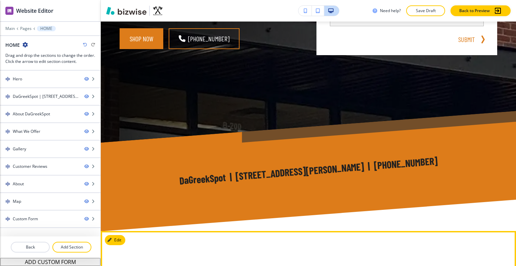
scroll to position [403, 0]
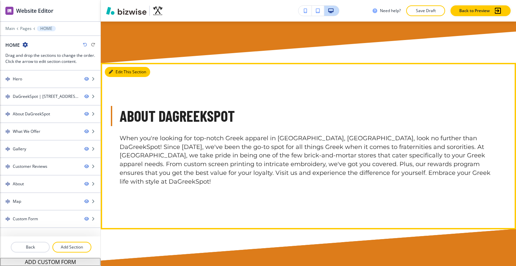
click at [120, 71] on button "Edit This Section" at bounding box center [127, 72] width 45 height 10
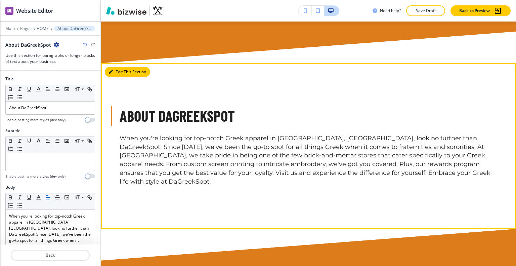
scroll to position [444, 0]
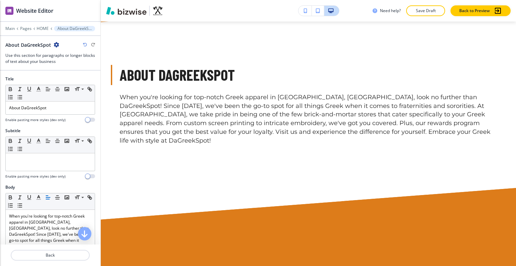
click at [55, 45] on icon "button" at bounding box center [56, 44] width 5 height 5
click at [63, 65] on p "Duplicate Section" at bounding box center [74, 68] width 34 height 6
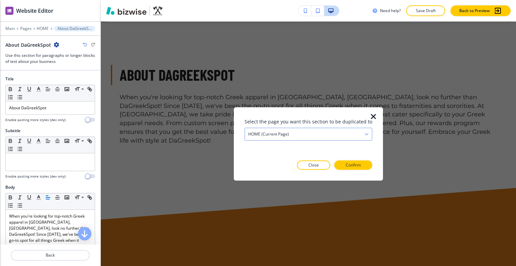
click at [307, 130] on div "HOME (current page)" at bounding box center [308, 134] width 127 height 12
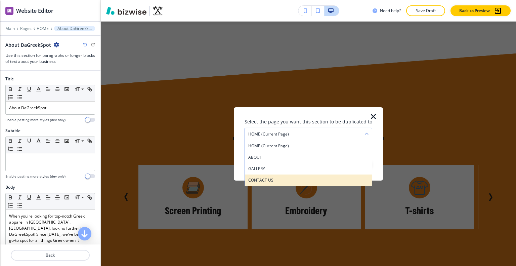
scroll to position [645, 0]
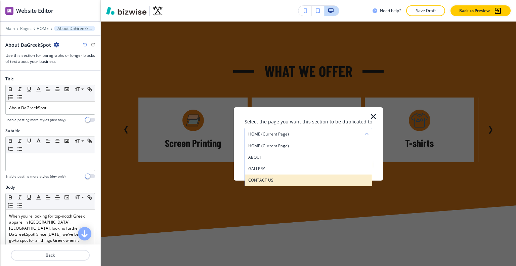
click at [316, 179] on h4 "CONTACT US" at bounding box center [308, 180] width 120 height 6
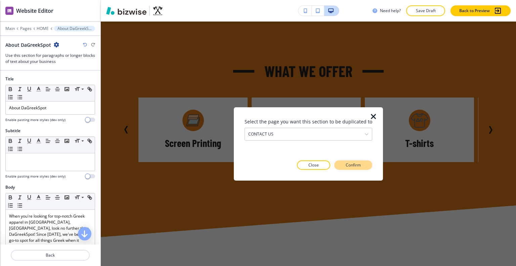
click at [358, 169] on button "Confirm" at bounding box center [353, 164] width 38 height 9
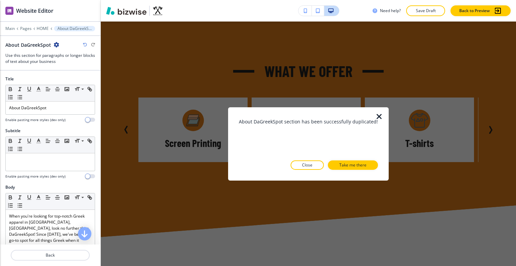
click at [359, 165] on p "Take me there" at bounding box center [352, 165] width 27 height 6
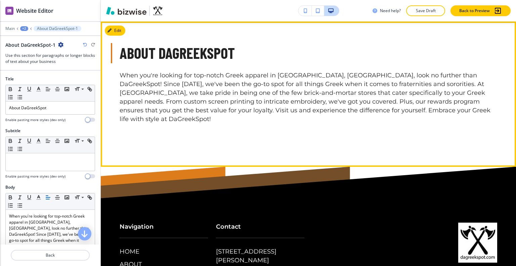
scroll to position [925, 0]
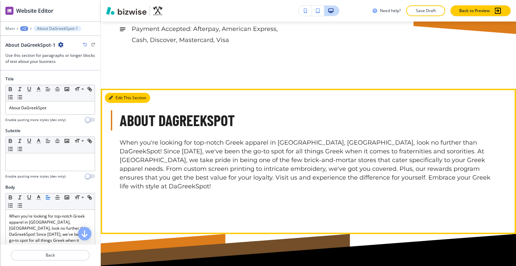
click at [121, 99] on button "Edit This Section" at bounding box center [127, 98] width 45 height 10
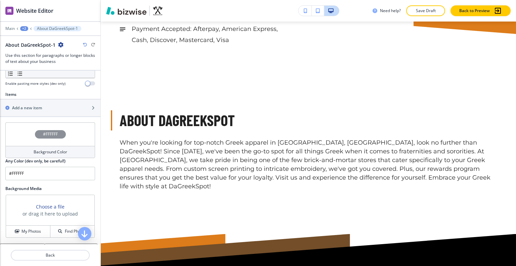
scroll to position [275, 0]
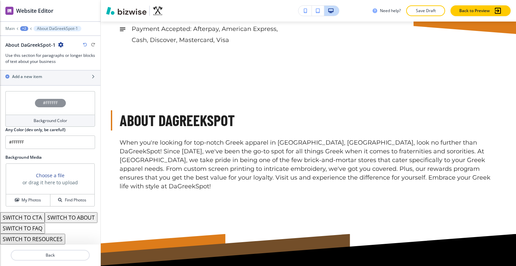
click at [45, 216] on button "SWITCH TO ABOUT" at bounding box center [71, 217] width 53 height 11
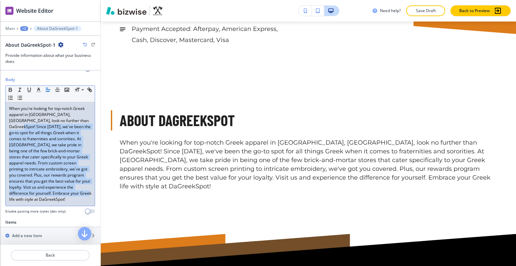
scroll to position [74, 0]
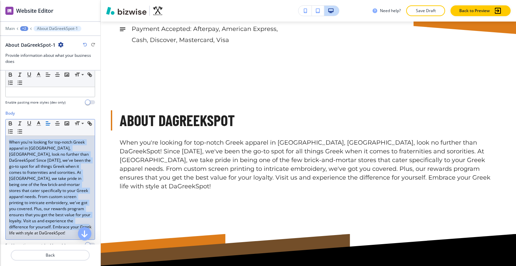
drag, startPoint x: 42, startPoint y: 134, endPoint x: 0, endPoint y: 121, distance: 43.6
click at [0, 121] on div "Body Small Normal Large Huge When you're looking for top-notch Greek apparel in…" at bounding box center [50, 181] width 100 height 142
copy p "When you're looking for top-notch Greek apparel in Atlanta, GA, look no further…"
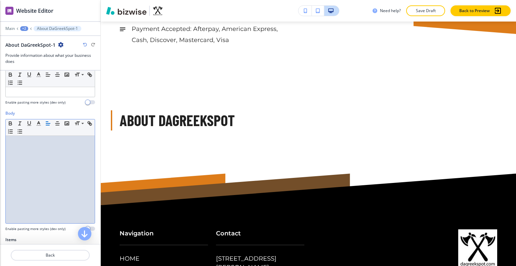
scroll to position [175, 0]
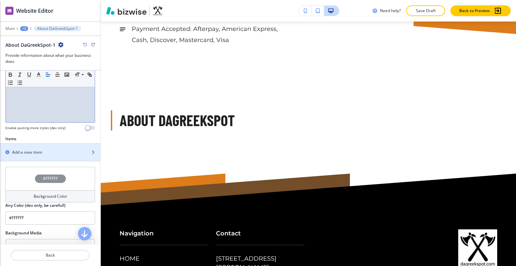
click at [38, 149] on h2 "Add a new item" at bounding box center [27, 152] width 30 height 6
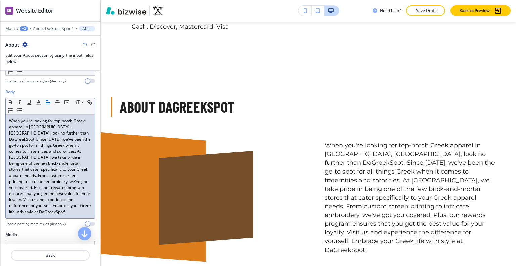
scroll to position [0, 0]
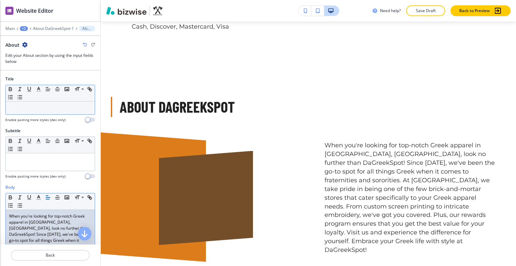
click at [40, 112] on div at bounding box center [50, 107] width 89 height 13
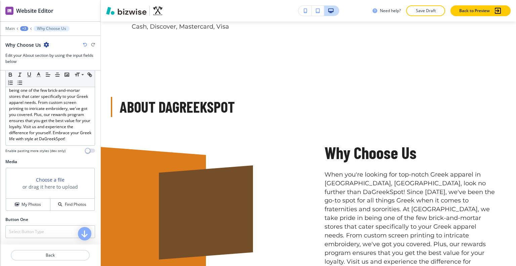
scroll to position [192, 0]
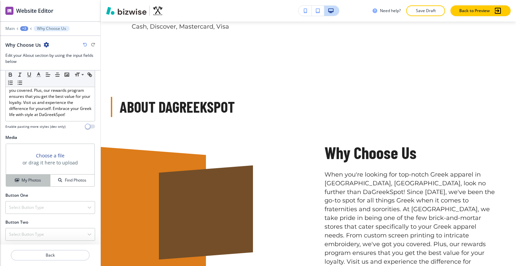
click at [36, 178] on h4 "My Photos" at bounding box center [30, 180] width 19 height 6
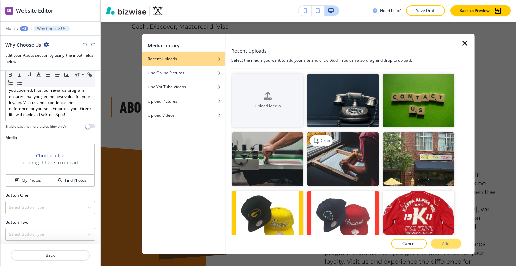
scroll to position [67, 0]
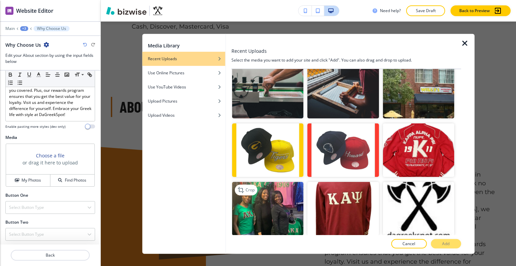
click at [292, 205] on img "button" at bounding box center [267, 208] width 71 height 53
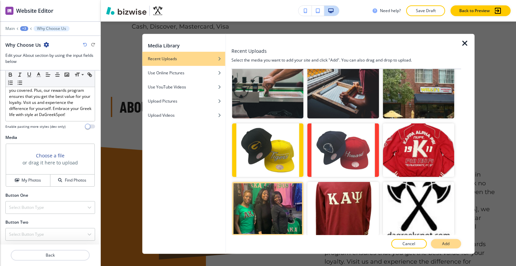
click at [443, 243] on p "Add" at bounding box center [445, 243] width 7 height 6
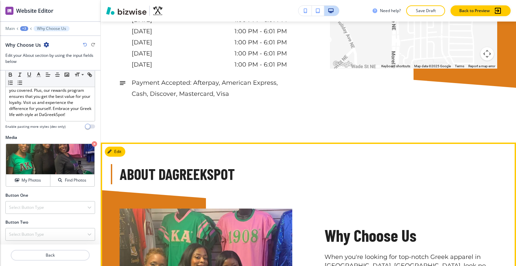
scroll to position [905, 0]
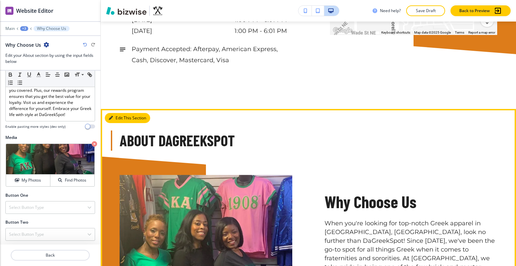
click at [121, 118] on button "Edit This Section" at bounding box center [127, 118] width 45 height 10
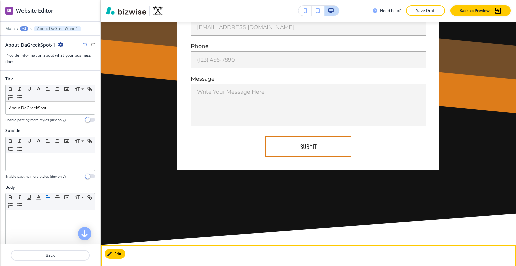
scroll to position [470, 0]
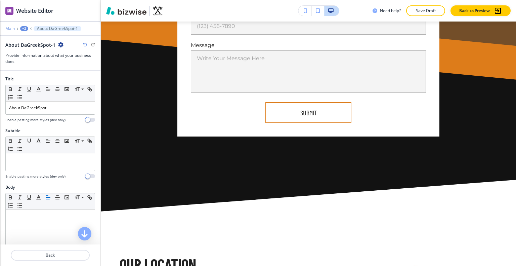
click at [6, 30] on p "Main" at bounding box center [9, 28] width 9 height 5
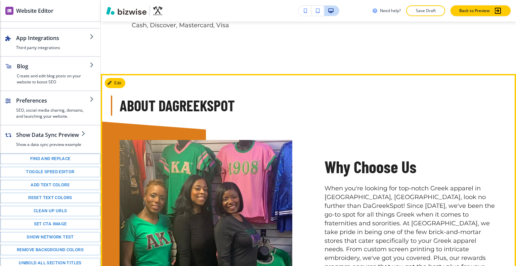
scroll to position [974, 0]
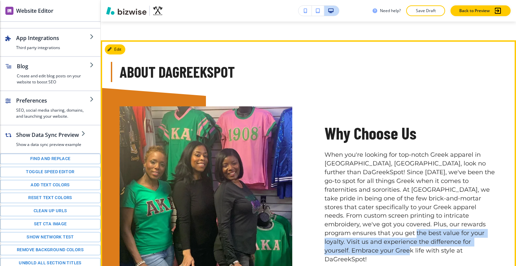
drag, startPoint x: 370, startPoint y: 254, endPoint x: 359, endPoint y: 237, distance: 19.8
click at [359, 237] on p "When you're looking for top-notch Greek apparel in Atlanta, GA, look no further…" at bounding box center [410, 206] width 173 height 113
copy p "Visit us and experience the difference for yourself. Embrace your Greek life wi…"
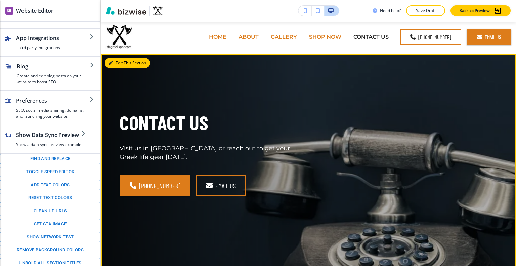
click at [123, 58] on button "Edit This Section" at bounding box center [127, 63] width 45 height 10
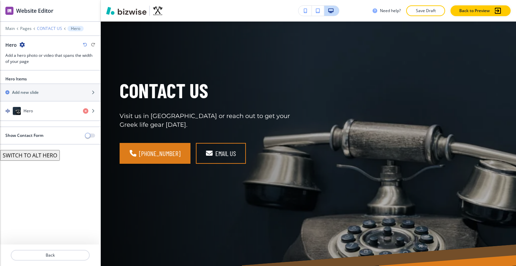
click at [40, 28] on p "CONTACT US" at bounding box center [49, 28] width 25 height 5
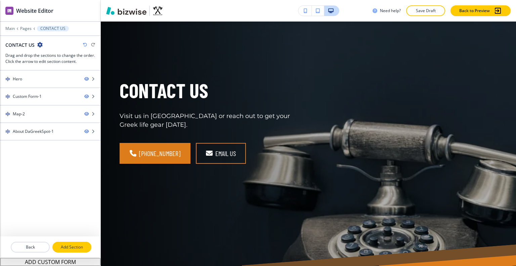
click at [74, 250] on button "Add Section" at bounding box center [71, 246] width 39 height 11
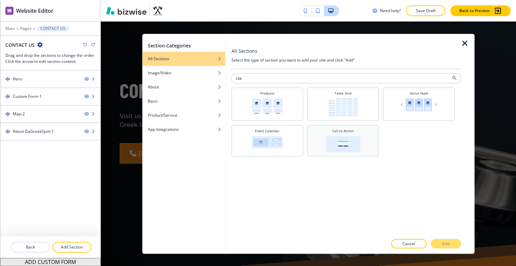
type input "cta"
click at [364, 128] on div "Call to Action" at bounding box center [342, 140] width 65 height 24
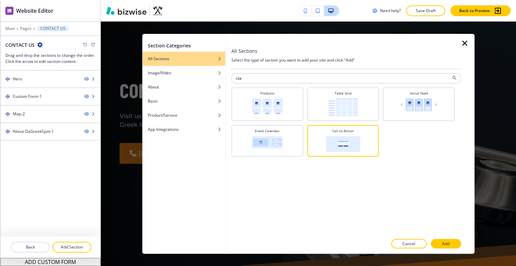
click at [441, 240] on button "Add" at bounding box center [445, 243] width 30 height 9
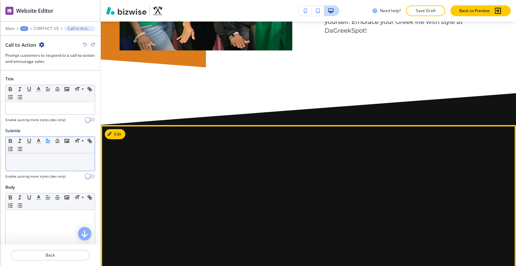
scroll to position [1169, 0]
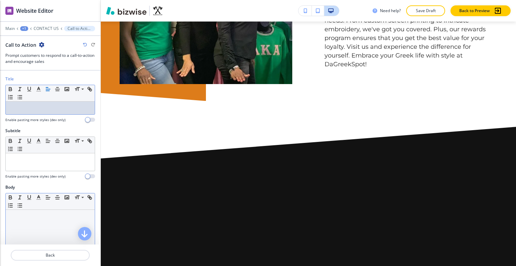
drag, startPoint x: 44, startPoint y: 104, endPoint x: 28, endPoint y: 232, distance: 128.5
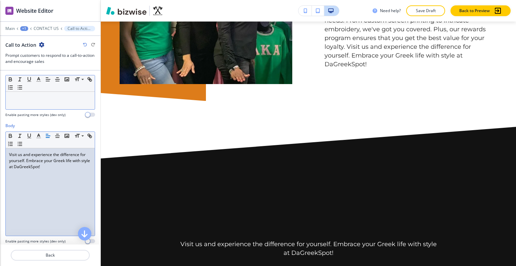
scroll to position [0, 0]
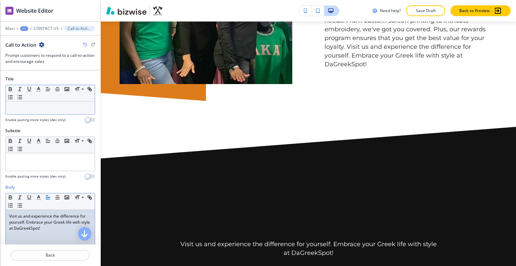
click at [38, 112] on div at bounding box center [50, 107] width 89 height 13
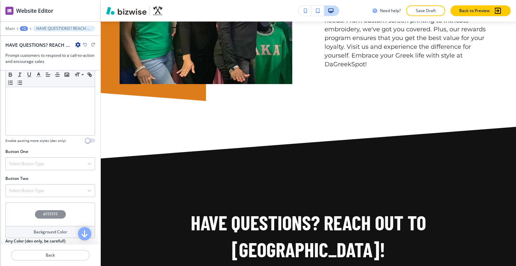
scroll to position [201, 0]
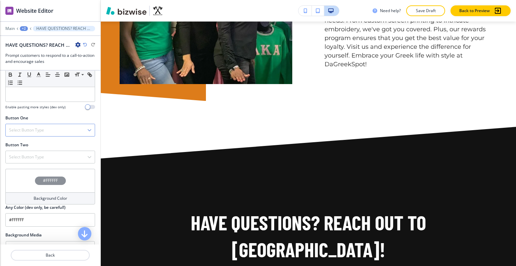
click at [43, 127] on h4 "Select Button Type" at bounding box center [26, 130] width 35 height 6
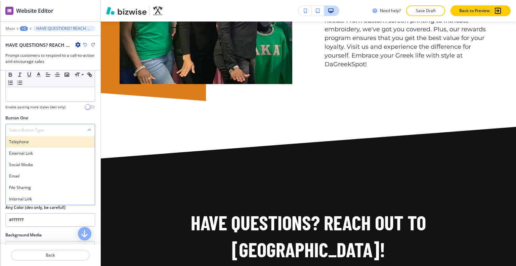
click at [46, 139] on h4 "Telephone" at bounding box center [50, 142] width 82 height 6
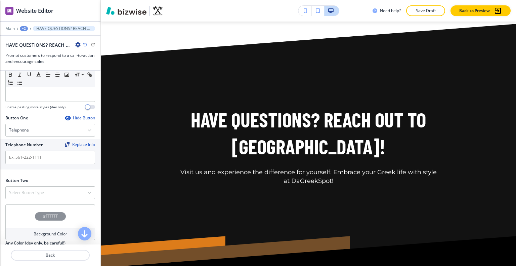
scroll to position [1425, 0]
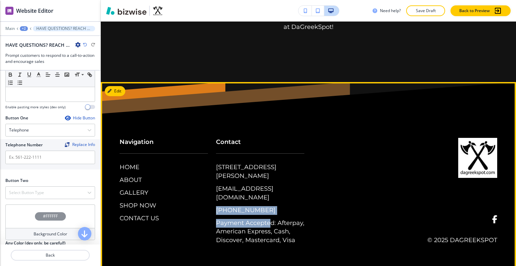
drag, startPoint x: 268, startPoint y: 198, endPoint x: 208, endPoint y: 197, distance: 59.5
click at [208, 197] on div "Contact 1230 Caroline St NE, Atlanta, GA 30307, USA daspot1996@gmail.com (404) …" at bounding box center [256, 184] width 96 height 120
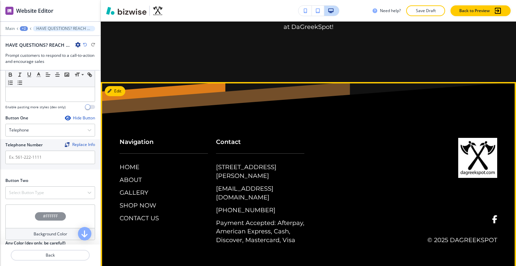
click at [314, 200] on div "Contact 1230 Caroline St NE, Atlanta, GA 30307, USA daspot1996@gmail.com (404) …" at bounding box center [304, 184] width 193 height 120
drag, startPoint x: 263, startPoint y: 197, endPoint x: 221, endPoint y: 198, distance: 42.0
click at [216, 198] on div "1230 Caroline St NE, Atlanta, GA 30307, USA daspot1996@gmail.com (404) 207-8996…" at bounding box center [260, 204] width 88 height 82
copy p "(404) 207-8996"
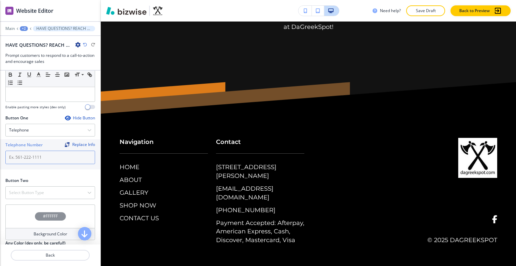
paste input "(404) 207-8996"
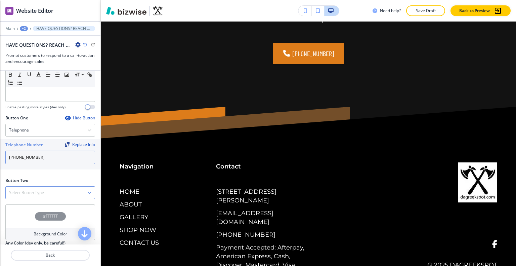
type input "(404) 207-8996"
click at [42, 189] on h4 "Select Button Type" at bounding box center [26, 192] width 35 height 6
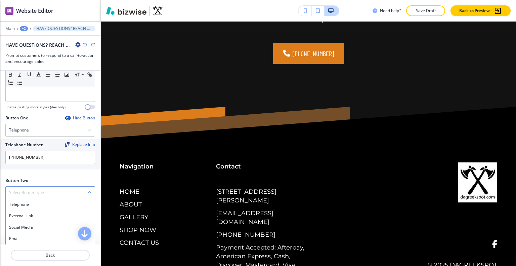
click at [40, 247] on h4 "File Sharing" at bounding box center [50, 250] width 82 height 6
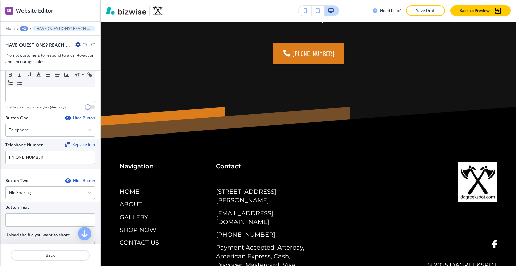
scroll to position [269, 0]
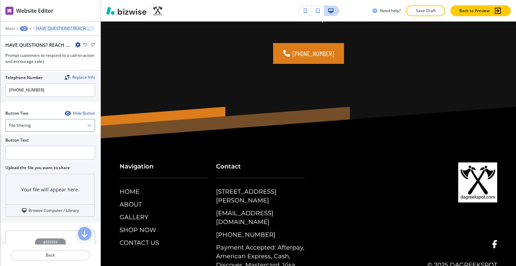
drag, startPoint x: 45, startPoint y: 119, endPoint x: 46, endPoint y: 125, distance: 5.4
click at [45, 119] on div "File Sharing" at bounding box center [50, 125] width 89 height 12
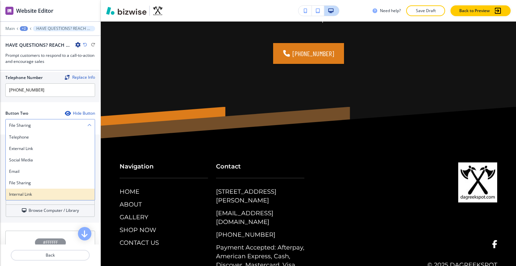
click at [39, 191] on h4 "Internal Link" at bounding box center [50, 194] width 82 height 6
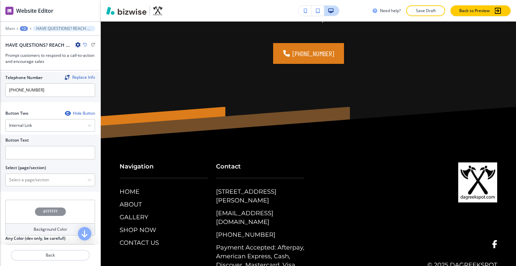
click at [34, 159] on div at bounding box center [50, 161] width 90 height 5
click at [34, 146] on input "text" at bounding box center [50, 152] width 90 height 13
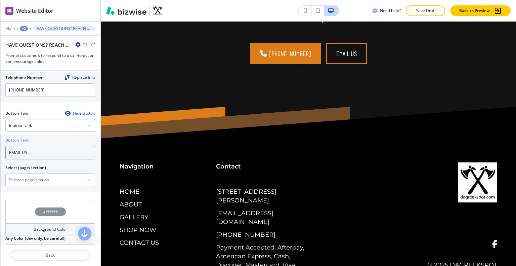
scroll to position [235, 0]
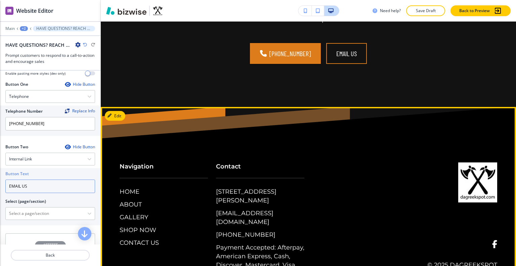
type input "EMAIL US"
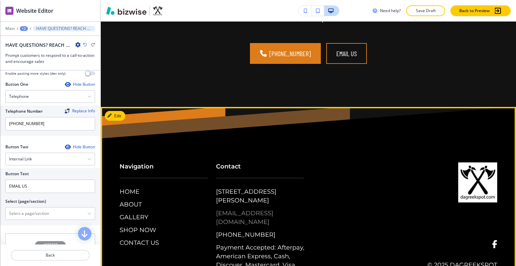
drag, startPoint x: 301, startPoint y: 184, endPoint x: 281, endPoint y: 184, distance: 19.5
click at [292, 187] on div "1230 Caroline St NE, Atlanta, GA 30307, USA daspot1996@gmail.com (404) 207-8996…" at bounding box center [260, 228] width 88 height 82
copy div "daspot1996@gmail.com"
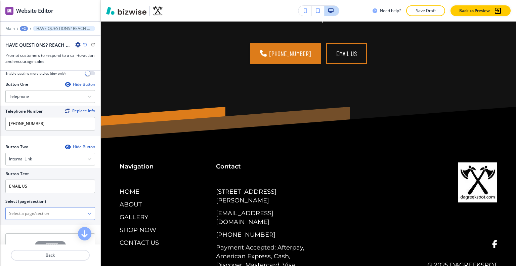
paste \(page\/section\) "daspot1996@gmail.com"
type \(page\/section\) "daspot1996@gmail.com"
click at [60, 256] on p "Back" at bounding box center [50, 255] width 78 height 6
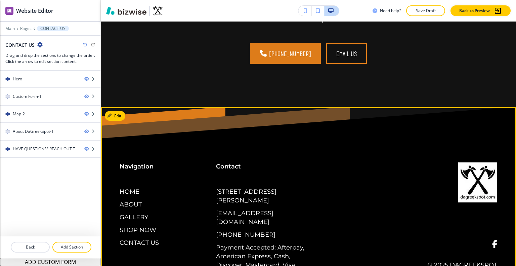
scroll to position [1224, 0]
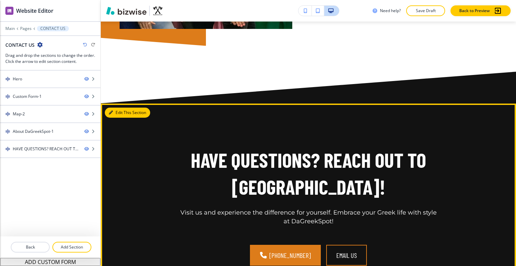
click at [121, 112] on button "Edit This Section" at bounding box center [127, 112] width 45 height 10
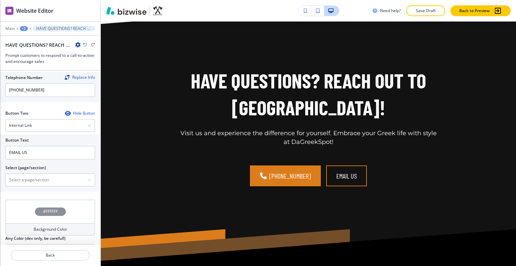
scroll to position [358, 0]
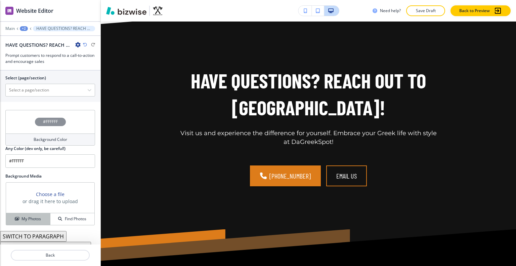
click at [27, 216] on h4 "My Photos" at bounding box center [30, 219] width 19 height 6
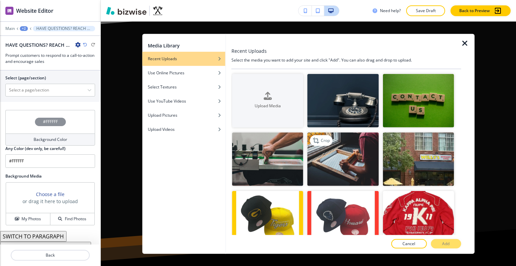
click at [342, 154] on img "button" at bounding box center [342, 158] width 71 height 53
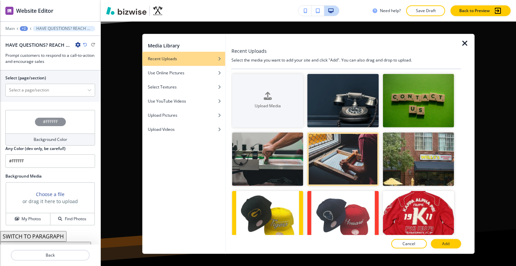
click at [447, 242] on p "Add" at bounding box center [445, 243] width 7 height 6
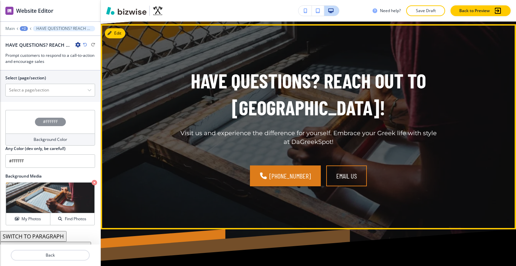
scroll to position [1236, 0]
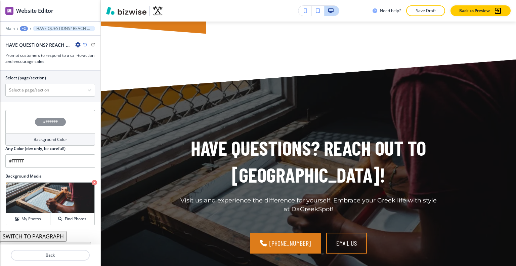
click at [25, 30] on div "+2" at bounding box center [24, 28] width 8 height 5
click at [32, 49] on p "CONTACT US" at bounding box center [41, 51] width 34 height 6
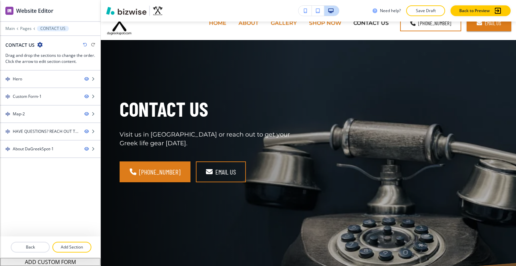
scroll to position [0, 0]
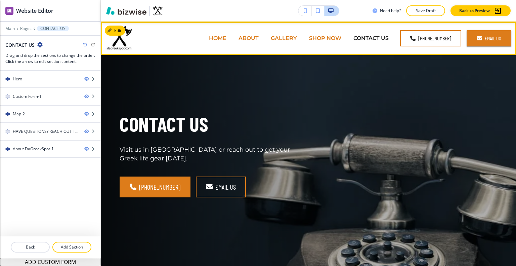
click at [216, 37] on p "HOME" at bounding box center [217, 38] width 17 height 8
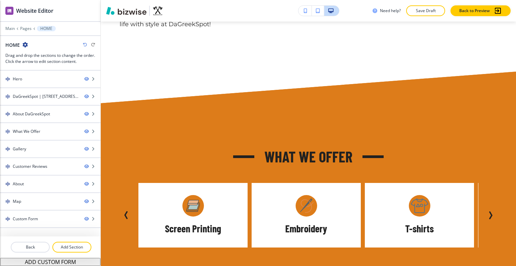
scroll to position [619, 0]
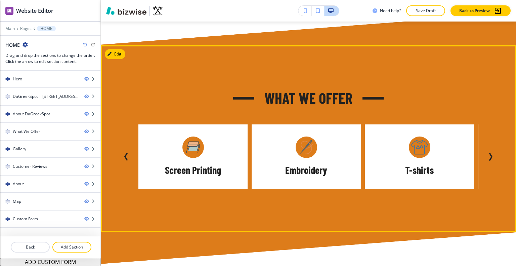
click at [125, 45] on div "What We Offer Slippers Socks Umbrellas Screen Printing Embroidery T-shirts Swea…" at bounding box center [308, 138] width 415 height 187
click at [123, 49] on button "Edit This Section" at bounding box center [127, 54] width 45 height 10
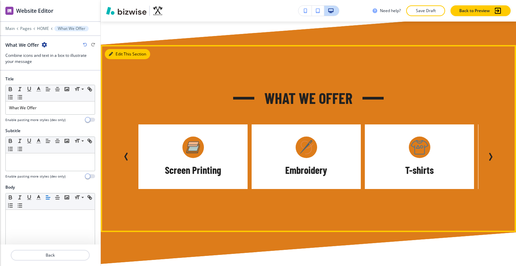
scroll to position [633, 0]
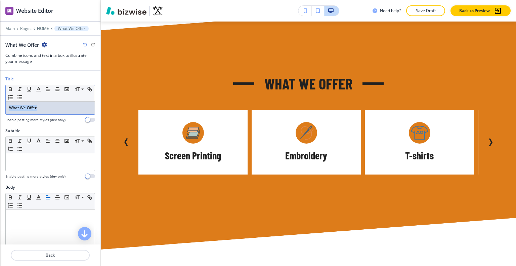
drag, startPoint x: 50, startPoint y: 105, endPoint x: 4, endPoint y: 103, distance: 45.4
click at [0, 105] on div "Title Small Normal Large Huge What We Offer Enable pasting more styles (dev onl…" at bounding box center [50, 102] width 100 height 52
click at [37, 89] on icon "button" at bounding box center [39, 89] width 6 height 6
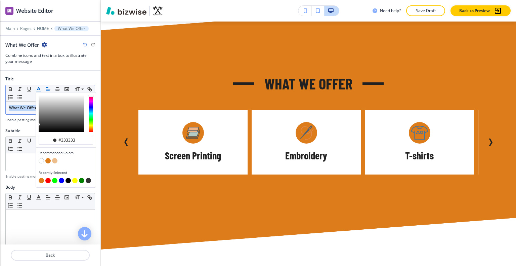
click at [42, 158] on button "button" at bounding box center [41, 160] width 5 height 5
type input "#ffffff"
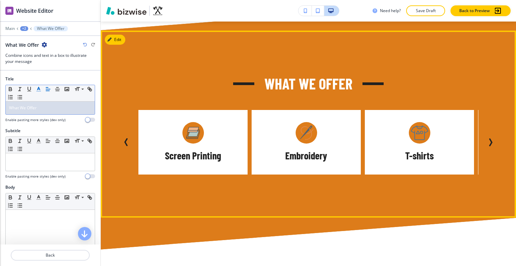
click at [157, 83] on div "What We Offer" at bounding box center [308, 84] width 377 height 20
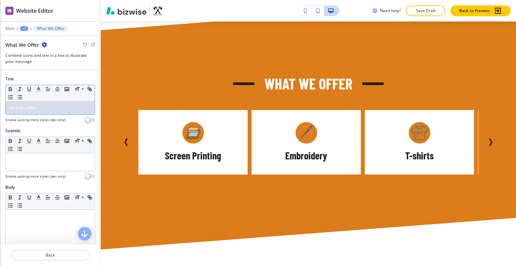
click at [85, 43] on icon "button" at bounding box center [85, 45] width 4 height 4
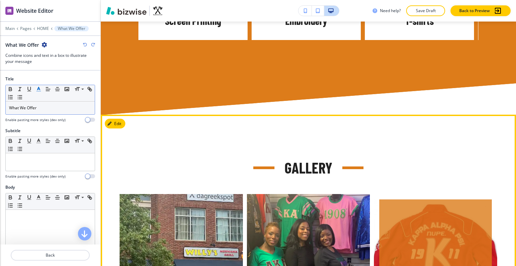
scroll to position [801, 0]
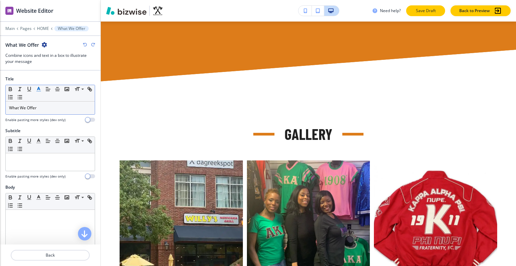
click at [424, 8] on p "Save Draft" at bounding box center [425, 11] width 21 height 6
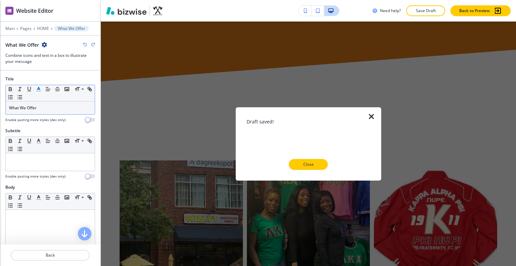
click at [371, 115] on icon "button" at bounding box center [371, 116] width 8 height 8
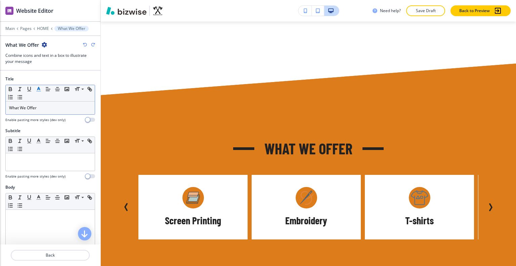
scroll to position [0, 0]
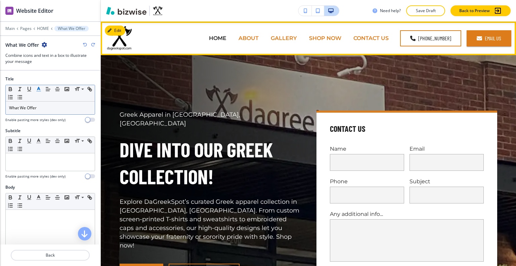
click at [374, 41] on p "CONTACT US" at bounding box center [370, 38] width 35 height 8
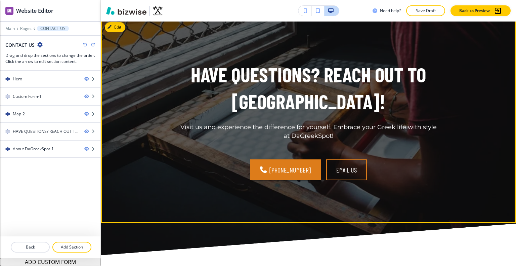
scroll to position [960, 0]
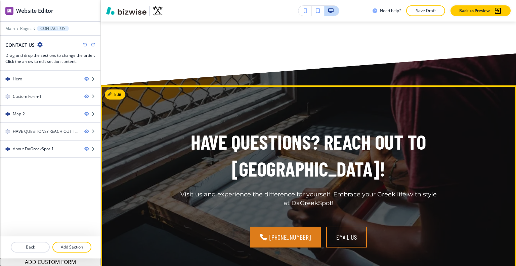
click at [118, 99] on div "HAVE QUESTIONS? REACH OUT TO US! Visit us and experience the difference for you…" at bounding box center [308, 187] width 415 height 204
click at [119, 93] on button "Edit This Section" at bounding box center [127, 94] width 45 height 10
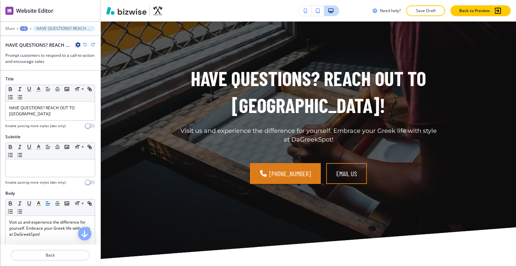
drag, startPoint x: 73, startPoint y: 42, endPoint x: 77, endPoint y: 45, distance: 4.5
click at [74, 43] on div "HAVE QUESTIONS? REACH OUT TO US!" at bounding box center [42, 44] width 75 height 7
click at [77, 45] on icon "button" at bounding box center [77, 44] width 5 height 5
click at [86, 66] on p "Duplicate Section" at bounding box center [97, 68] width 34 height 6
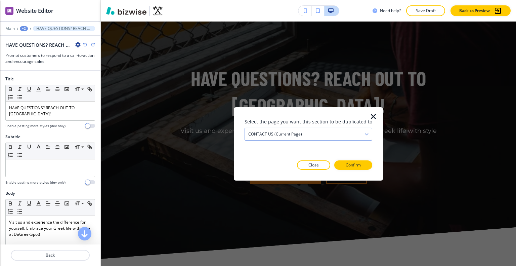
click at [294, 133] on h4 "CONTACT US (current page)" at bounding box center [275, 134] width 54 height 6
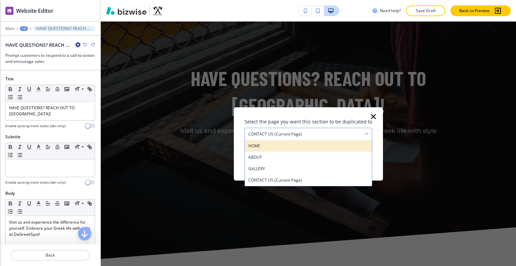
click at [289, 147] on h4 "HOME" at bounding box center [308, 145] width 120 height 6
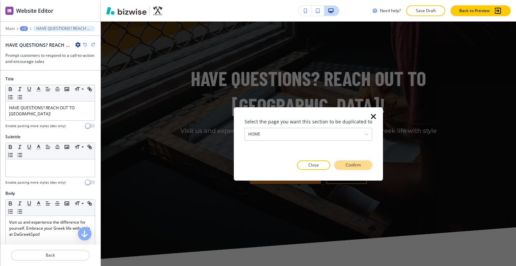
click at [353, 164] on p "Confirm" at bounding box center [353, 165] width 15 height 6
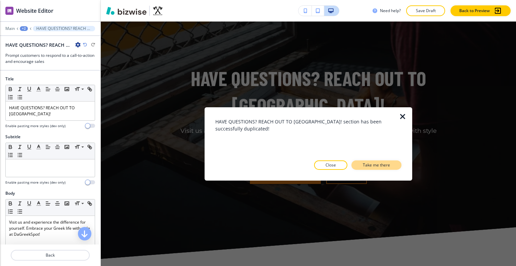
click at [363, 166] on p "Take me there" at bounding box center [376, 165] width 27 height 6
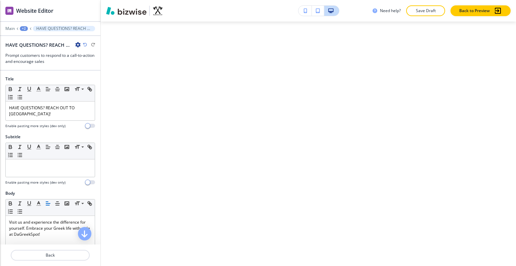
scroll to position [2373, 0]
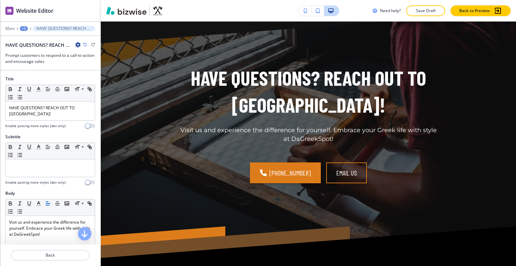
click at [25, 28] on div "+2" at bounding box center [24, 28] width 8 height 5
click at [34, 50] on p "HOME" at bounding box center [41, 51] width 34 height 6
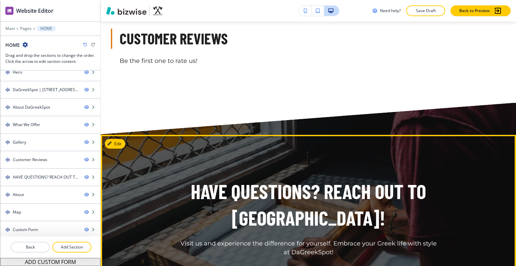
scroll to position [1293, 0]
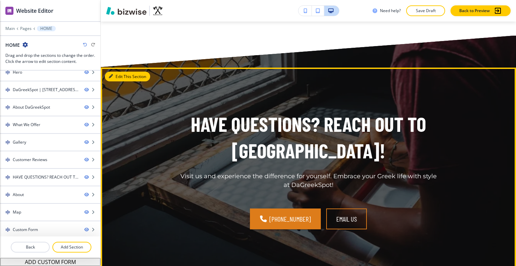
click at [122, 72] on button "Edit This Section" at bounding box center [127, 77] width 45 height 10
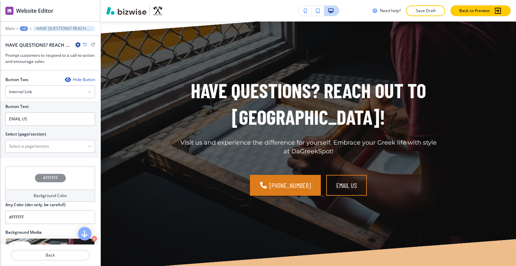
scroll to position [358, 0]
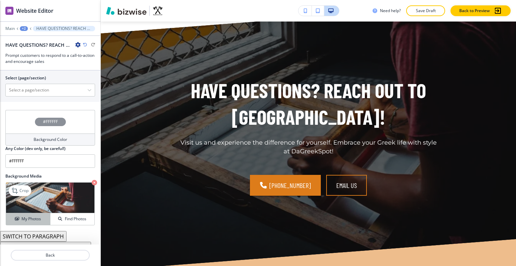
click at [31, 216] on h4 "My Photos" at bounding box center [30, 219] width 19 height 6
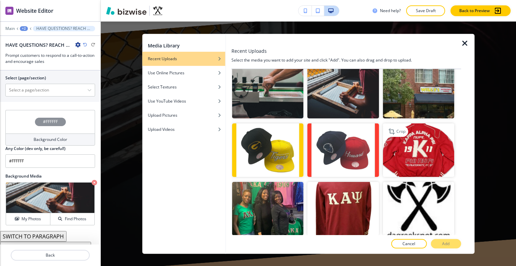
scroll to position [0, 0]
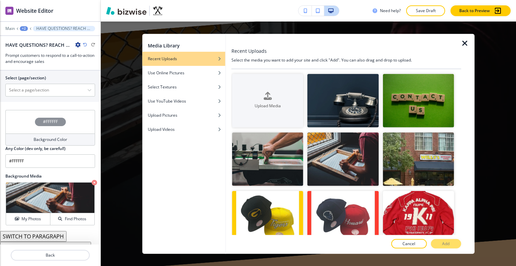
click at [465, 43] on icon "button" at bounding box center [465, 43] width 8 height 8
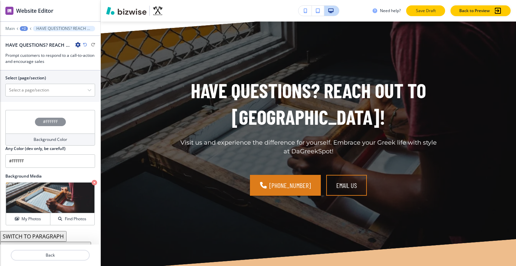
click at [434, 9] on p "Save Draft" at bounding box center [425, 11] width 21 height 6
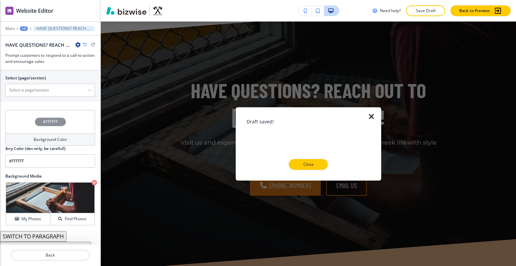
click at [309, 167] on button "Close" at bounding box center [308, 164] width 39 height 11
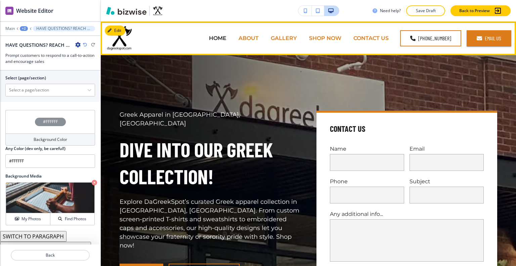
click at [381, 38] on p "CONTACT US" at bounding box center [370, 38] width 35 height 8
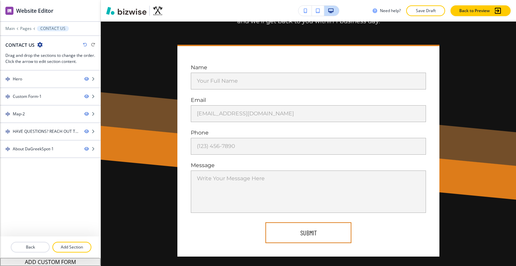
scroll to position [264, 0]
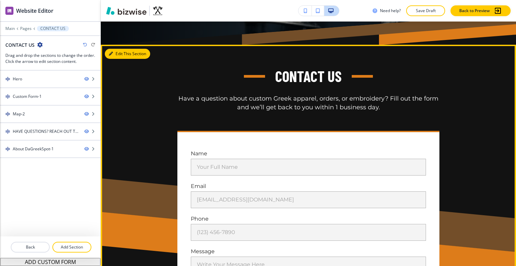
click at [121, 57] on button "Edit This Section" at bounding box center [127, 54] width 45 height 10
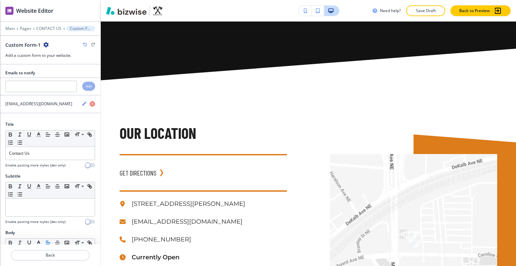
scroll to position [0, 0]
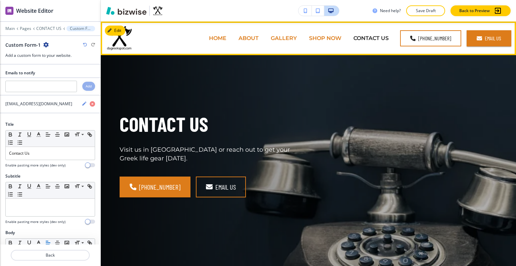
click at [215, 36] on p "HOME" at bounding box center [217, 38] width 17 height 8
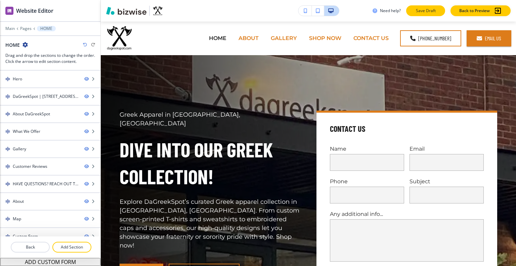
click at [428, 10] on p "Save Draft" at bounding box center [425, 11] width 21 height 6
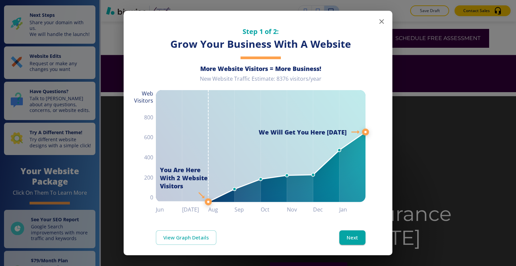
click at [378, 18] on button "button" at bounding box center [381, 21] width 13 height 13
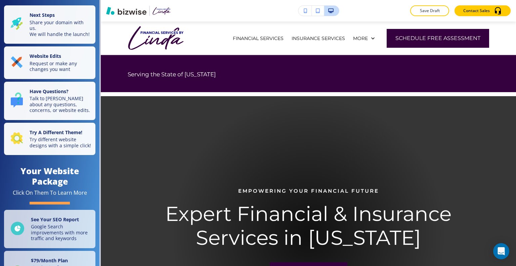
click at [437, 13] on button "Save Draft" at bounding box center [429, 10] width 39 height 11
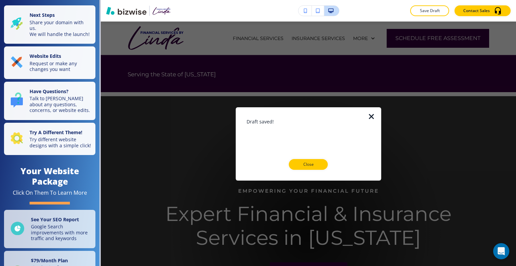
click at [318, 159] on button "Close" at bounding box center [308, 164] width 39 height 11
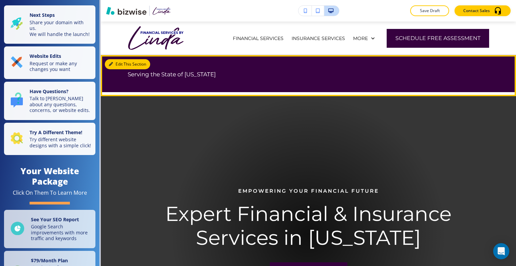
click at [115, 65] on button "Edit This Section" at bounding box center [127, 64] width 45 height 10
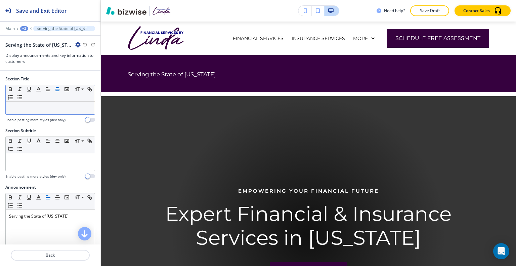
scroll to position [34, 0]
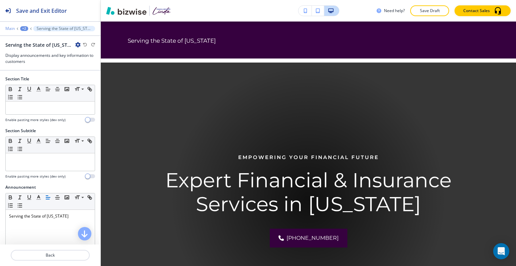
click at [11, 27] on p "Main" at bounding box center [9, 28] width 9 height 5
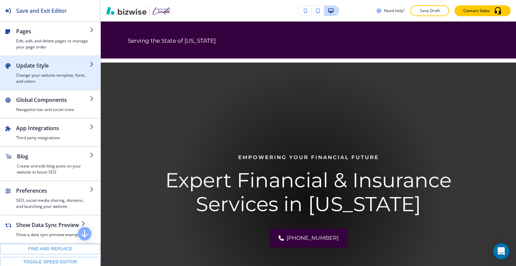
click at [54, 66] on h2 "Update Style" at bounding box center [53, 65] width 74 height 8
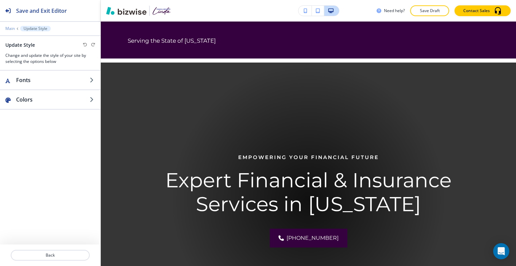
click at [9, 29] on p "Main" at bounding box center [9, 28] width 9 height 5
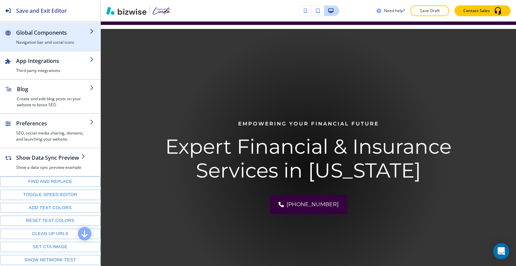
scroll to position [0, 0]
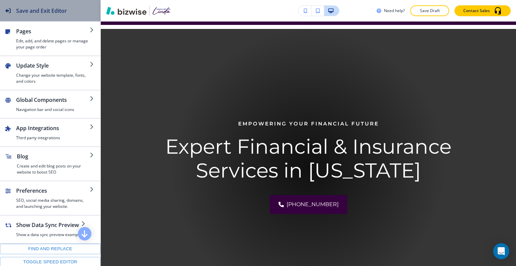
click at [12, 11] on div "Save and Exit Editor" at bounding box center [33, 10] width 67 height 21
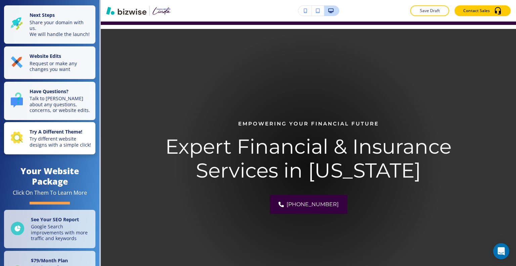
click at [47, 147] on p "Try different website designs with a simple click!" at bounding box center [61, 142] width 62 height 12
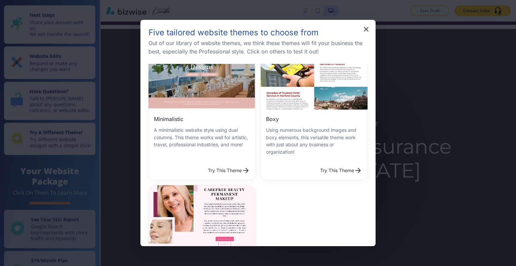
scroll to position [290, 0]
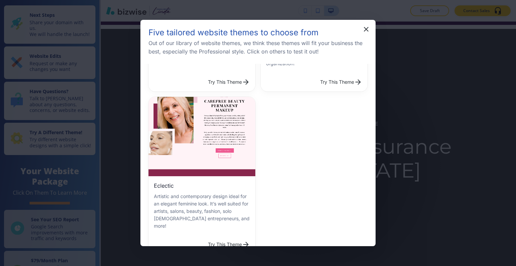
click at [212, 237] on button "Try This Theme" at bounding box center [228, 243] width 47 height 13
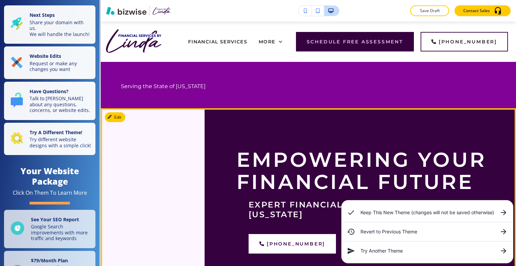
scroll to position [34, 0]
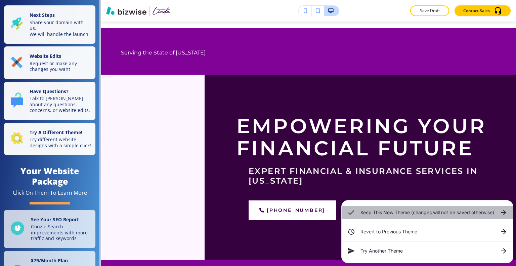
click at [382, 215] on h6 "Keep This New Theme (changes will not be saved otherwise)" at bounding box center [427, 212] width 134 height 7
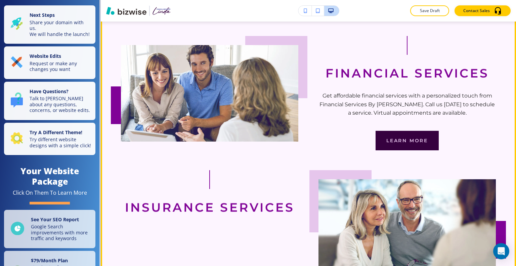
scroll to position [940, 0]
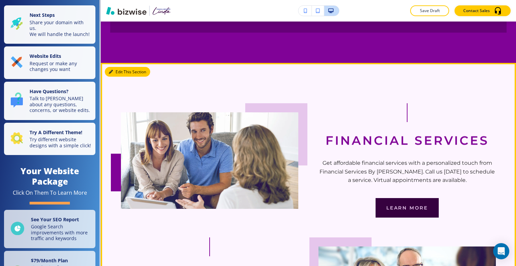
click at [120, 67] on button "Edit This Section" at bounding box center [127, 72] width 45 height 10
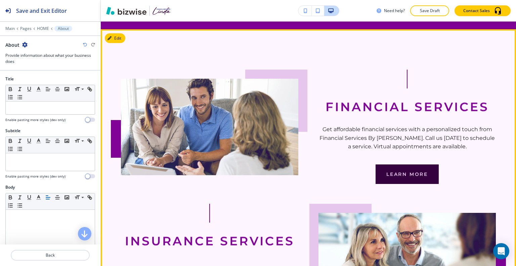
scroll to position [1007, 0]
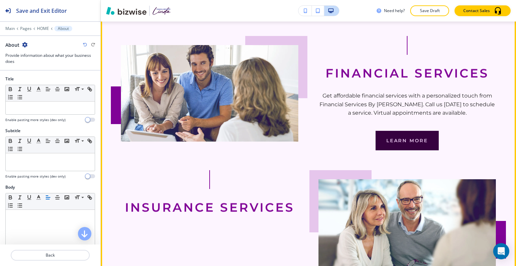
click at [242, 170] on div "Insurance Services Financial Services By [PERSON_NAME] assists with a wide vari…" at bounding box center [209, 227] width 177 height 114
